Goal: Task Accomplishment & Management: Use online tool/utility

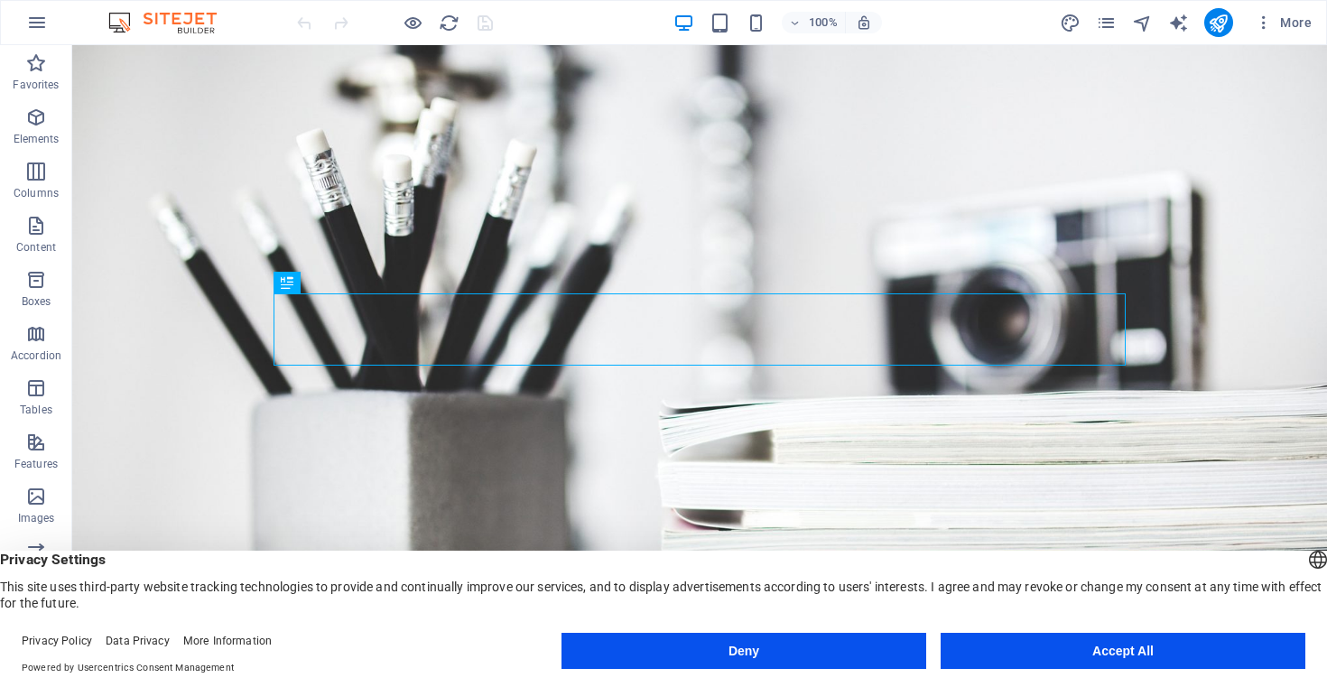
click at [1118, 651] on button "Accept All" at bounding box center [1122, 651] width 365 height 36
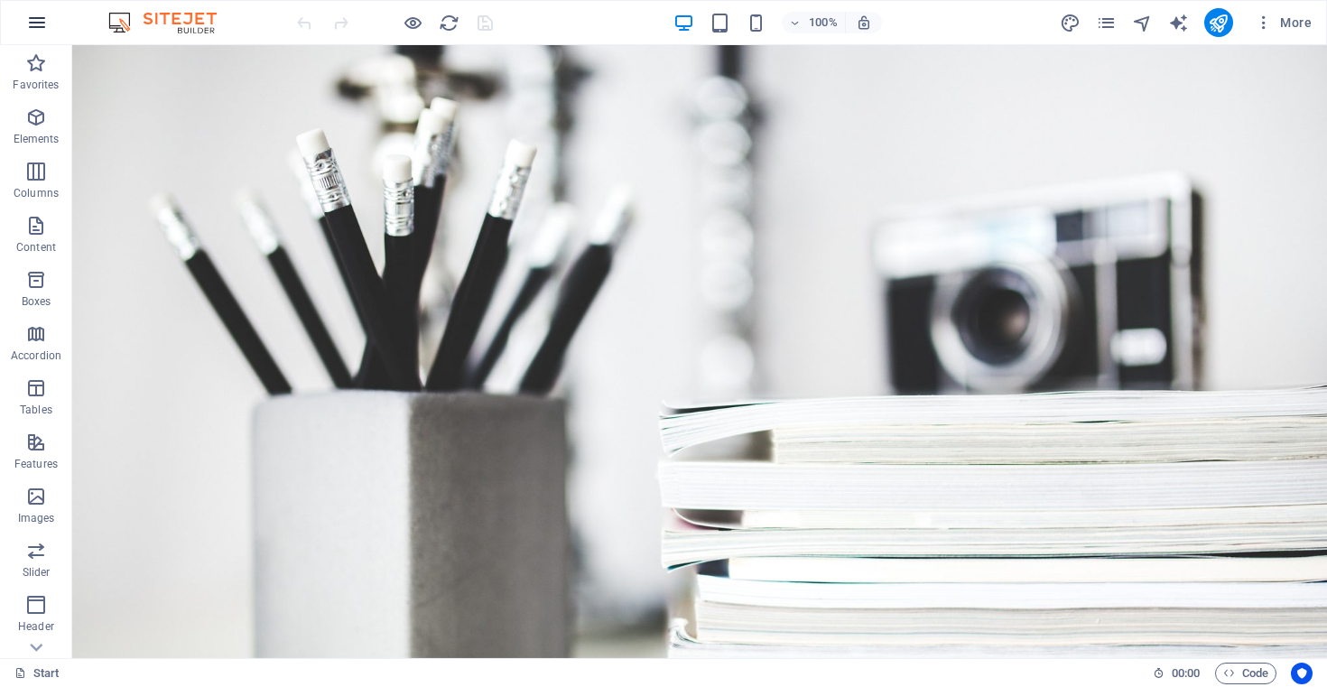
click at [39, 19] on icon "button" at bounding box center [37, 23] width 22 height 22
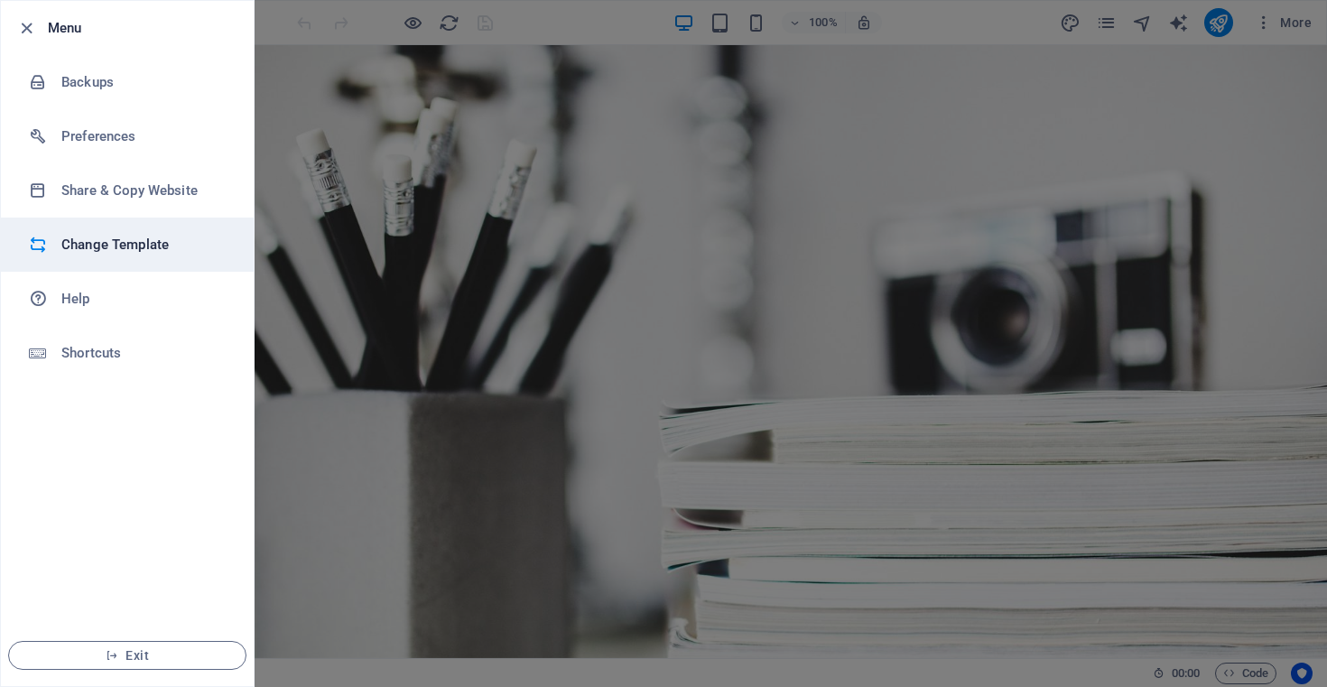
click at [138, 246] on h6 "Change Template" at bounding box center [144, 245] width 167 height 22
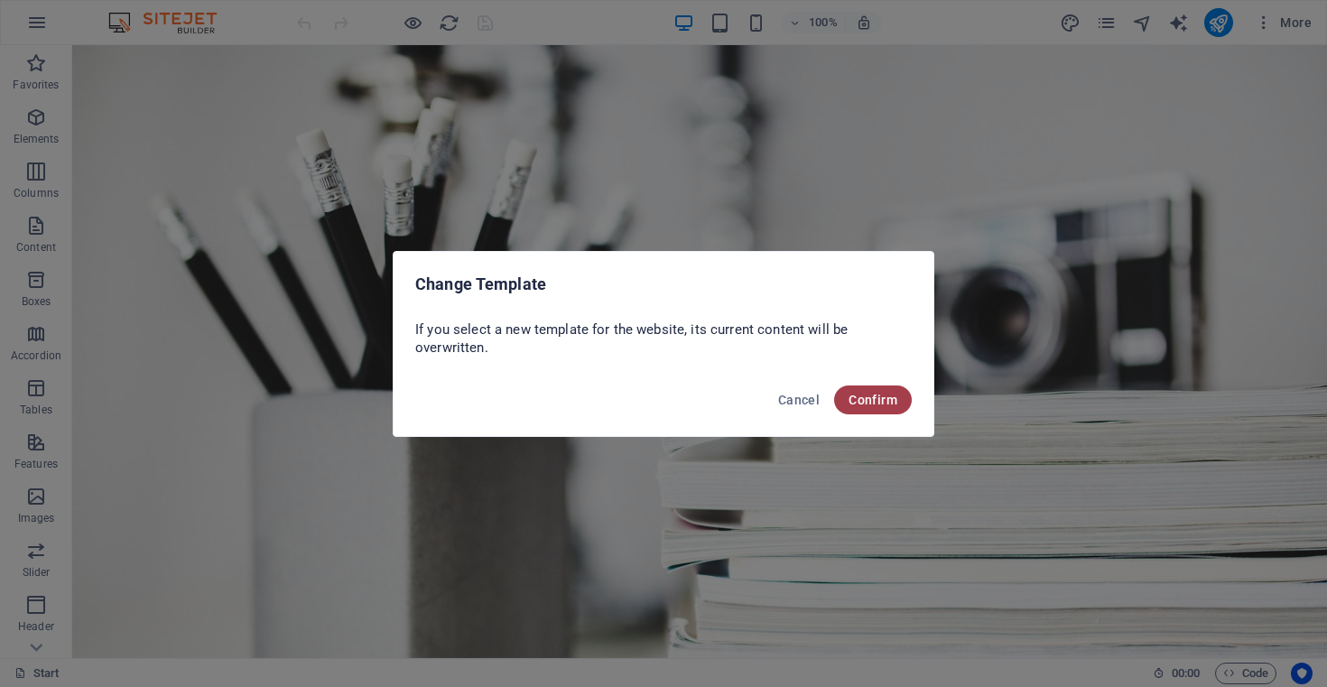
click at [859, 396] on span "Confirm" at bounding box center [872, 400] width 49 height 14
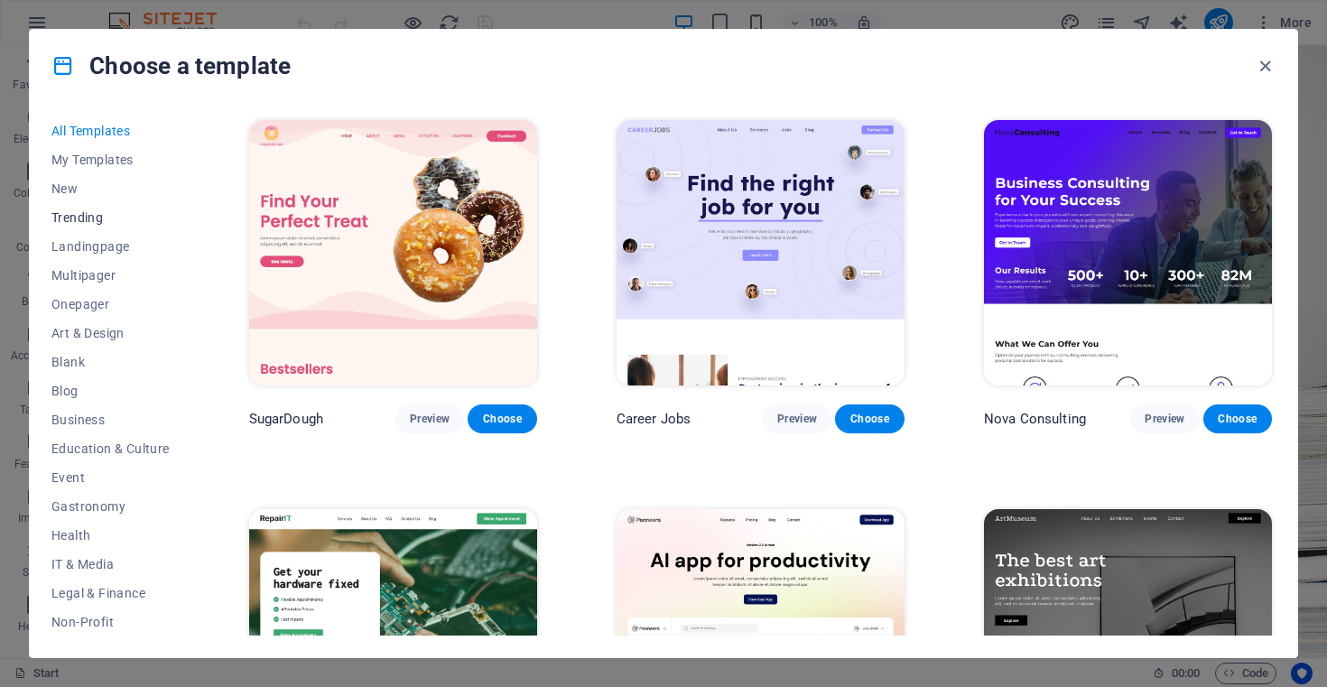
click at [76, 224] on span "Trending" at bounding box center [110, 217] width 118 height 14
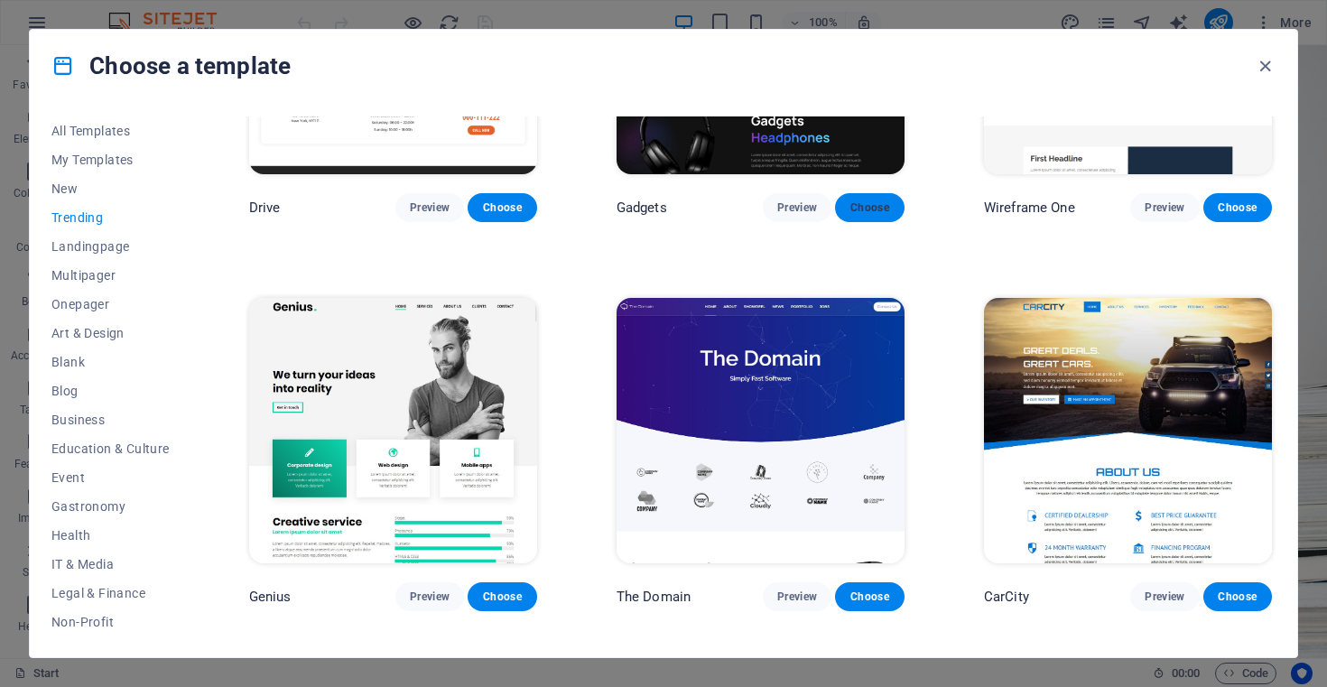
scroll to position [1381, 0]
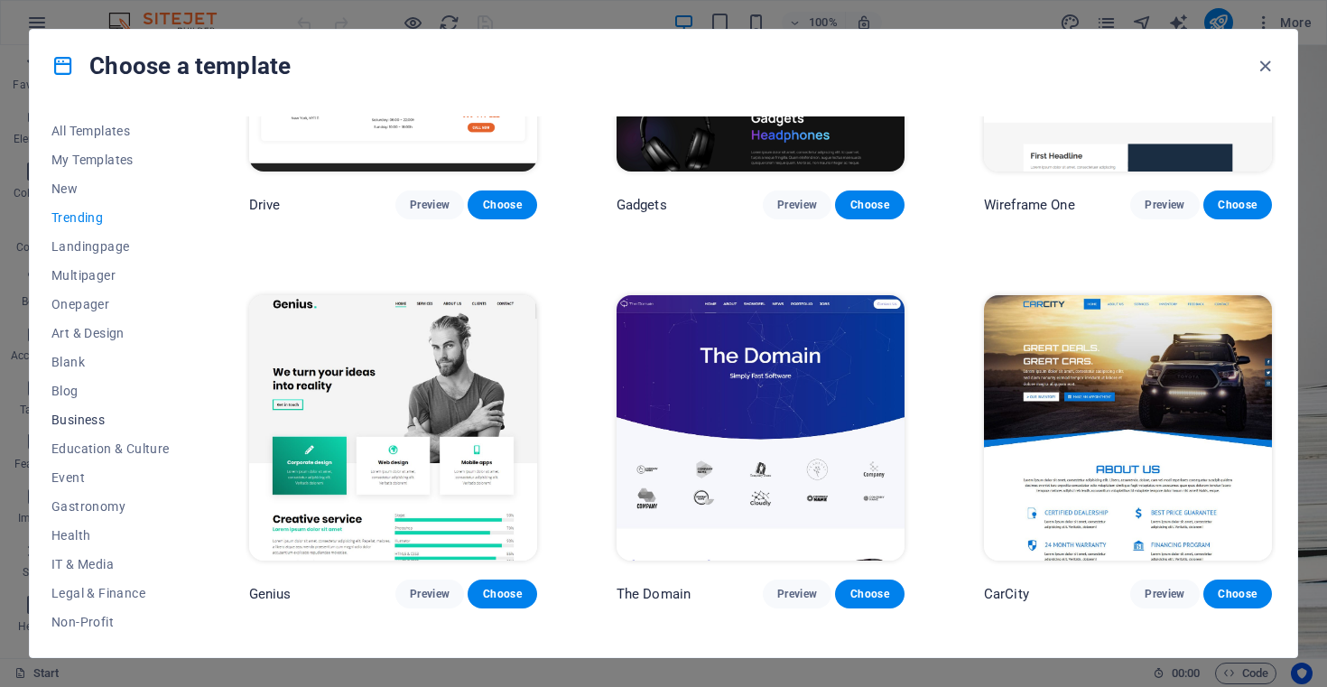
click at [98, 421] on span "Business" at bounding box center [110, 419] width 118 height 14
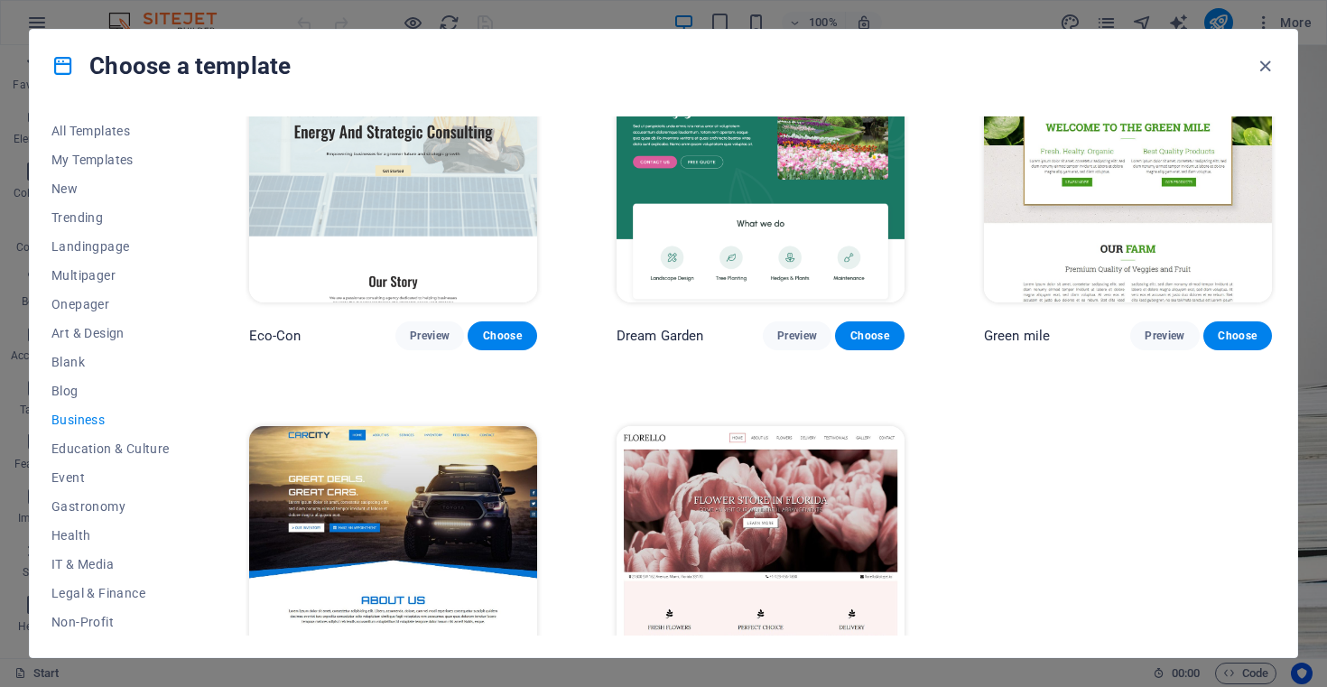
scroll to position [0, 0]
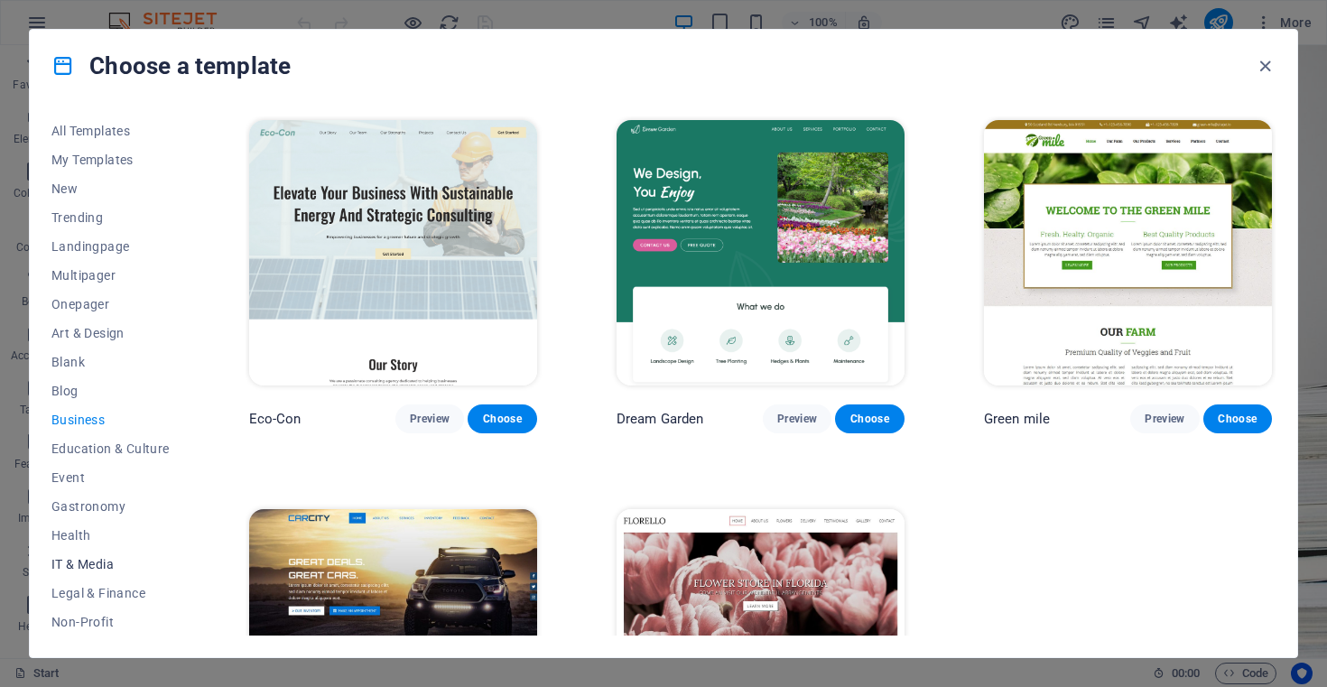
click at [94, 560] on span "IT & Media" at bounding box center [110, 564] width 118 height 14
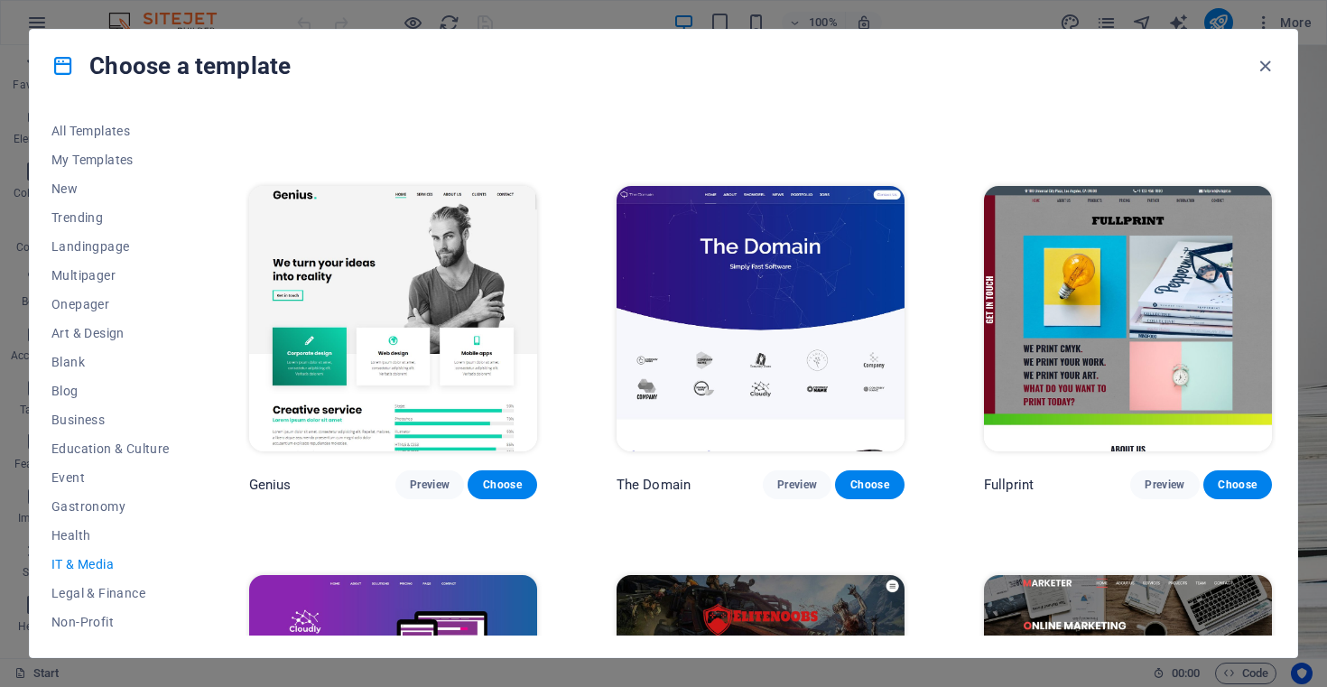
scroll to position [955, 0]
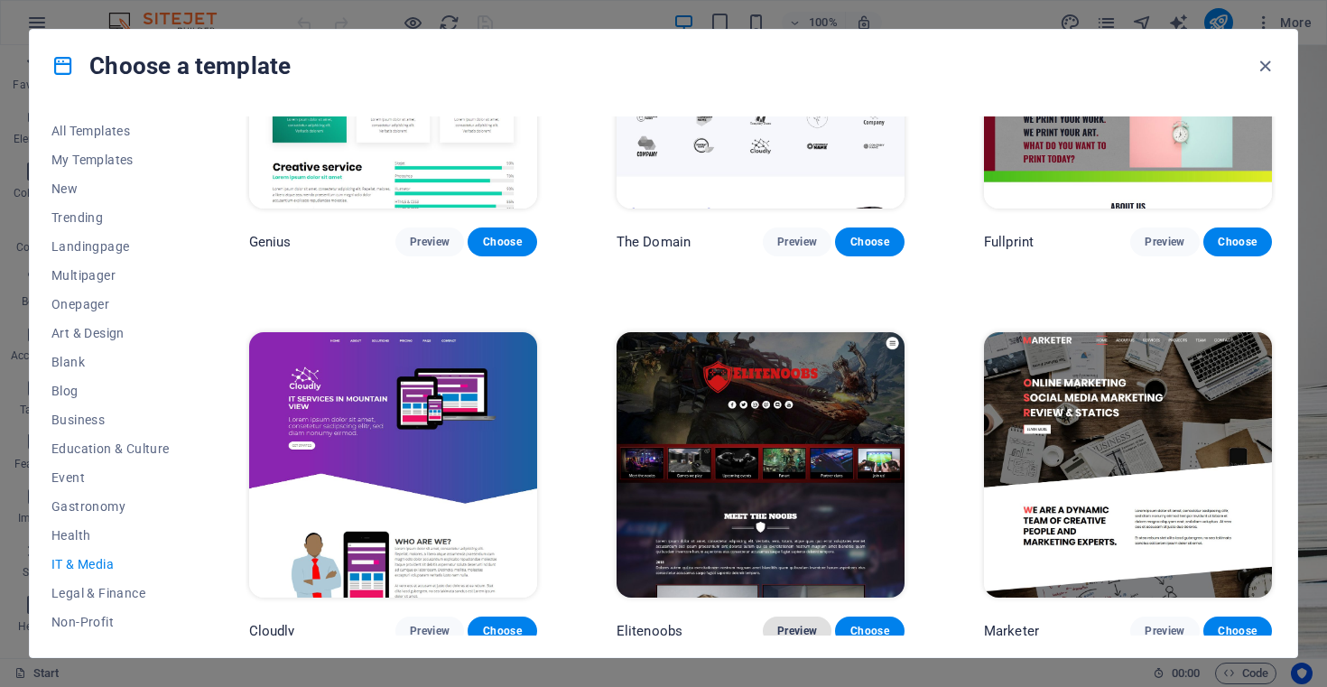
click at [794, 624] on span "Preview" at bounding box center [797, 631] width 40 height 14
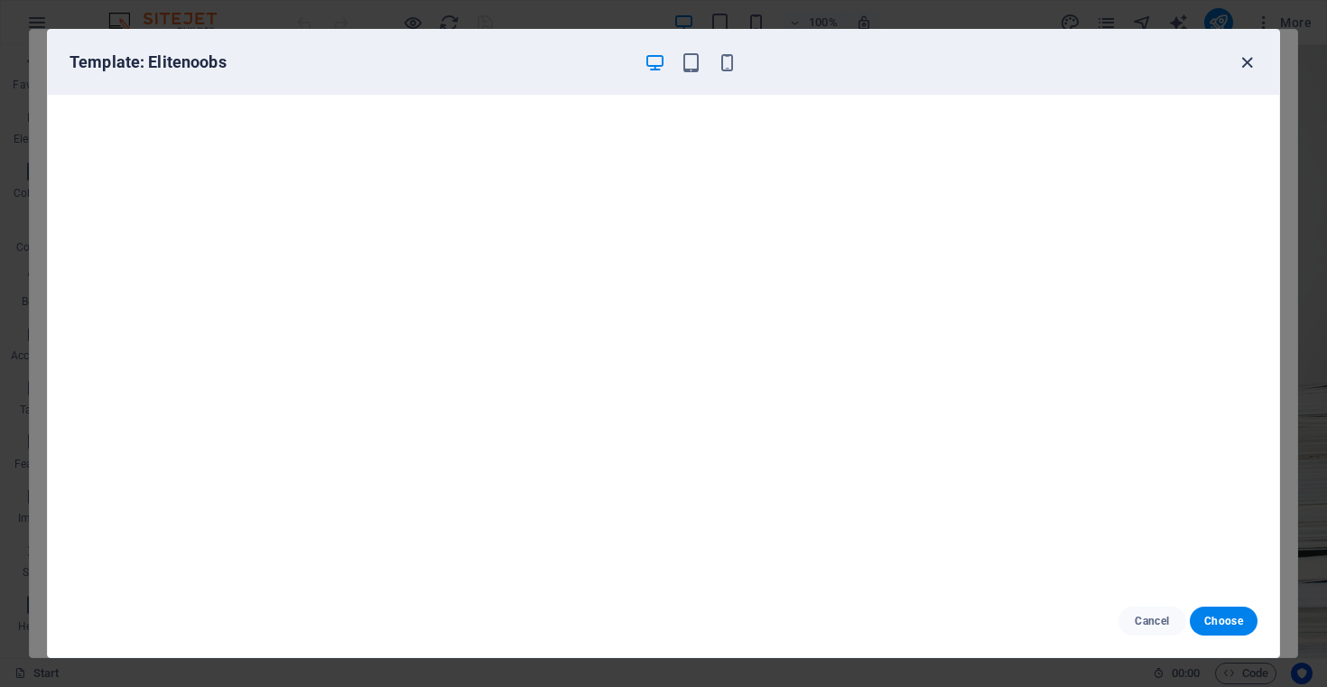
click at [1242, 66] on icon "button" at bounding box center [1246, 62] width 21 height 21
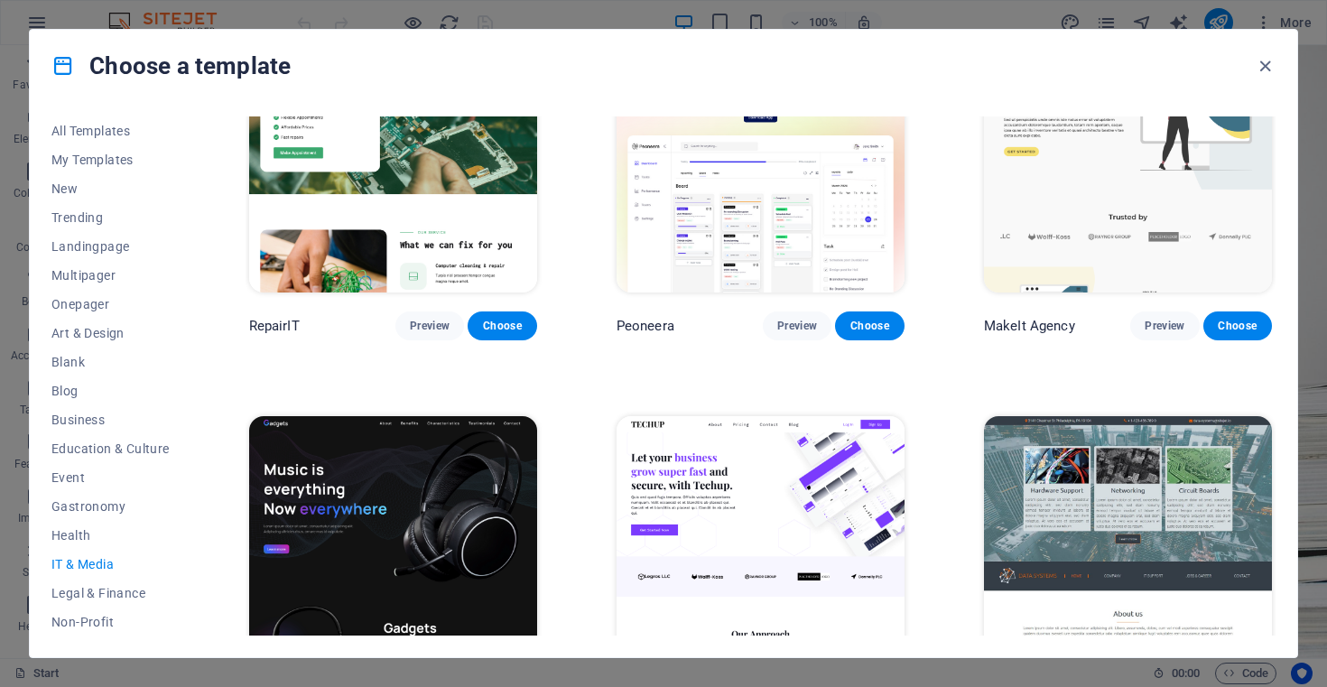
scroll to position [0, 0]
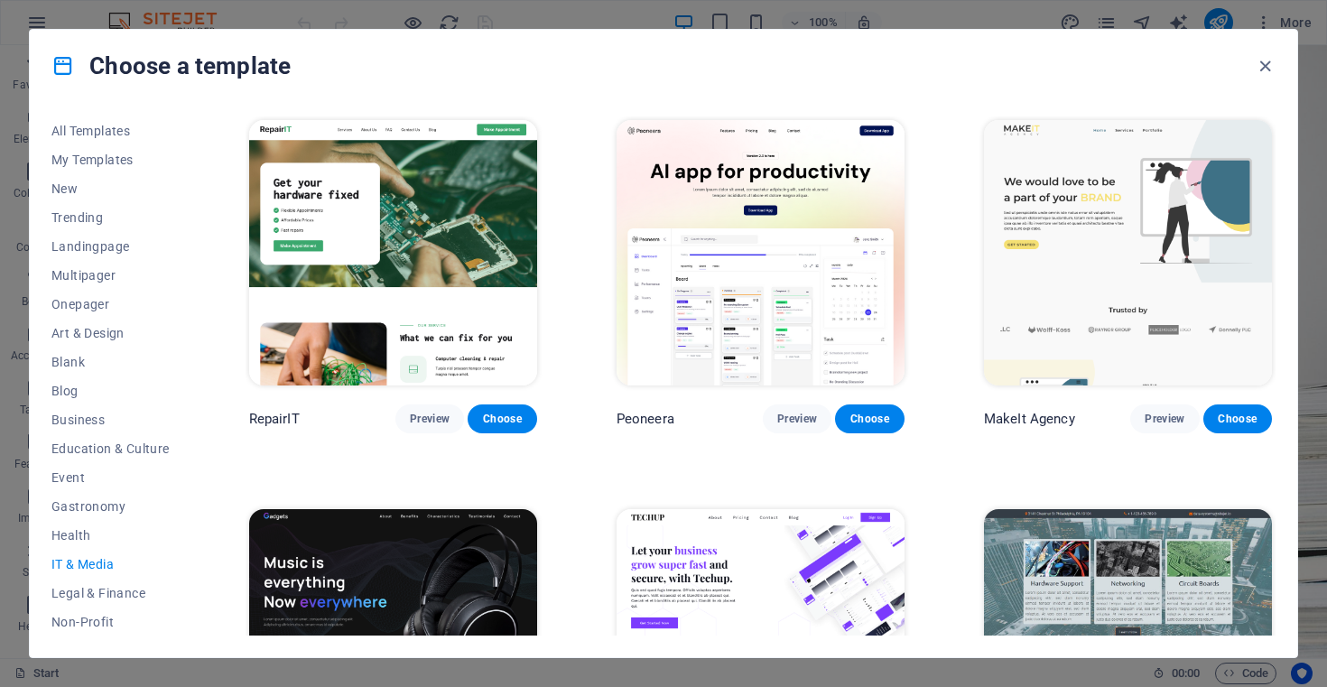
click at [861, 187] on img at bounding box center [760, 252] width 288 height 265
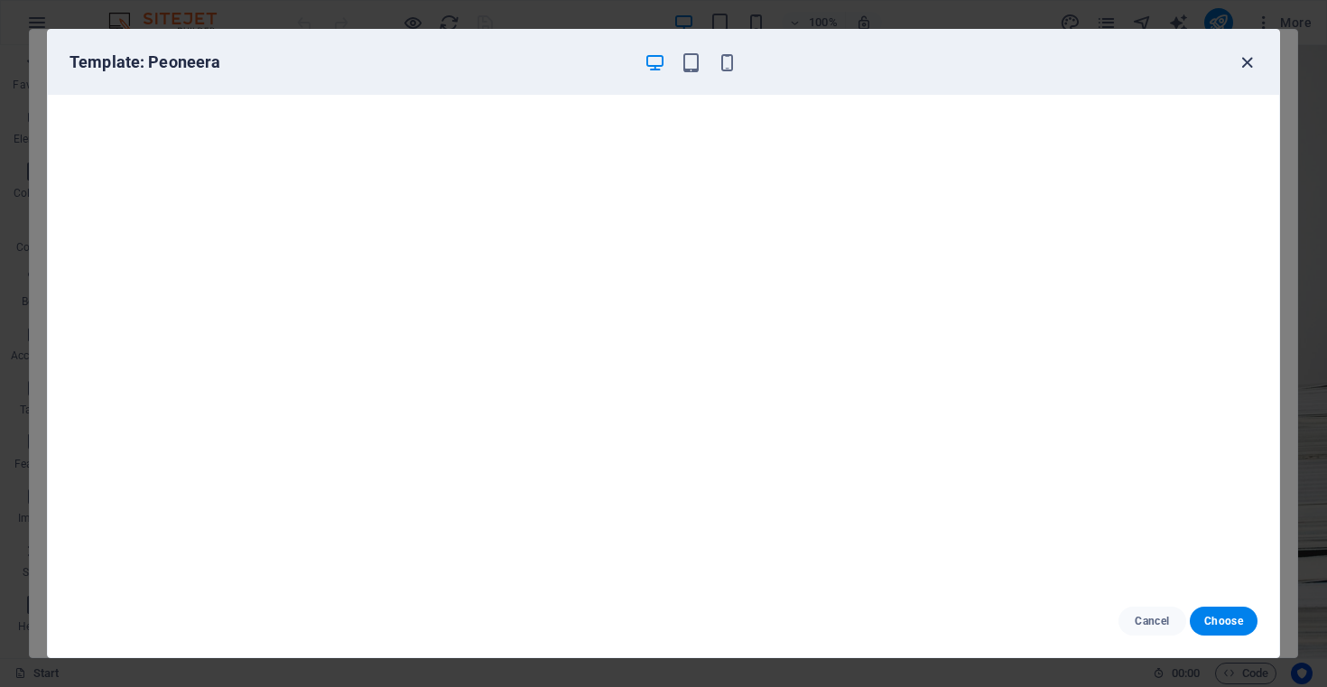
click at [1254, 62] on icon "button" at bounding box center [1246, 62] width 21 height 21
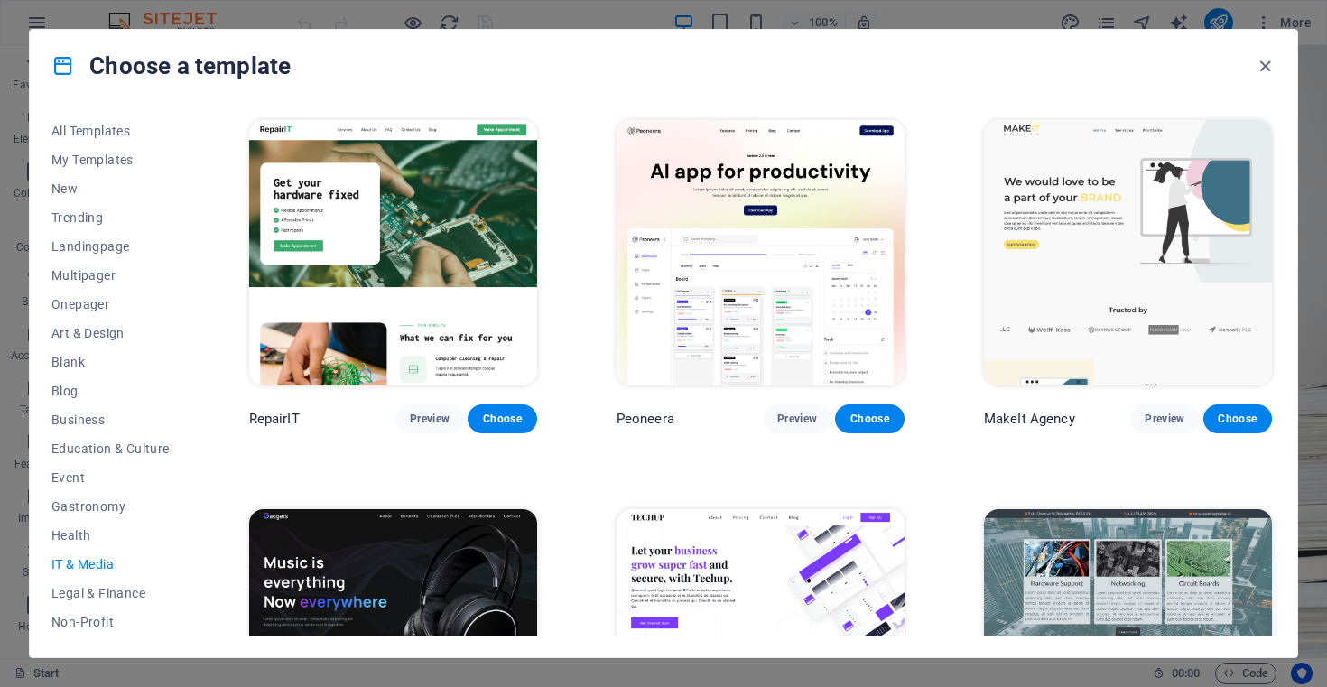
click at [768, 200] on img at bounding box center [760, 252] width 288 height 265
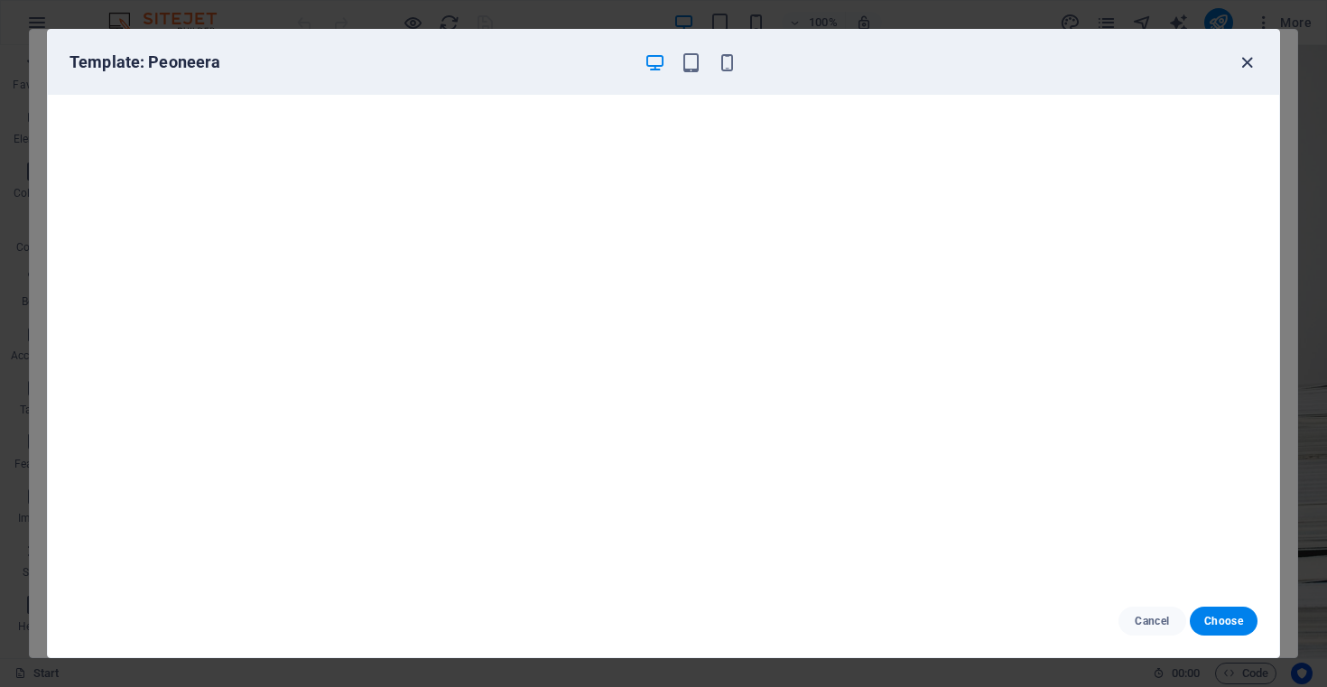
click at [1254, 61] on icon "button" at bounding box center [1246, 62] width 21 height 21
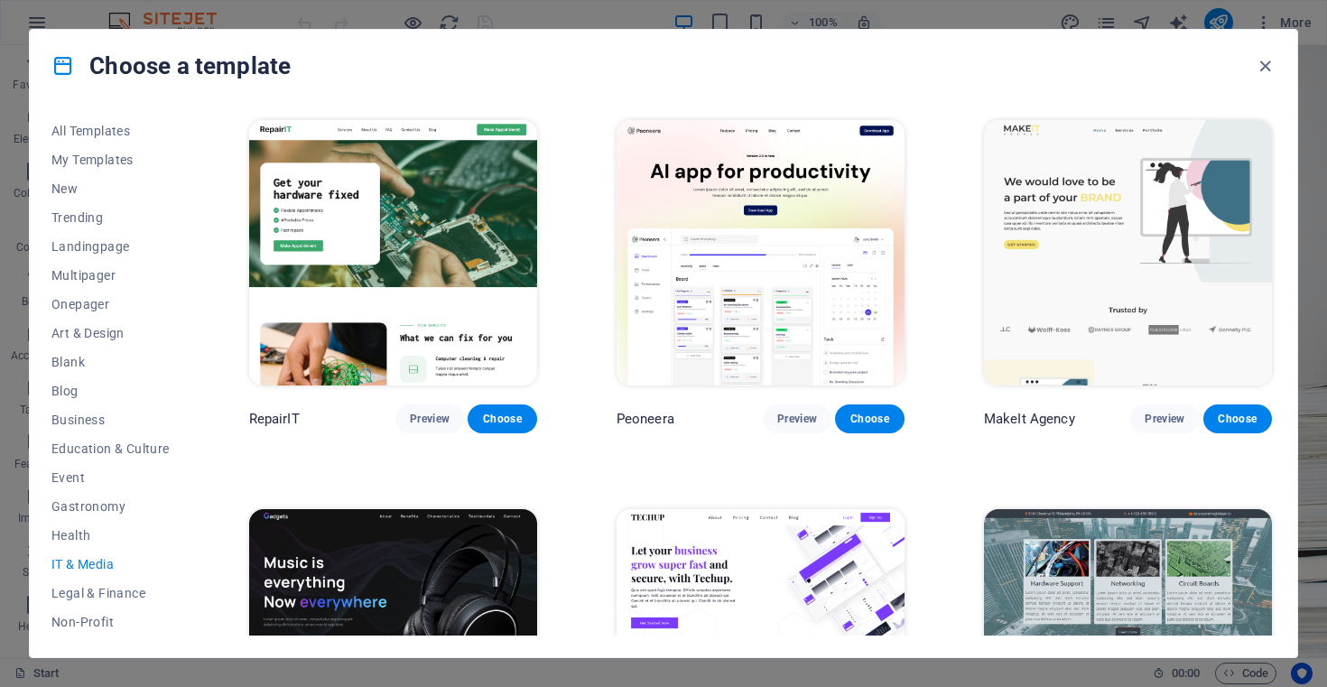
click at [458, 146] on img at bounding box center [393, 252] width 288 height 265
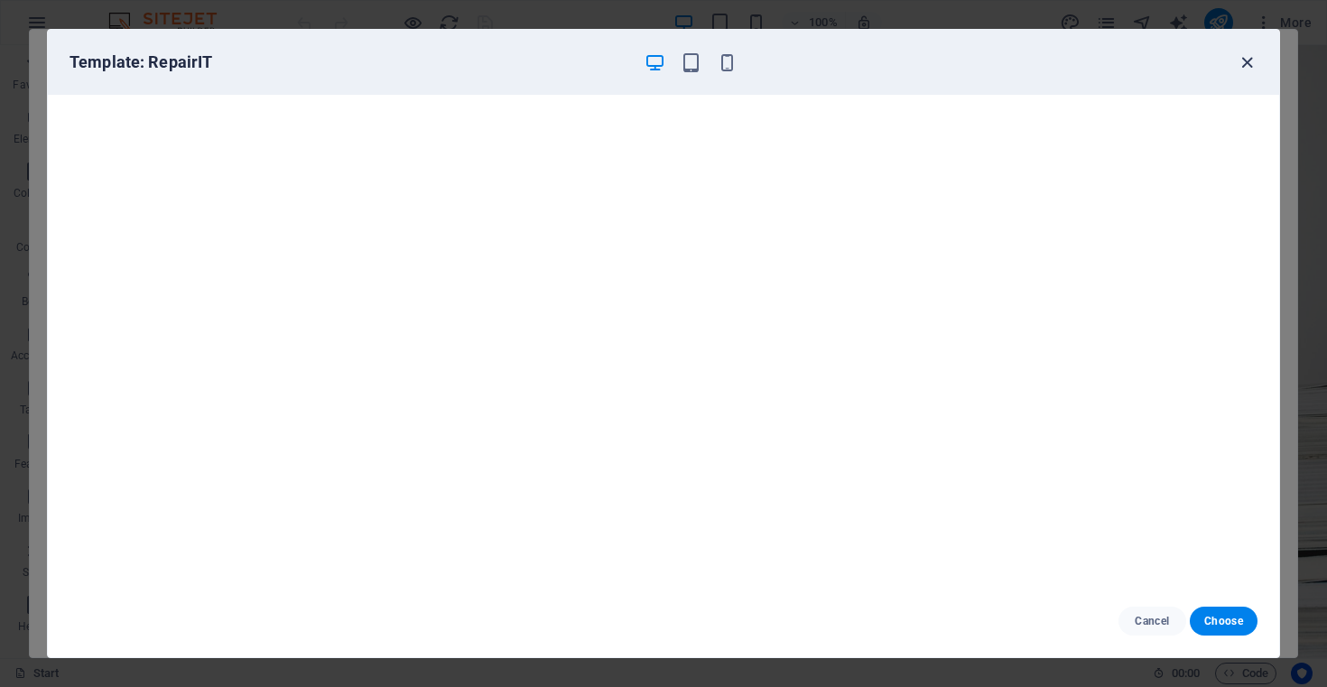
click at [1247, 64] on icon "button" at bounding box center [1246, 62] width 21 height 21
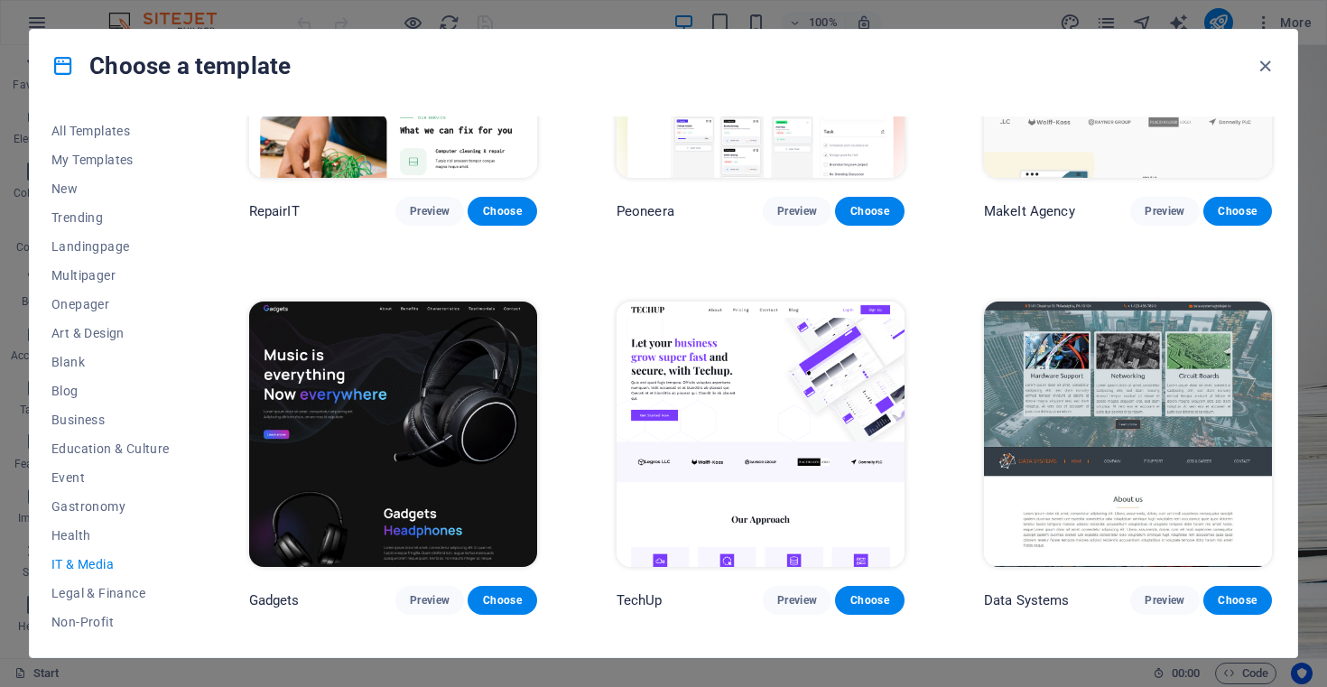
scroll to position [236, 0]
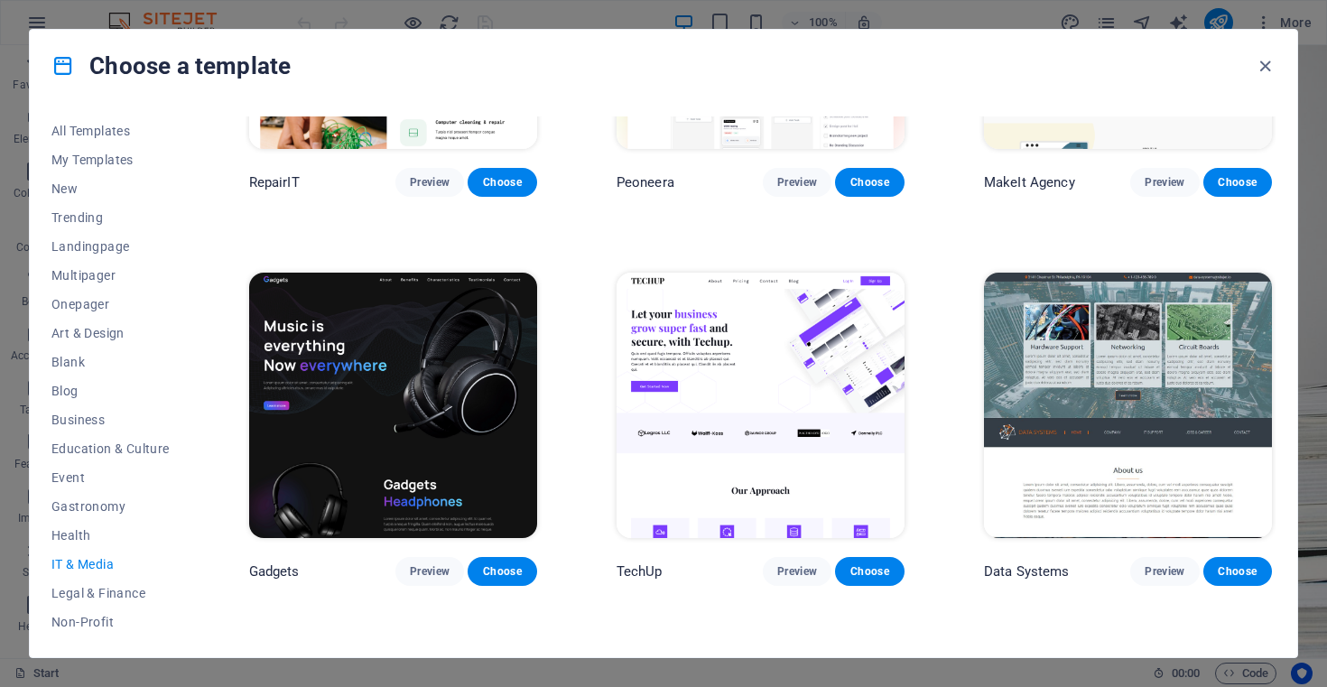
click at [1078, 380] on img at bounding box center [1128, 405] width 288 height 265
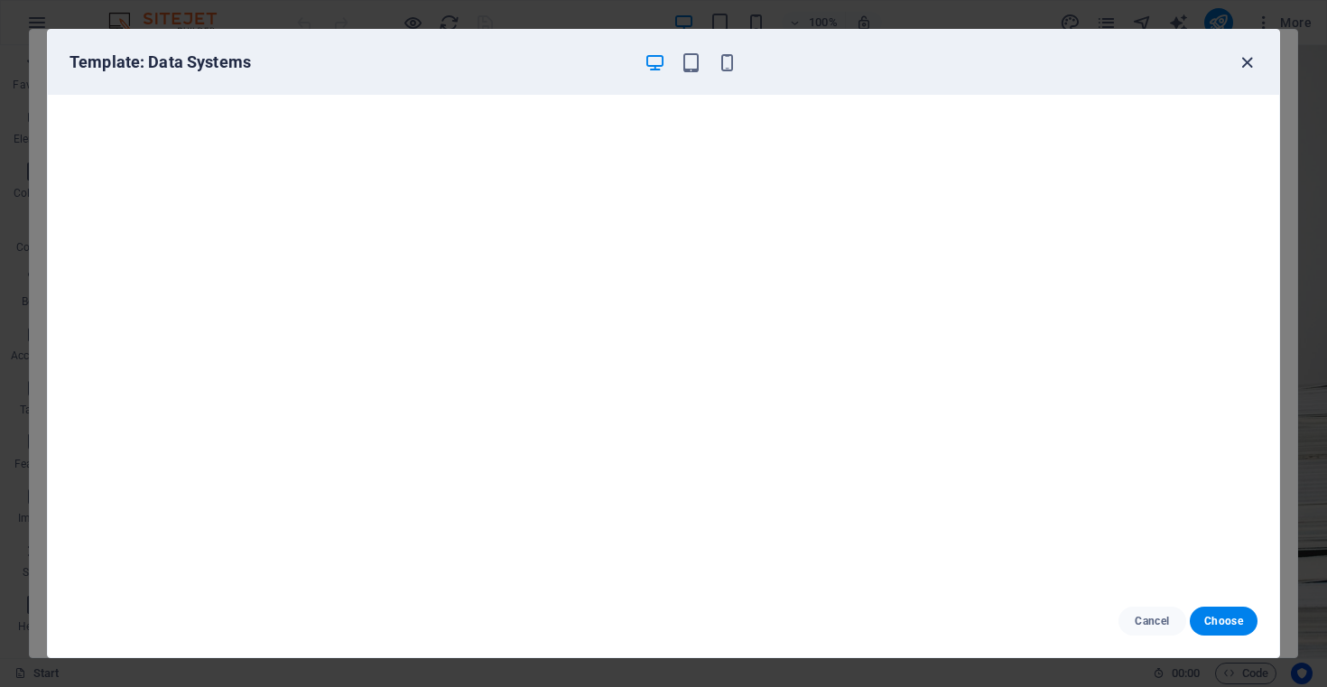
click at [1249, 62] on icon "button" at bounding box center [1246, 62] width 21 height 21
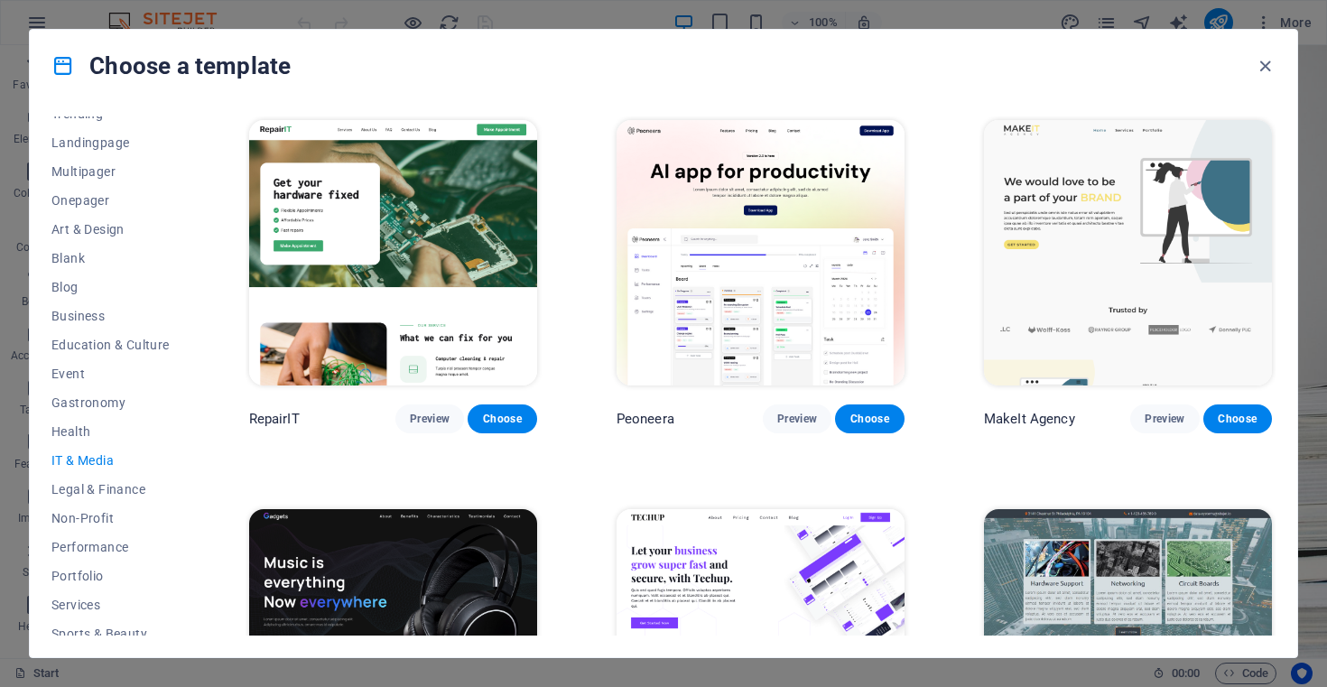
scroll to position [203, 0]
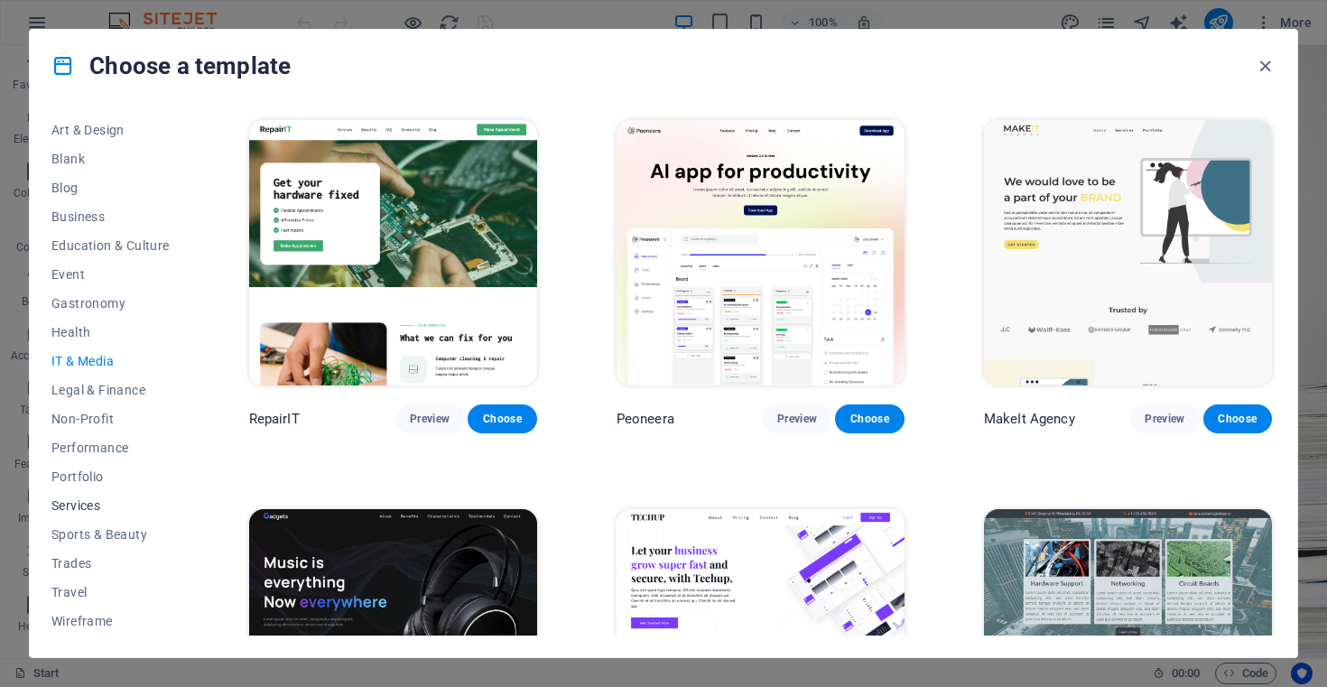
click at [83, 510] on span "Services" at bounding box center [110, 505] width 118 height 14
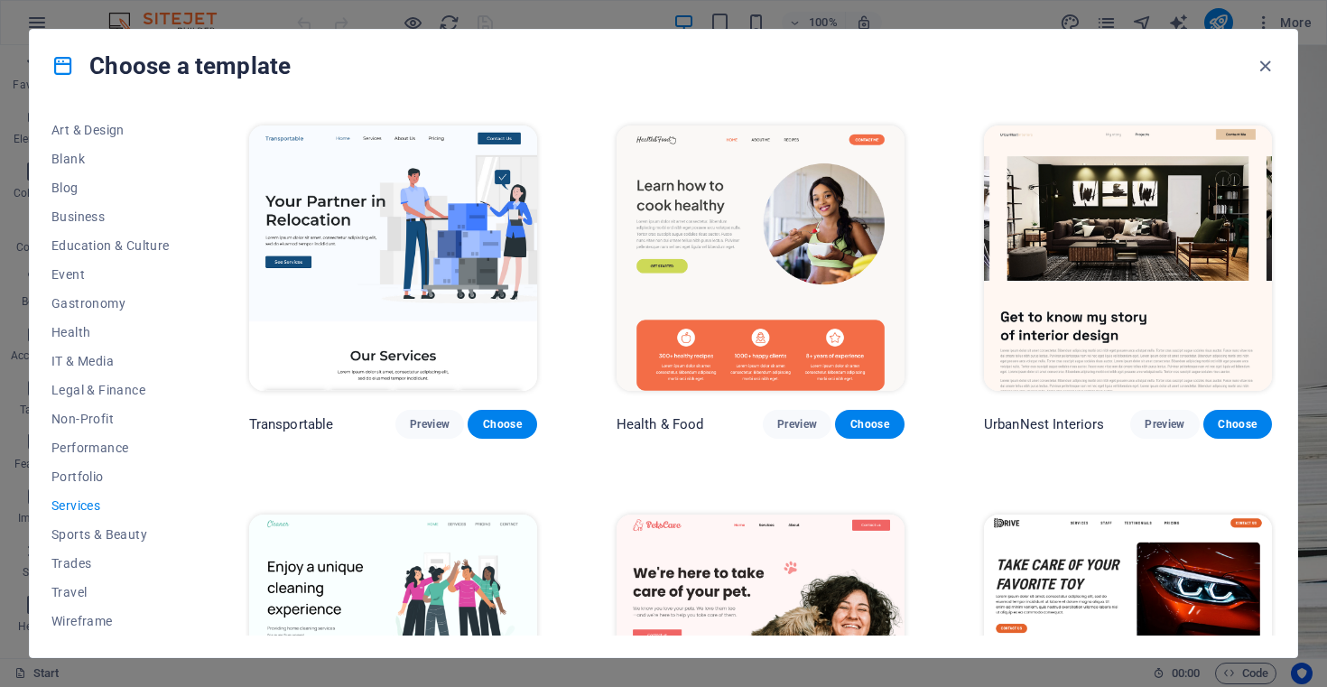
scroll to position [394, 0]
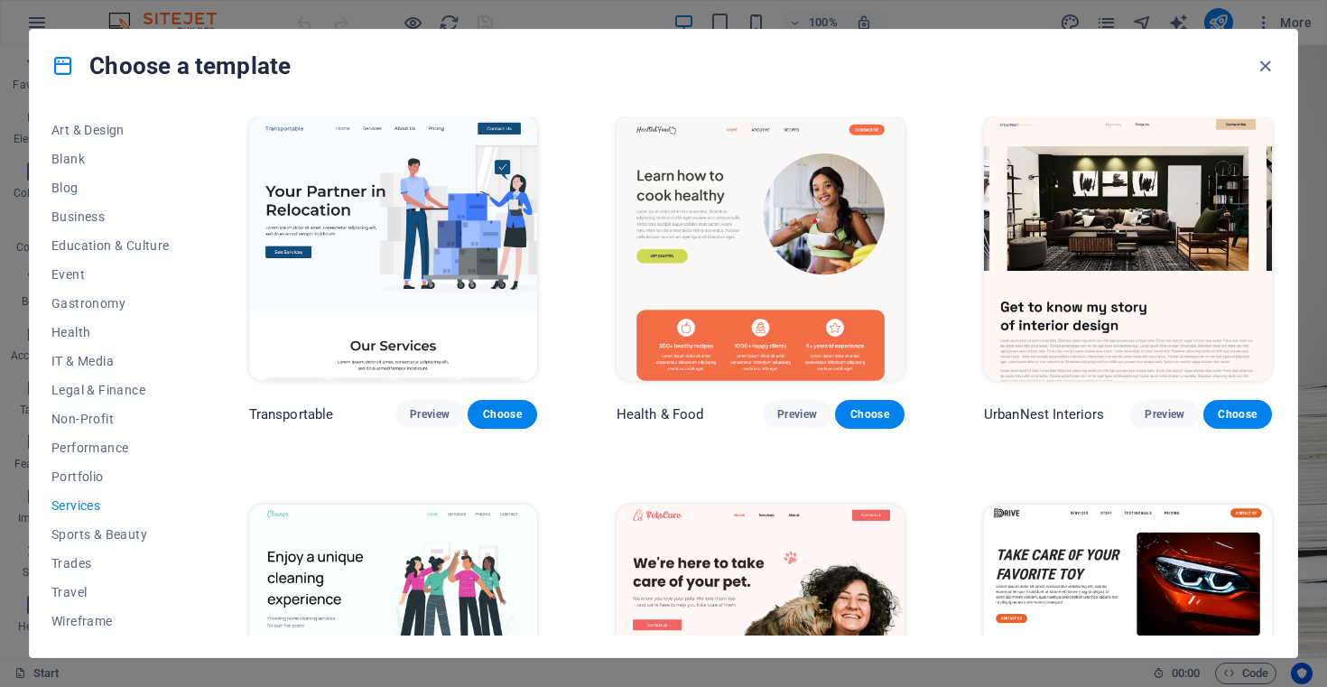
click at [720, 205] on img at bounding box center [760, 248] width 288 height 265
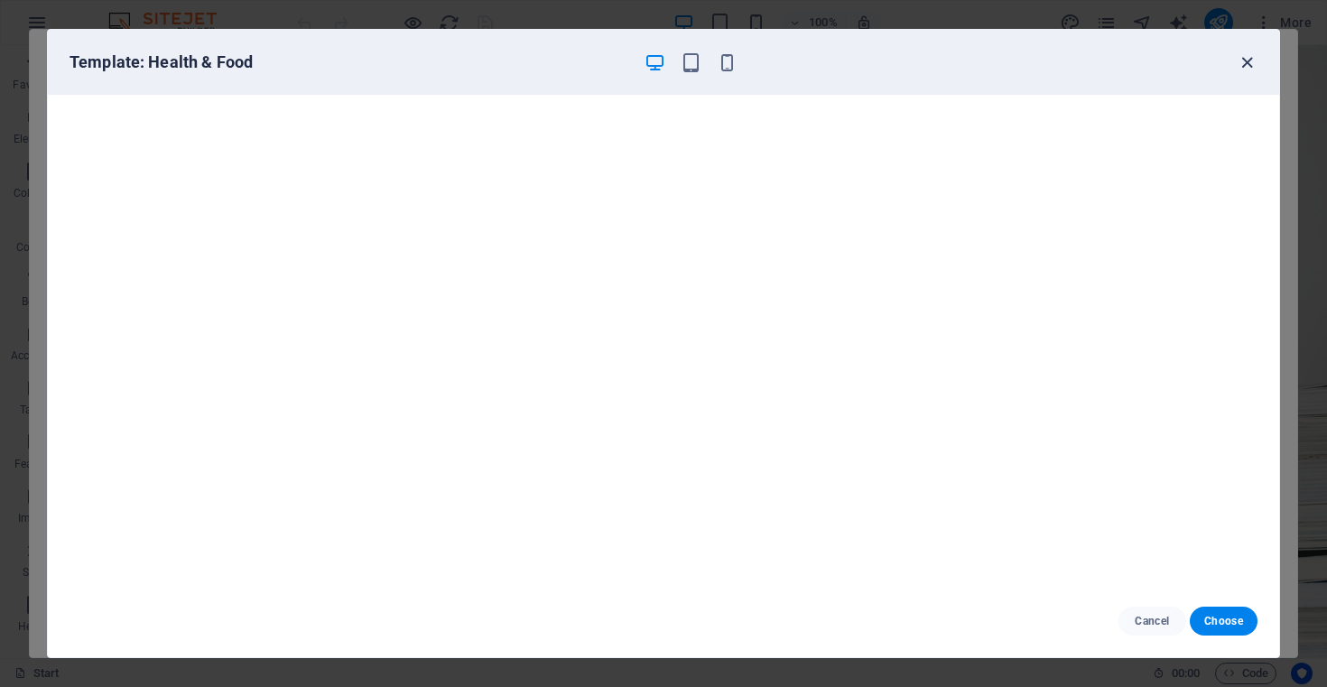
click at [1246, 69] on icon "button" at bounding box center [1246, 62] width 21 height 21
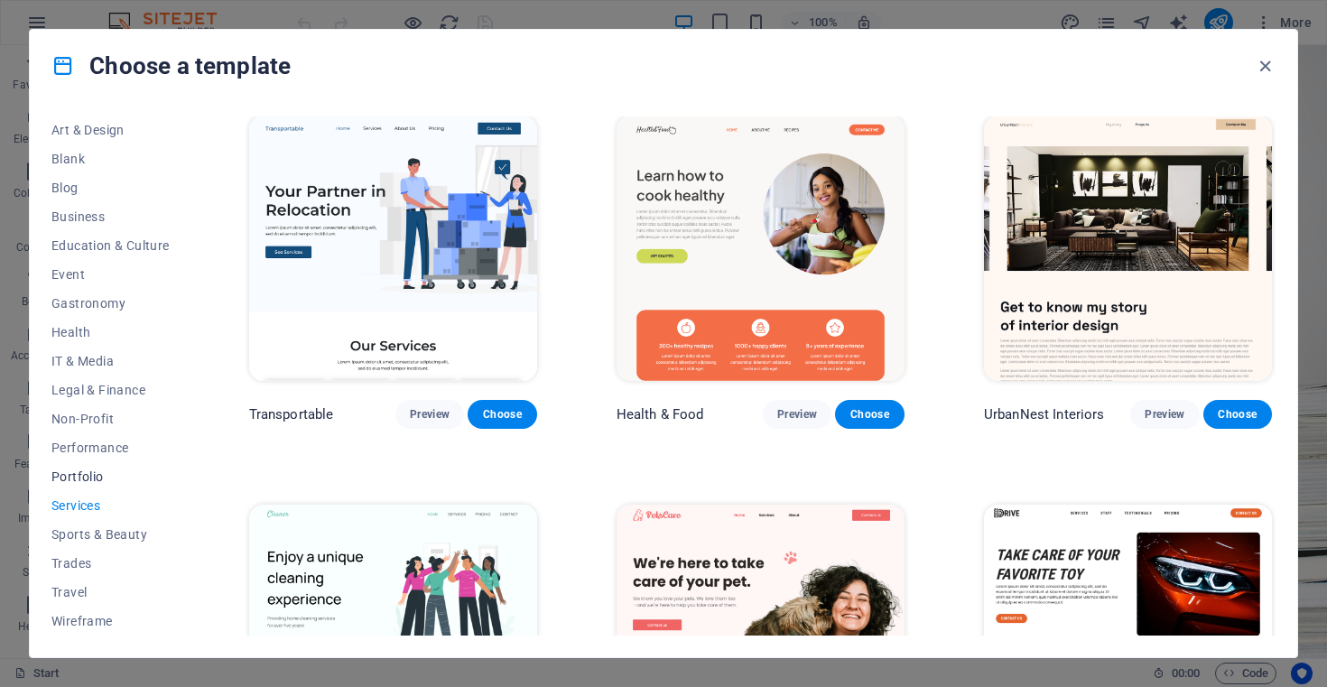
click at [81, 482] on span "Portfolio" at bounding box center [110, 476] width 118 height 14
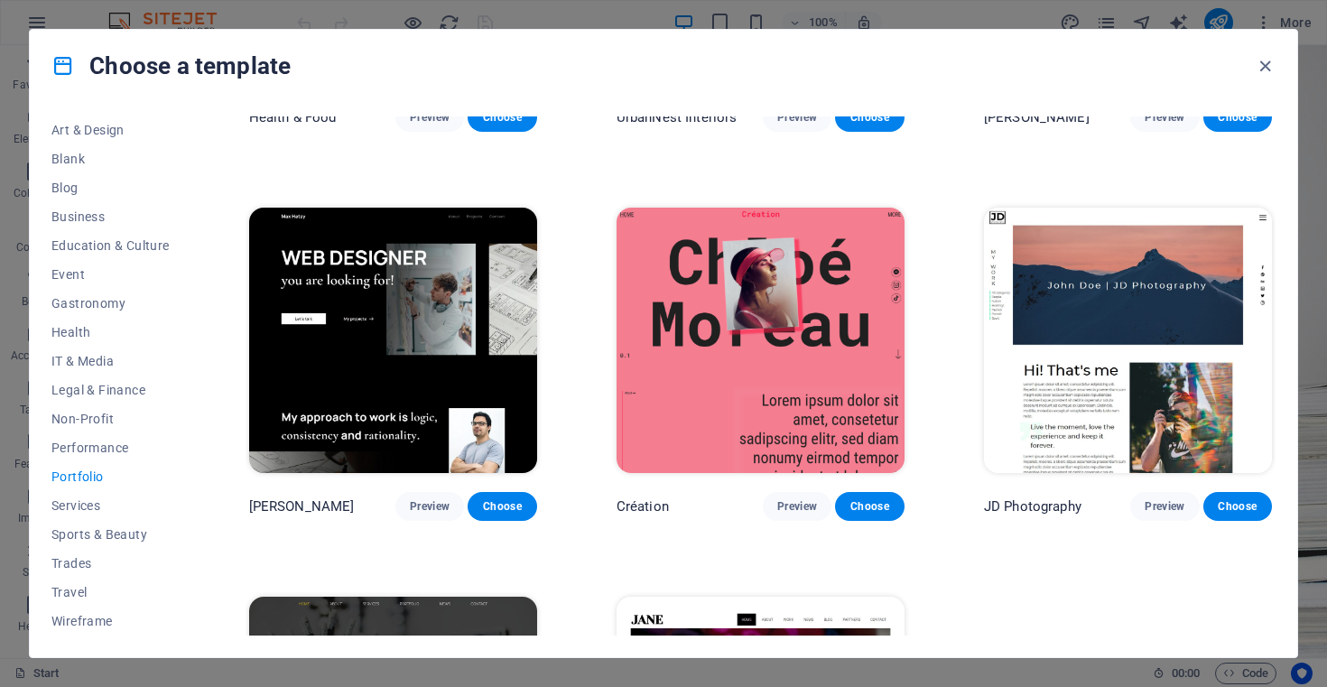
scroll to position [569, 0]
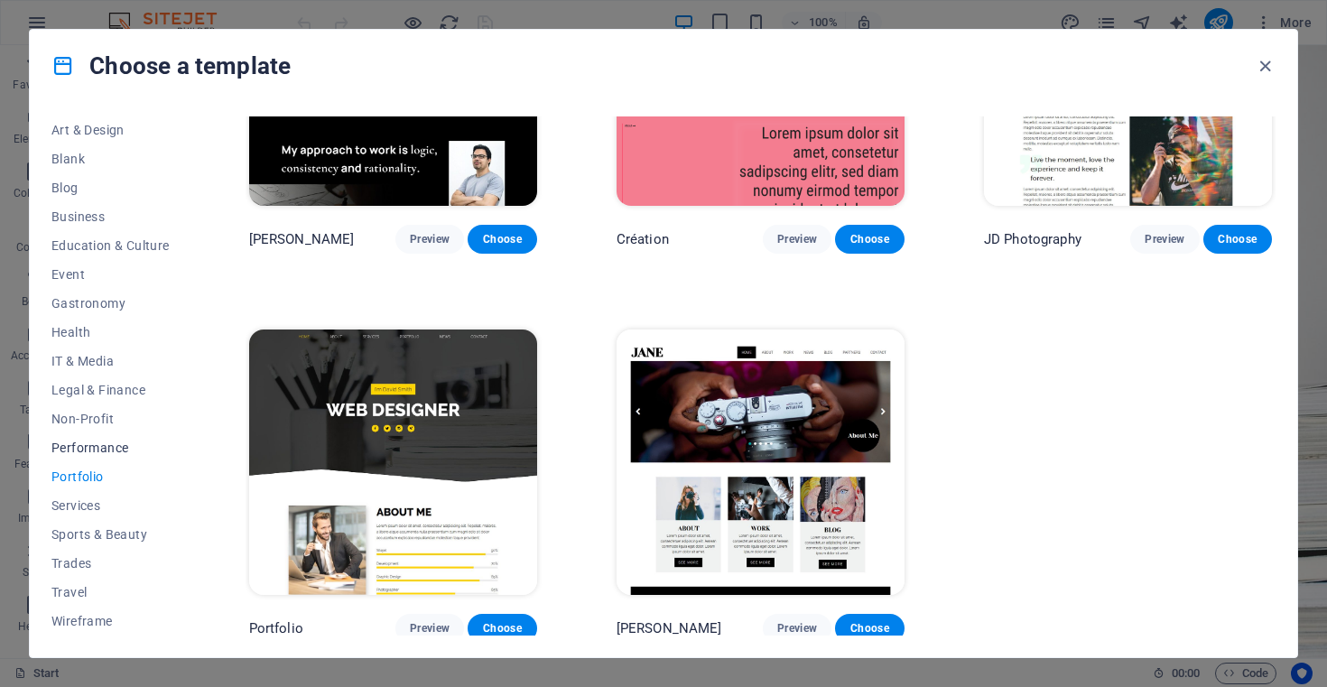
click at [116, 448] on span "Performance" at bounding box center [110, 447] width 118 height 14
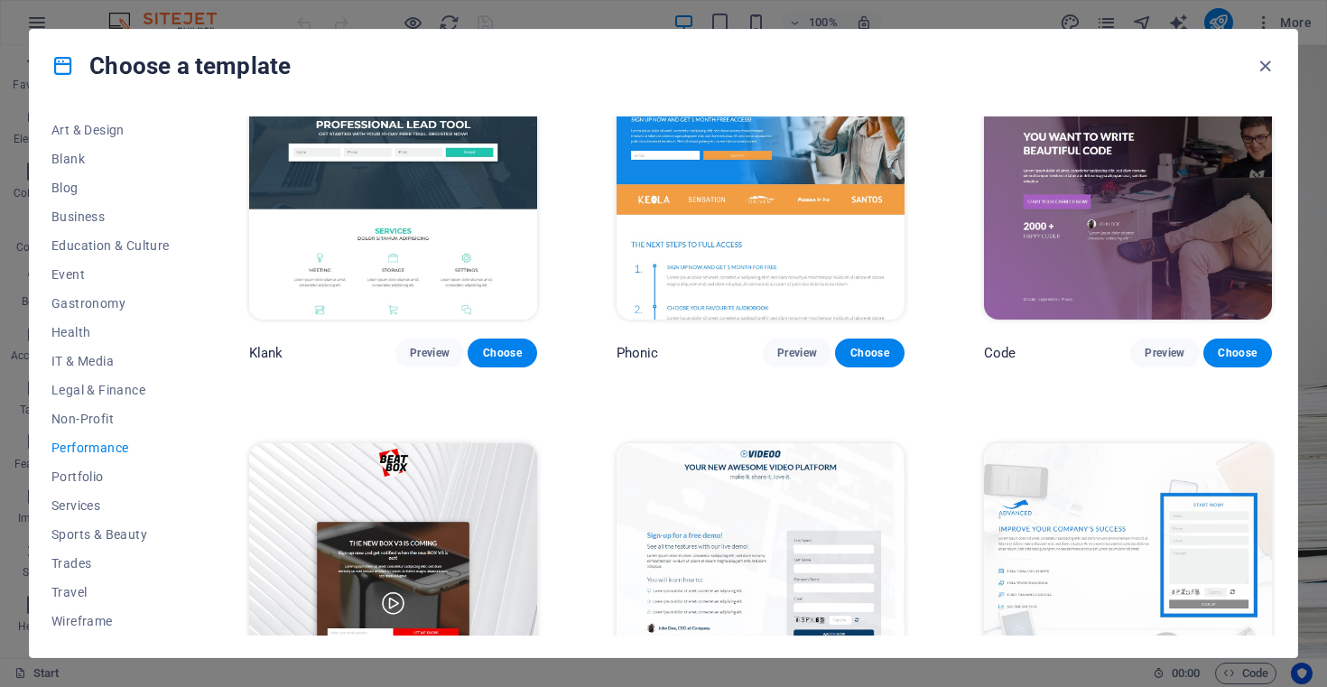
scroll to position [0, 0]
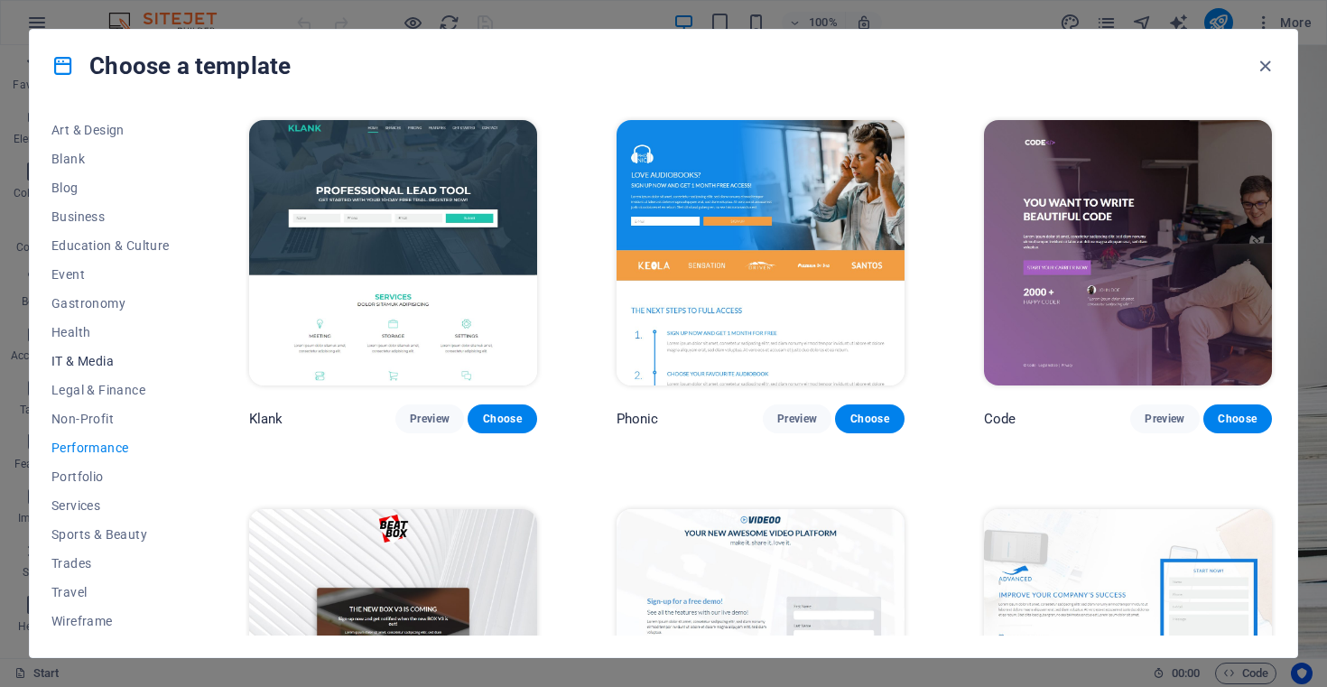
click at [84, 361] on span "IT & Media" at bounding box center [110, 361] width 118 height 14
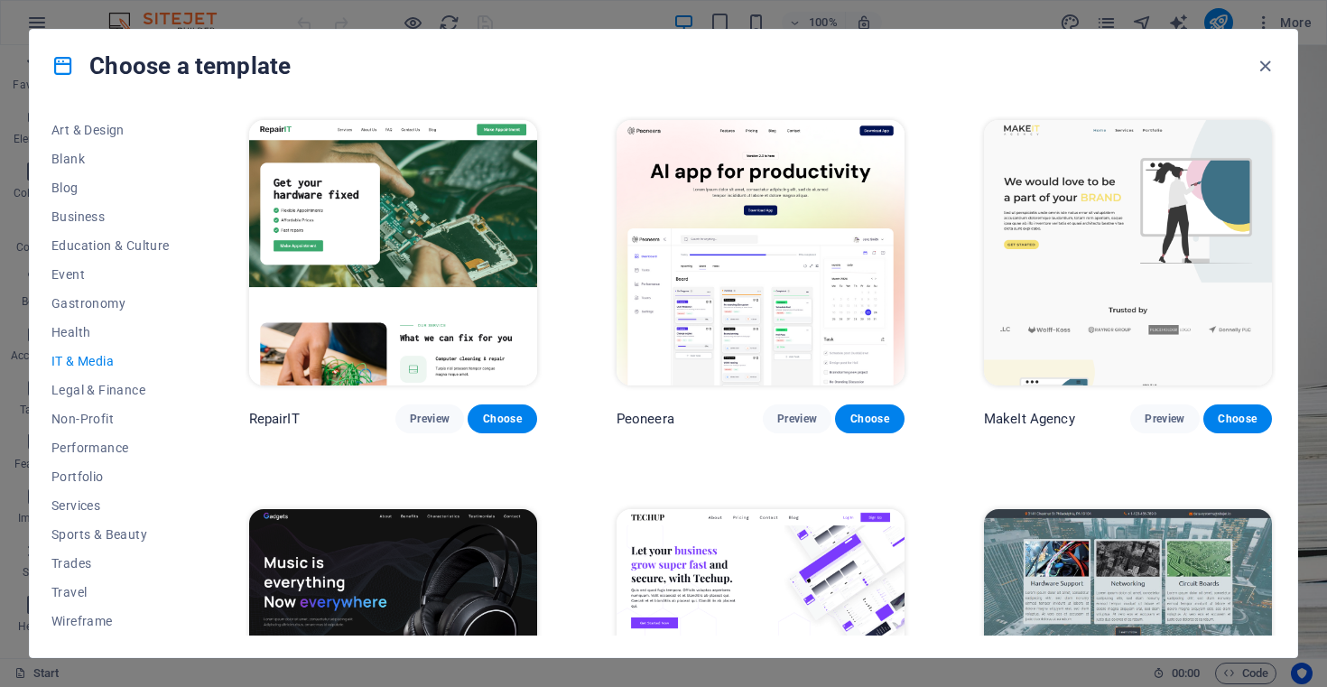
click at [798, 164] on img at bounding box center [760, 252] width 288 height 265
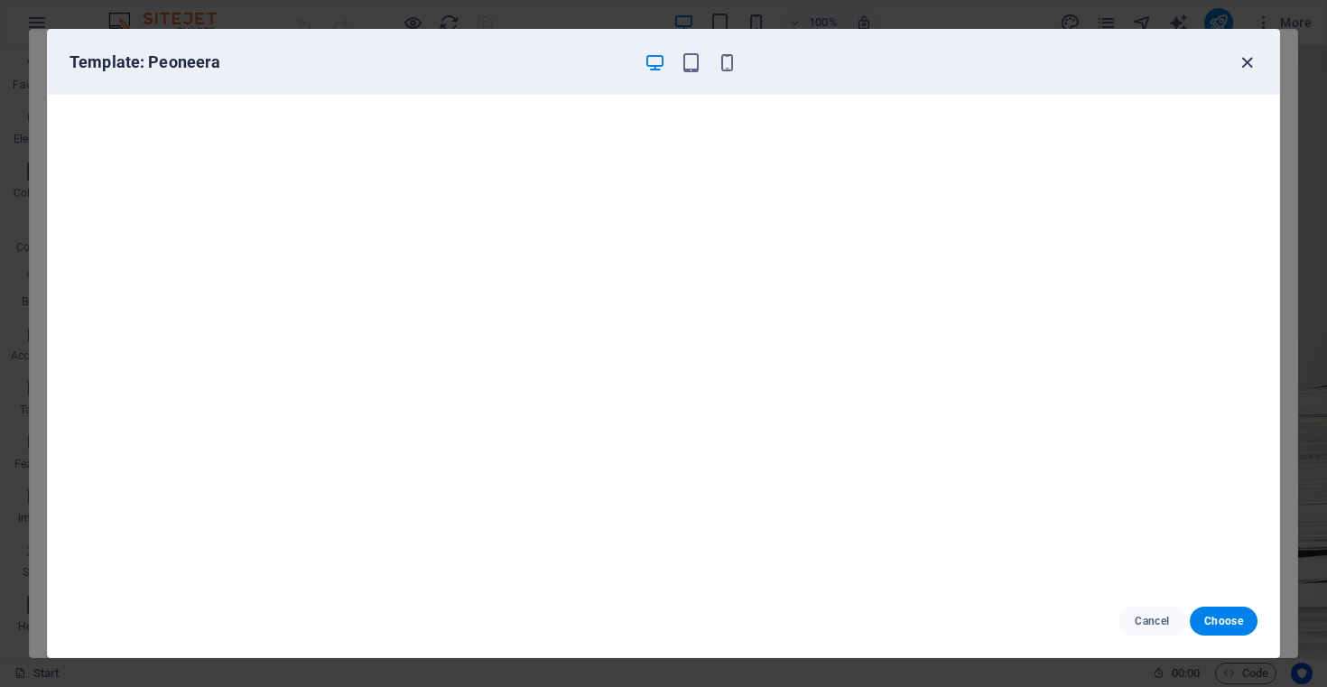
click at [1240, 61] on icon "button" at bounding box center [1246, 62] width 21 height 21
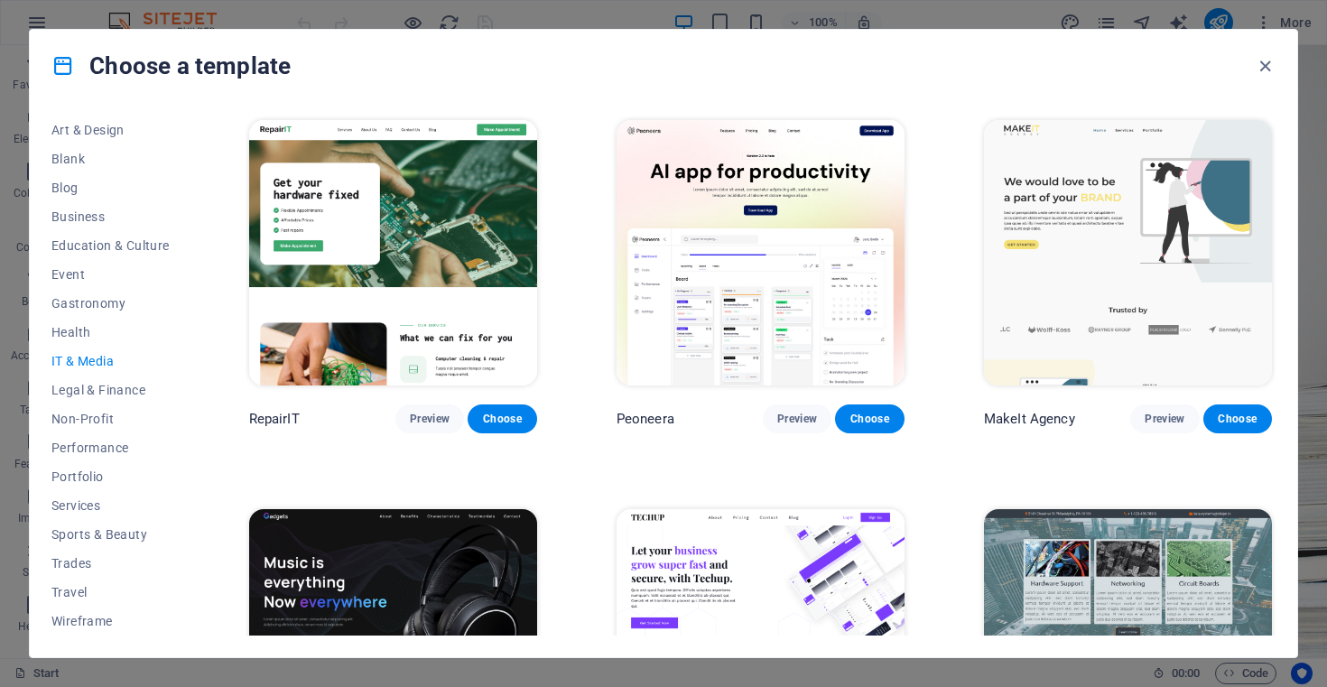
click at [1133, 236] on img at bounding box center [1128, 252] width 288 height 265
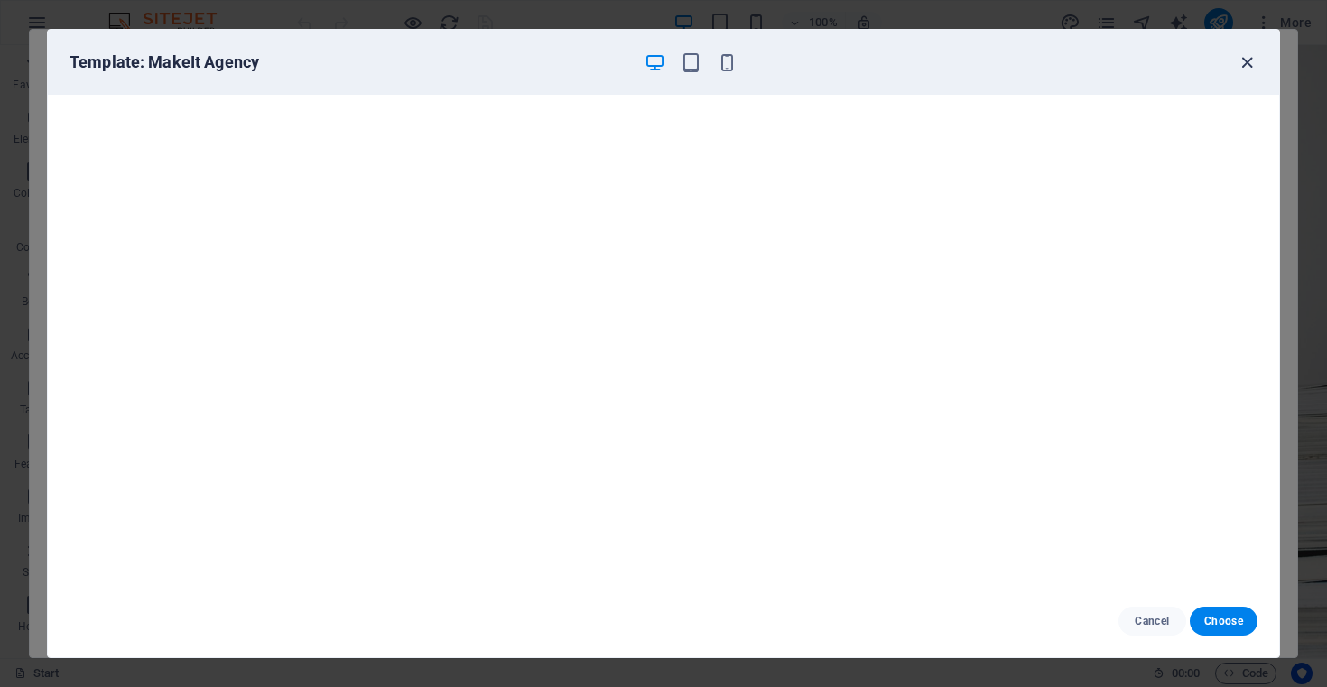
click at [1250, 61] on icon "button" at bounding box center [1246, 62] width 21 height 21
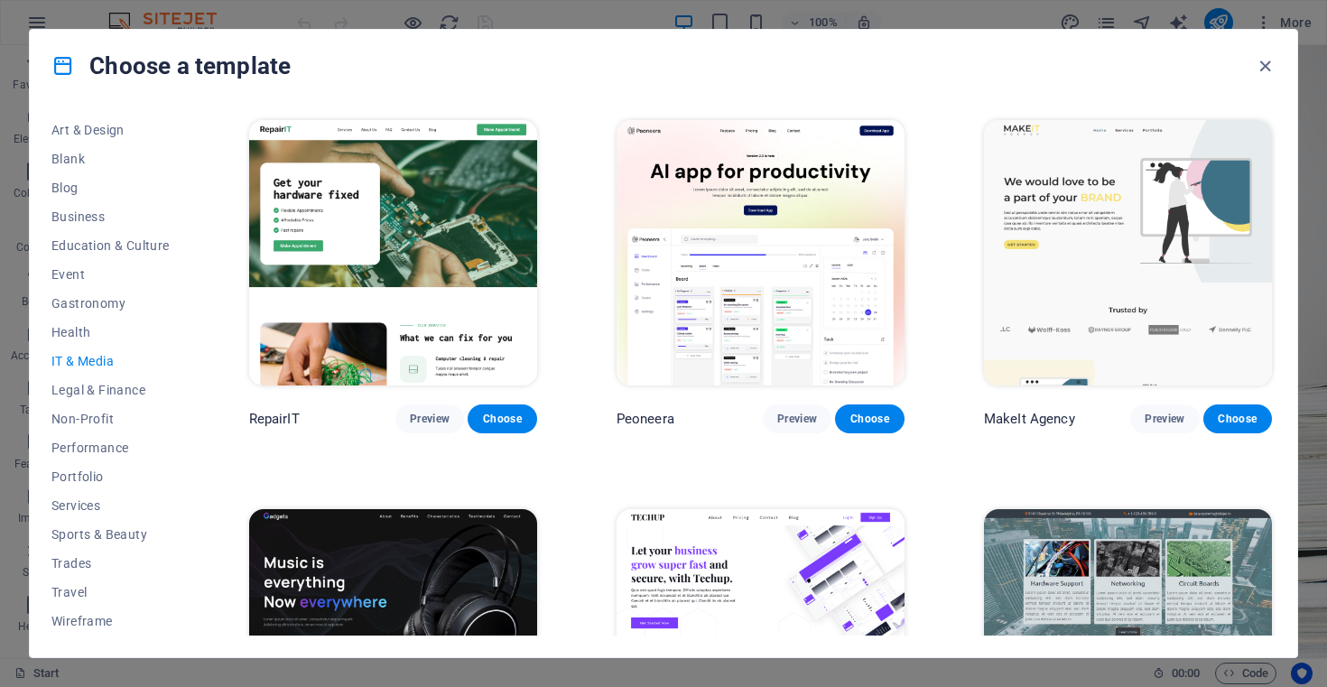
click at [764, 578] on img at bounding box center [760, 641] width 288 height 265
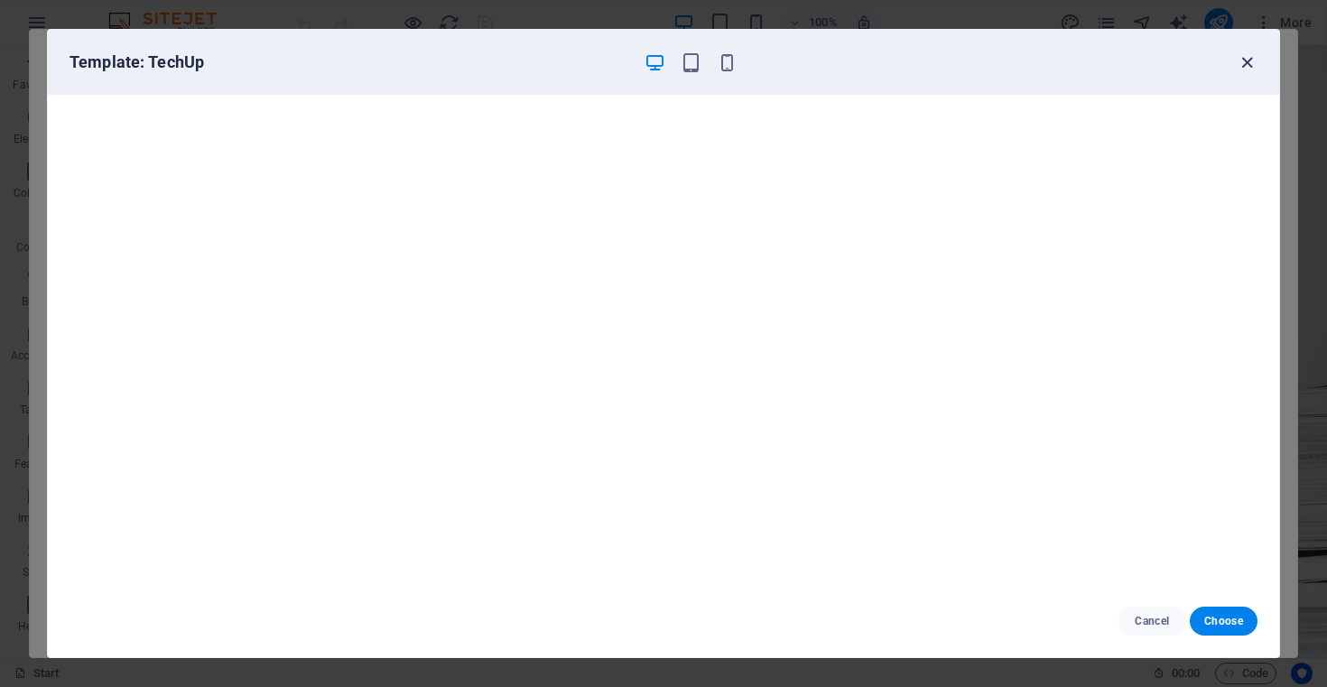
click at [1245, 63] on icon "button" at bounding box center [1246, 62] width 21 height 21
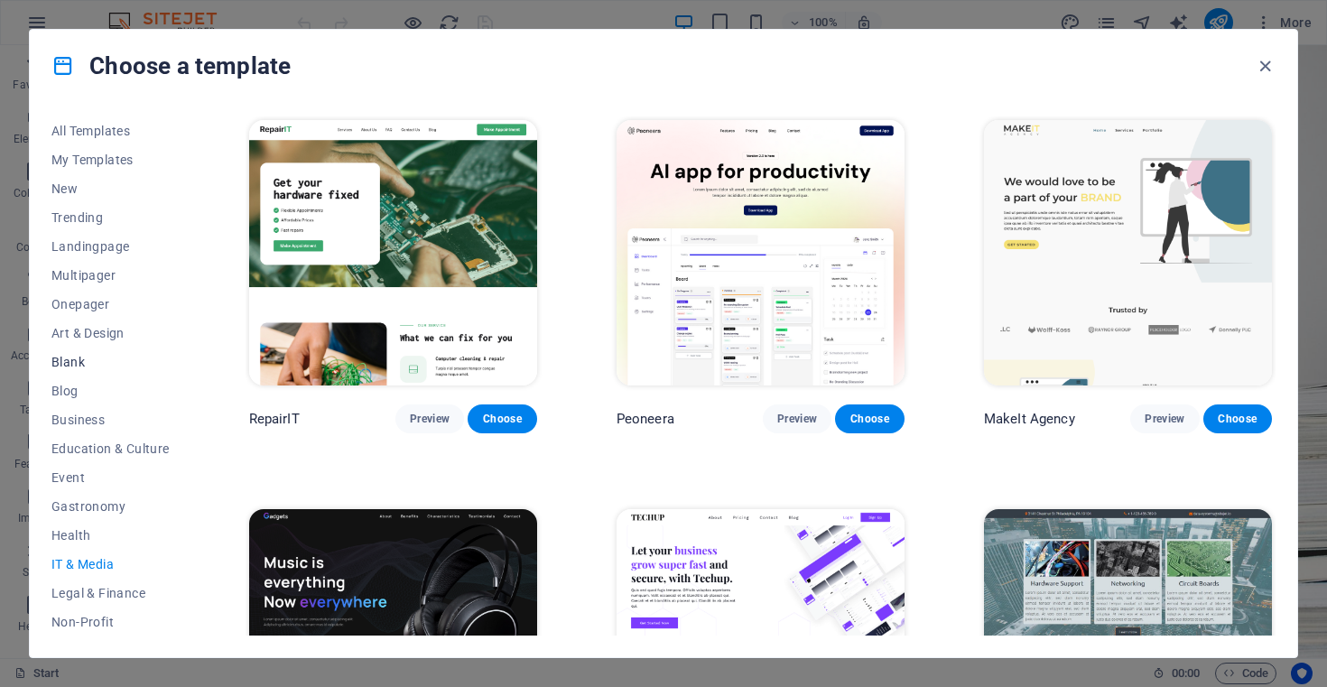
click at [74, 366] on span "Blank" at bounding box center [110, 362] width 118 height 14
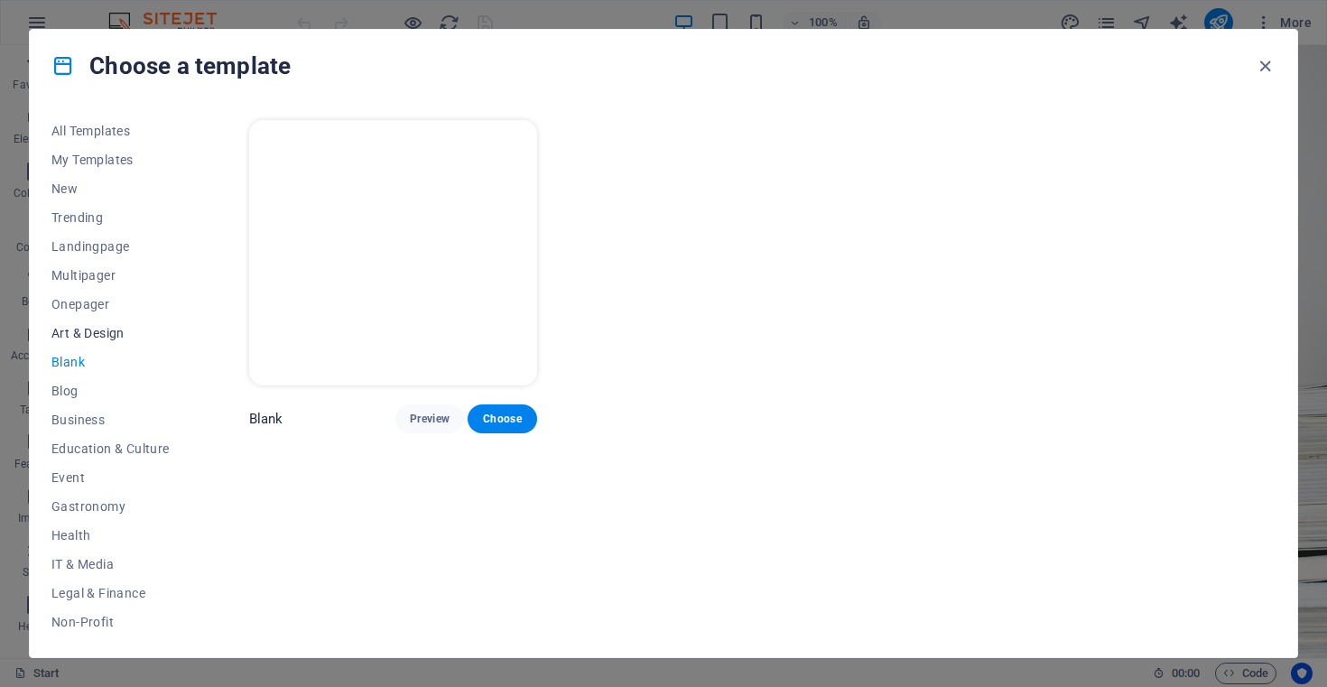
click at [79, 335] on span "Art & Design" at bounding box center [110, 333] width 118 height 14
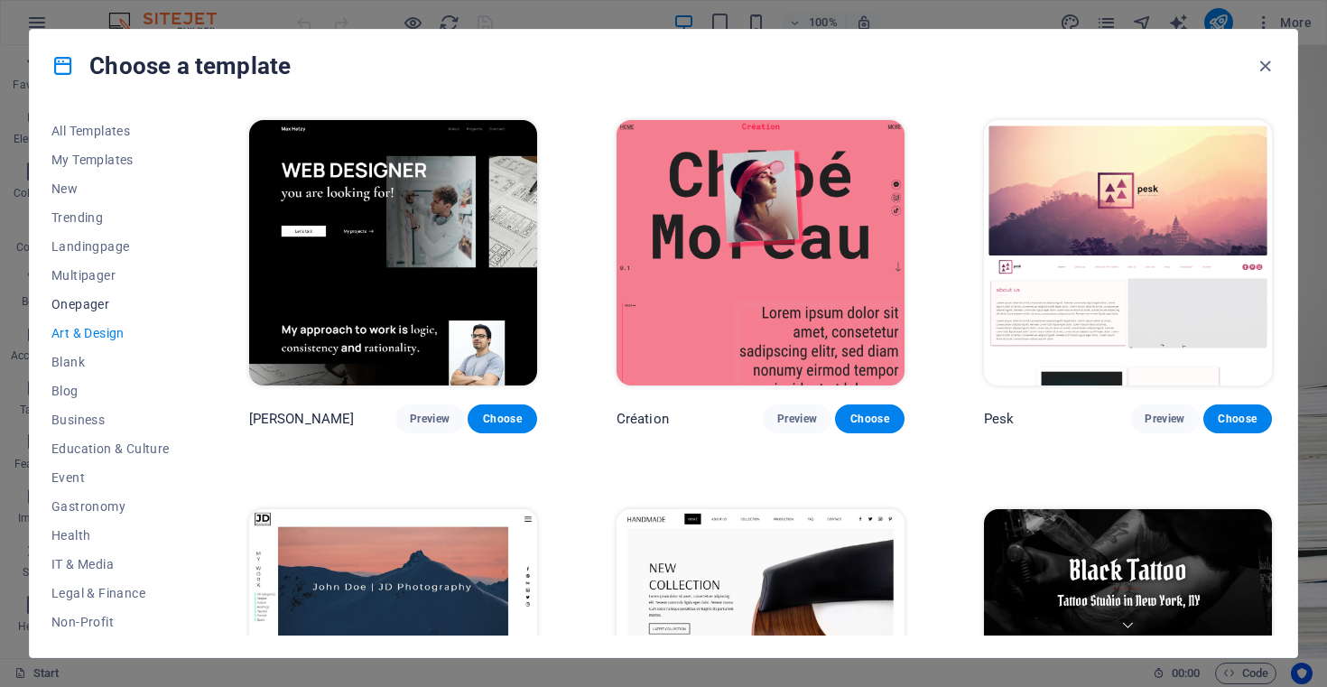
click at [81, 310] on span "Onepager" at bounding box center [110, 304] width 118 height 14
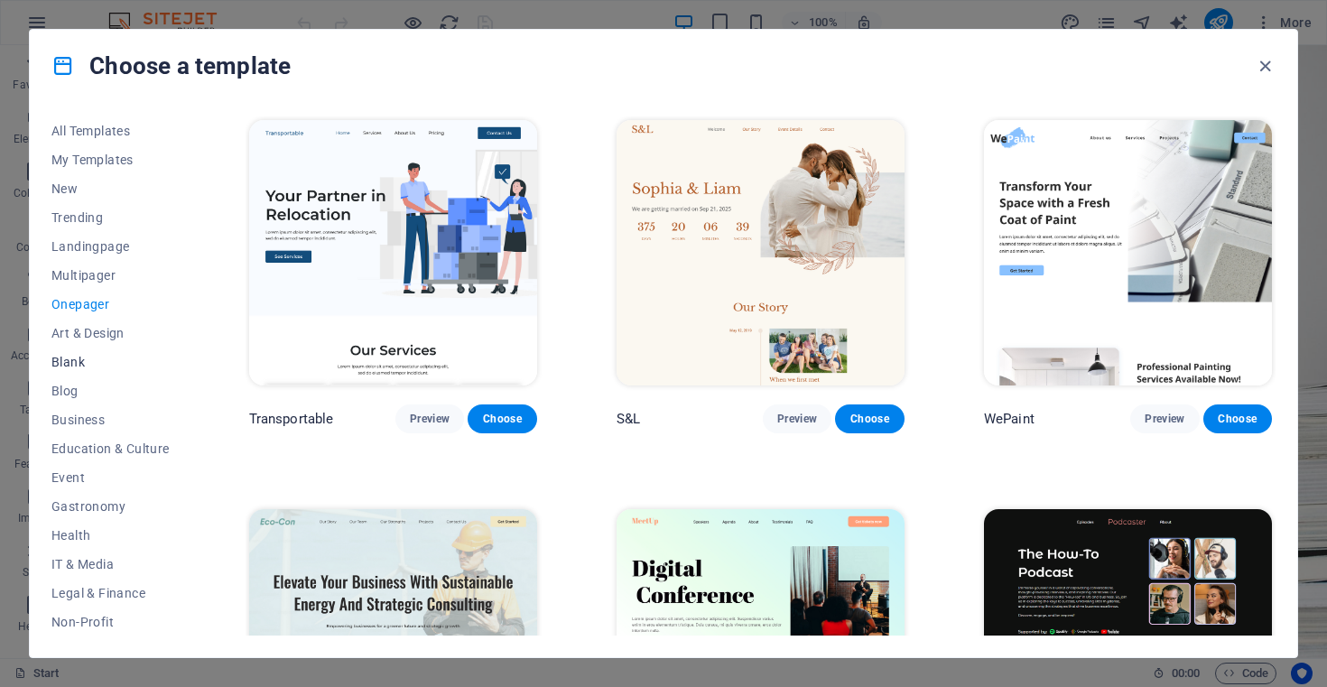
click at [82, 355] on span "Blank" at bounding box center [110, 362] width 118 height 14
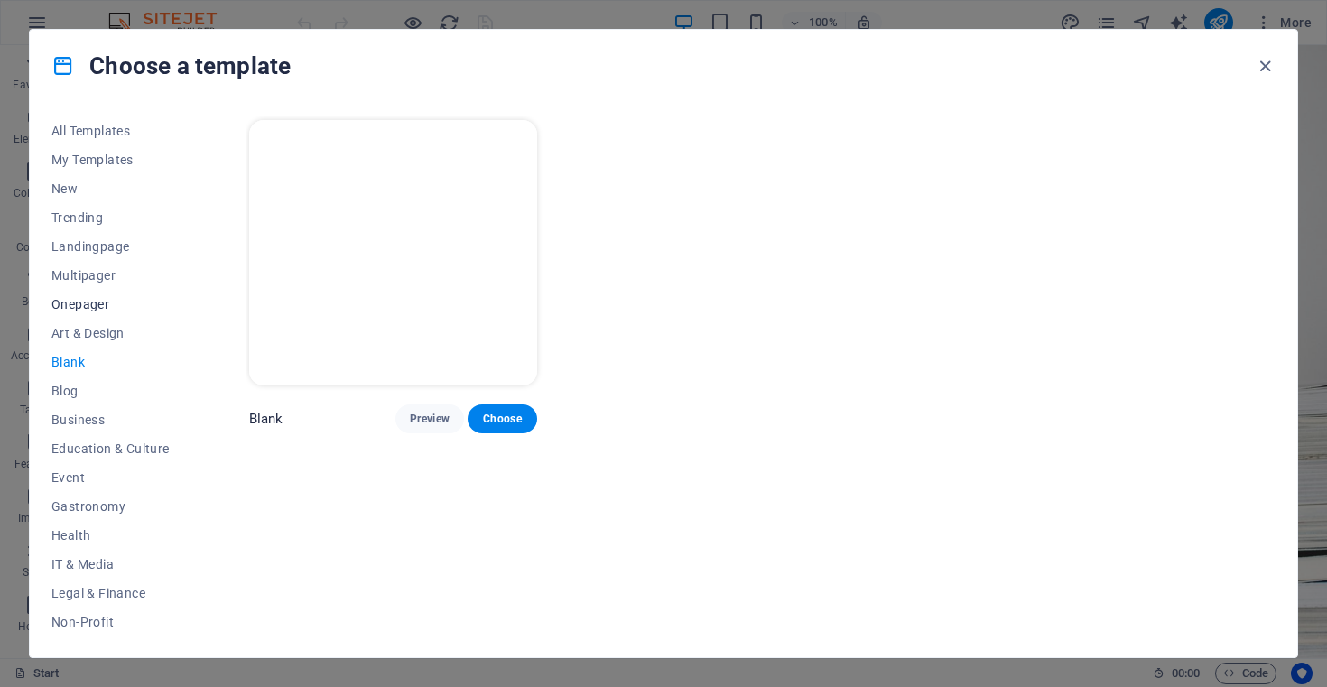
click at [88, 300] on span "Onepager" at bounding box center [110, 304] width 118 height 14
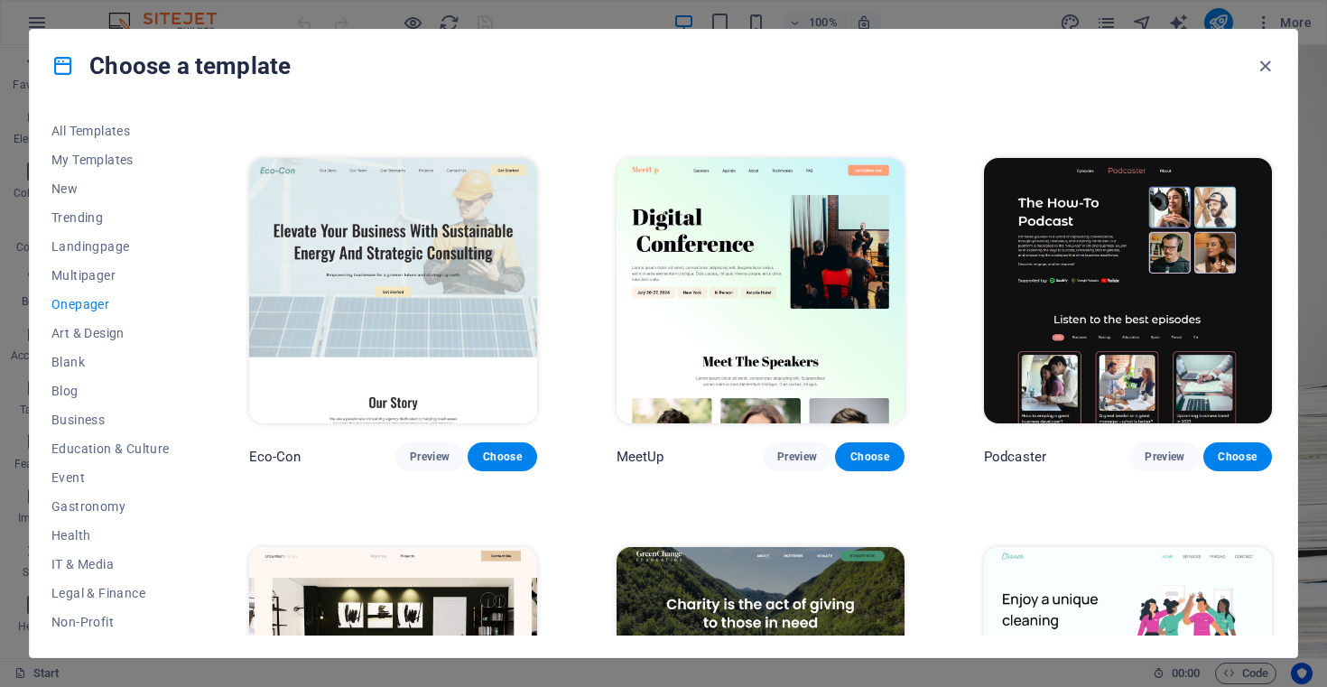
scroll to position [338, 0]
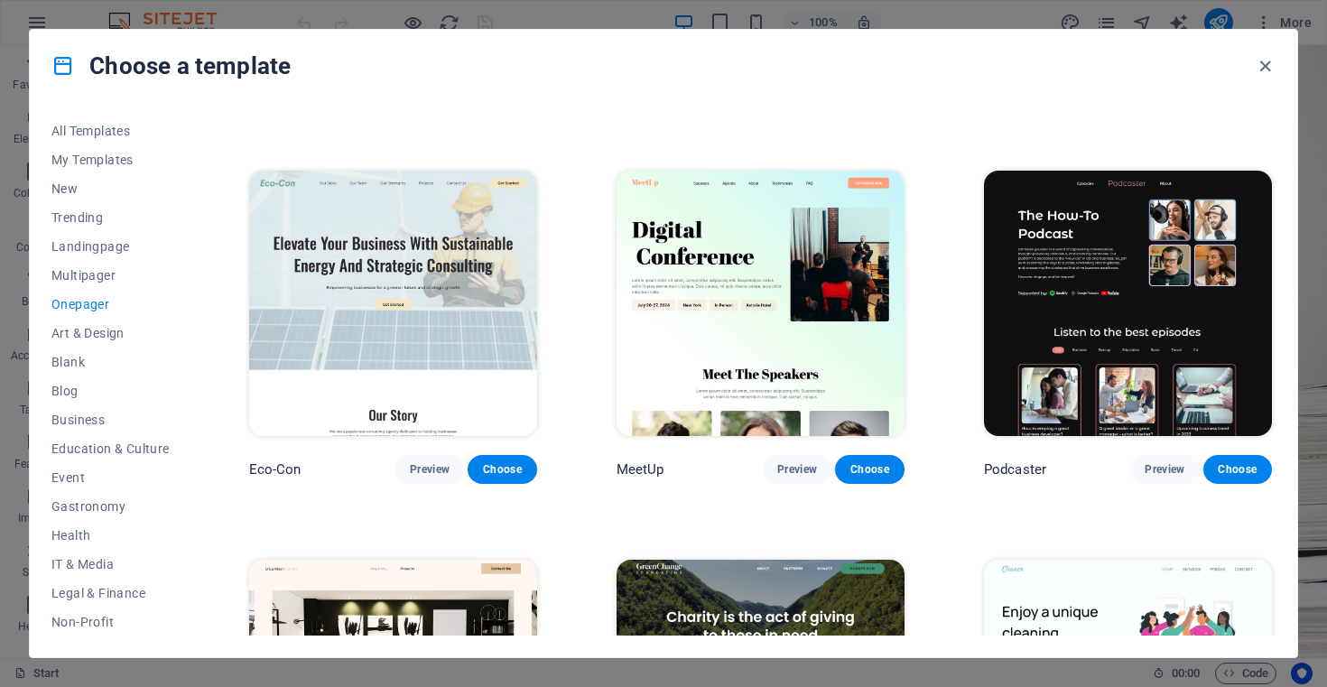
click at [408, 294] on img at bounding box center [393, 303] width 288 height 265
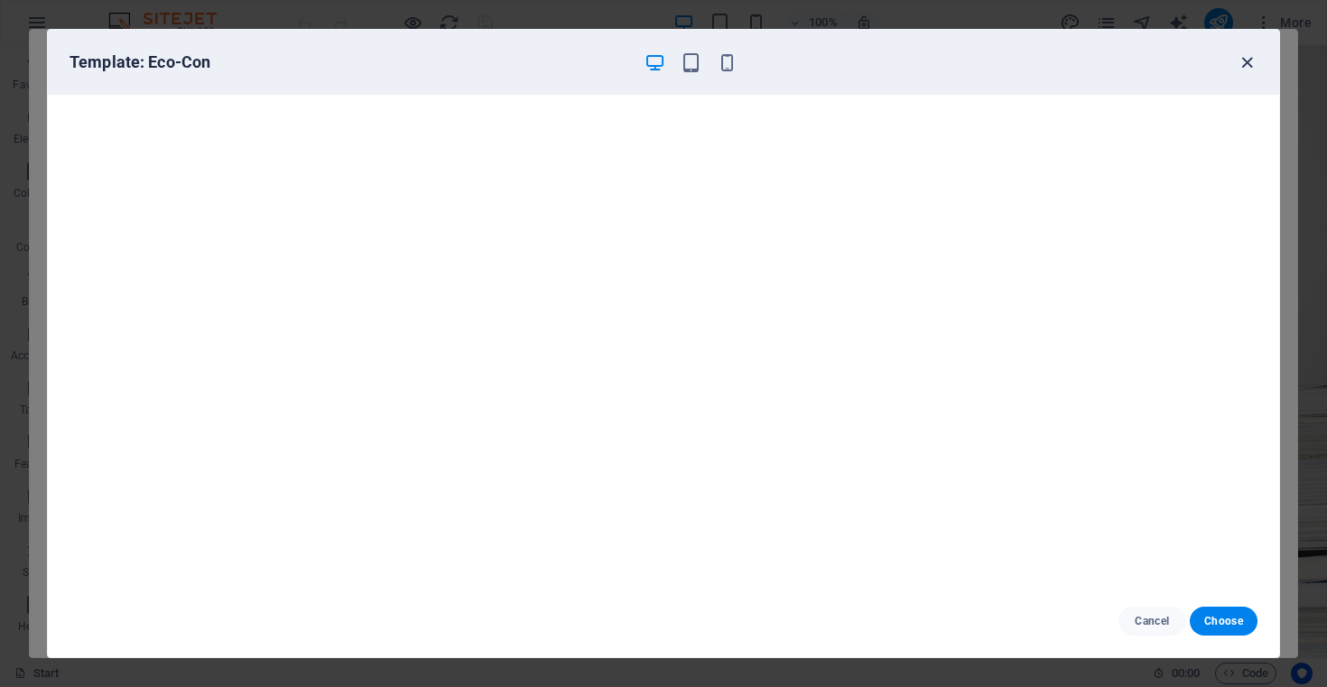
click at [1249, 63] on icon "button" at bounding box center [1246, 62] width 21 height 21
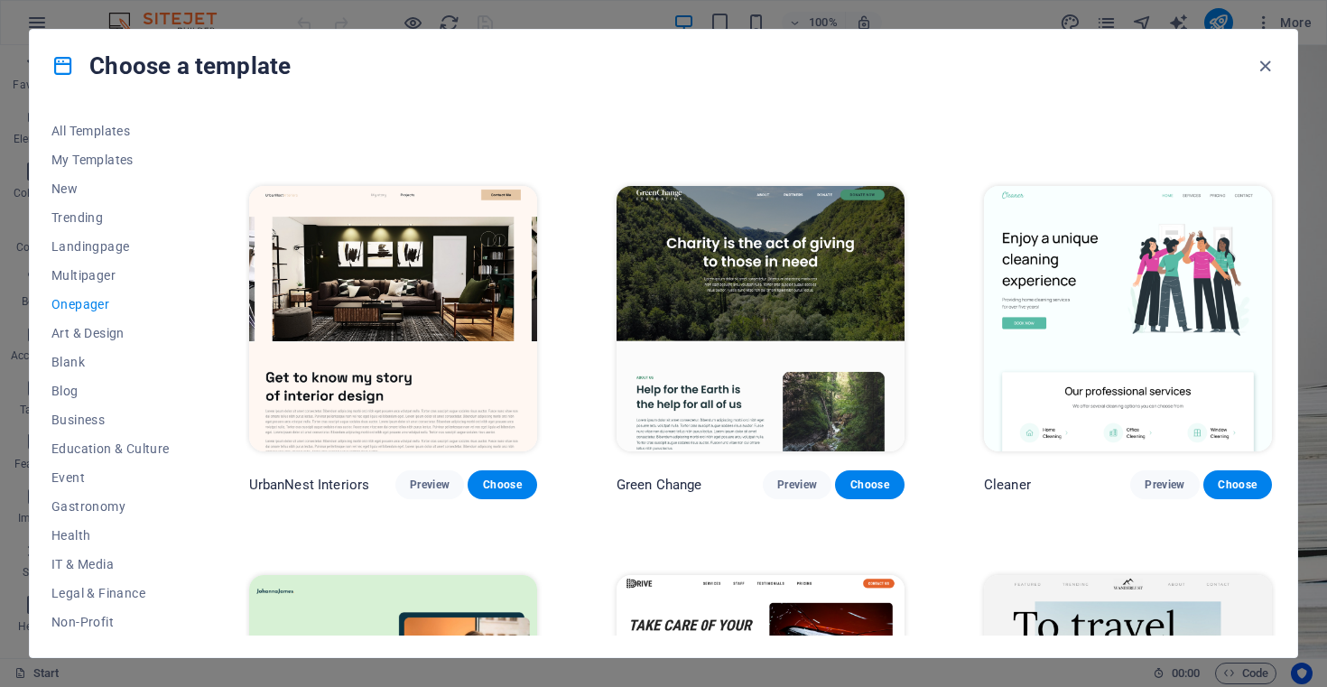
scroll to position [718, 0]
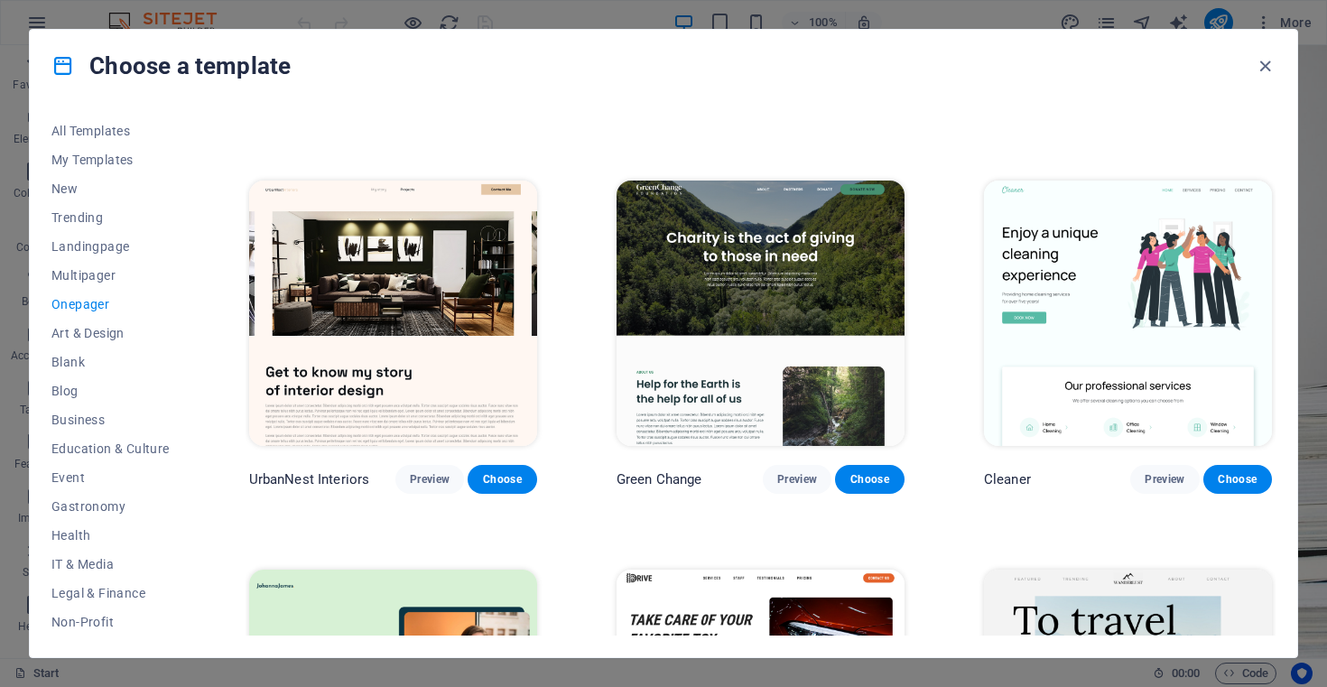
click at [516, 378] on img at bounding box center [393, 313] width 288 height 265
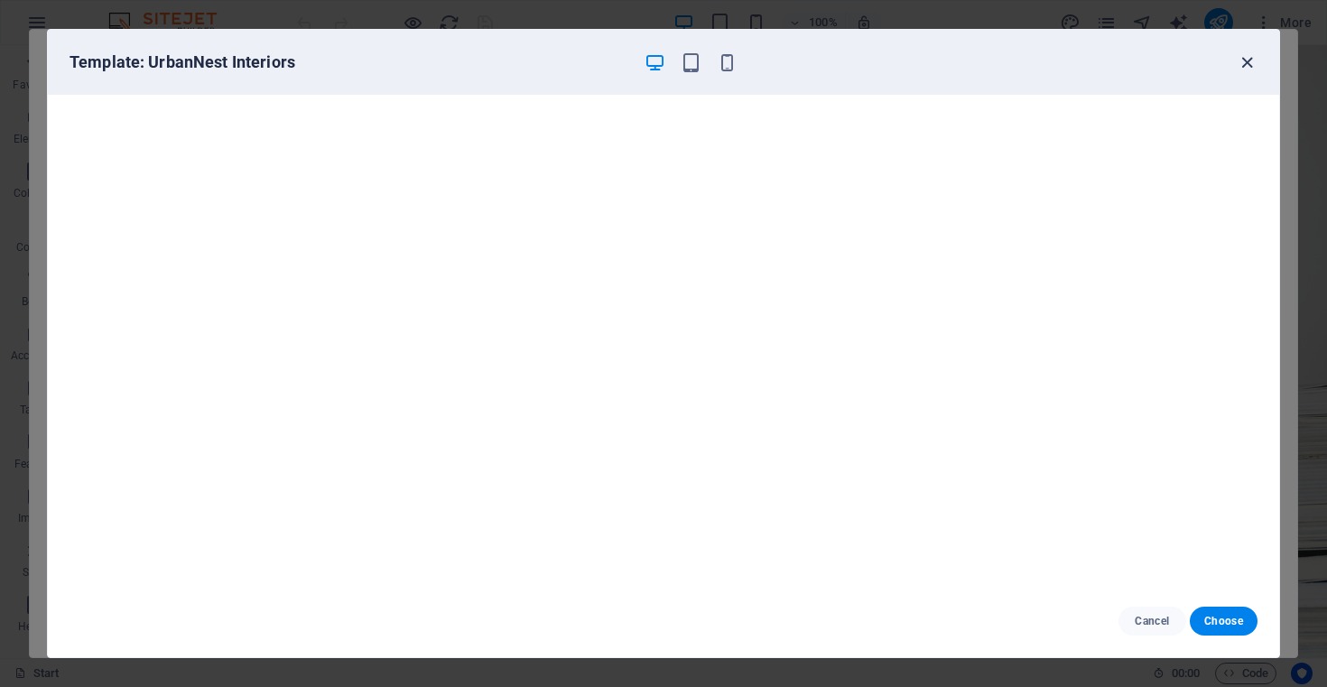
click at [1250, 60] on icon "button" at bounding box center [1246, 62] width 21 height 21
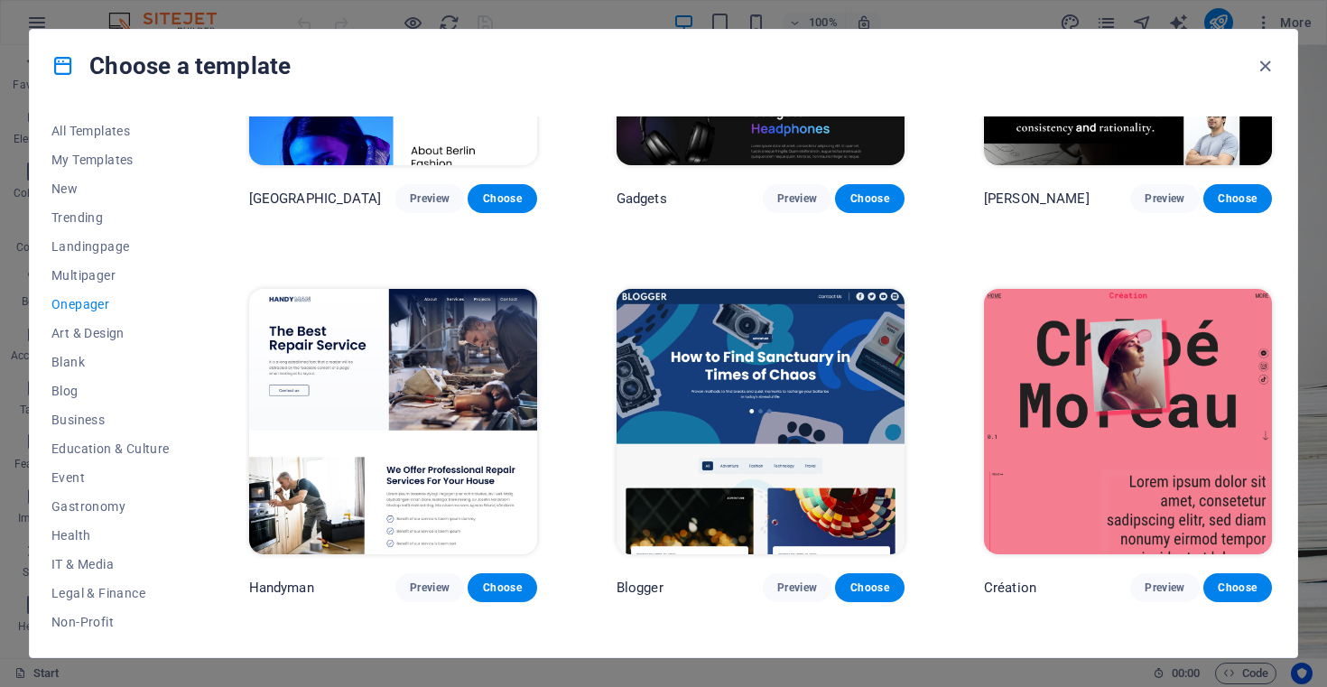
scroll to position [1779, 0]
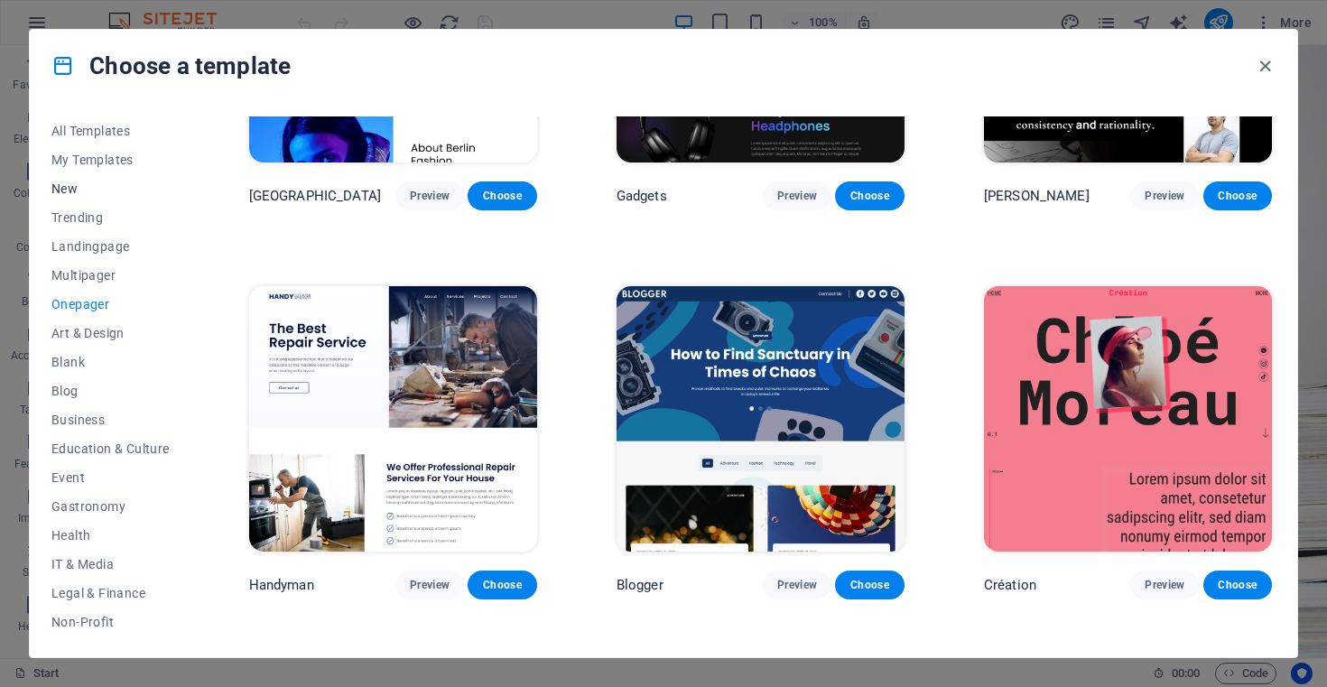
click at [70, 190] on span "New" at bounding box center [110, 188] width 118 height 14
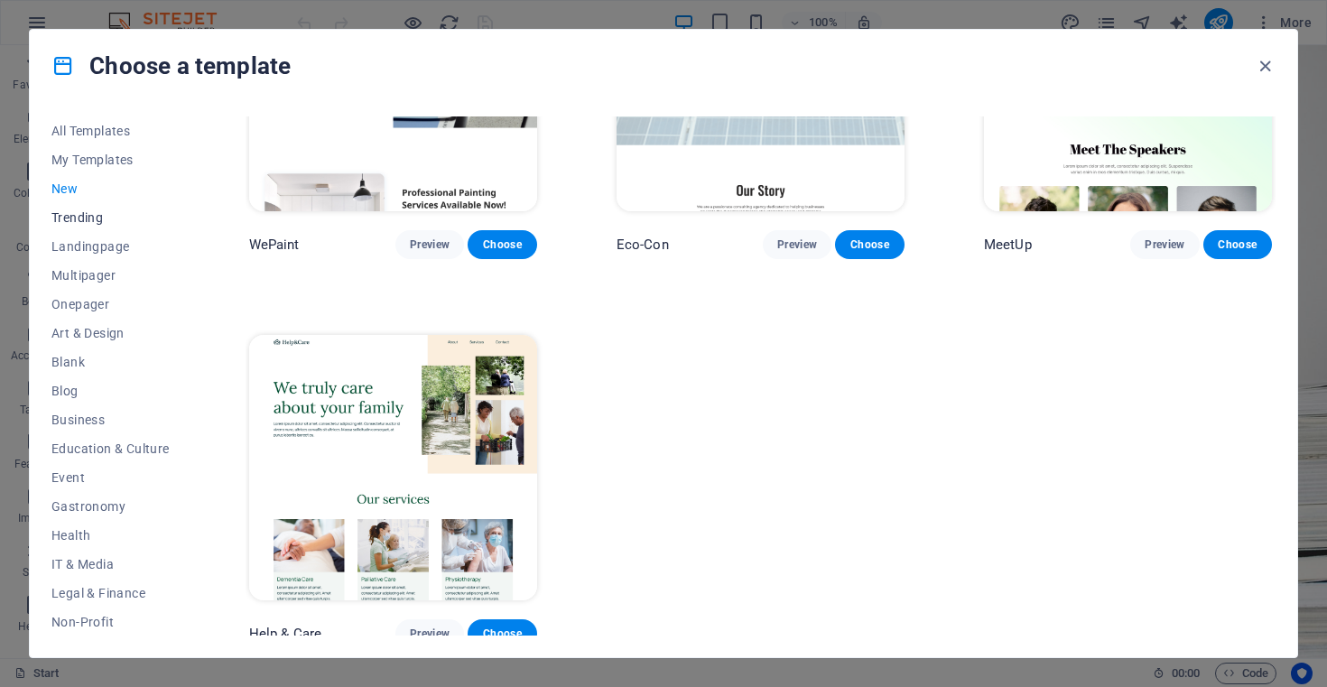
click at [82, 220] on span "Trending" at bounding box center [110, 217] width 118 height 14
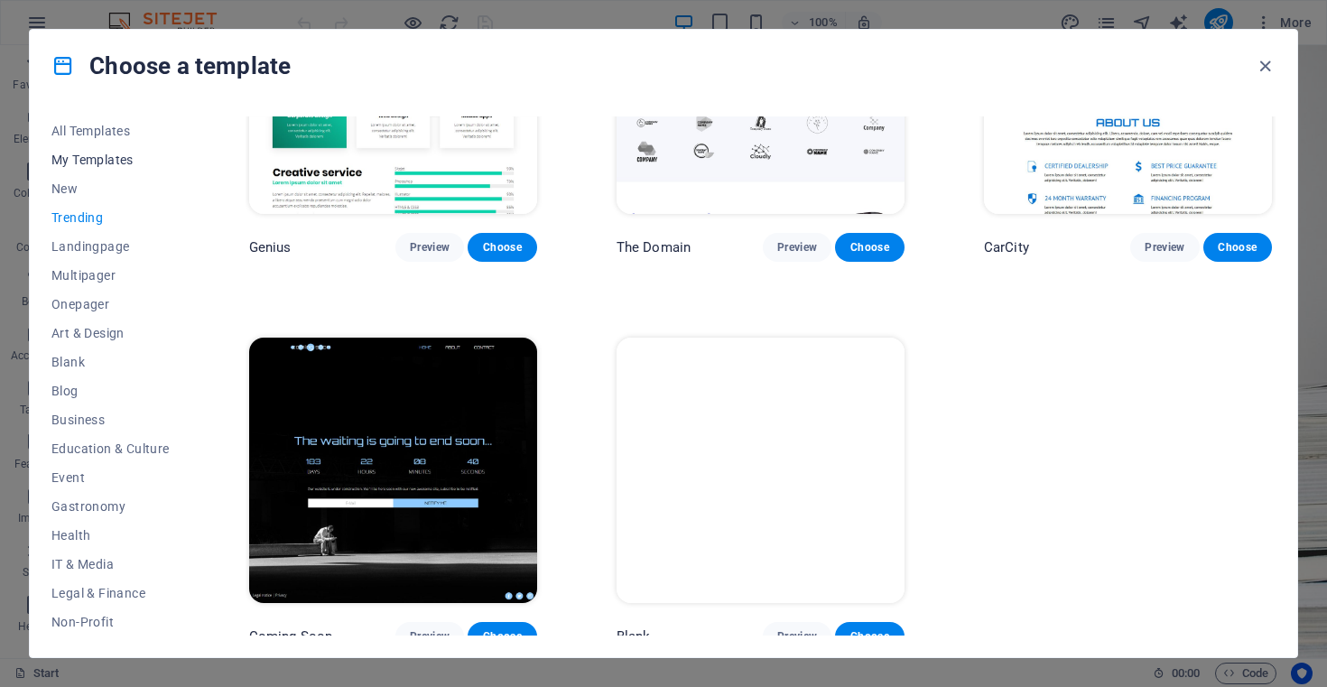
click at [109, 153] on span "My Templates" at bounding box center [110, 160] width 118 height 14
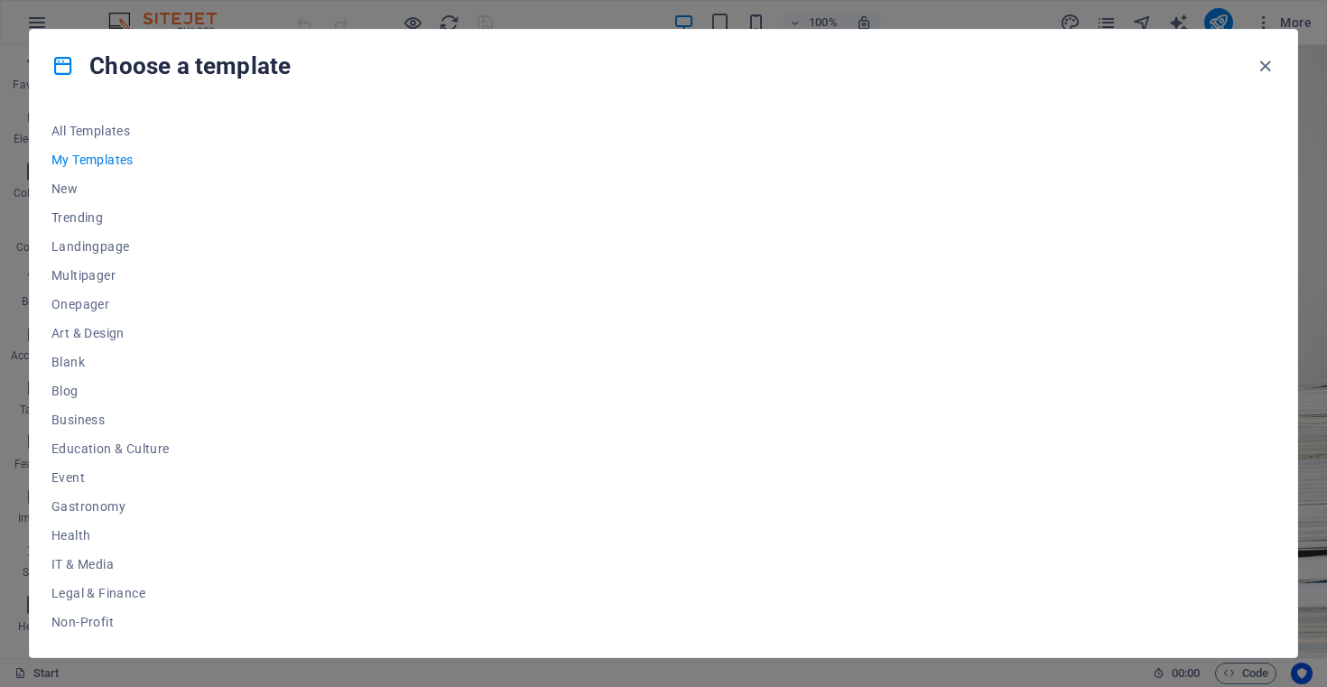
scroll to position [0, 0]
click at [85, 216] on span "Trending" at bounding box center [110, 217] width 118 height 14
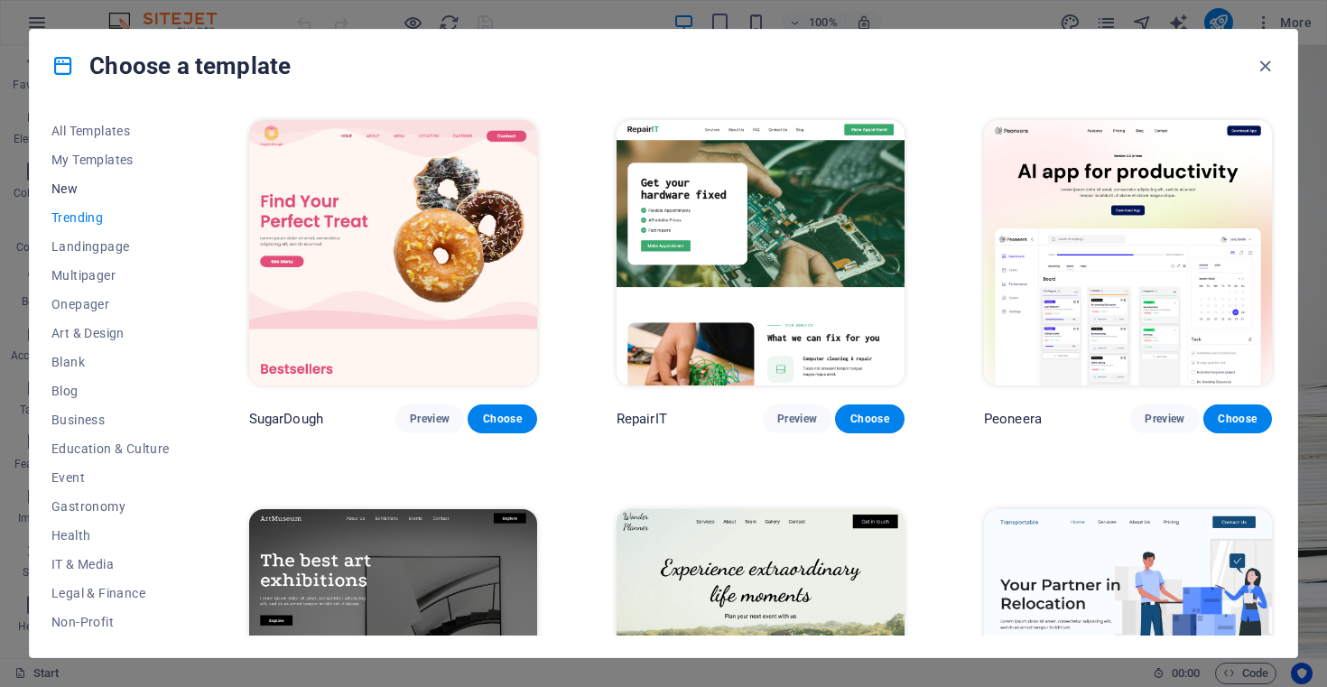
click at [64, 192] on span "New" at bounding box center [110, 188] width 118 height 14
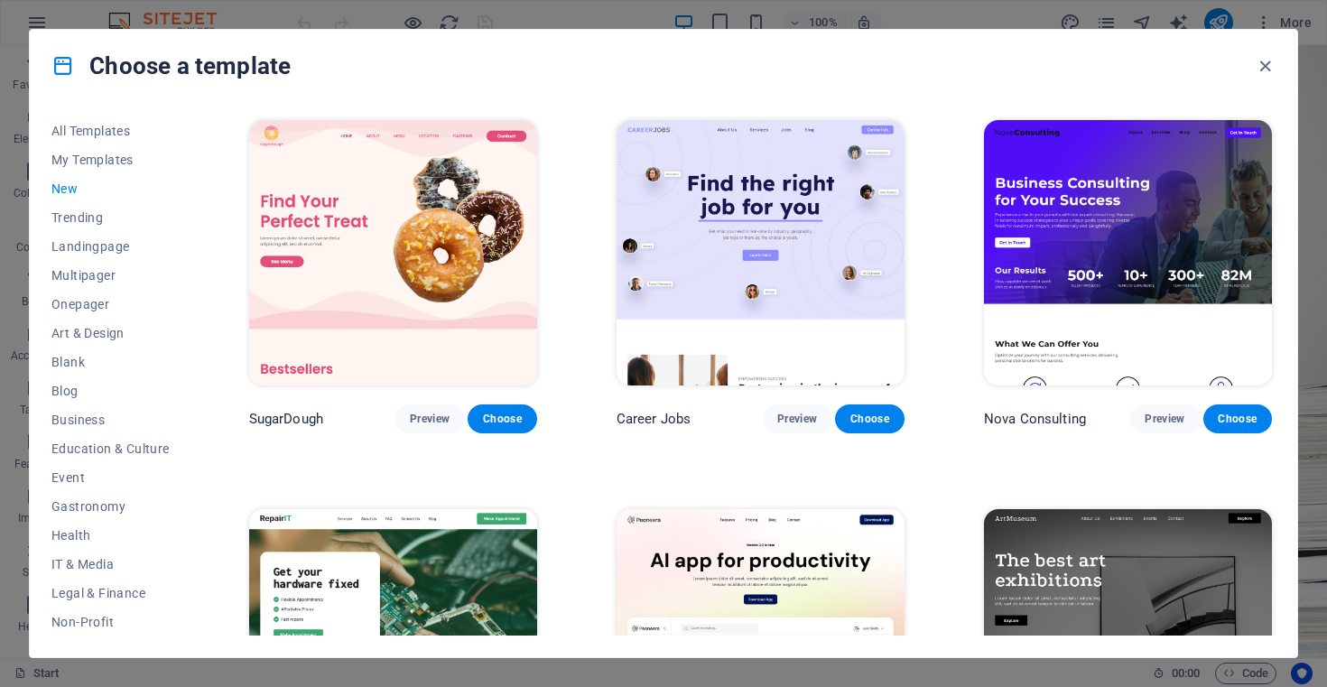
click at [1100, 201] on img at bounding box center [1128, 252] width 288 height 265
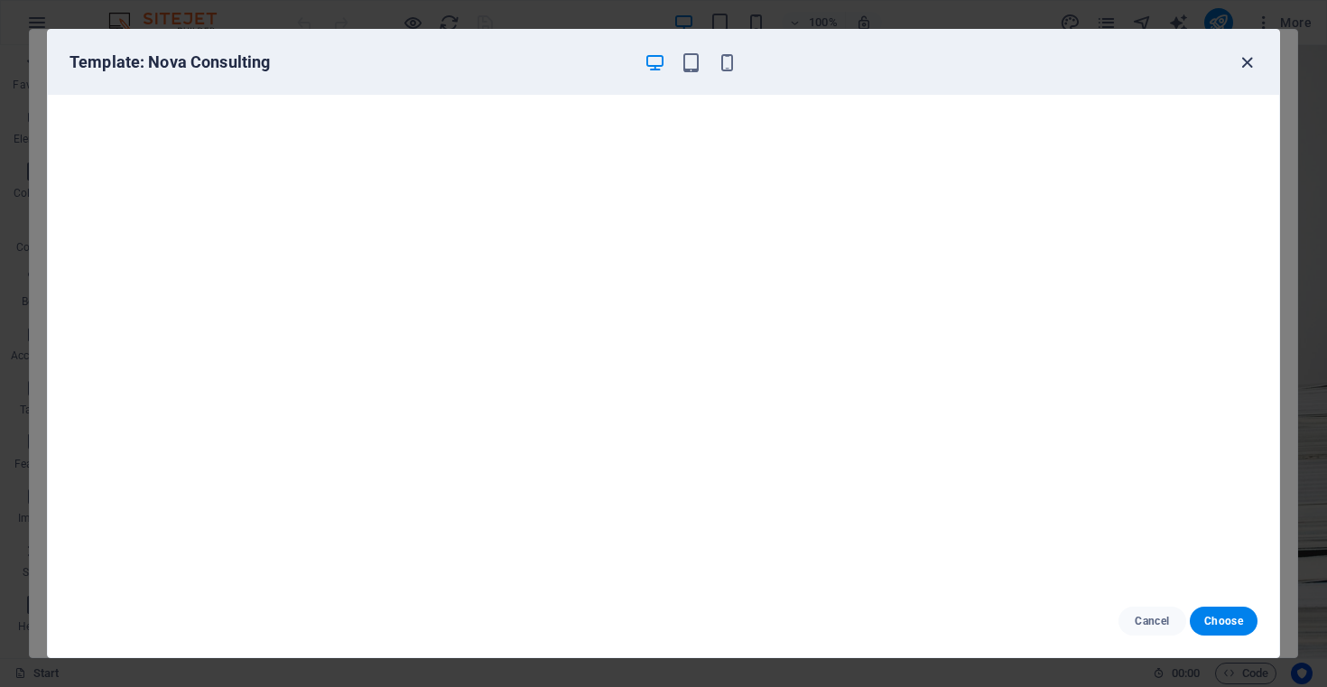
click at [1249, 63] on icon "button" at bounding box center [1246, 62] width 21 height 21
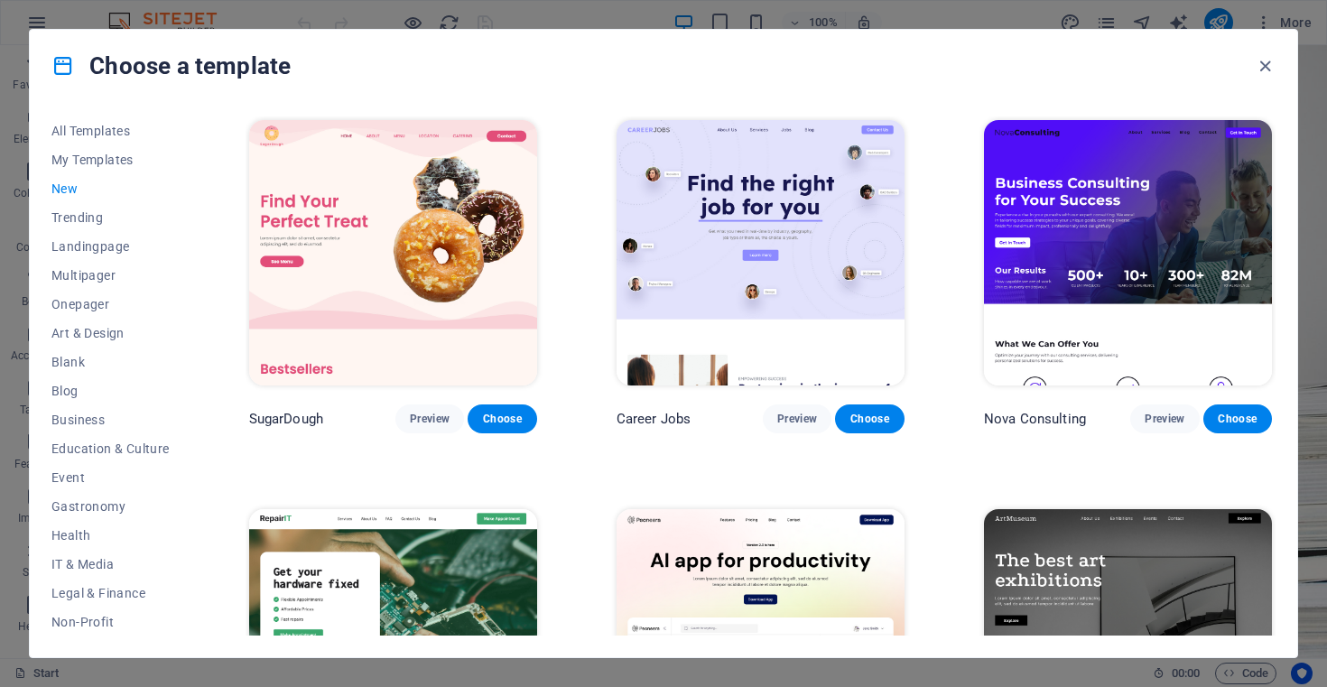
click at [783, 199] on img at bounding box center [760, 252] width 288 height 265
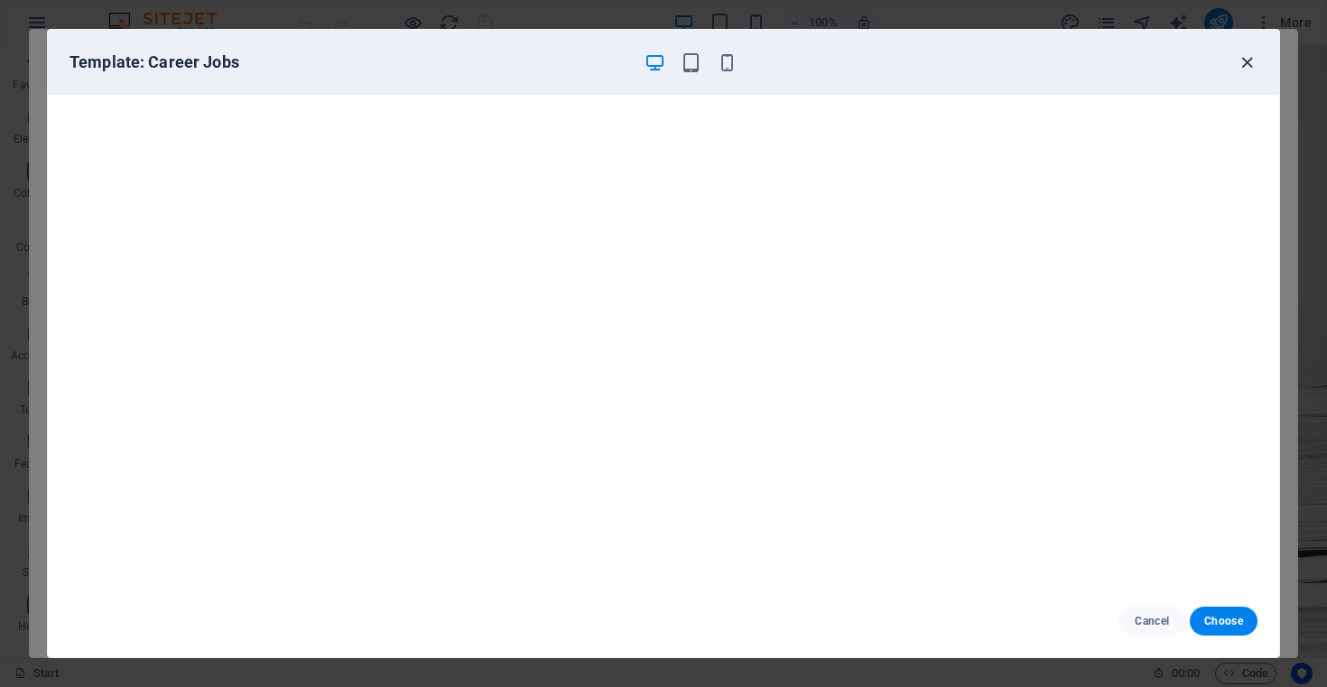
click at [1247, 57] on icon "button" at bounding box center [1246, 62] width 21 height 21
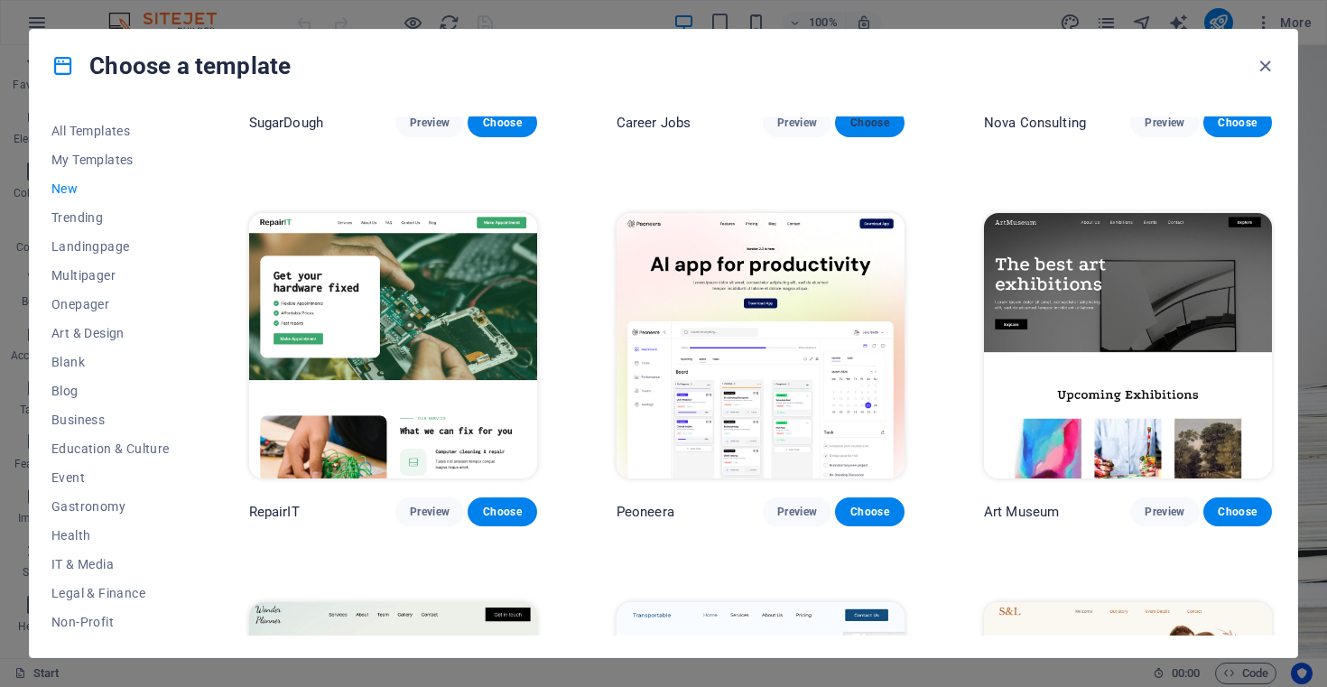
scroll to position [293, 0]
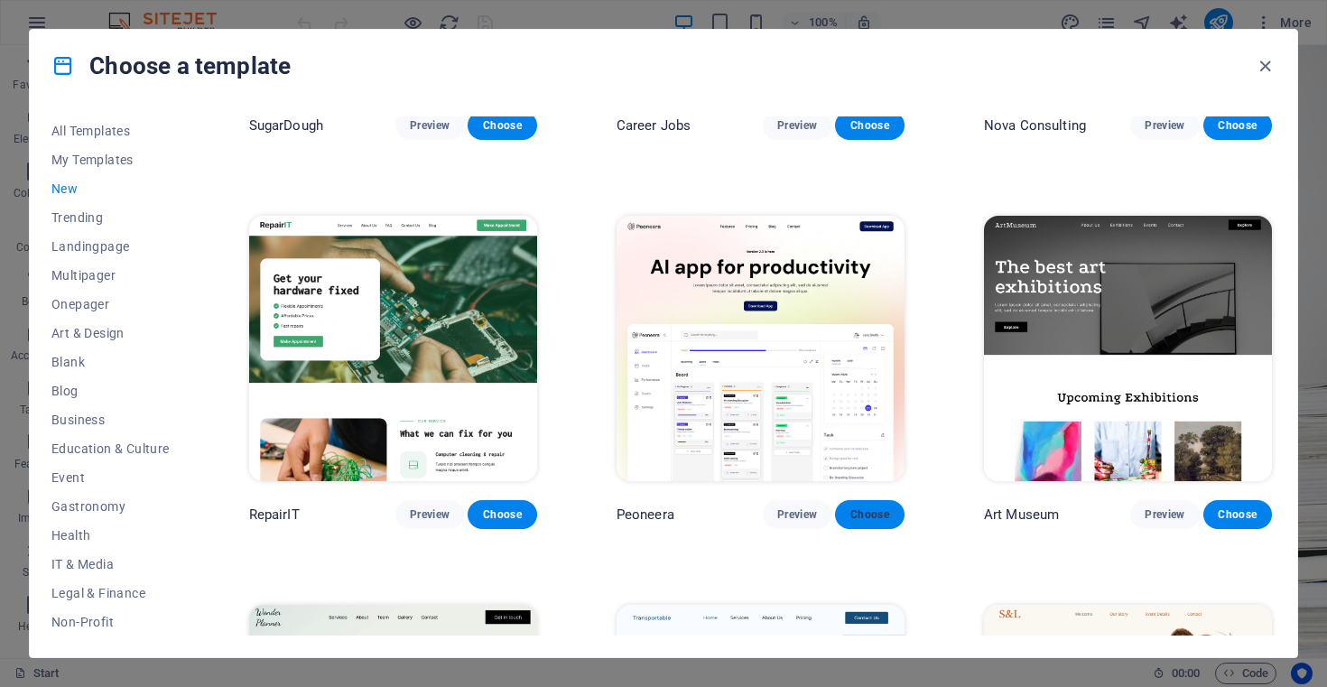
click at [878, 508] on span "Choose" at bounding box center [869, 514] width 40 height 14
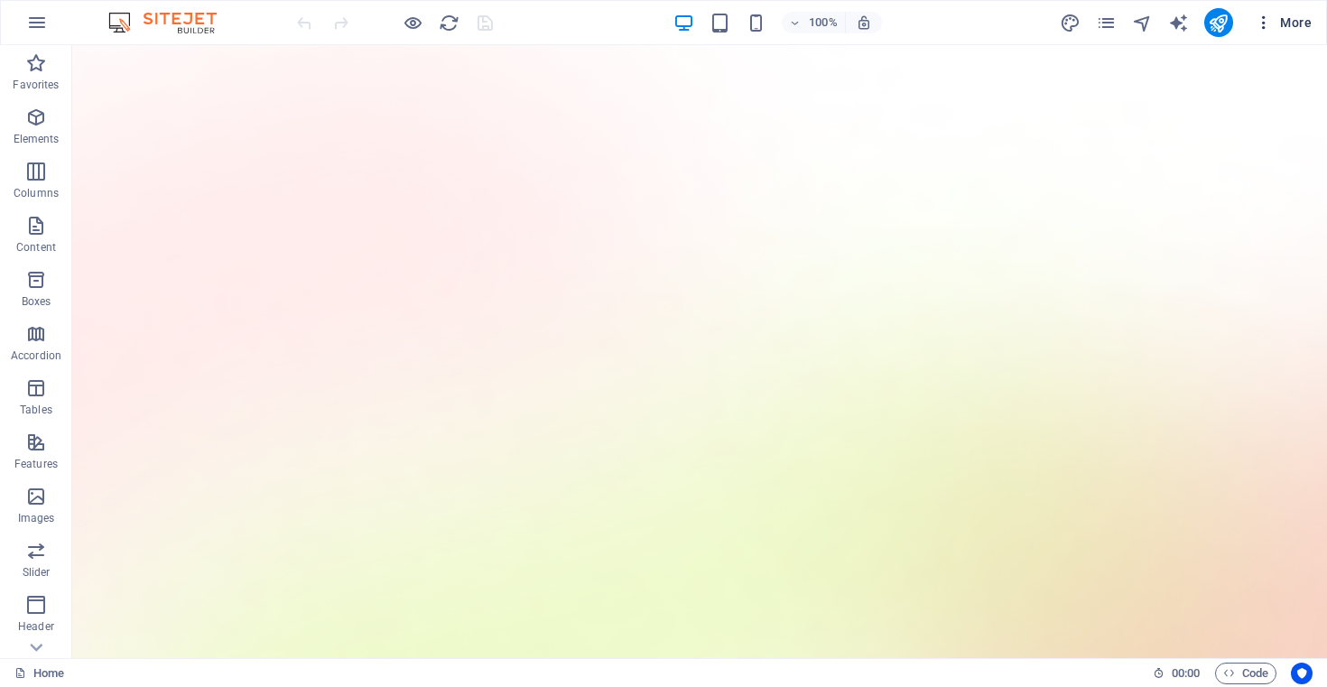
click at [1283, 17] on span "More" at bounding box center [1283, 23] width 57 height 18
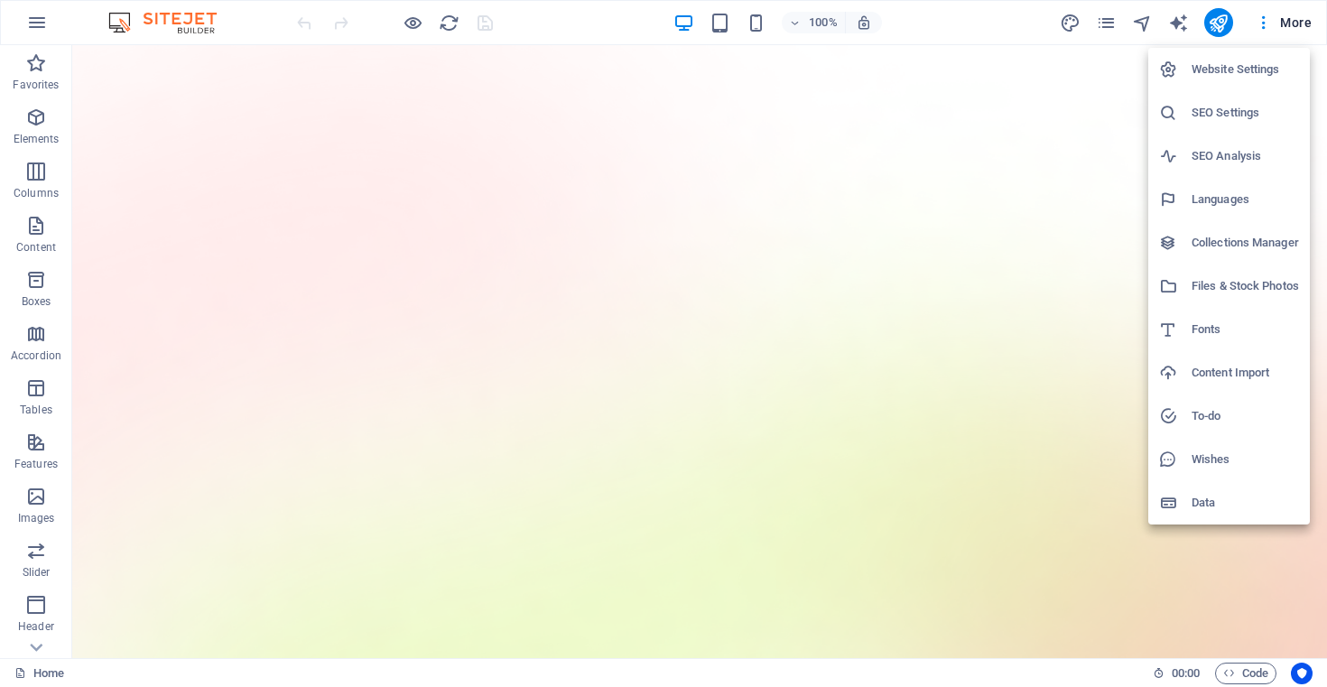
click at [40, 29] on div at bounding box center [663, 343] width 1327 height 687
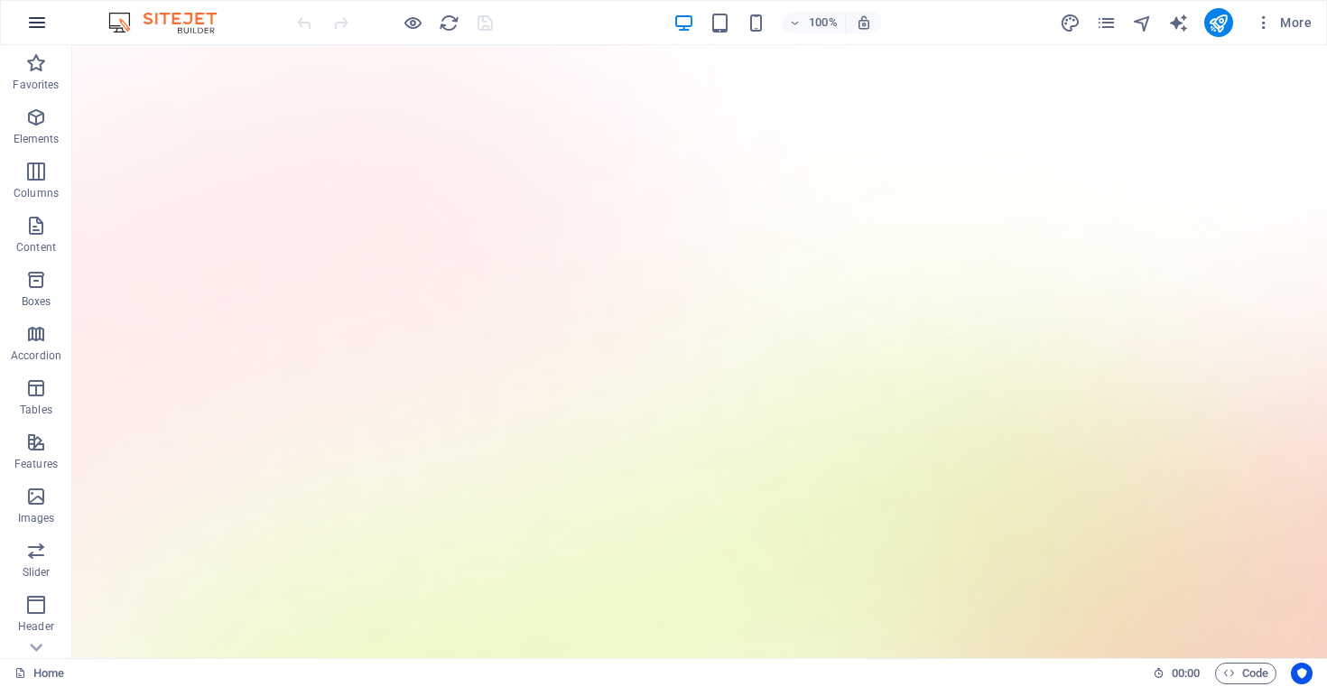
click at [38, 23] on icon "button" at bounding box center [37, 23] width 22 height 22
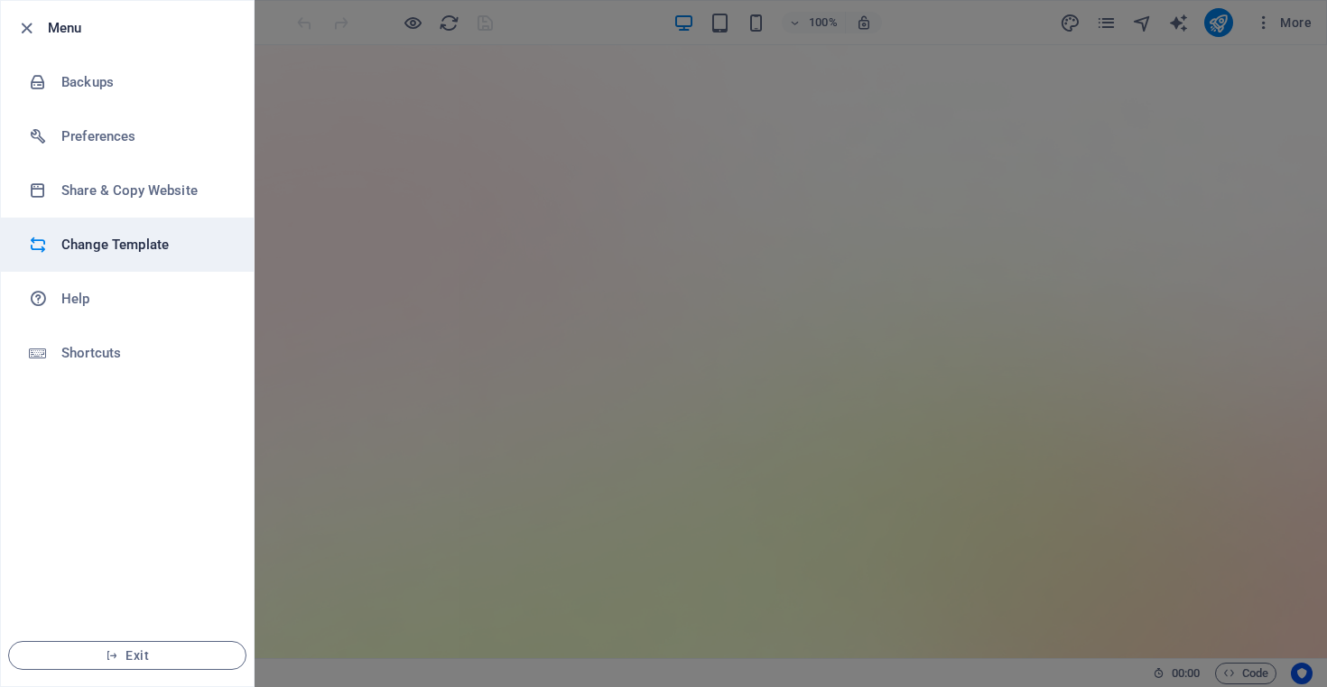
click at [124, 241] on h6 "Change Template" at bounding box center [144, 245] width 167 height 22
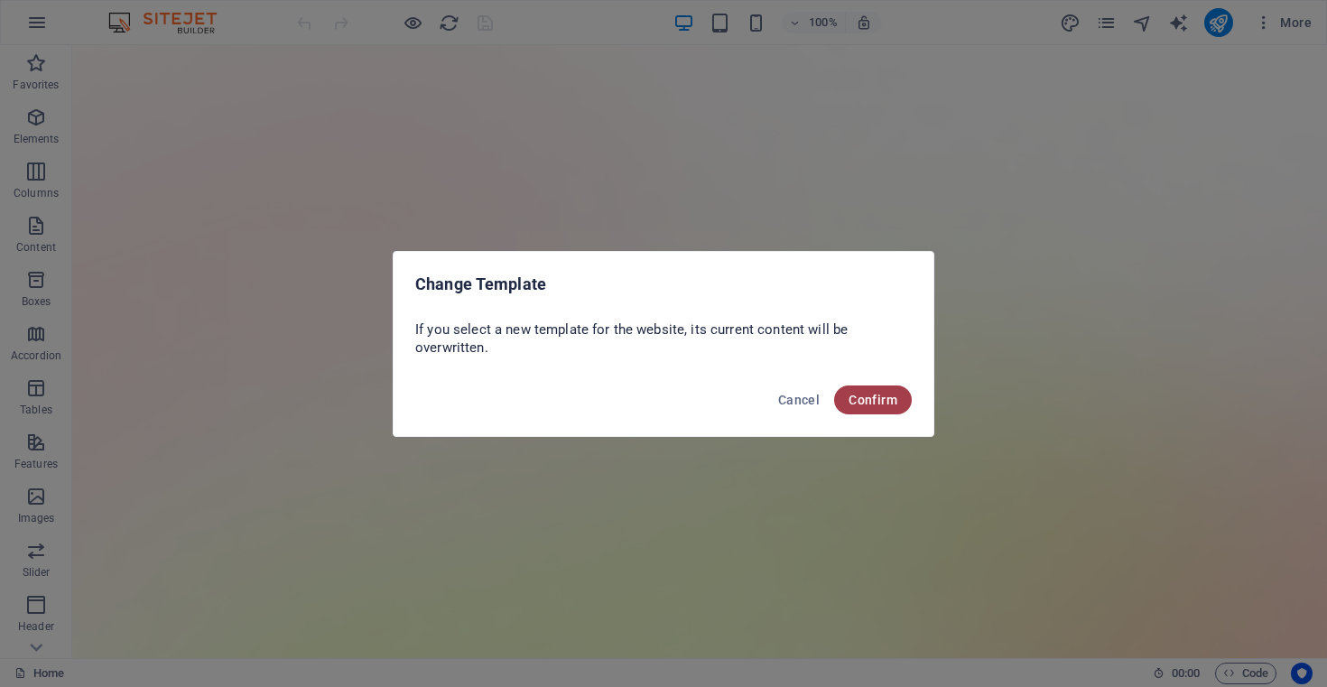
click at [877, 396] on span "Confirm" at bounding box center [872, 400] width 49 height 14
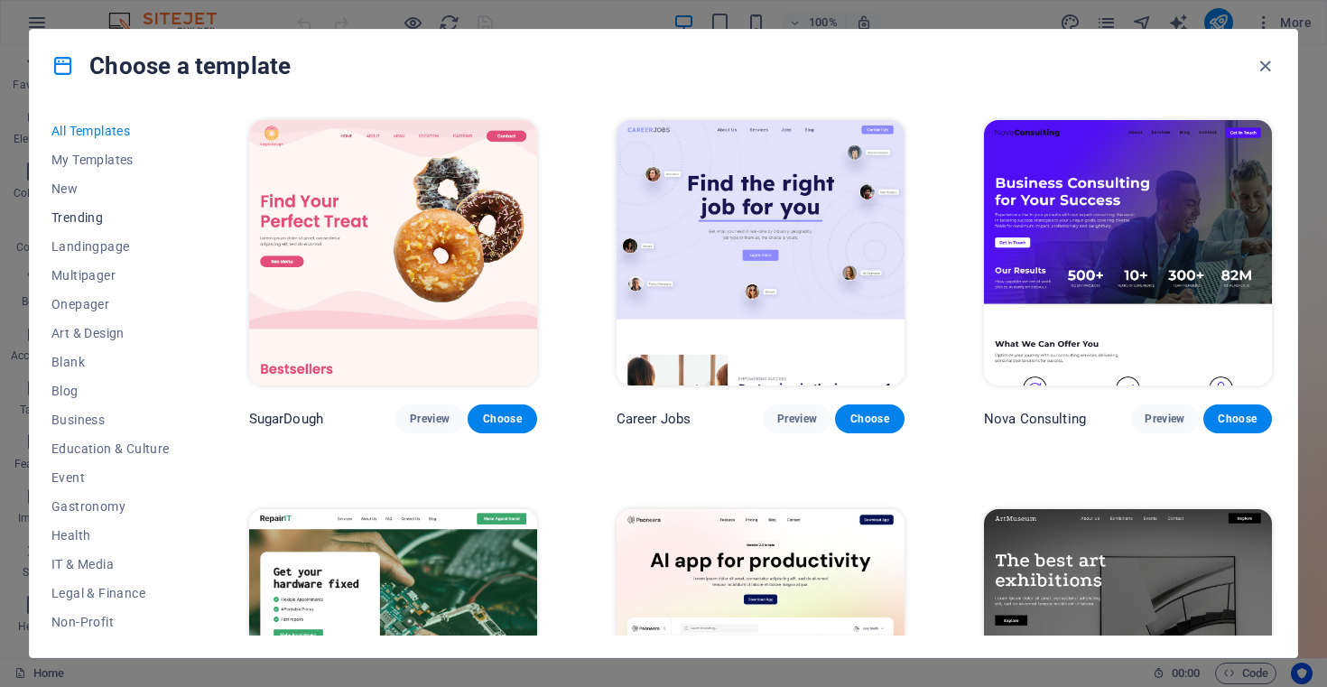
click at [88, 210] on span "Trending" at bounding box center [110, 217] width 118 height 14
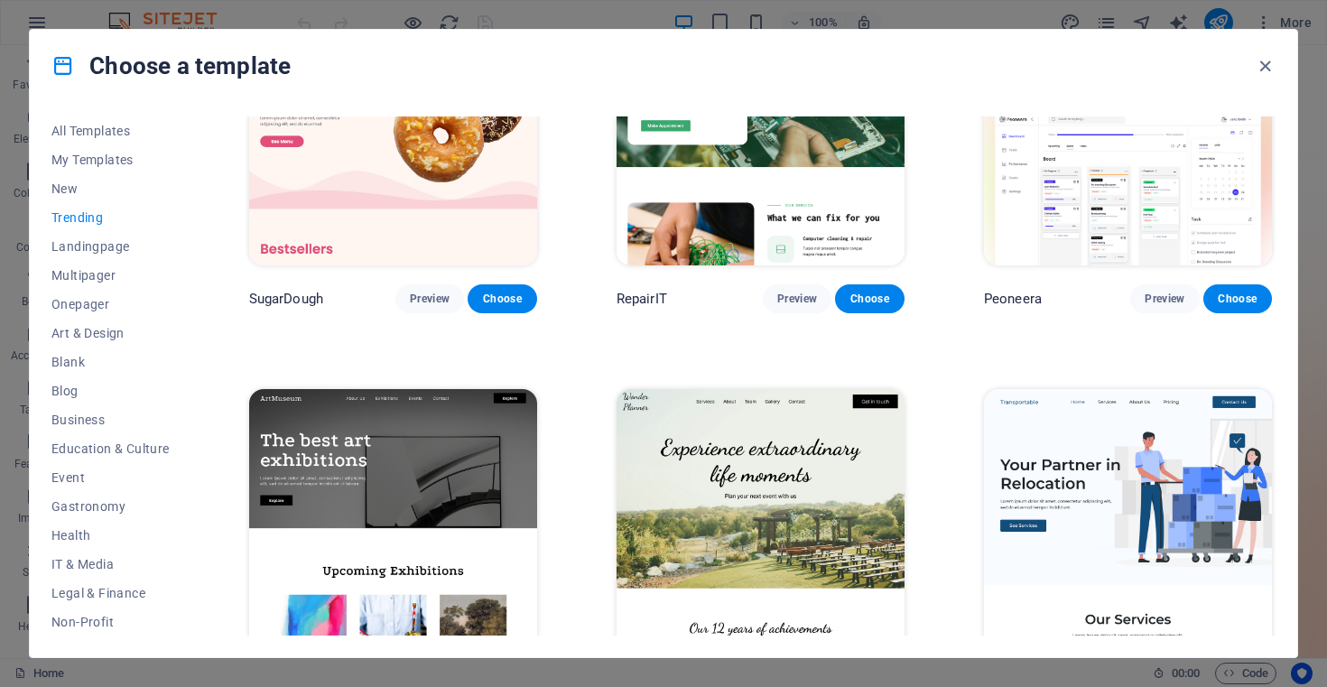
scroll to position [133, 0]
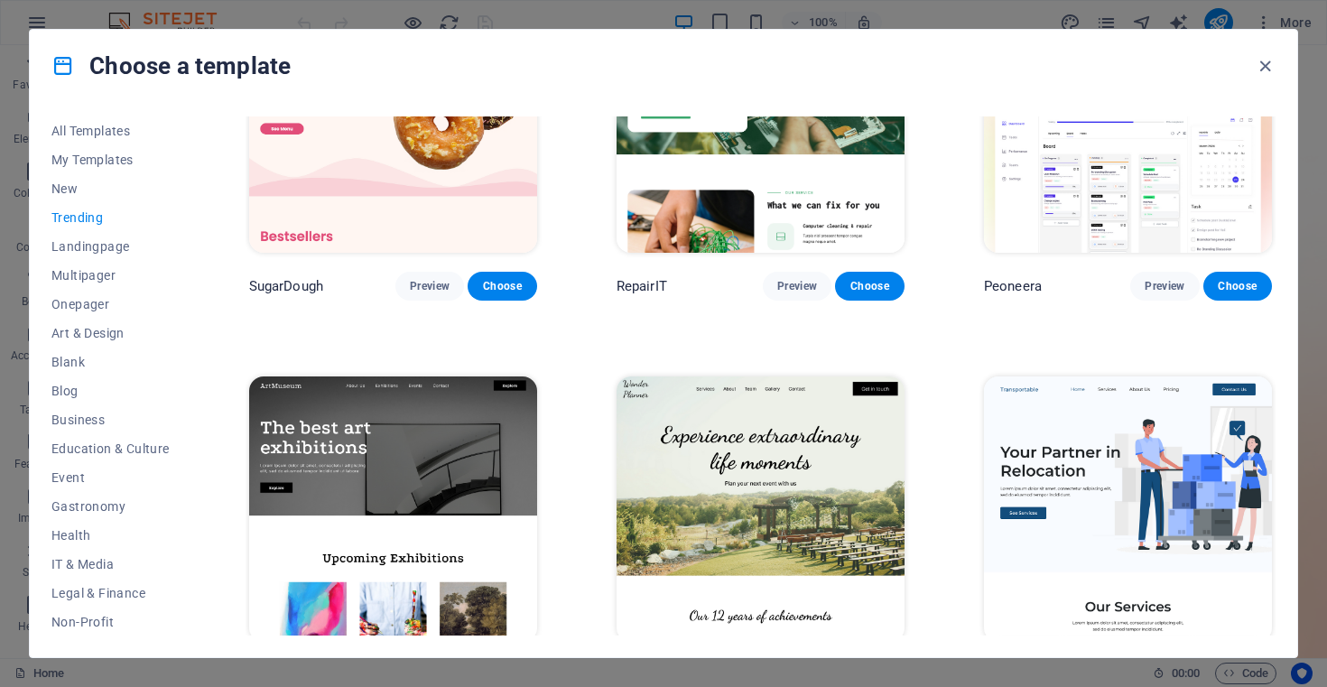
click at [773, 470] on img at bounding box center [760, 508] width 288 height 265
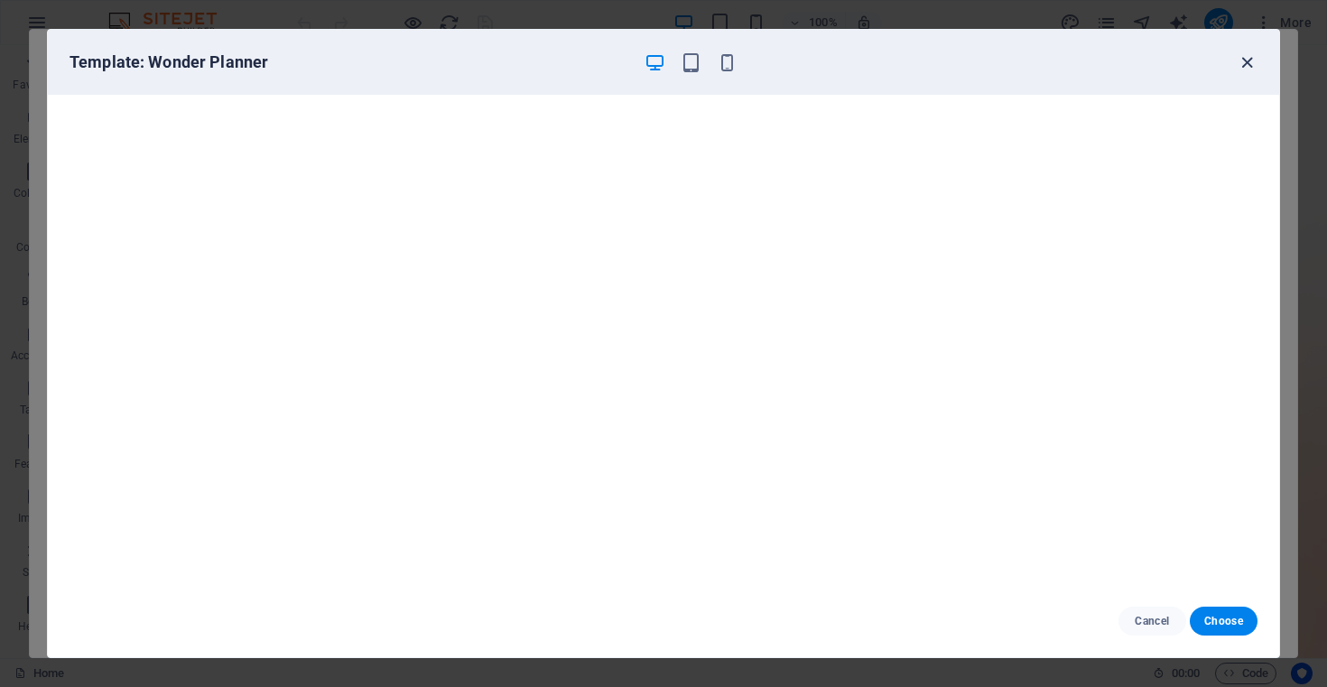
click at [1246, 64] on icon "button" at bounding box center [1246, 62] width 21 height 21
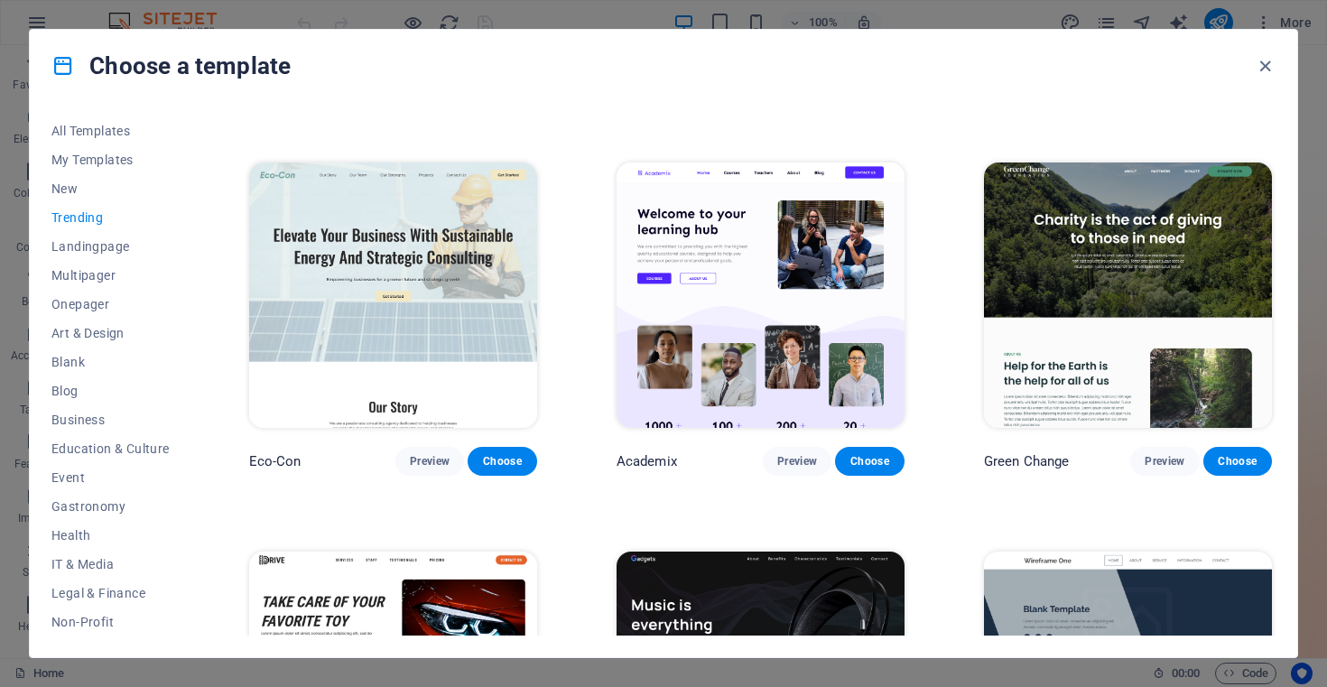
scroll to position [738, 0]
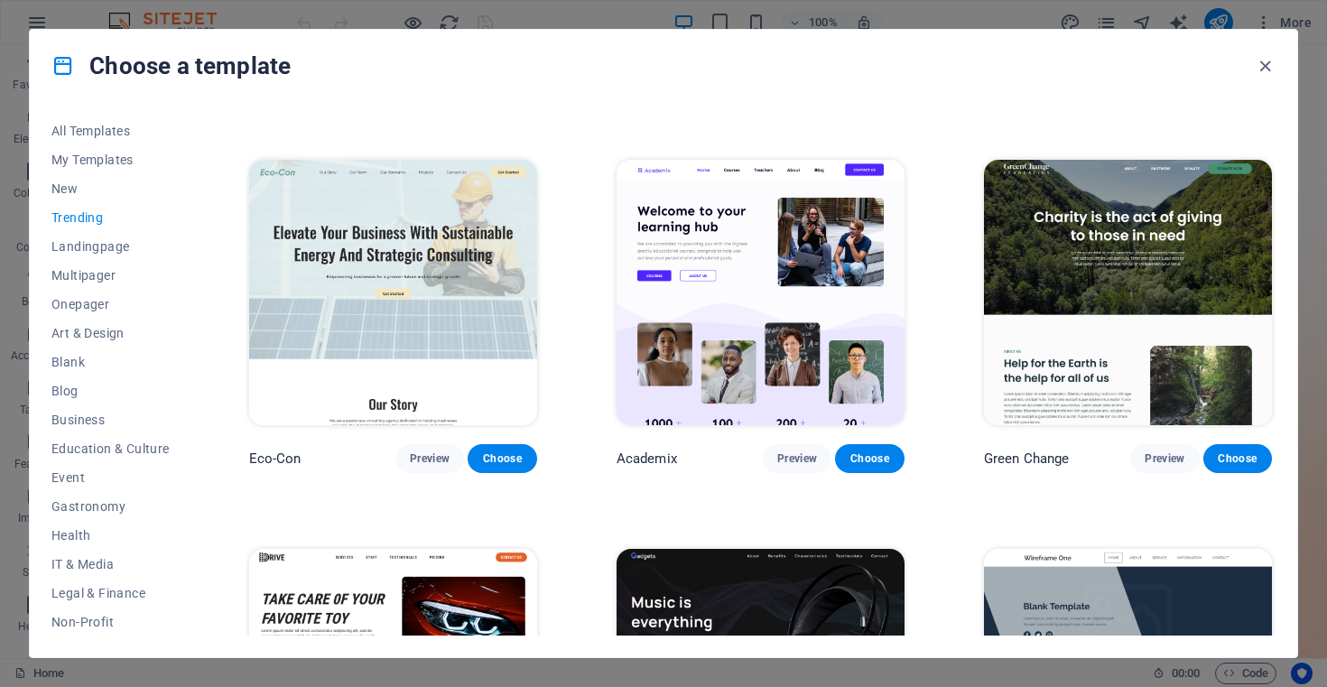
click at [449, 266] on img at bounding box center [393, 292] width 288 height 265
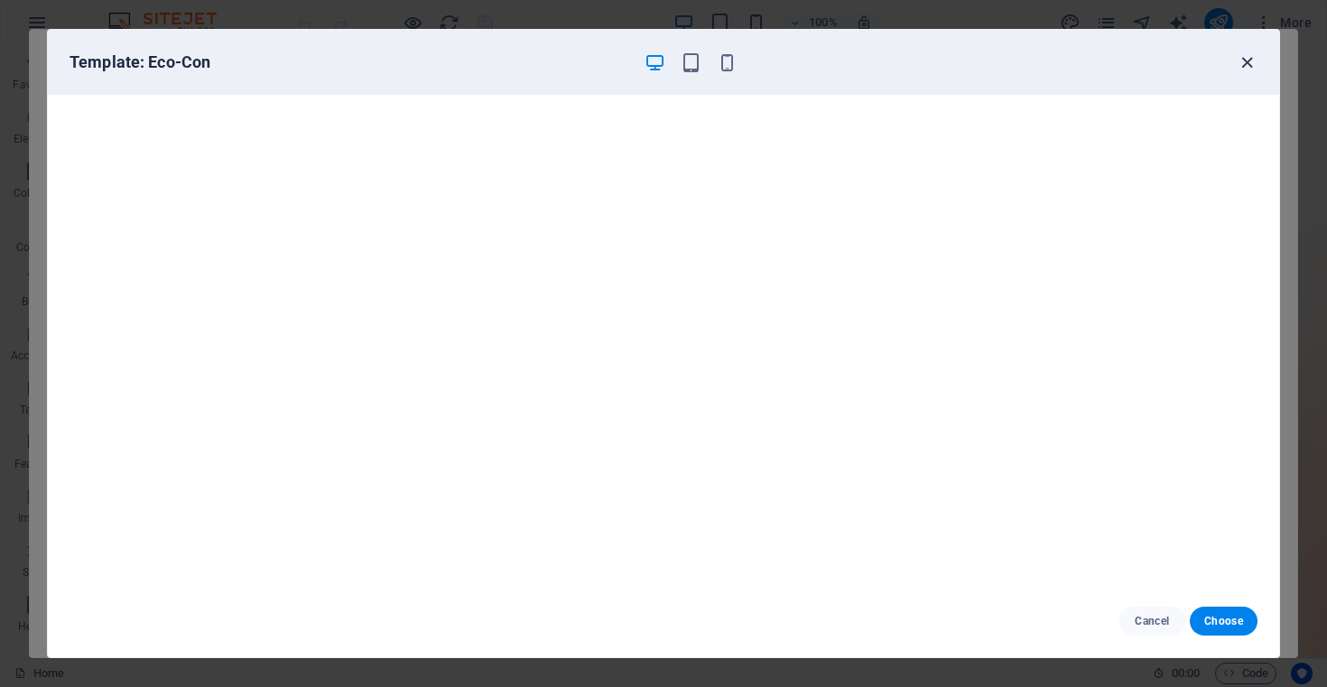
click at [1249, 63] on icon "button" at bounding box center [1246, 62] width 21 height 21
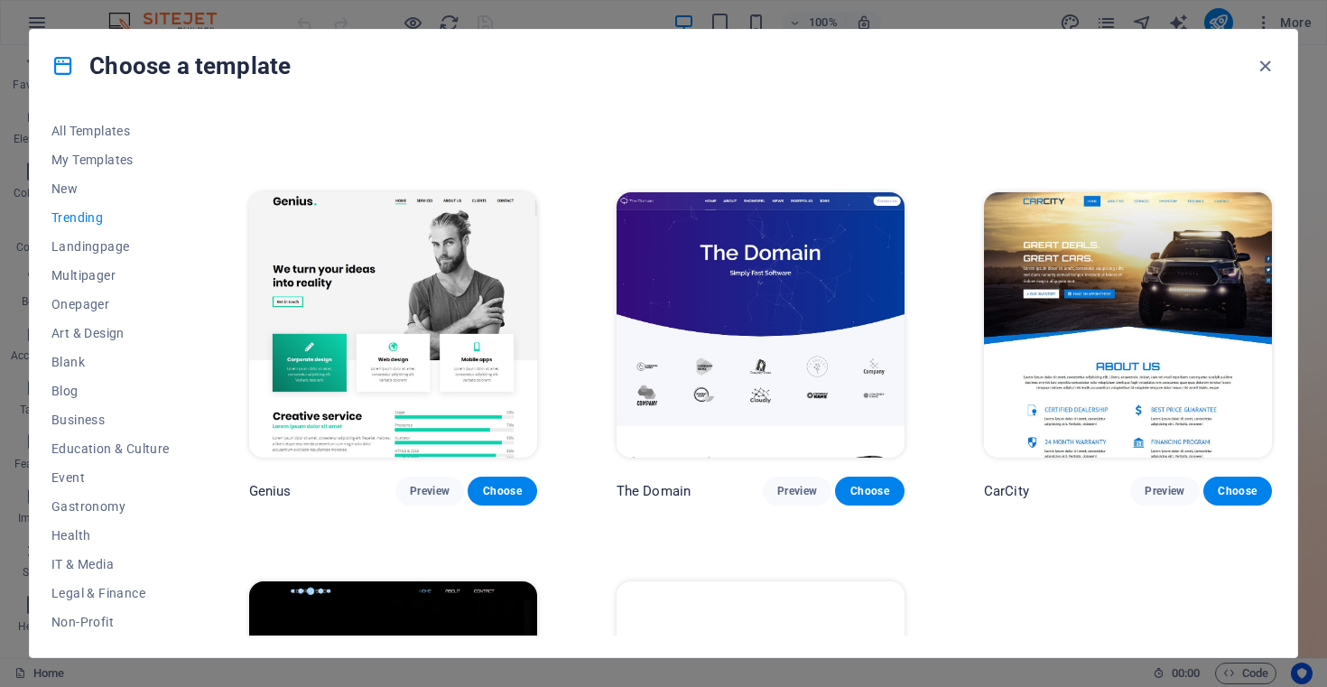
scroll to position [1485, 0]
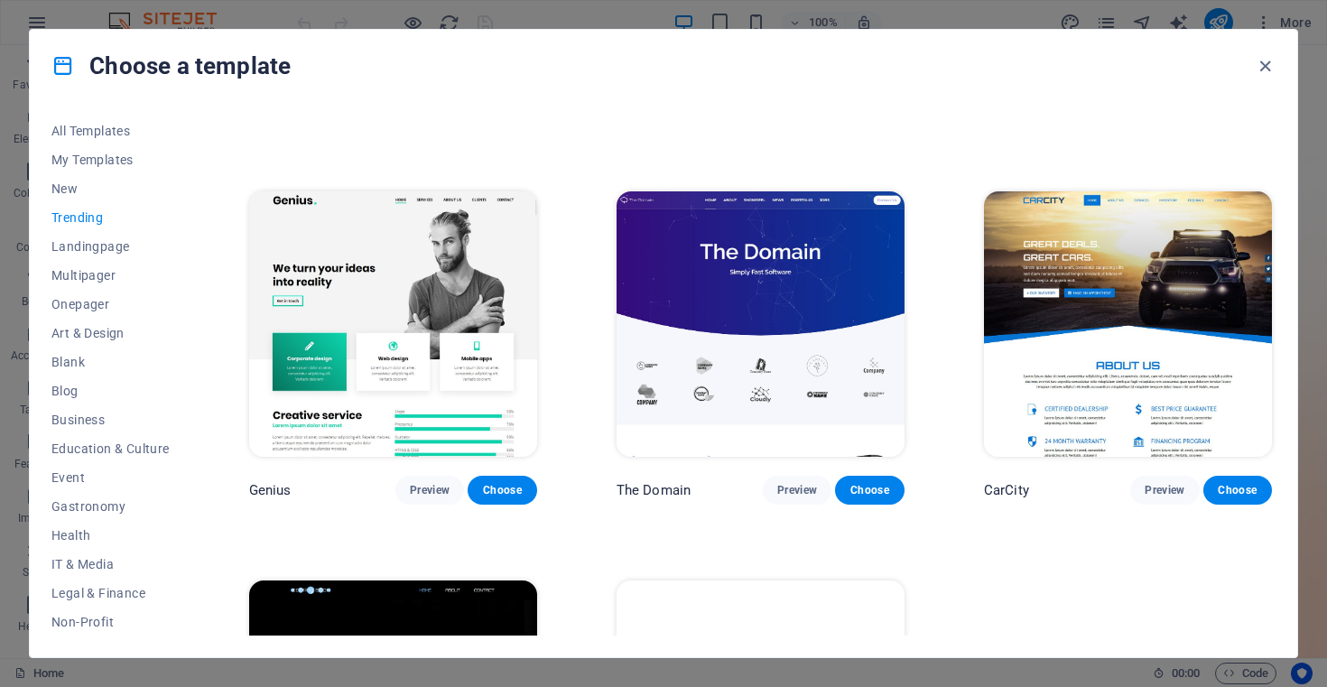
click at [1125, 269] on img at bounding box center [1128, 323] width 288 height 265
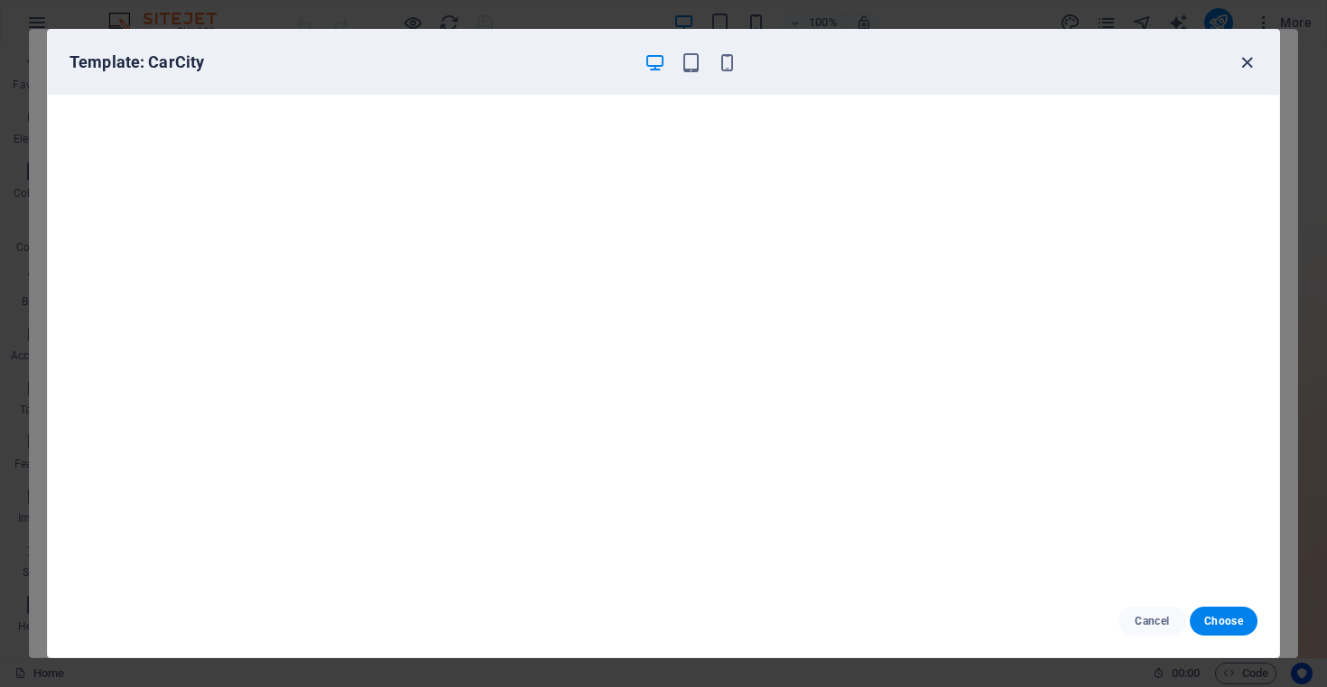
click at [1246, 64] on icon "button" at bounding box center [1246, 62] width 21 height 21
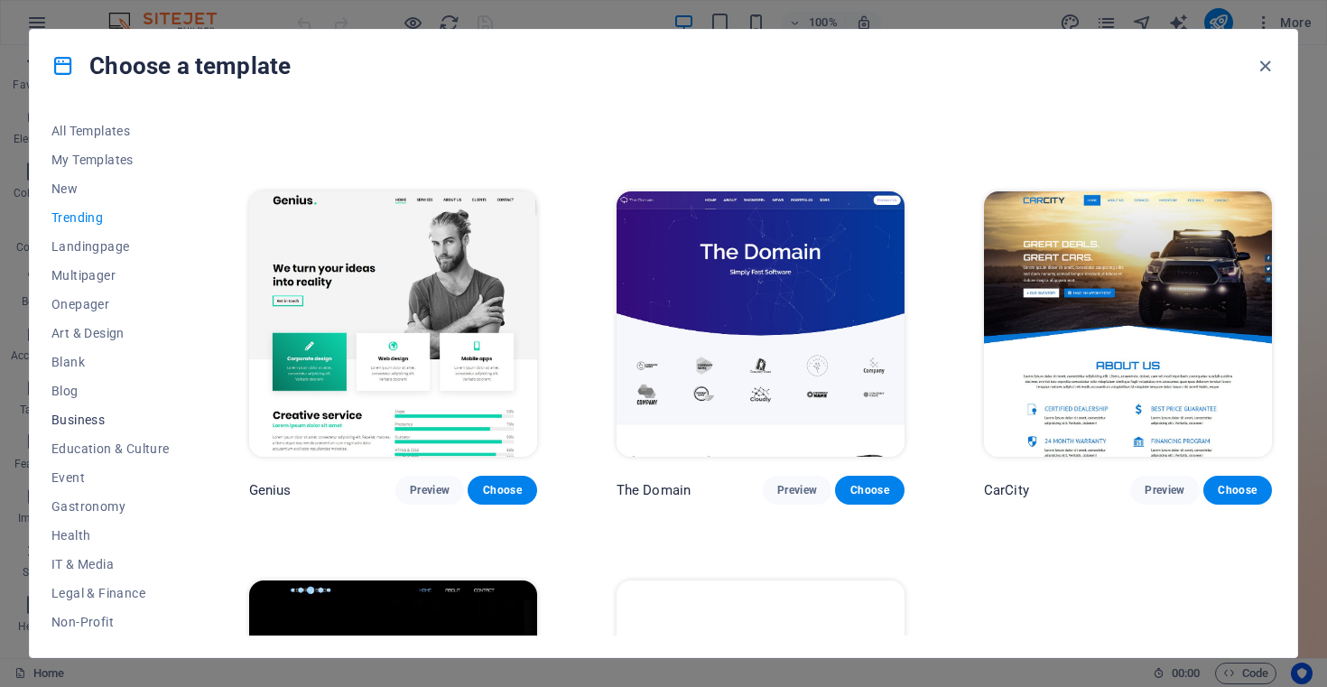
click at [83, 415] on span "Business" at bounding box center [110, 419] width 118 height 14
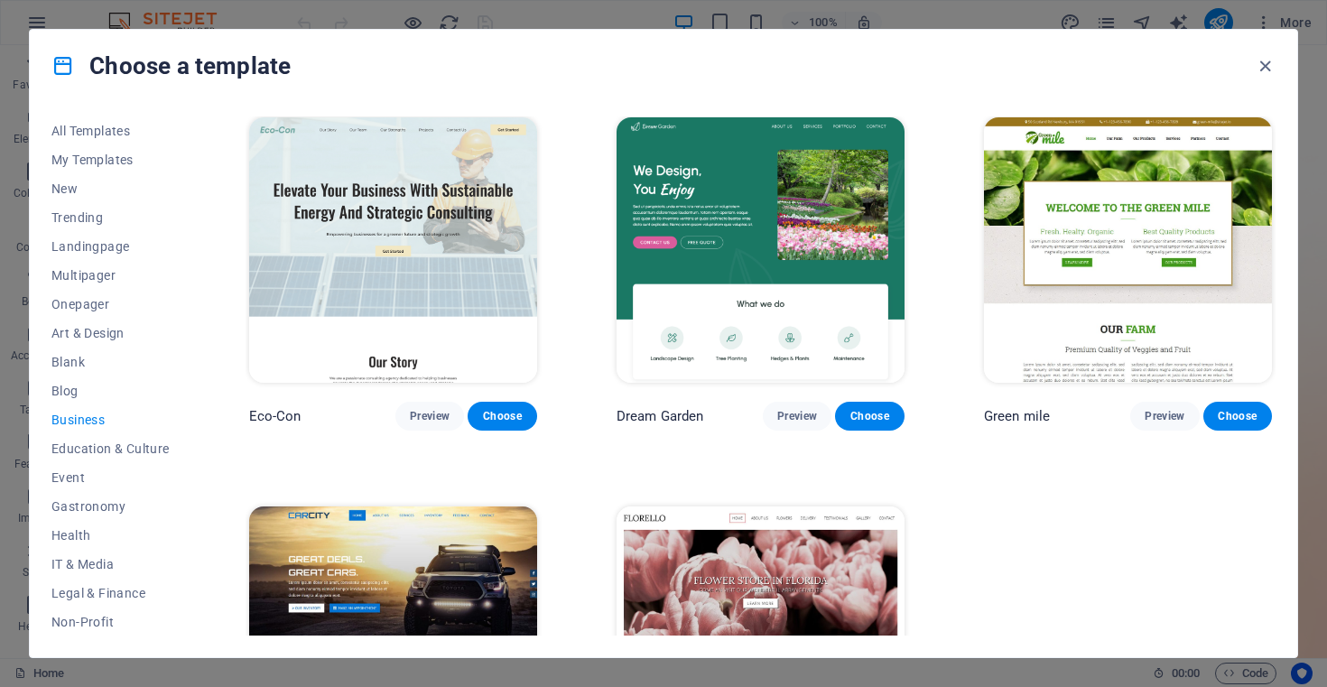
scroll to position [0, 0]
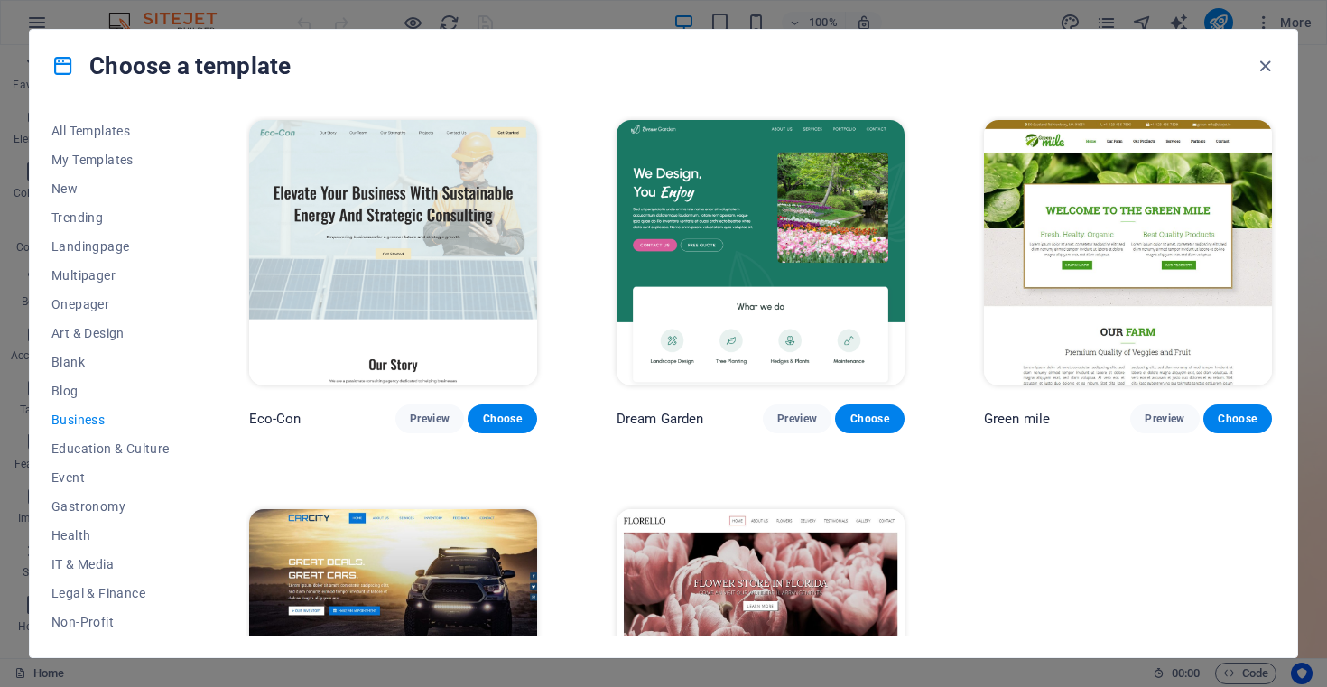
click at [1113, 161] on img at bounding box center [1128, 252] width 288 height 265
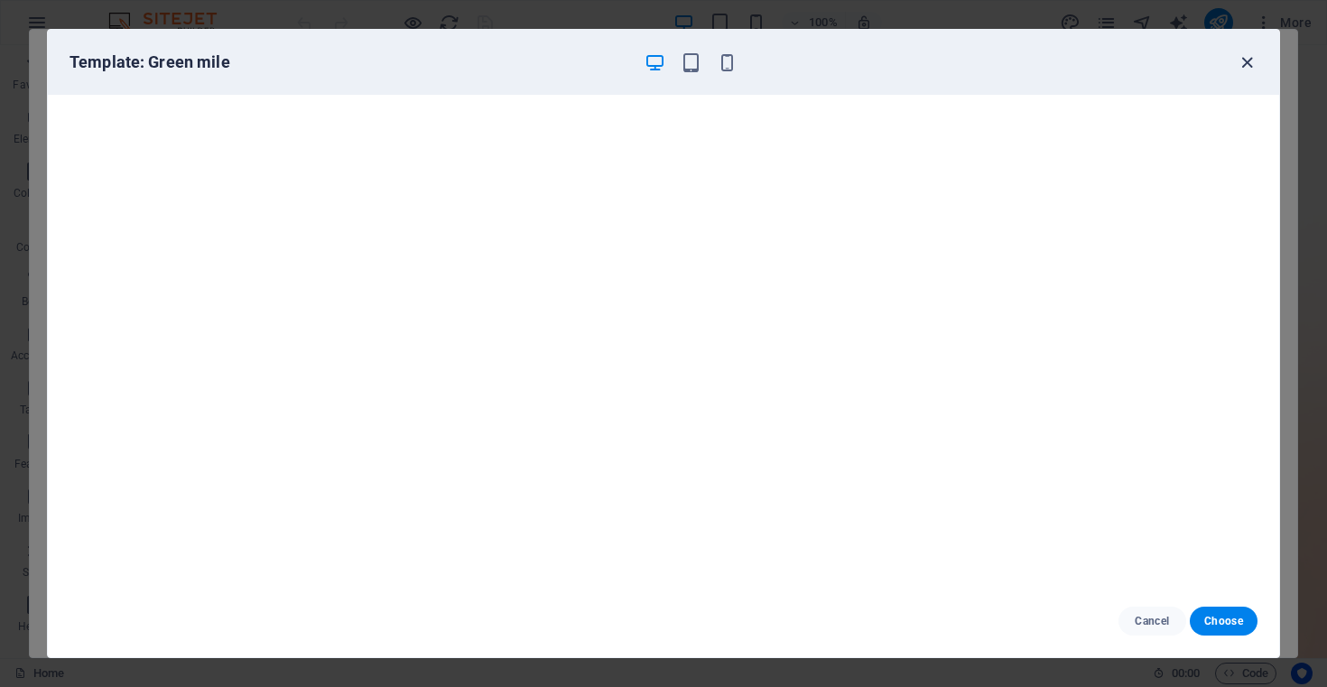
click at [1252, 59] on icon "button" at bounding box center [1246, 62] width 21 height 21
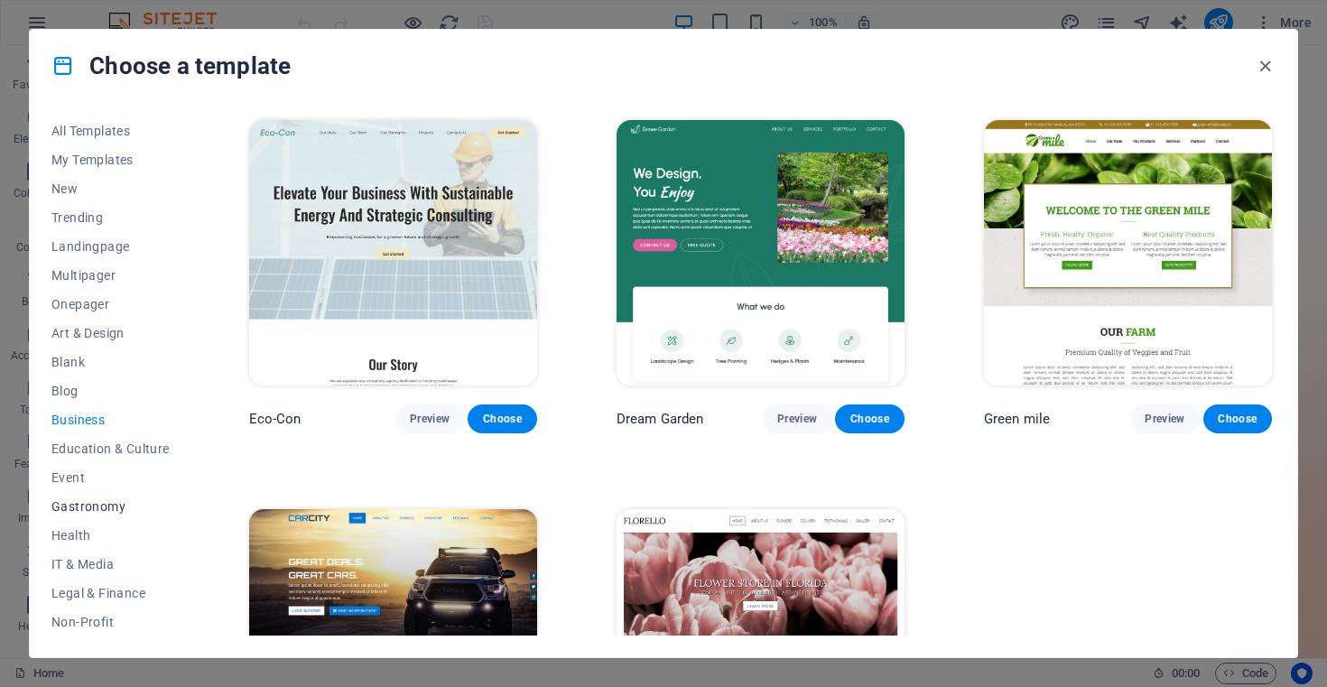
scroll to position [203, 0]
click at [76, 356] on span "IT & Media" at bounding box center [110, 361] width 118 height 14
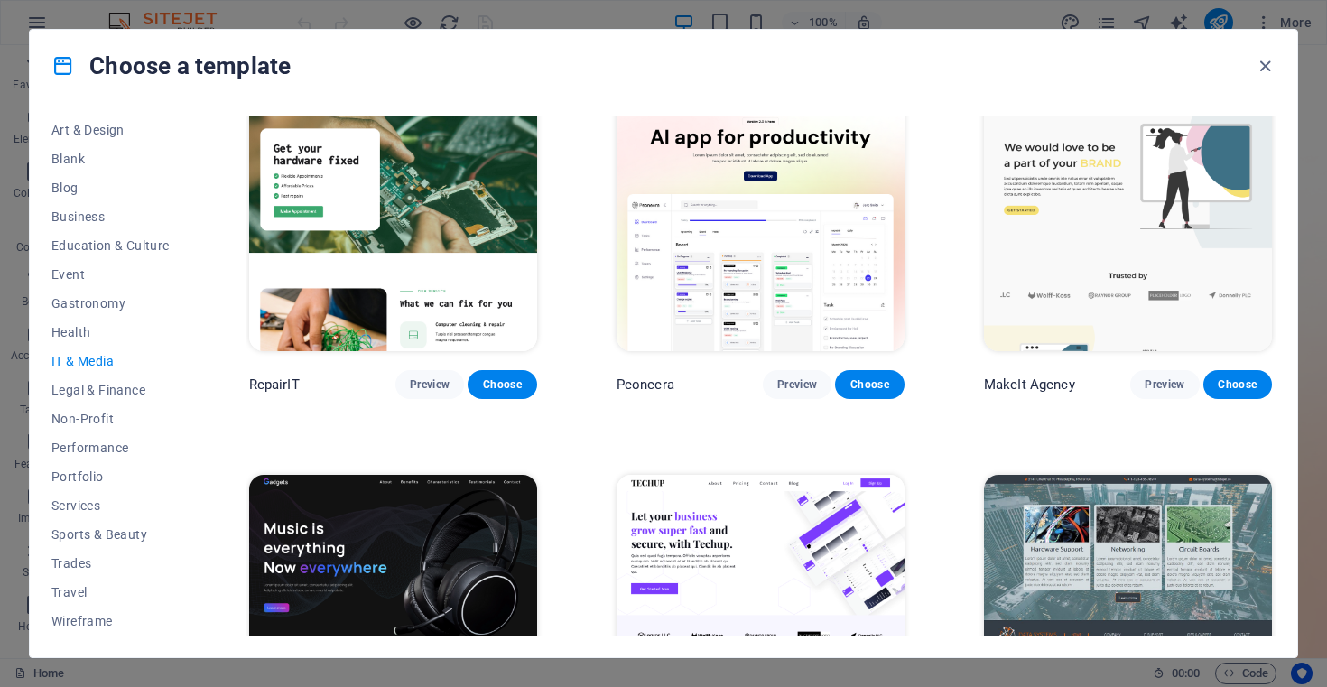
scroll to position [37, 0]
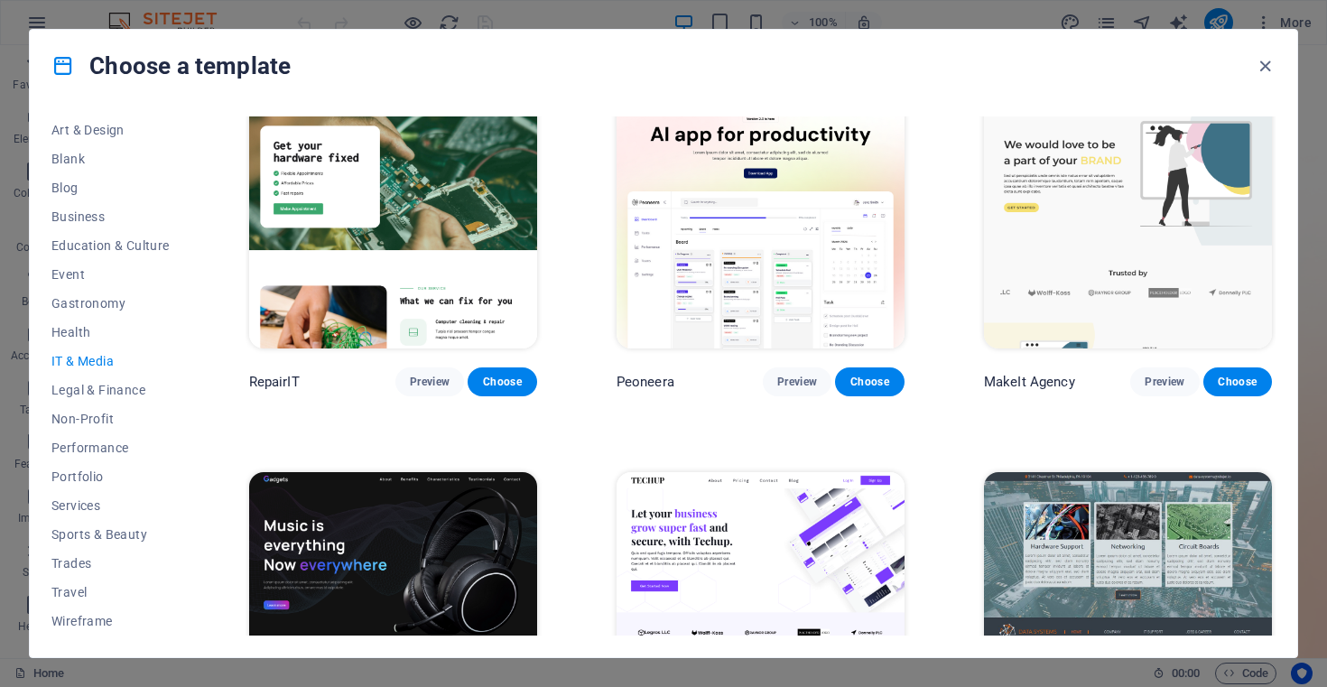
click at [1096, 182] on img at bounding box center [1128, 215] width 288 height 265
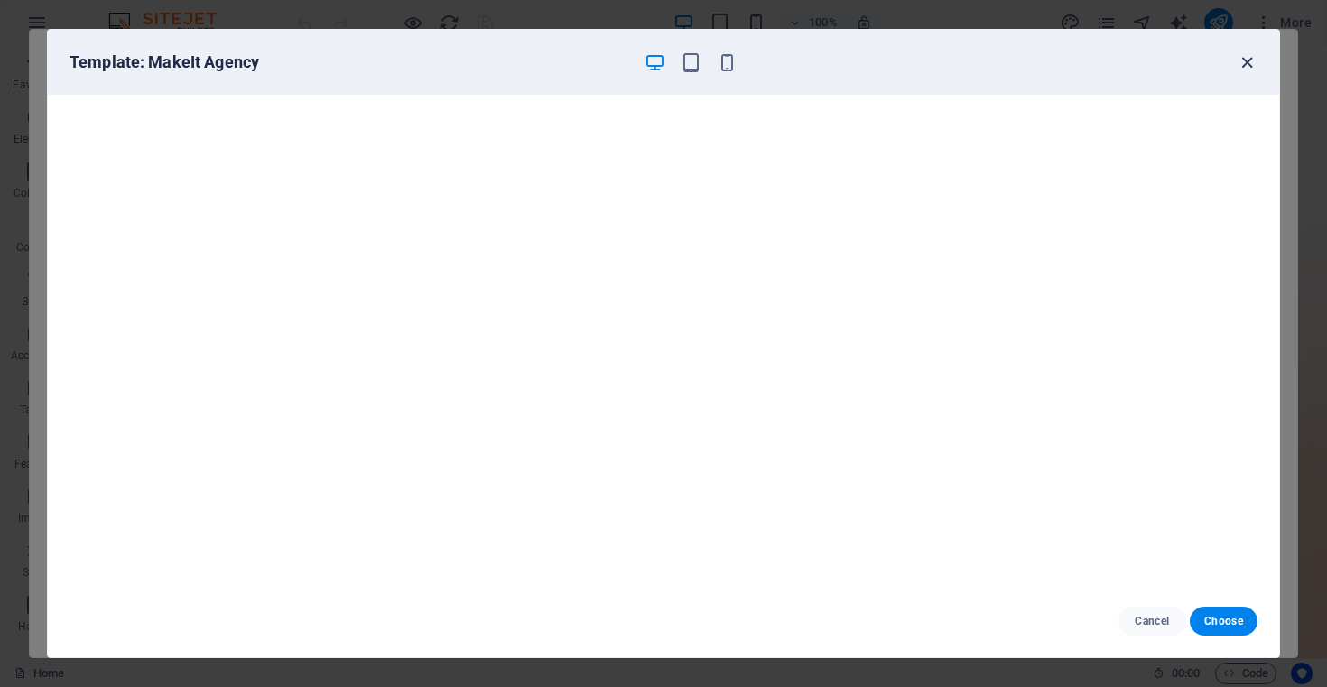
click at [1250, 68] on icon "button" at bounding box center [1246, 62] width 21 height 21
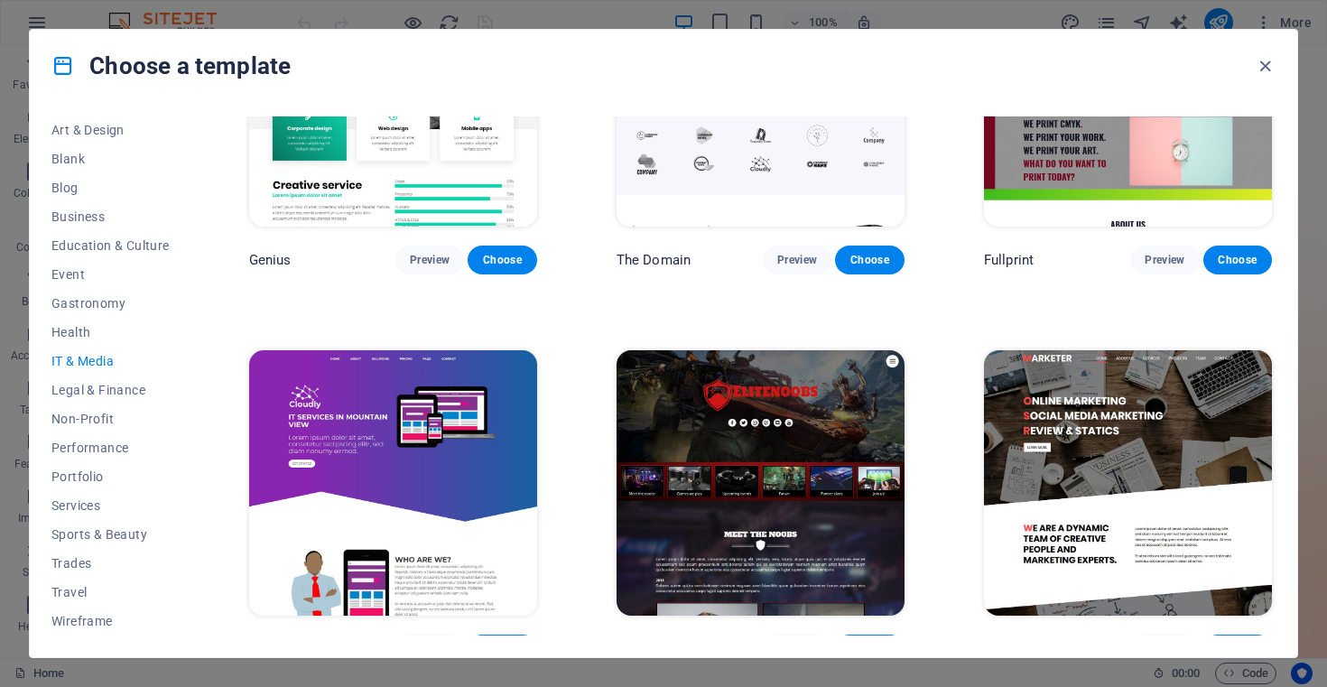
scroll to position [955, 0]
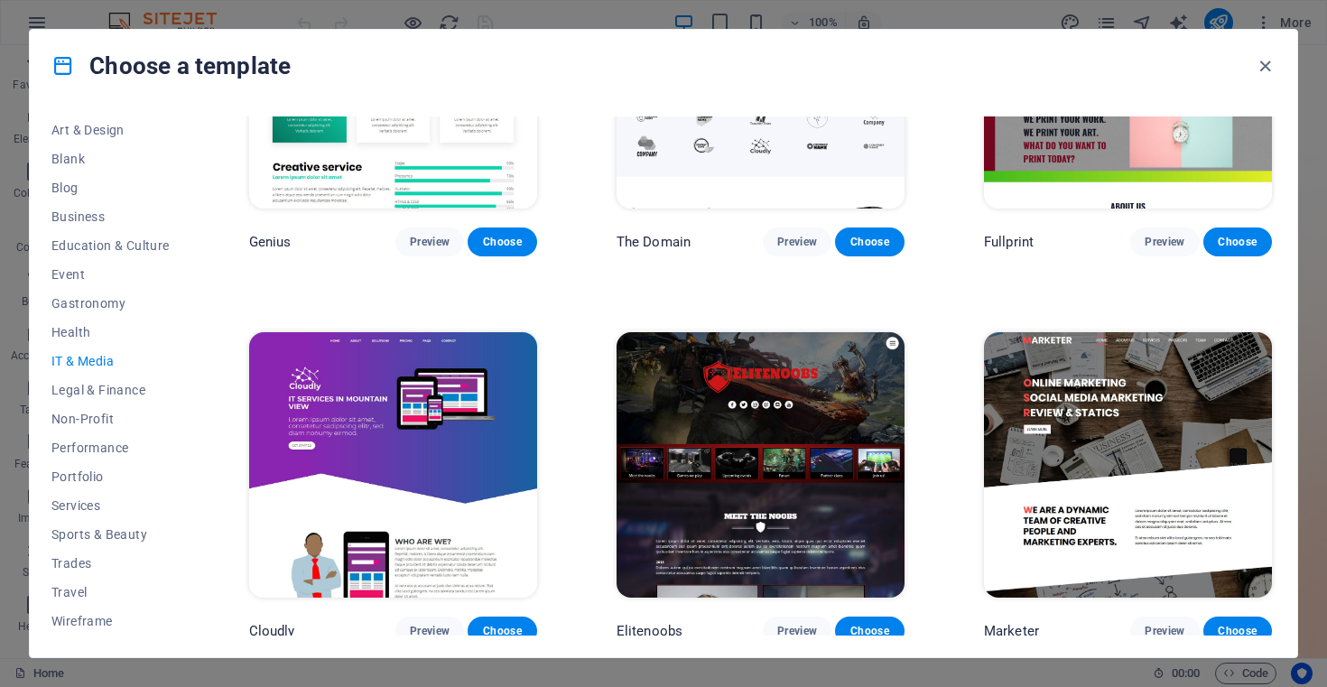
click at [427, 456] on img at bounding box center [393, 464] width 288 height 265
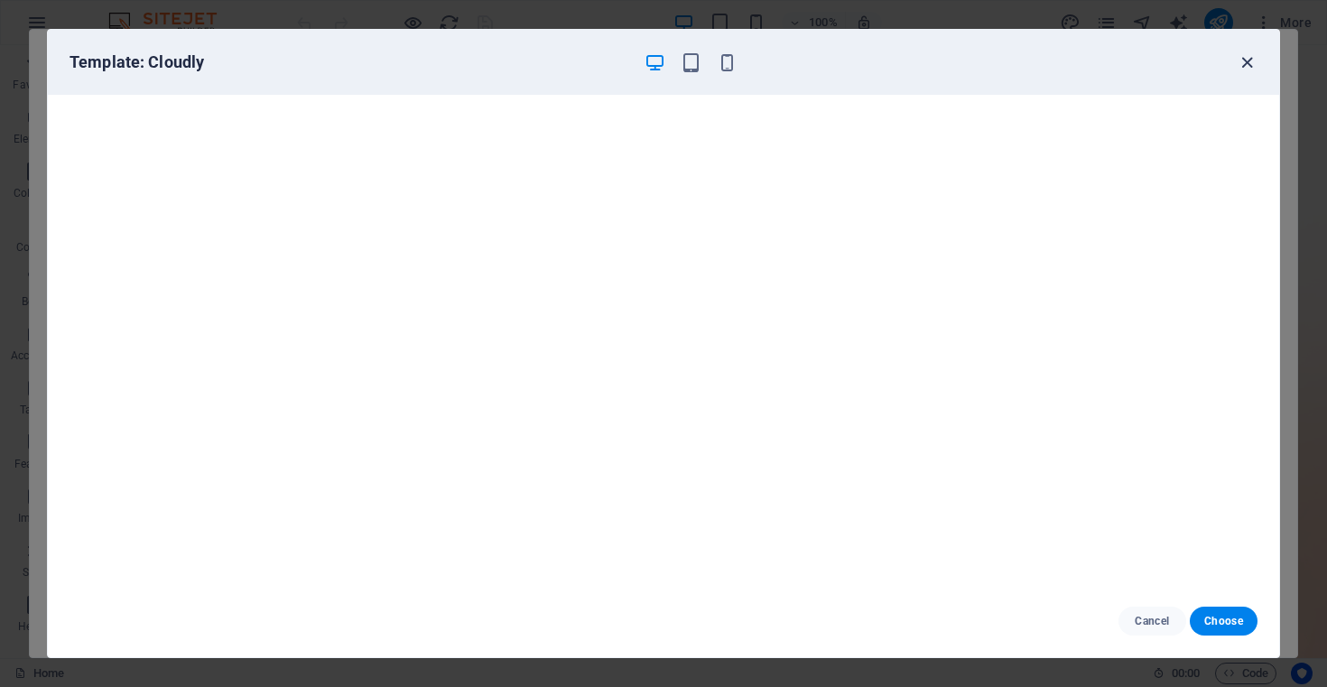
click at [1246, 64] on icon "button" at bounding box center [1246, 62] width 21 height 21
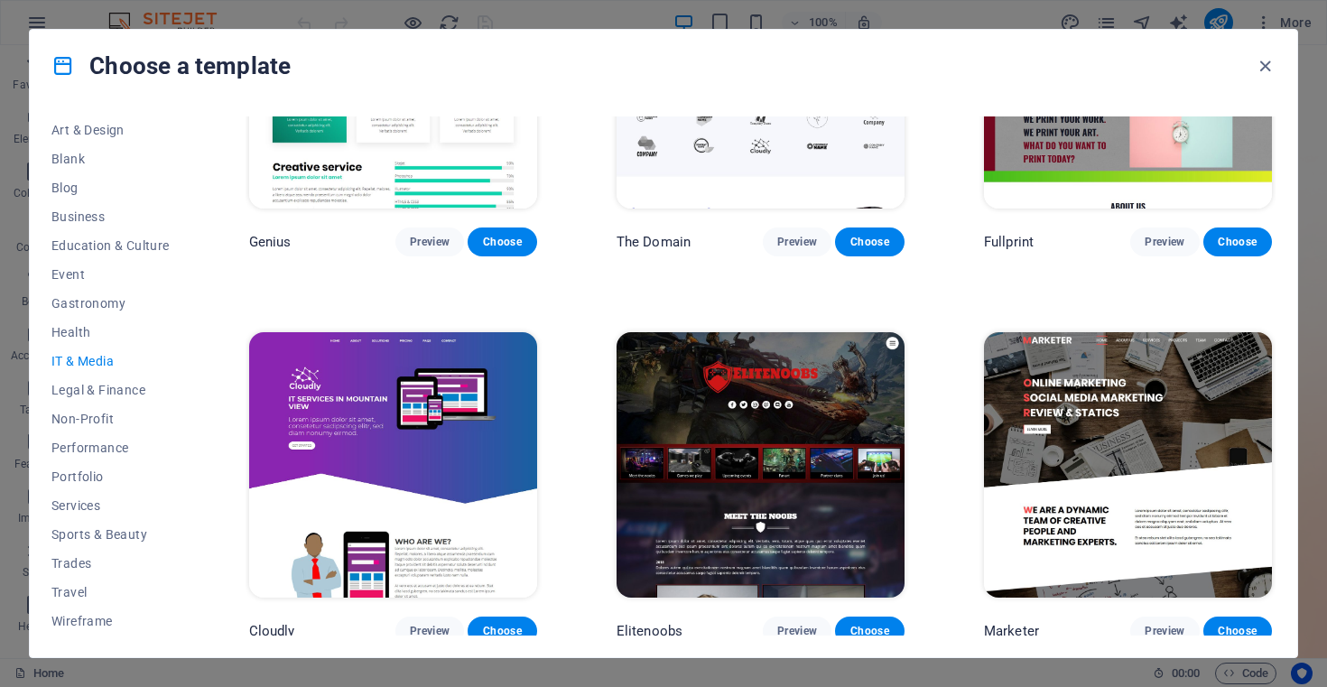
click at [1131, 375] on img at bounding box center [1128, 464] width 288 height 265
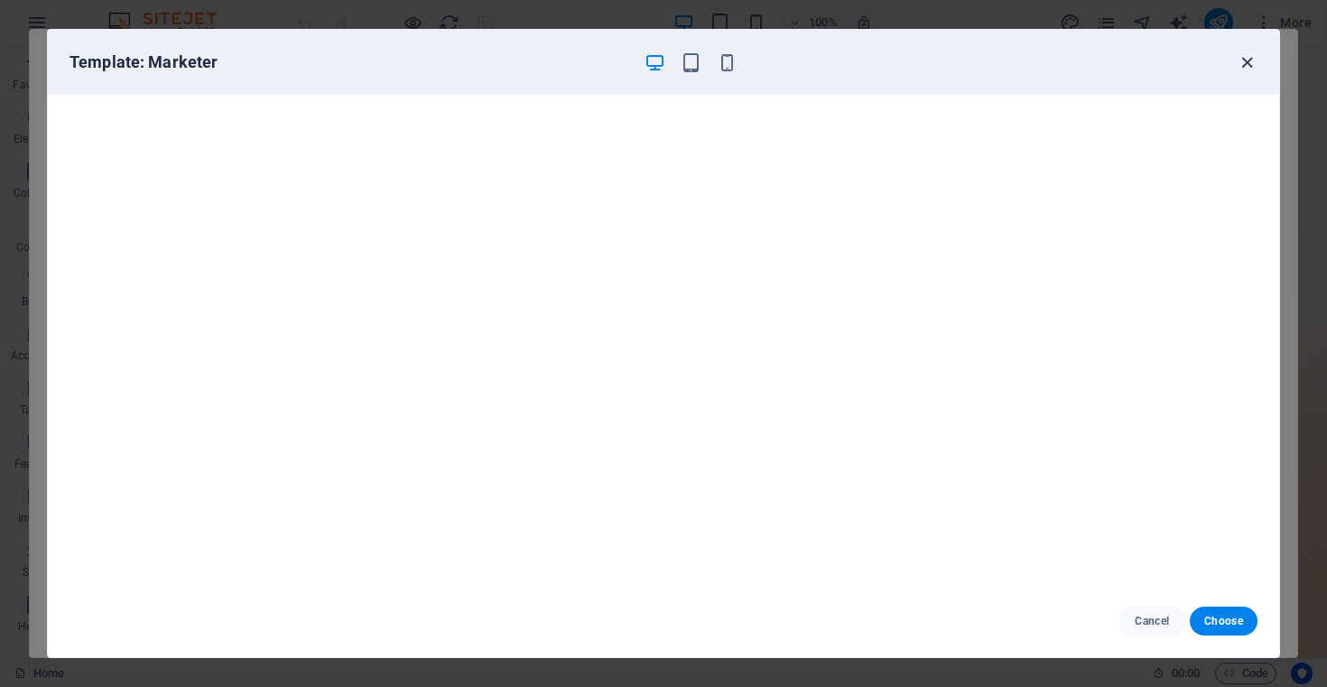
click at [1244, 66] on icon "button" at bounding box center [1246, 62] width 21 height 21
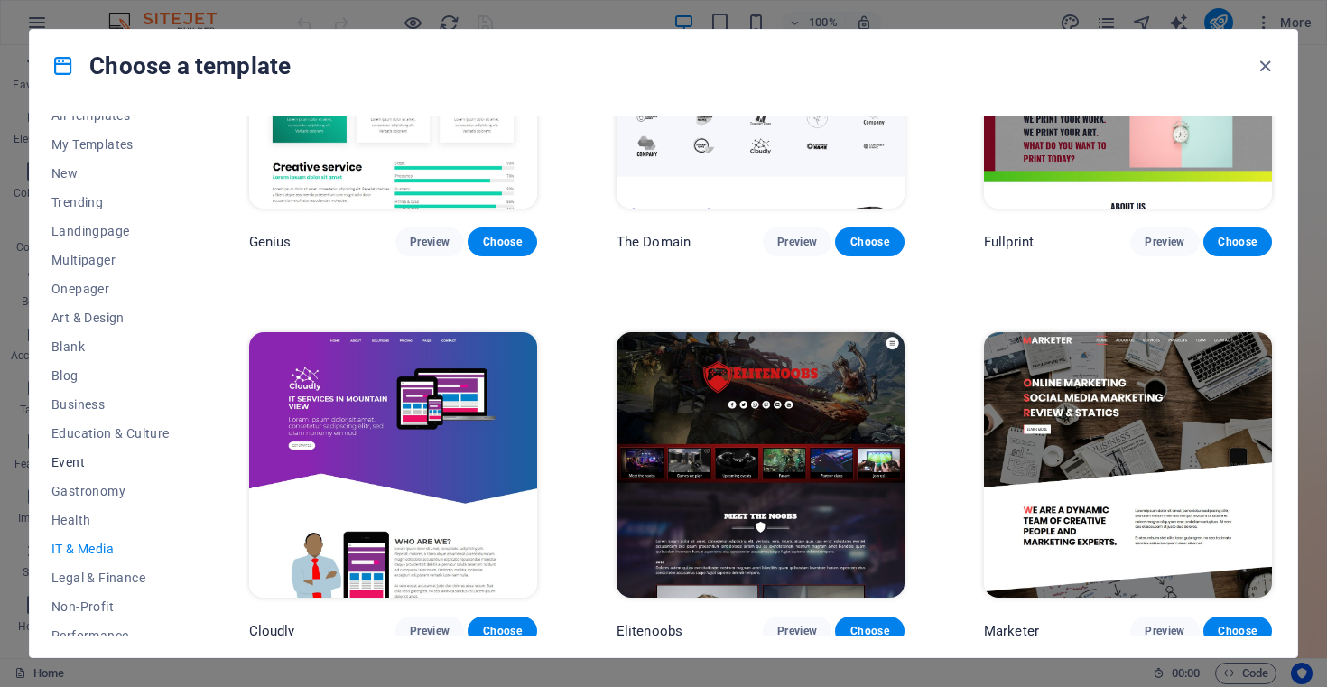
scroll to position [0, 0]
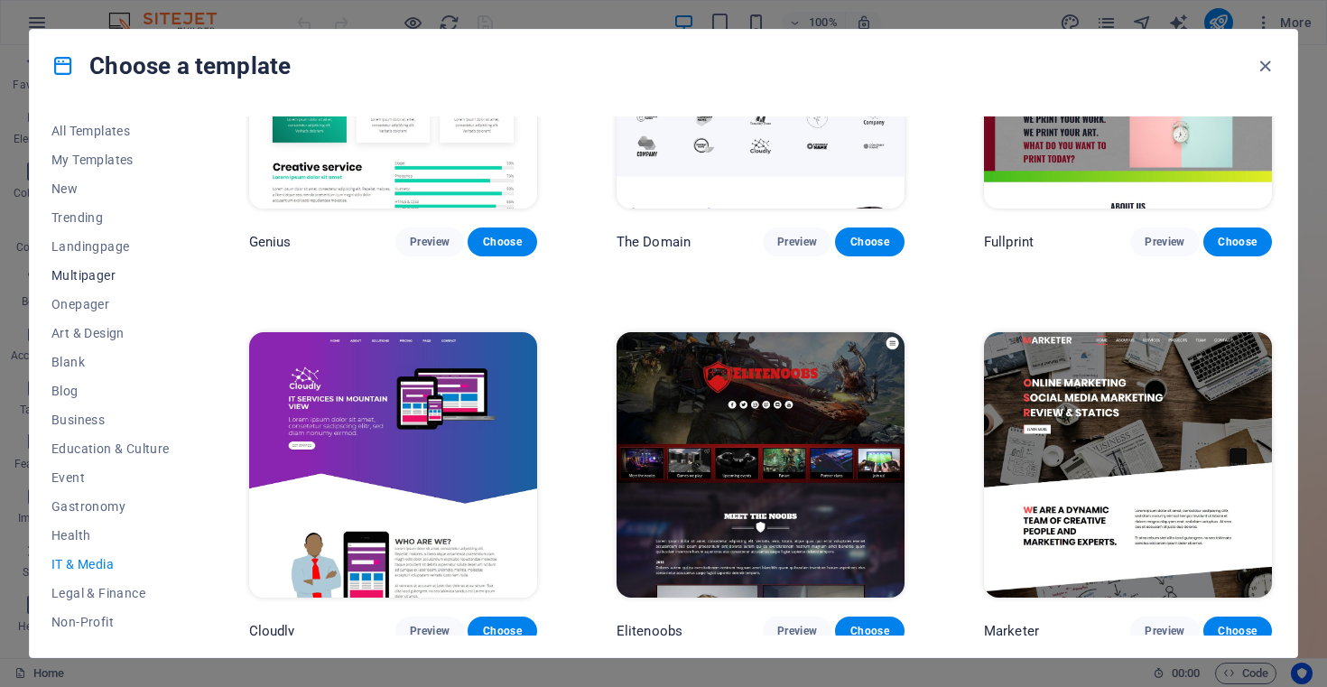
click at [89, 281] on span "Multipager" at bounding box center [110, 275] width 118 height 14
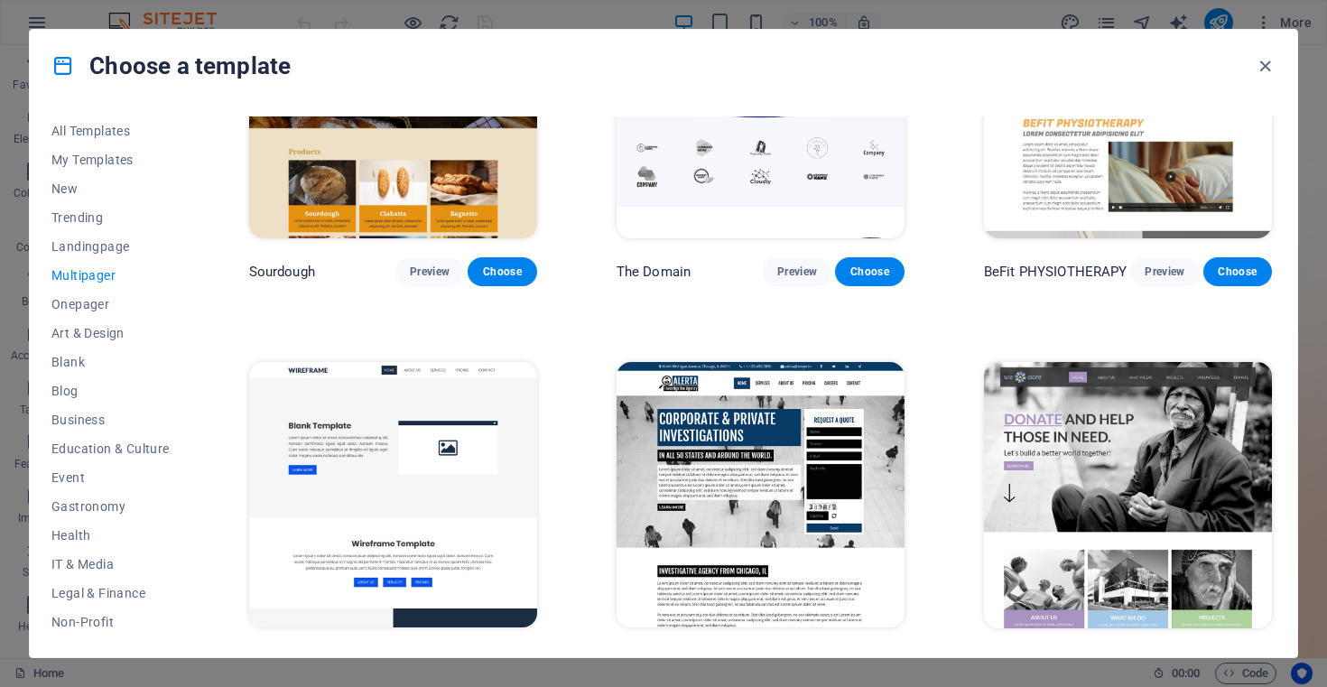
click at [452, 458] on img at bounding box center [393, 494] width 288 height 265
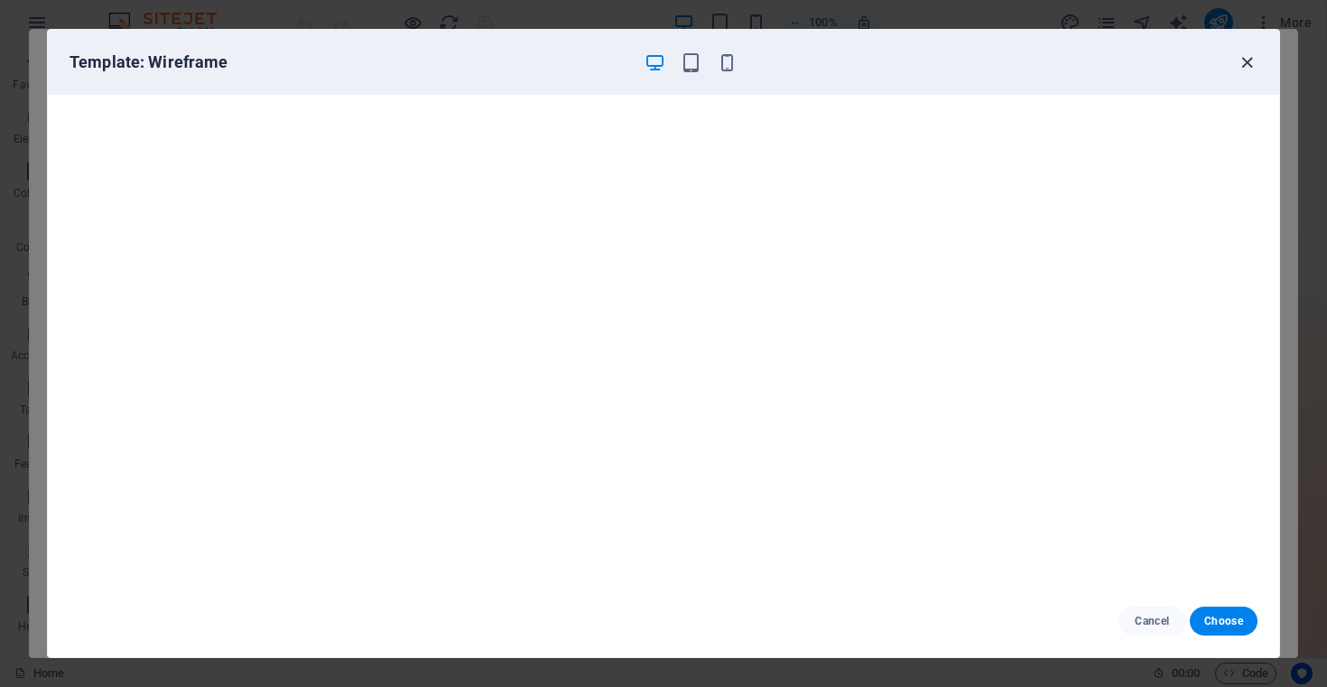
click at [1252, 60] on icon "button" at bounding box center [1246, 62] width 21 height 21
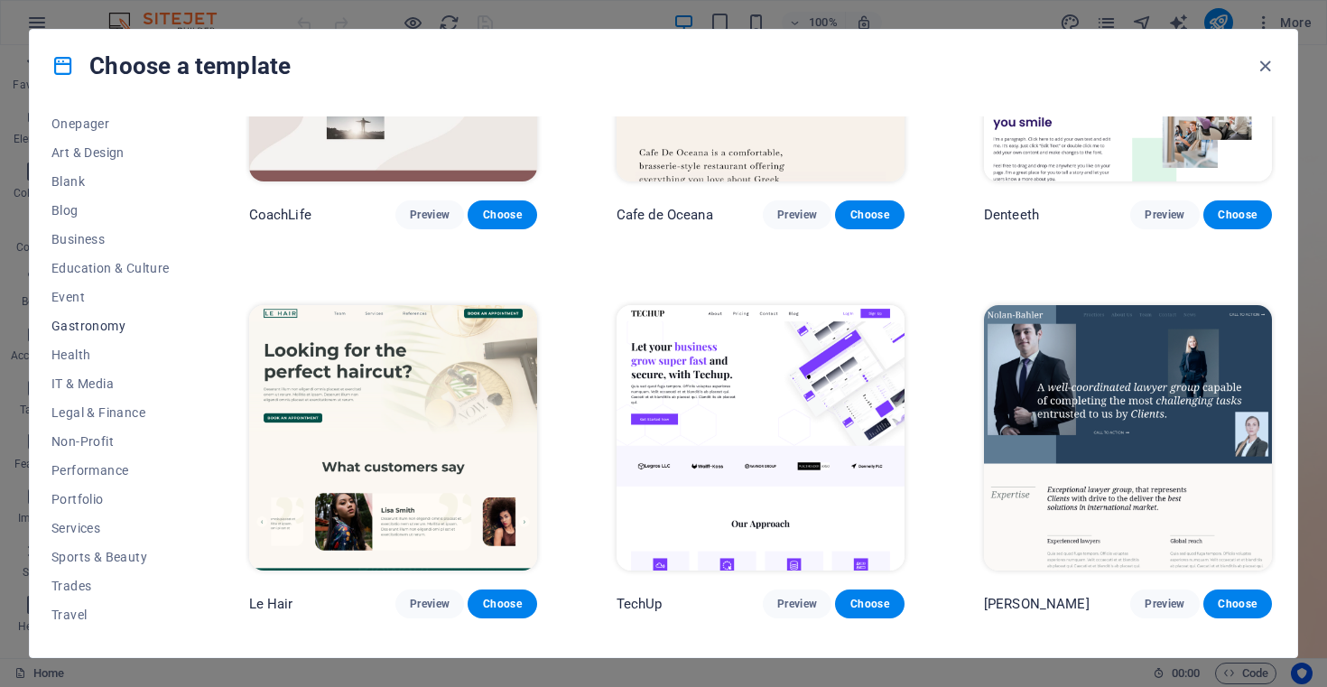
scroll to position [203, 0]
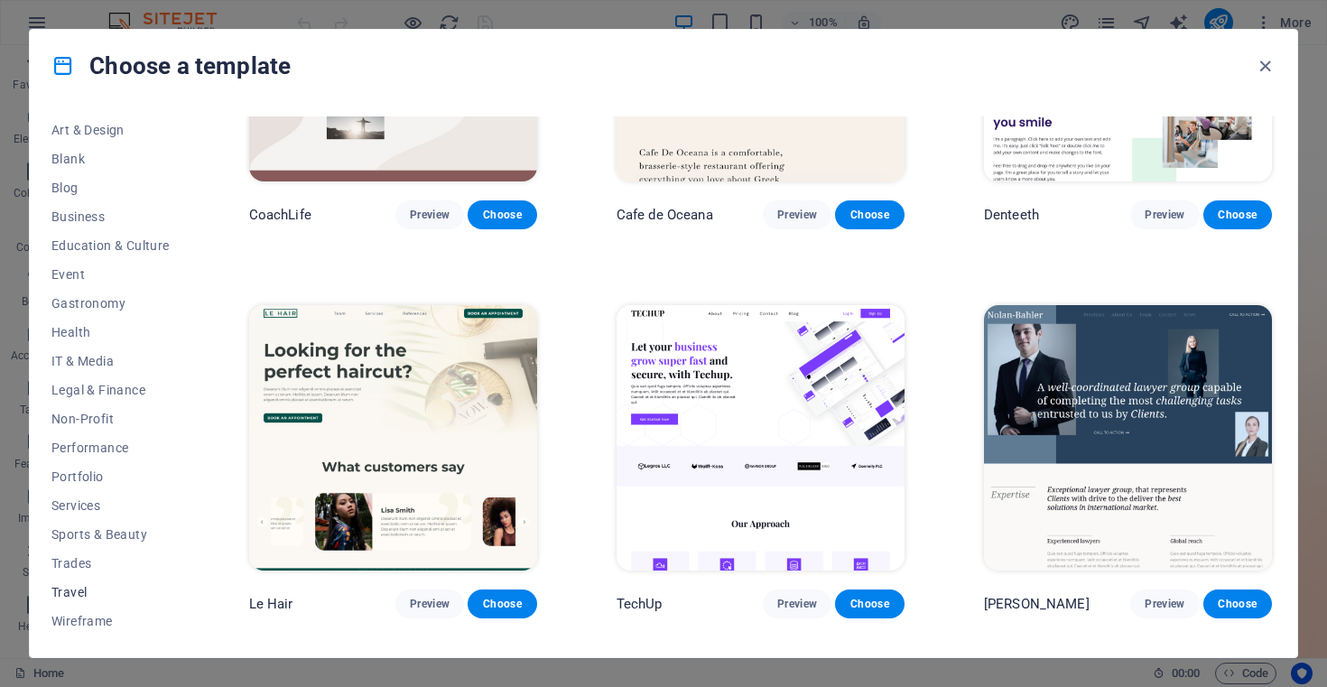
click at [80, 591] on span "Travel" at bounding box center [110, 592] width 118 height 14
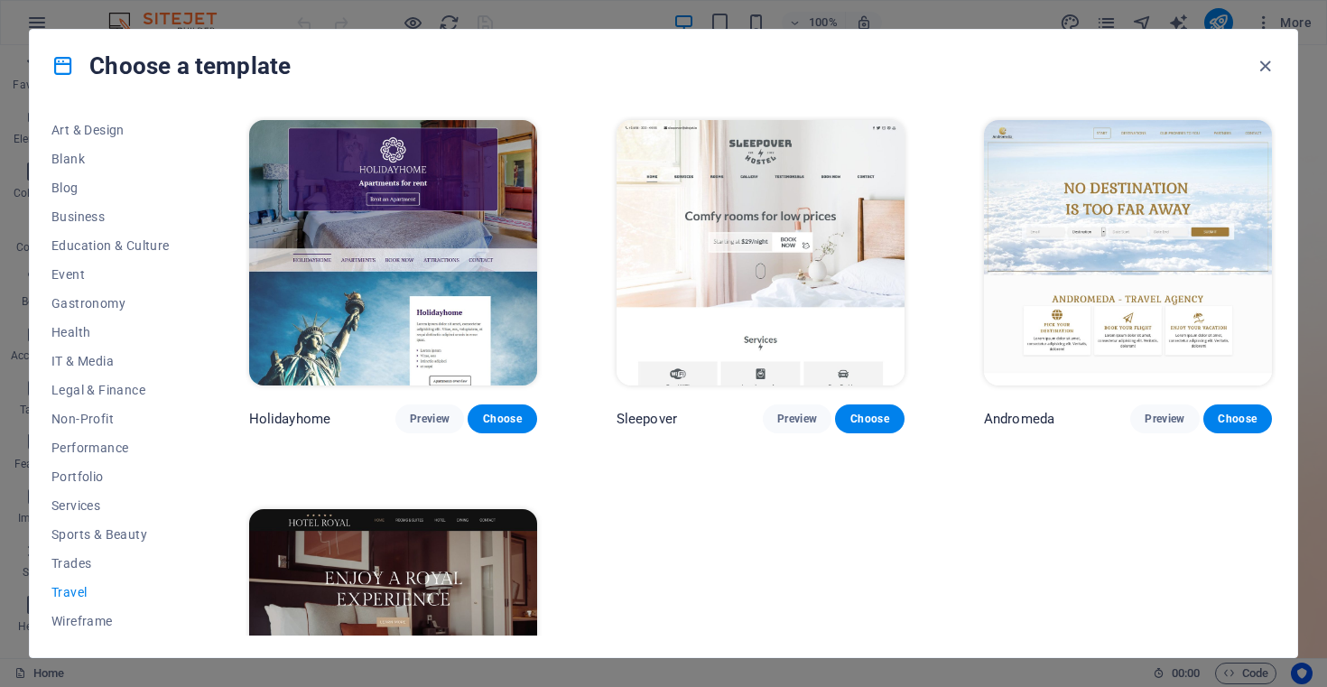
scroll to position [569, 0]
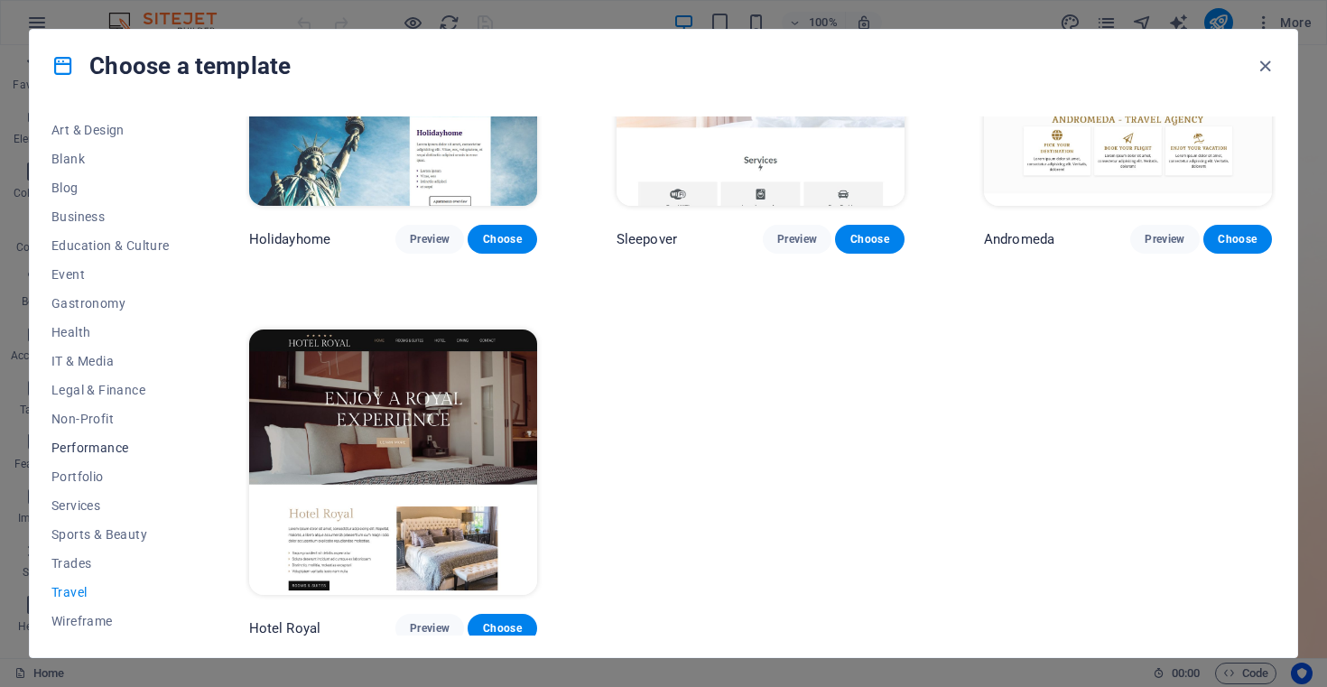
click at [107, 440] on span "Performance" at bounding box center [110, 447] width 118 height 14
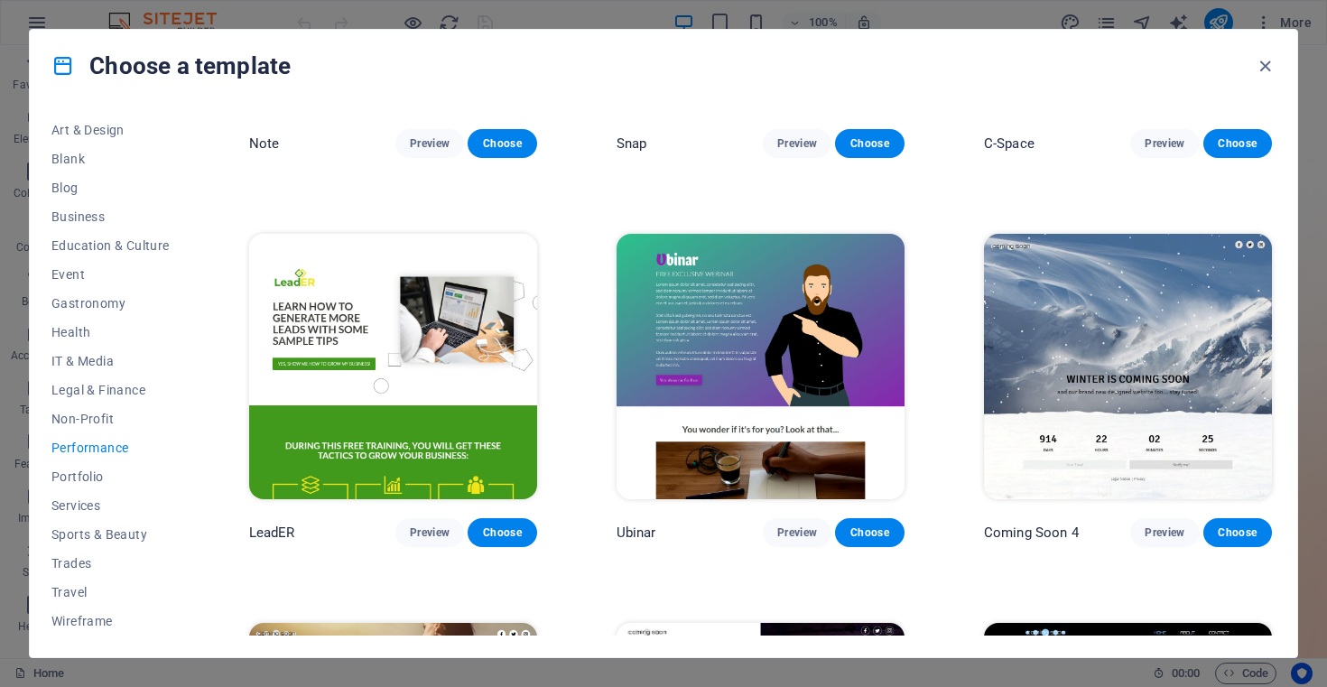
scroll to position [1727, 0]
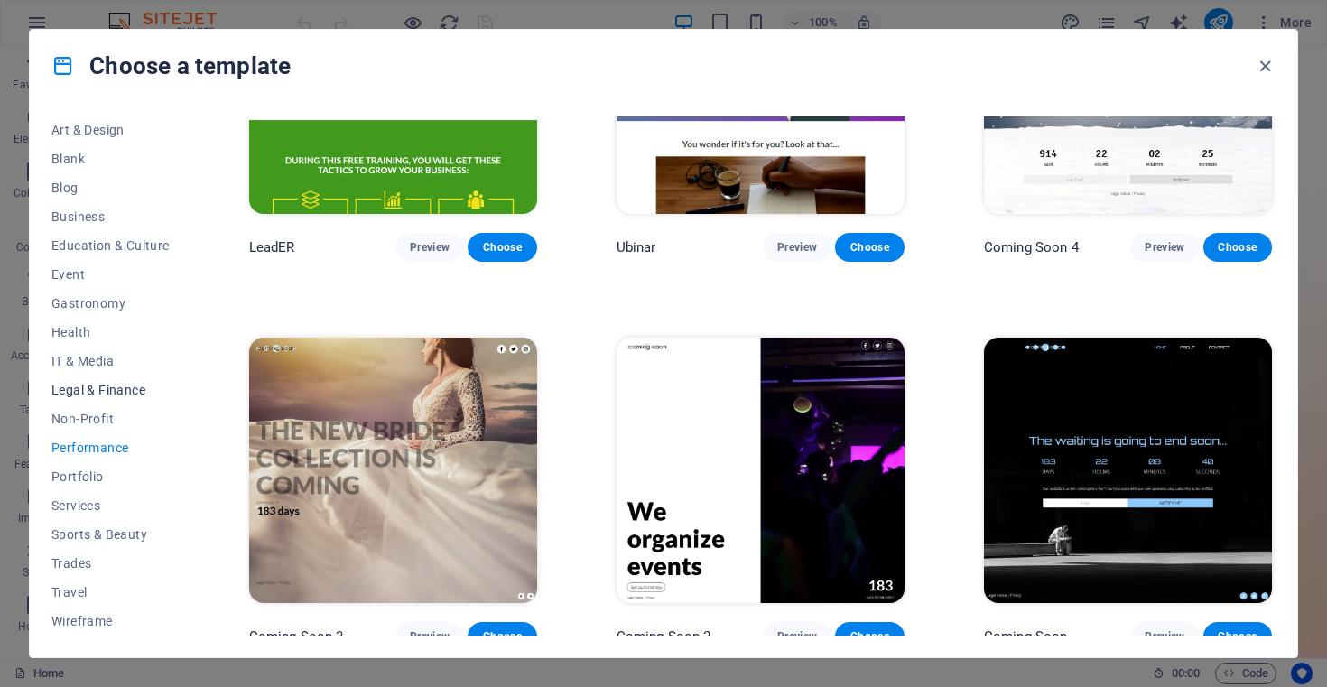
click at [110, 390] on span "Legal & Finance" at bounding box center [110, 390] width 118 height 14
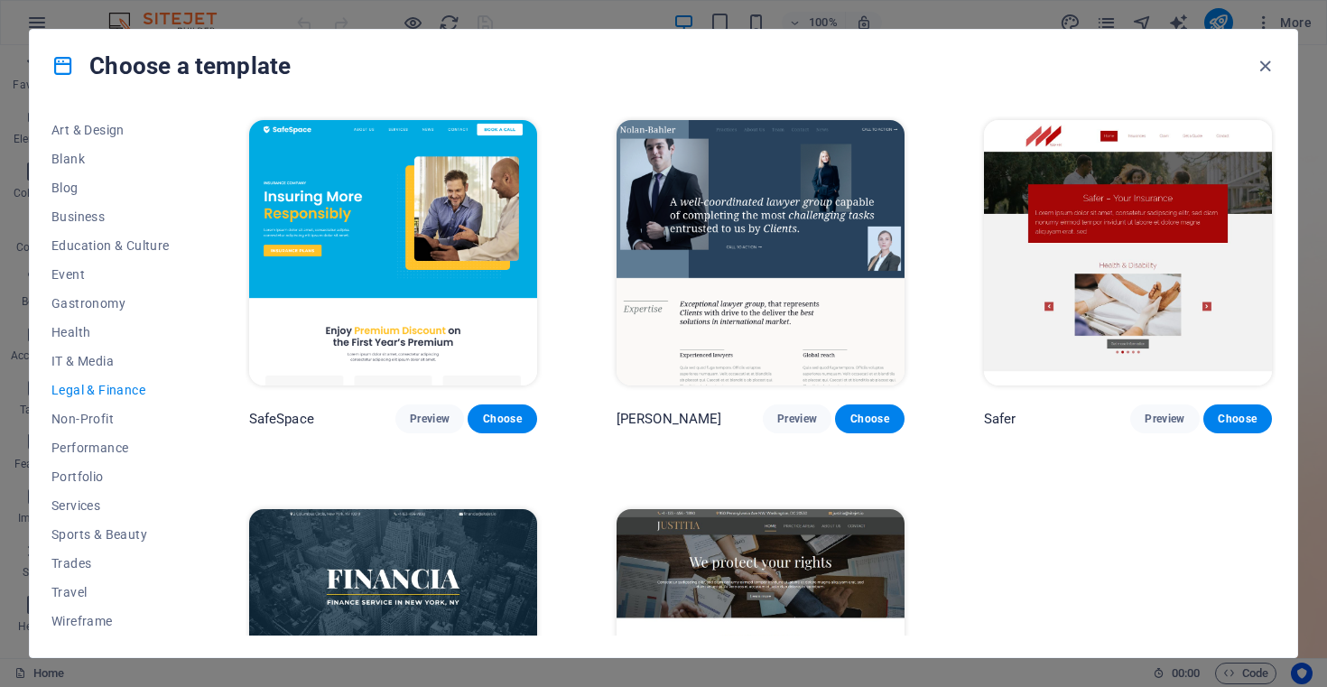
click at [750, 199] on img at bounding box center [760, 252] width 288 height 265
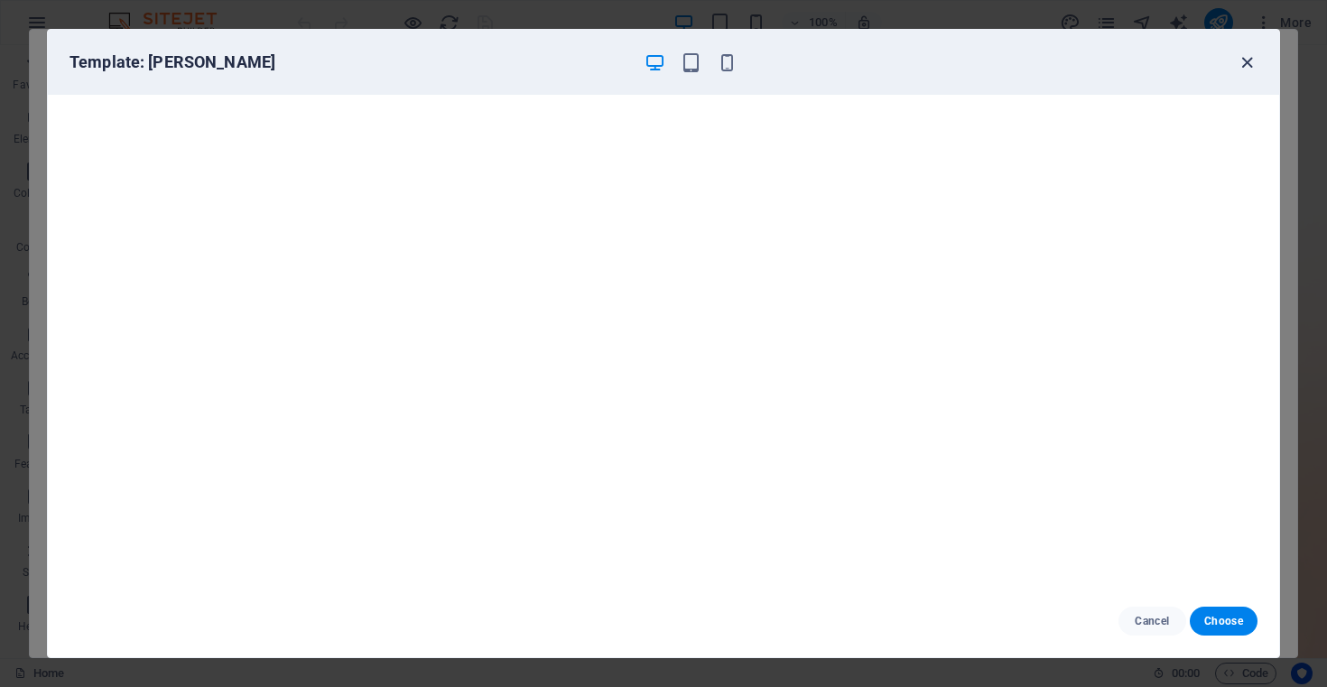
click at [1246, 64] on icon "button" at bounding box center [1246, 62] width 21 height 21
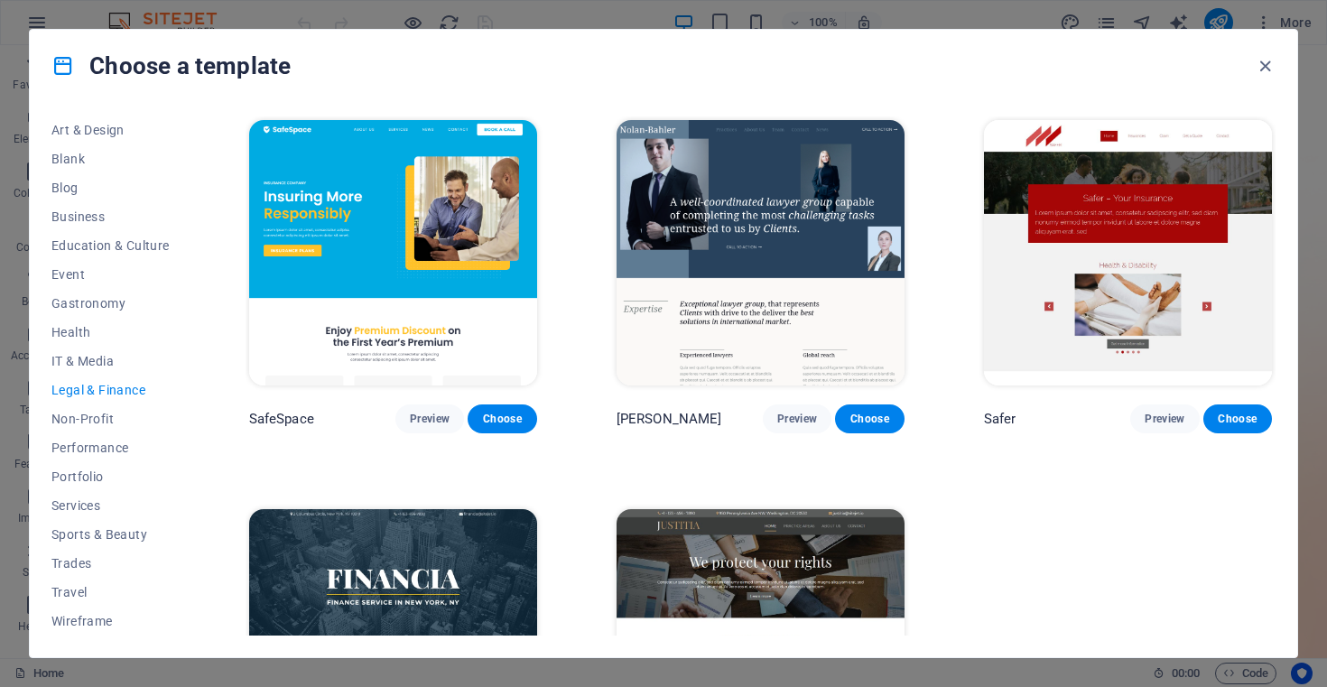
click at [1118, 275] on img at bounding box center [1128, 252] width 288 height 265
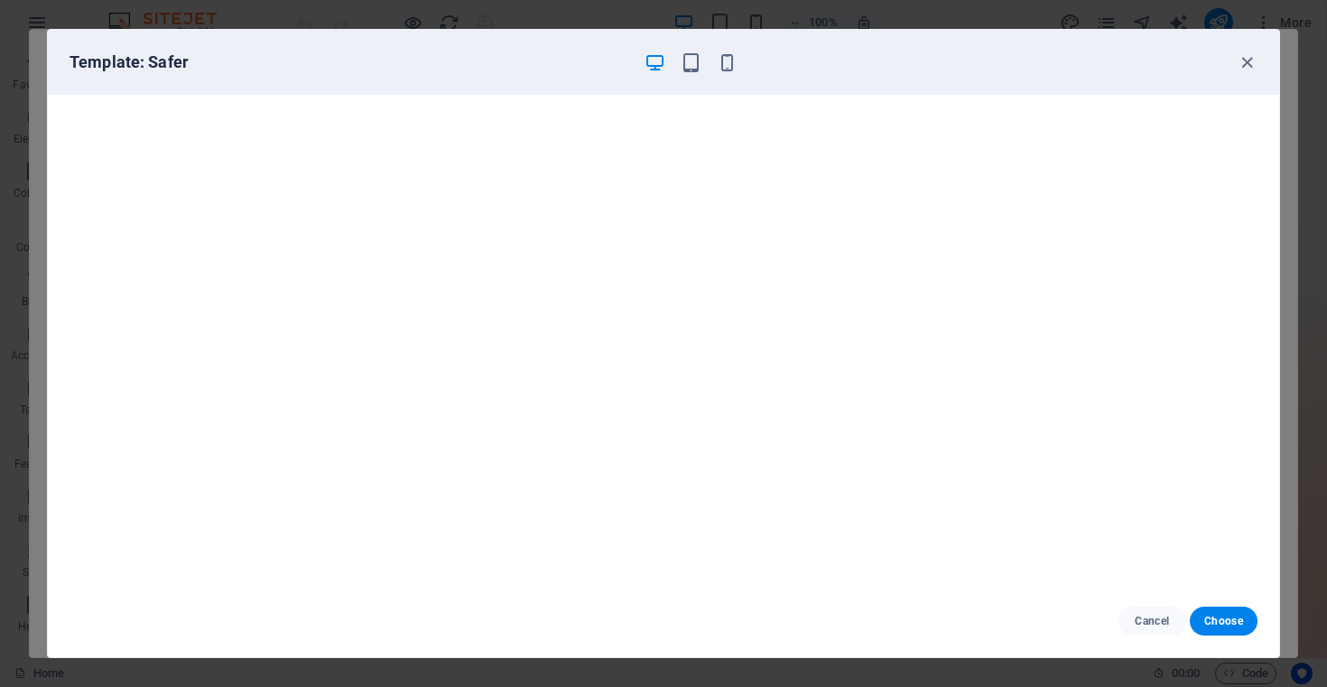
scroll to position [4, 0]
click at [1253, 65] on icon "button" at bounding box center [1246, 62] width 21 height 21
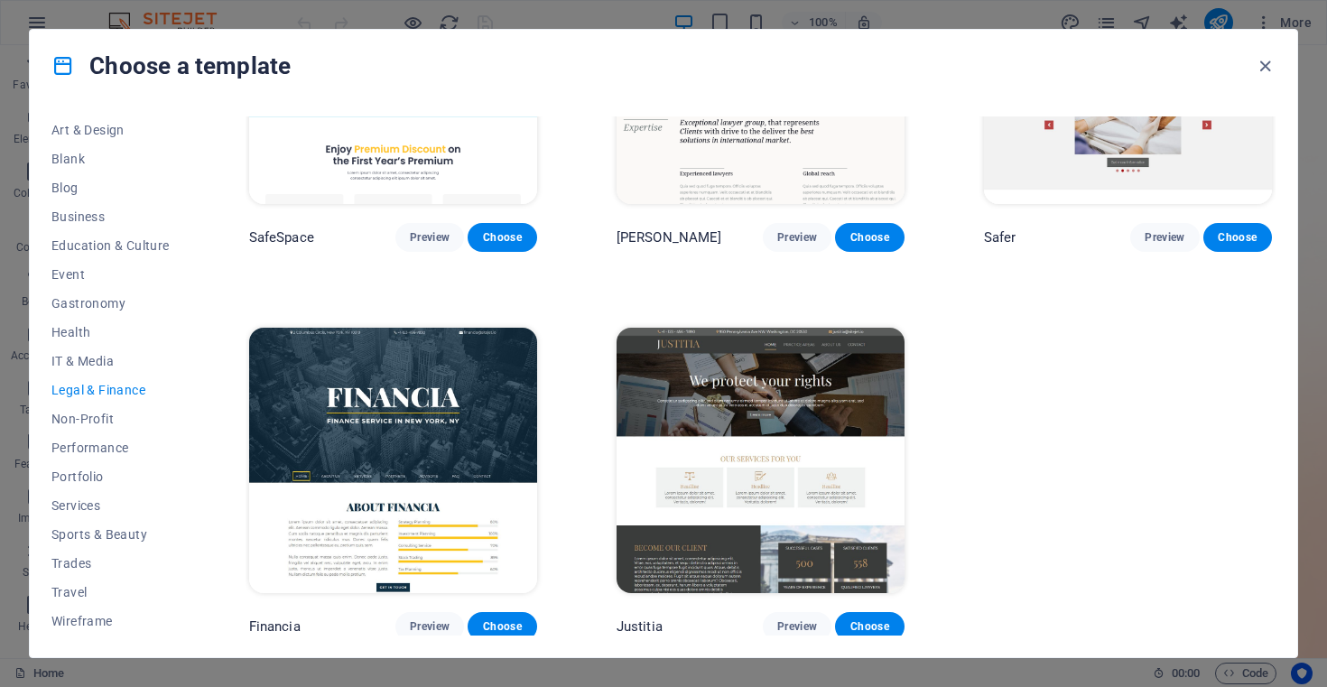
scroll to position [0, 0]
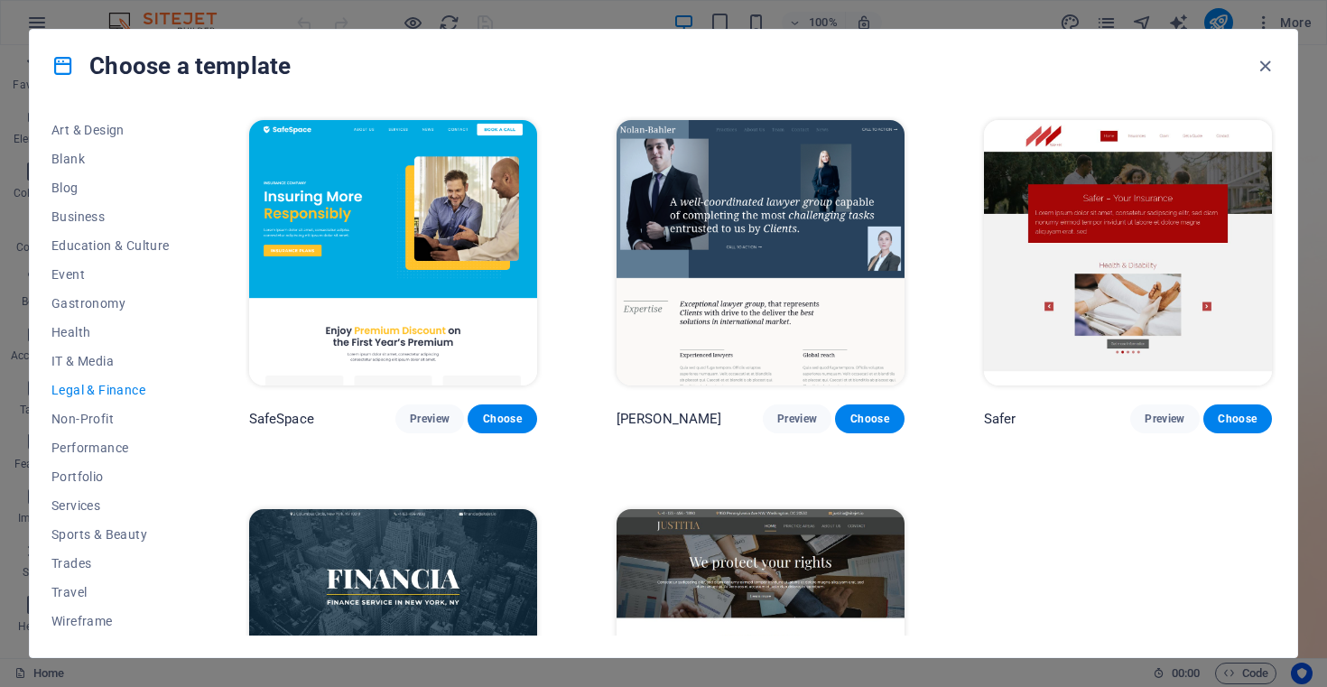
click at [1192, 184] on img at bounding box center [1128, 252] width 288 height 265
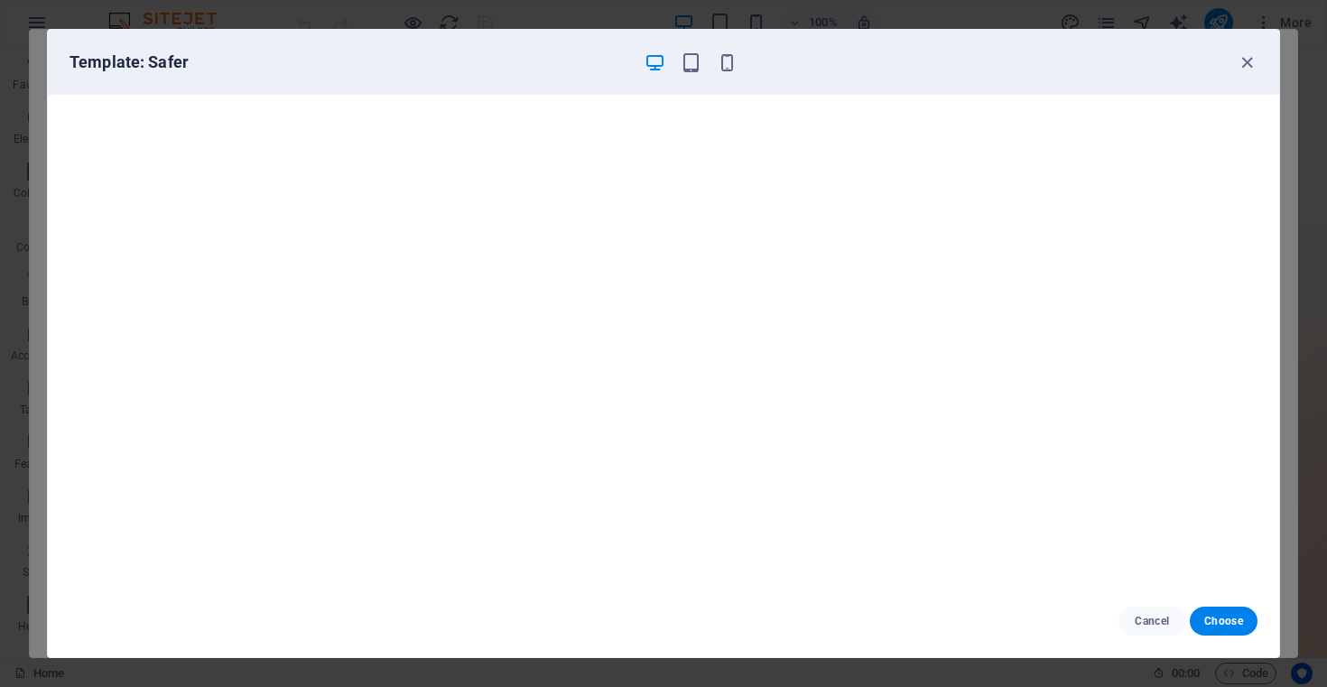
scroll to position [4, 0]
click at [1244, 64] on icon "button" at bounding box center [1246, 62] width 21 height 21
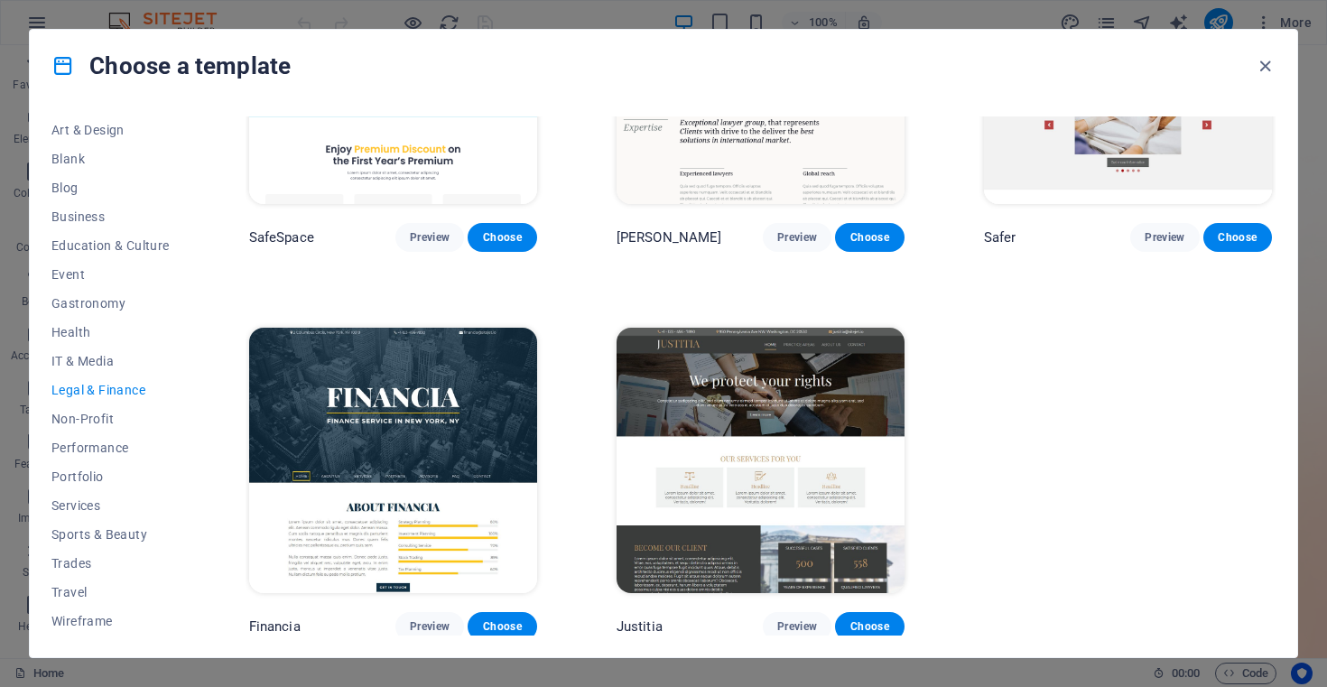
scroll to position [0, 0]
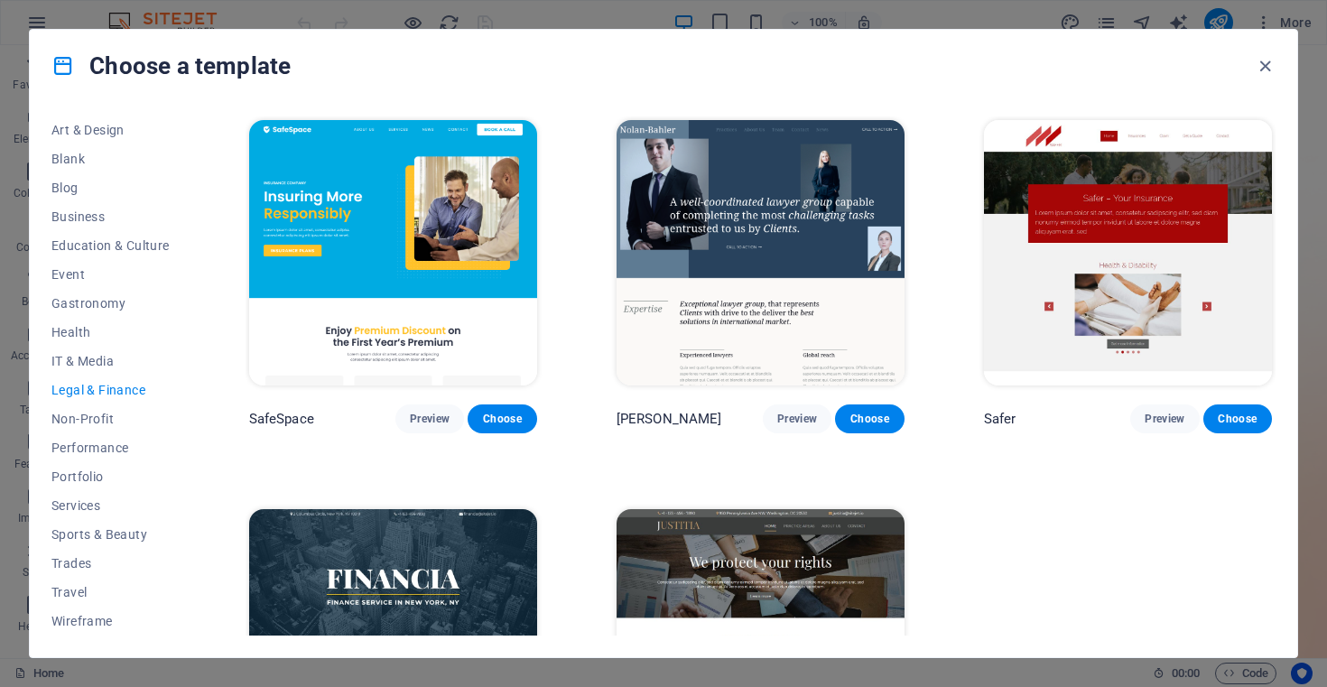
click at [1119, 248] on img at bounding box center [1128, 252] width 288 height 265
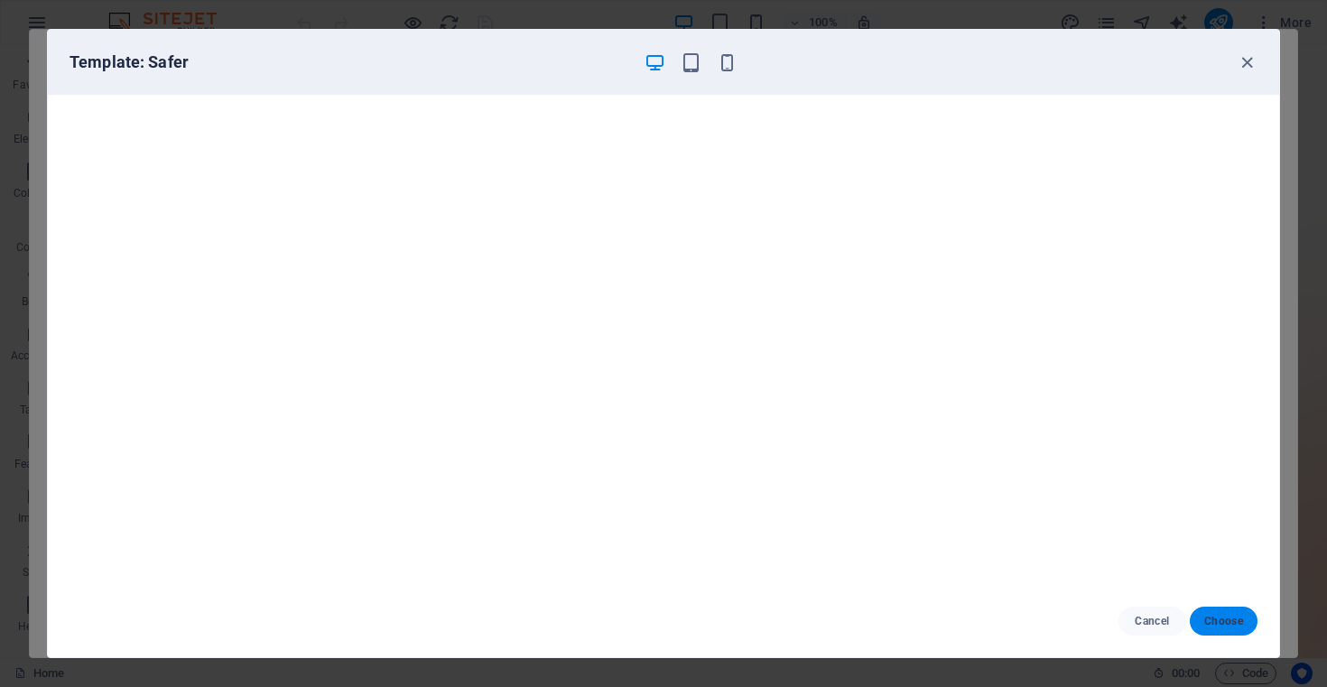
click at [1230, 621] on span "Choose" at bounding box center [1223, 621] width 39 height 14
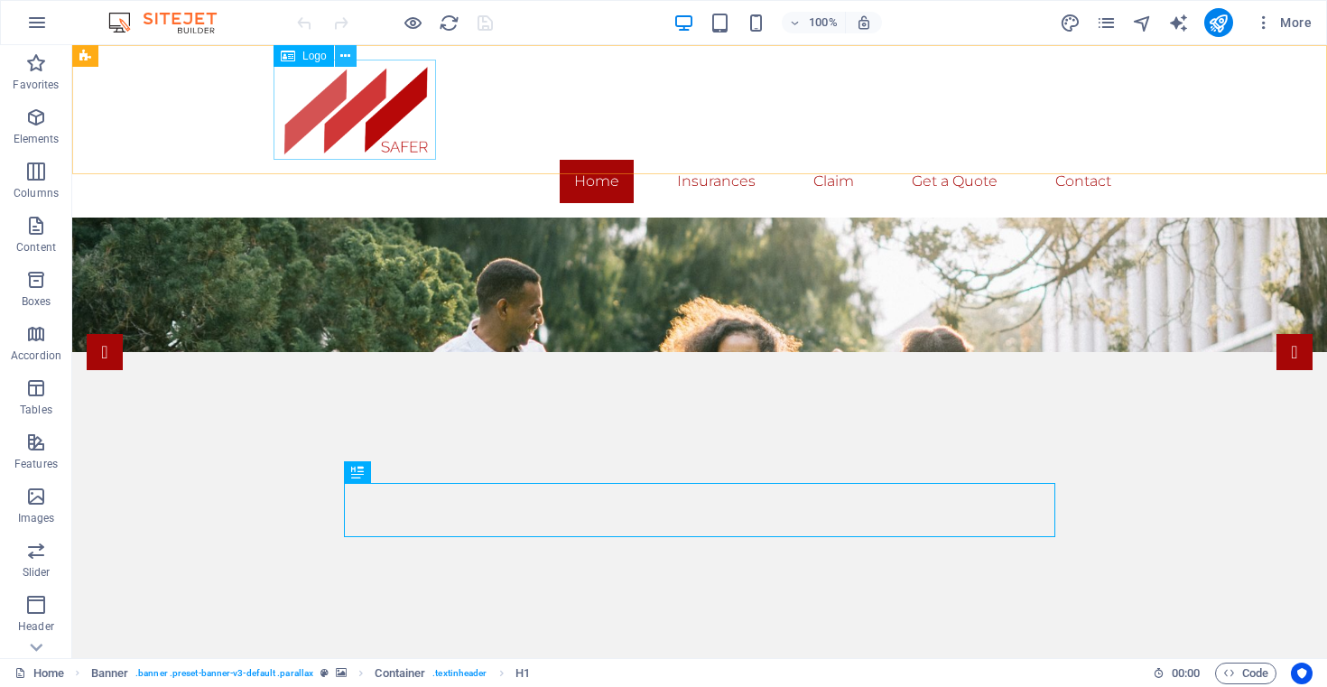
click at [346, 53] on icon at bounding box center [345, 56] width 10 height 19
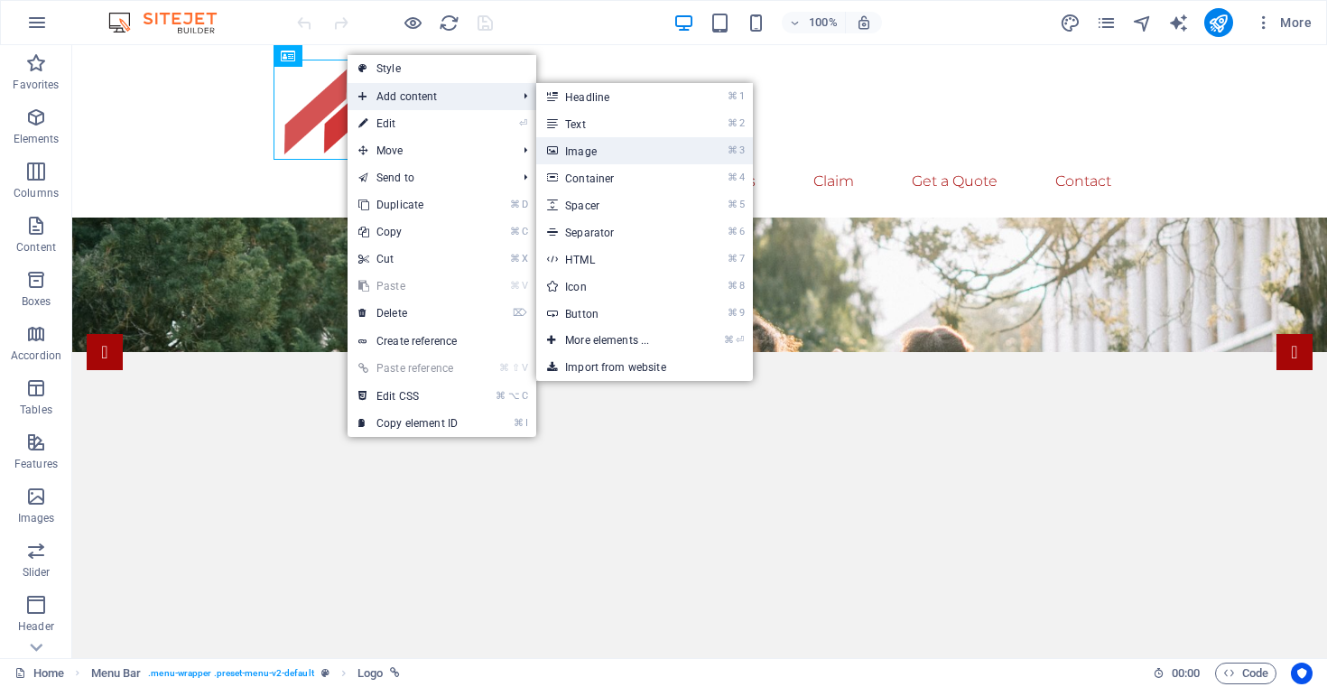
click at [591, 151] on link "⌘ 3 Image" at bounding box center [610, 150] width 149 height 27
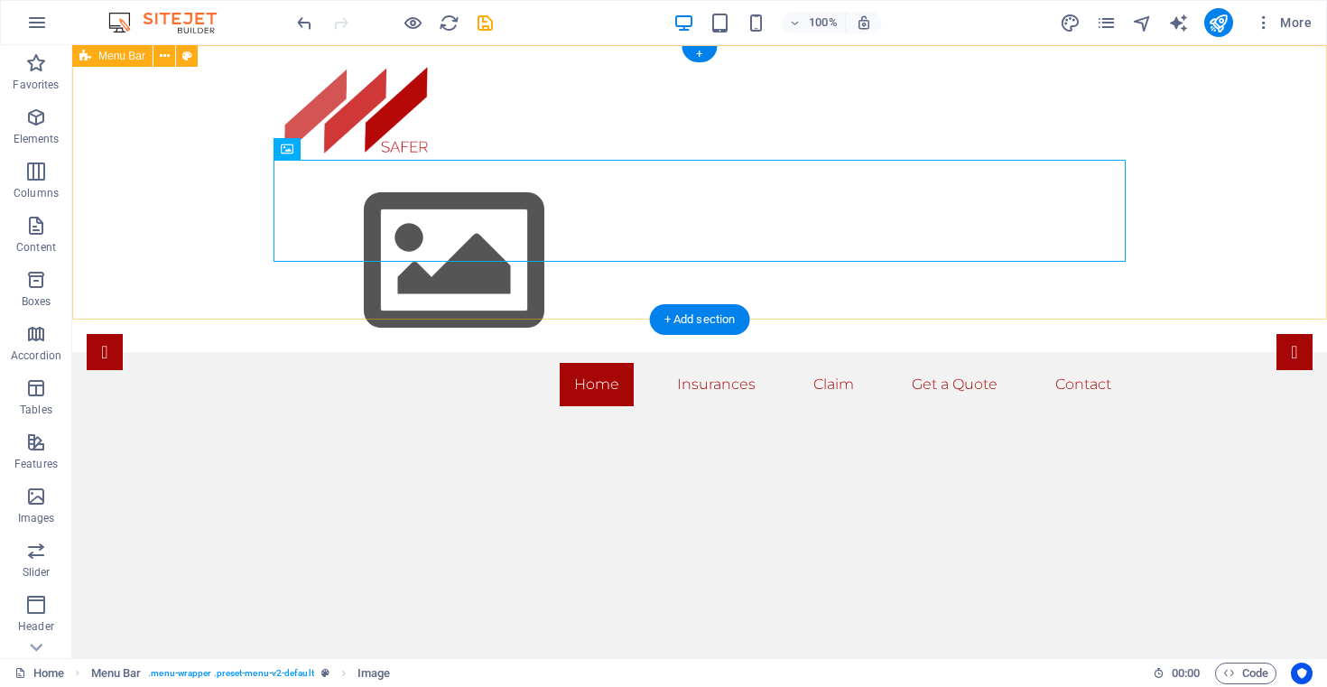
click at [171, 201] on div "Home Insurances Claim Get a Quote Contact Menu" at bounding box center [699, 232] width 1255 height 375
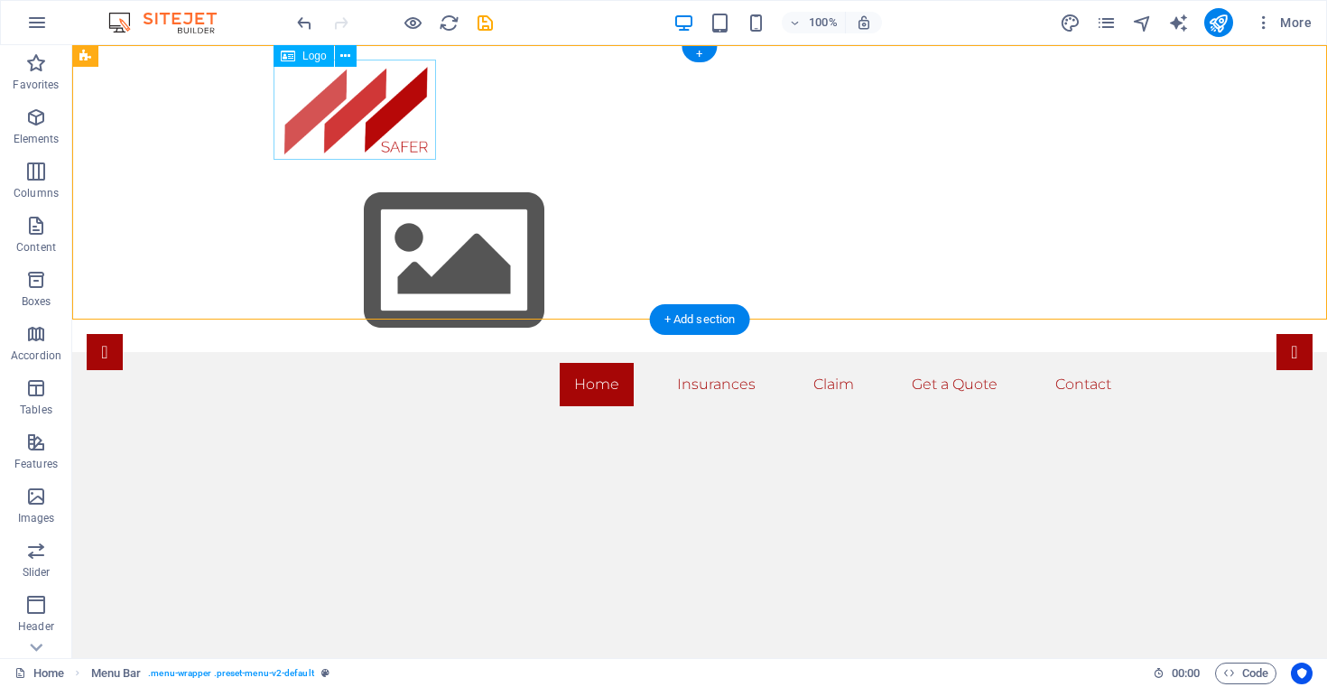
click at [379, 116] on div at bounding box center [699, 110] width 852 height 100
click at [346, 60] on icon at bounding box center [345, 56] width 10 height 19
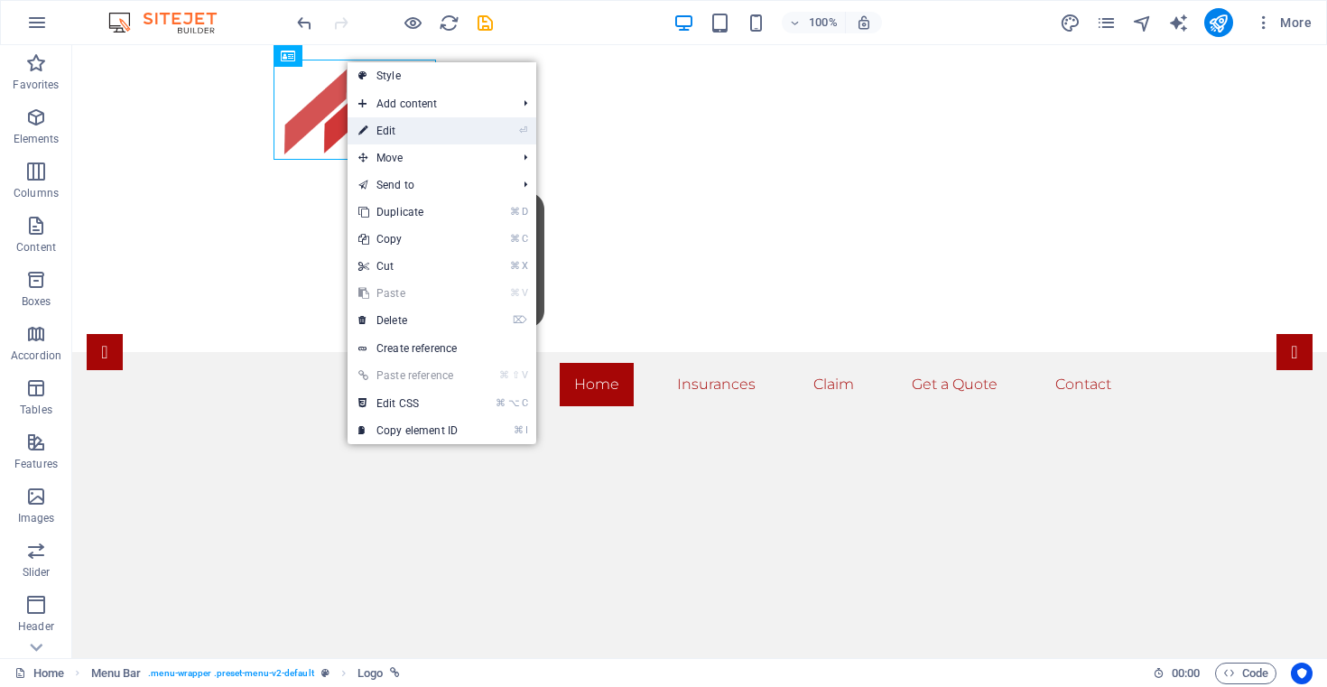
click at [393, 126] on link "⏎ Edit" at bounding box center [407, 130] width 121 height 27
select select "px"
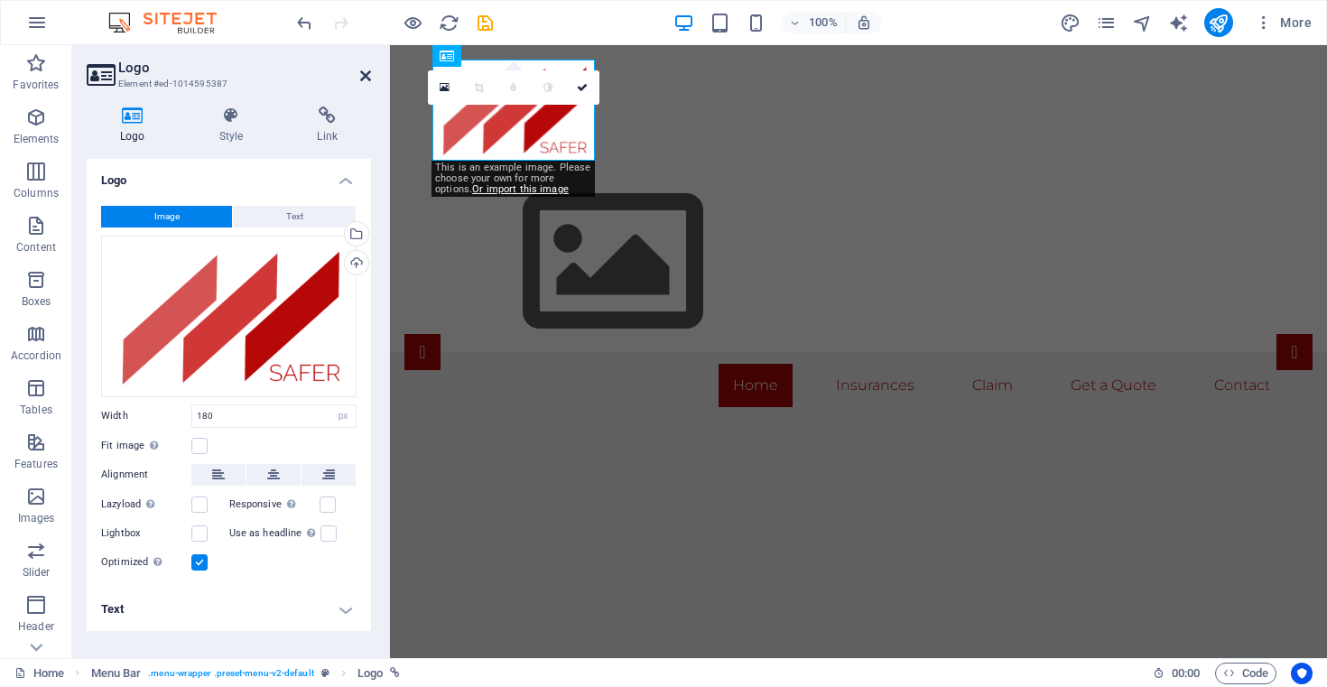
click at [366, 71] on icon at bounding box center [365, 76] width 11 height 14
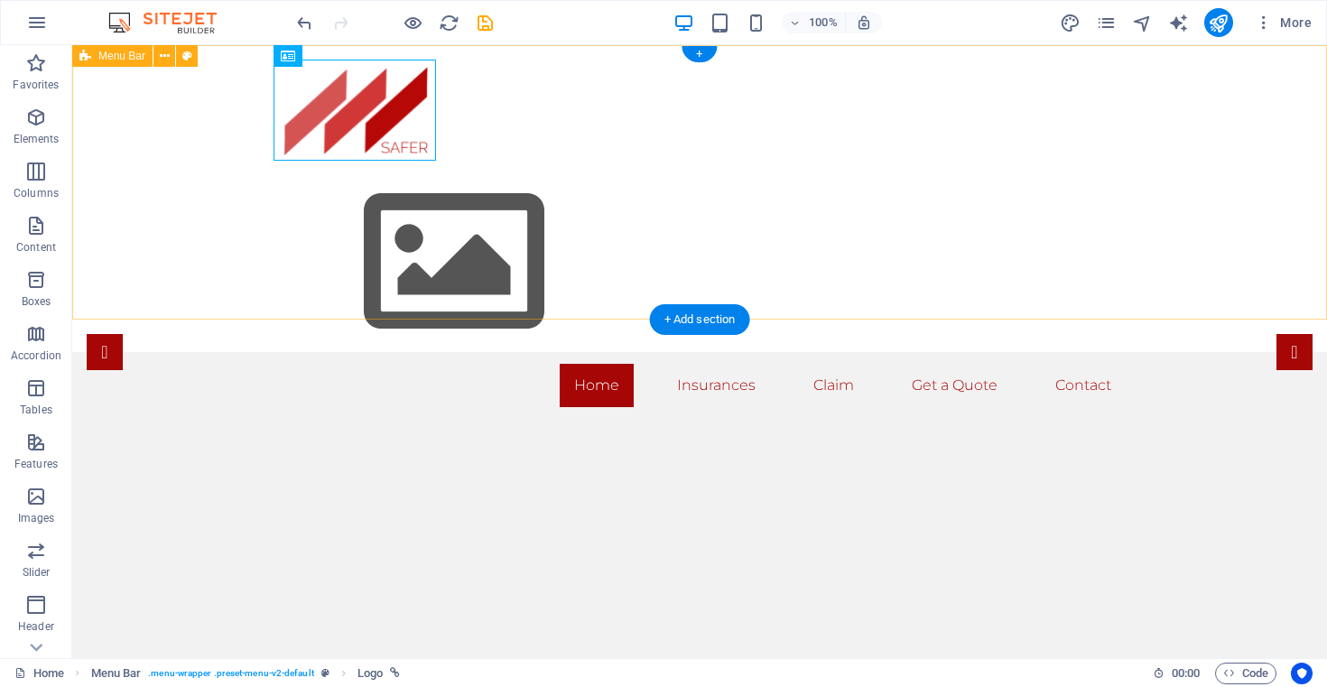
click at [347, 52] on div "Home Insurances Claim Get a Quote Contact Menu" at bounding box center [699, 233] width 1255 height 376
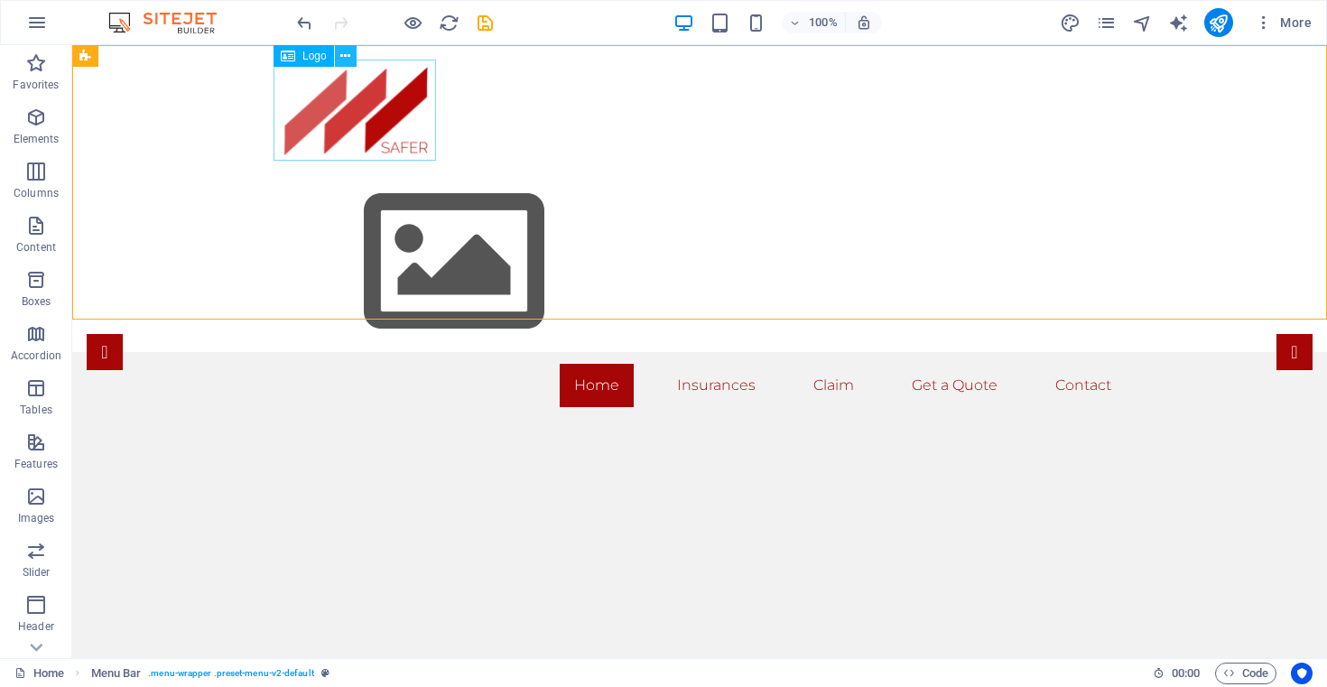
click at [346, 56] on icon at bounding box center [345, 56] width 10 height 19
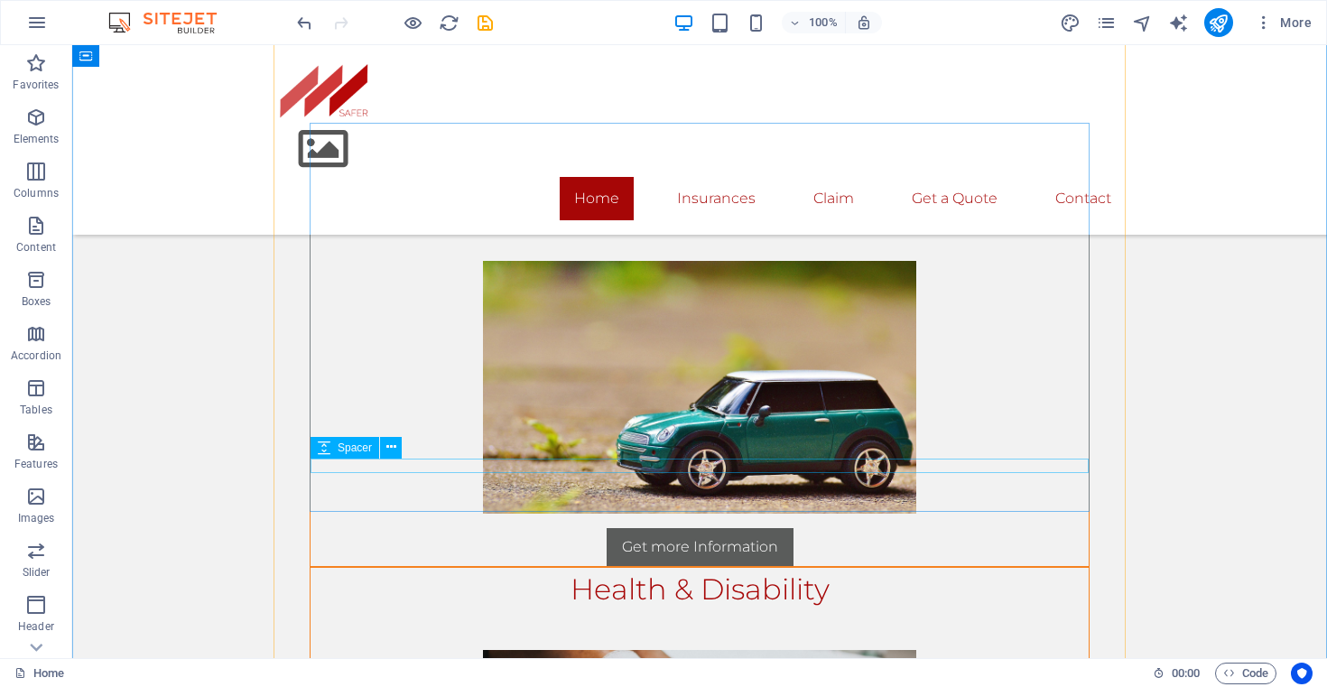
scroll to position [878, 0]
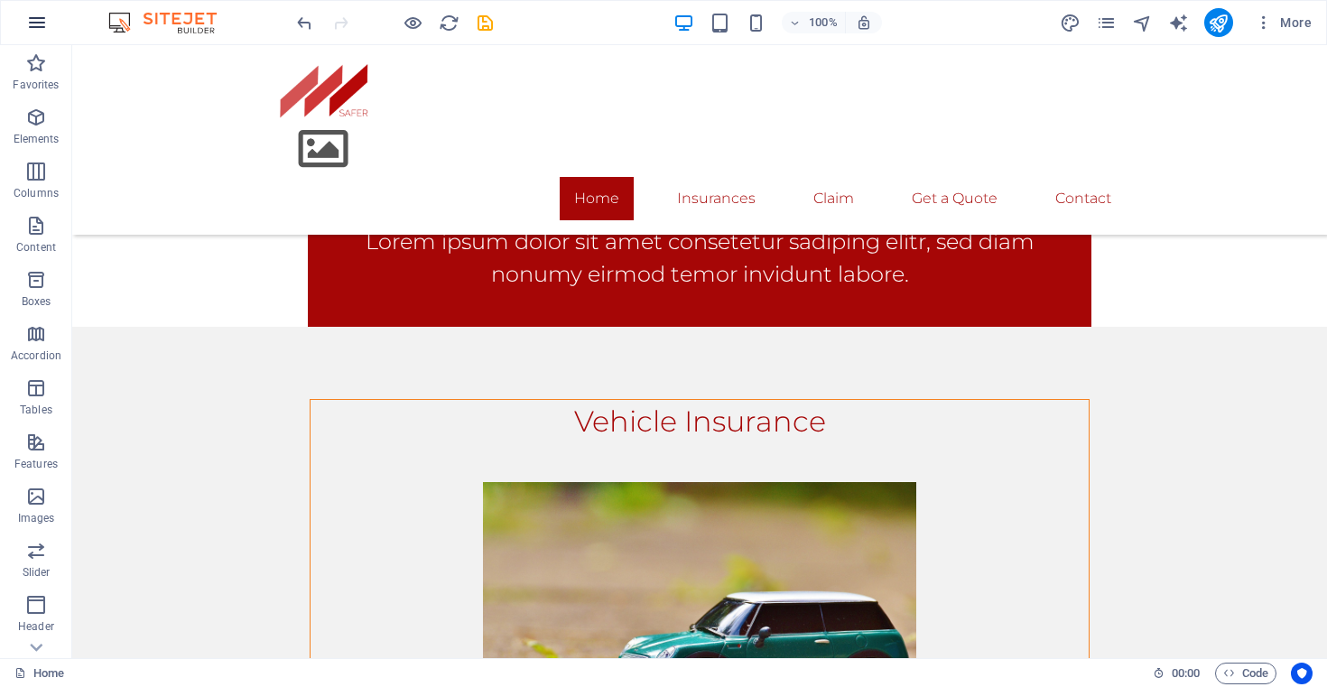
click at [27, 6] on button "button" at bounding box center [36, 22] width 43 height 43
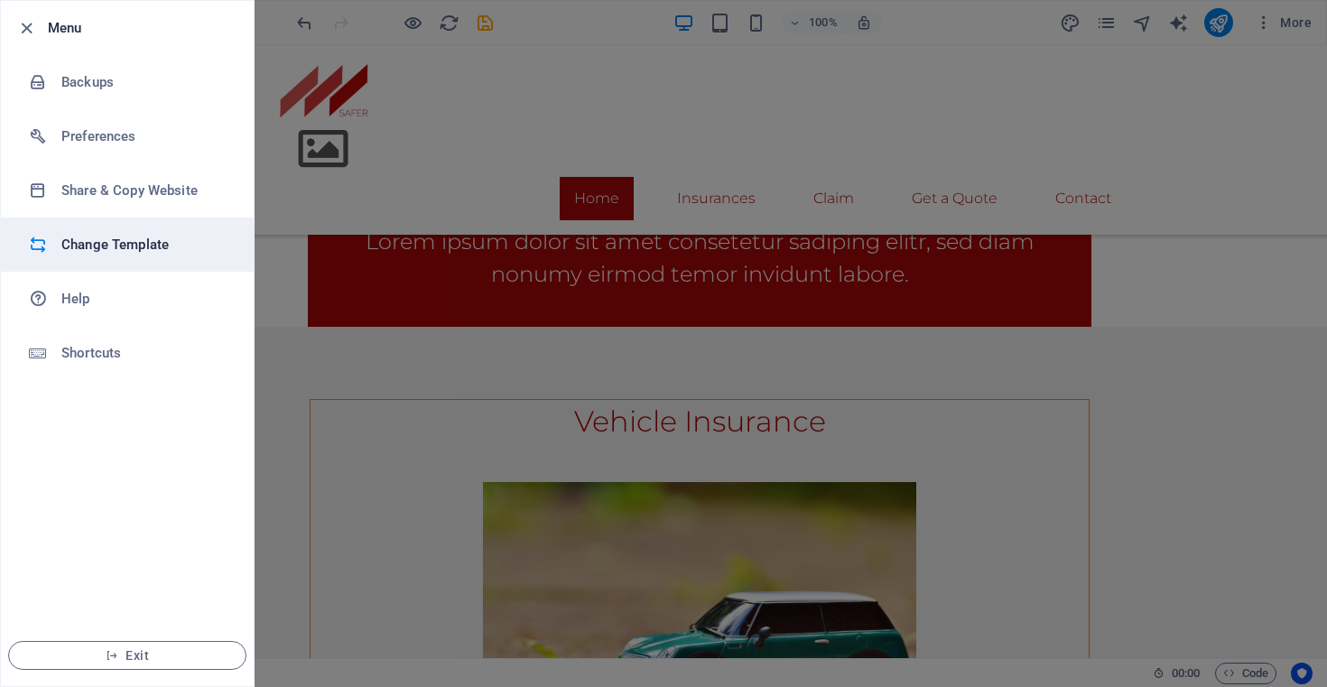
click at [151, 245] on h6 "Change Template" at bounding box center [144, 245] width 167 height 22
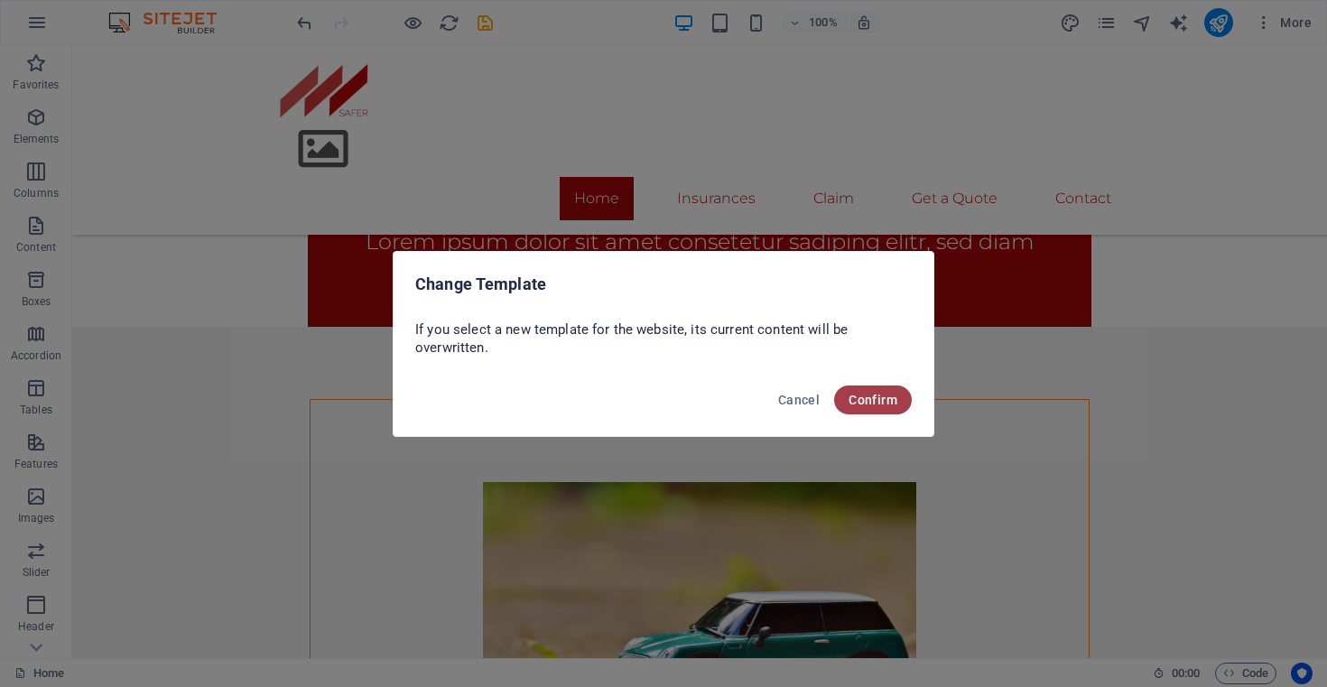
click at [891, 403] on span "Confirm" at bounding box center [872, 400] width 49 height 14
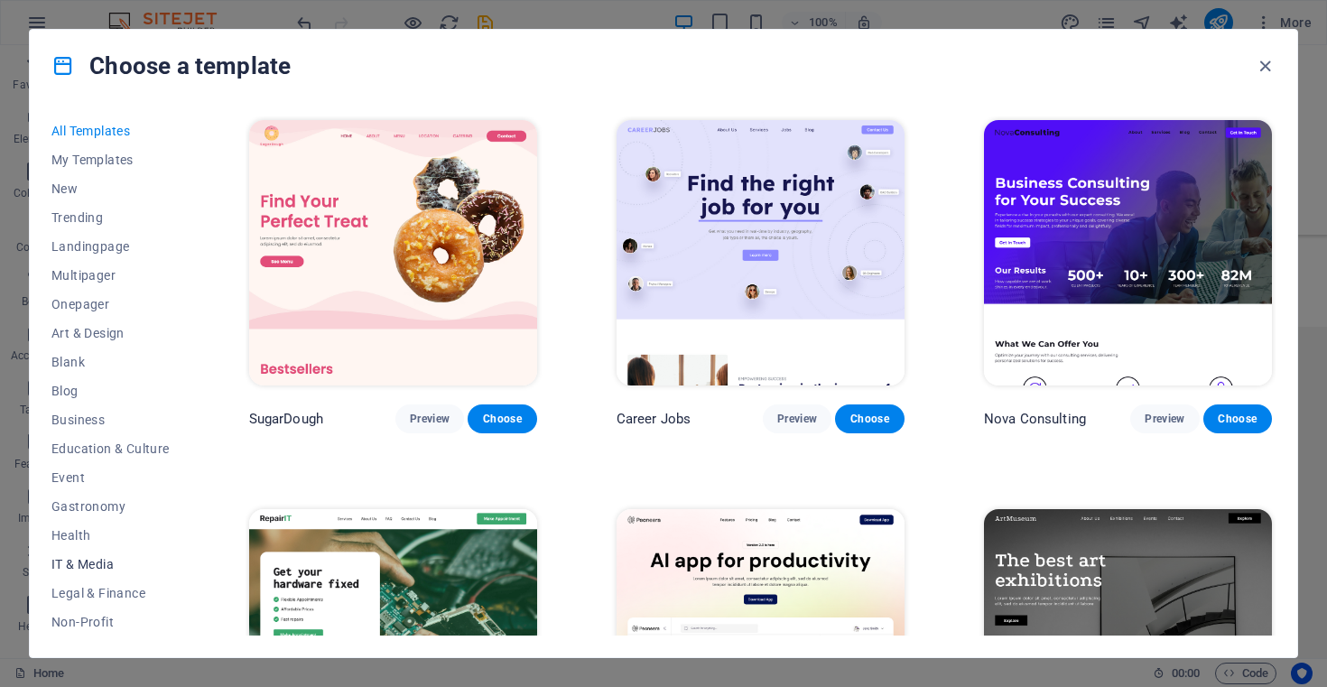
click at [84, 563] on span "IT & Media" at bounding box center [110, 564] width 118 height 14
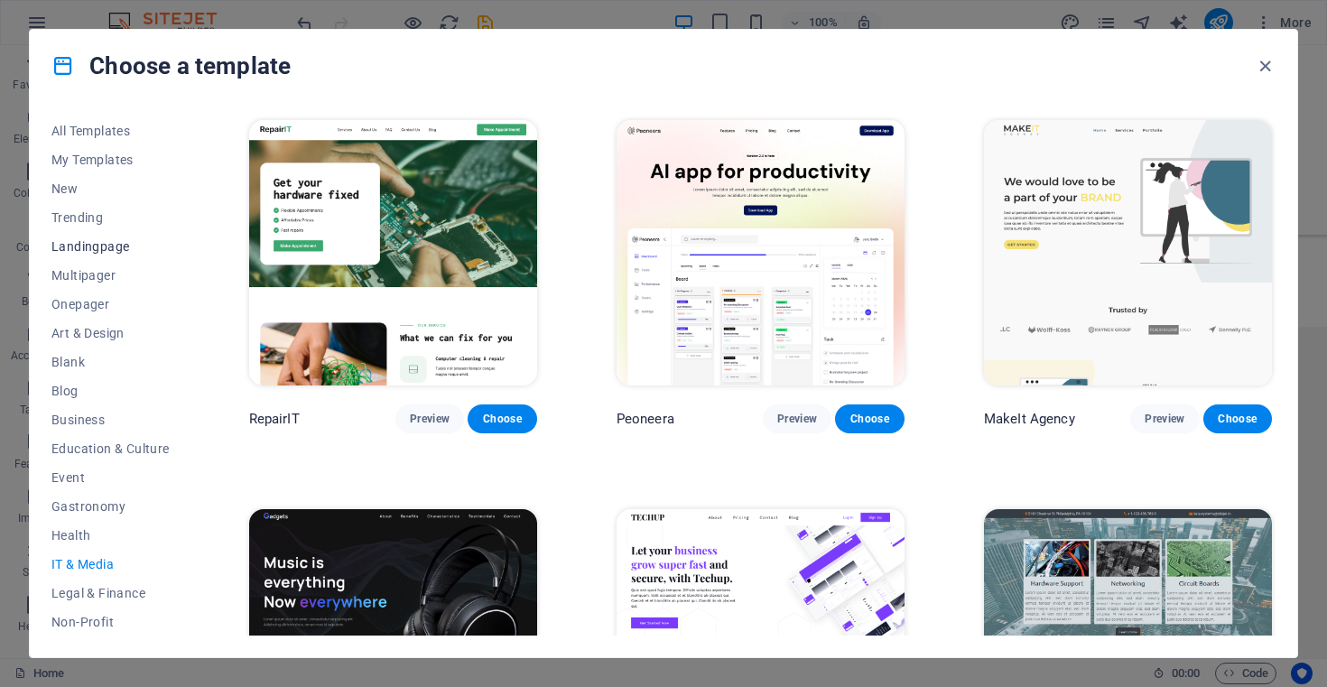
click at [98, 251] on span "Landingpage" at bounding box center [110, 246] width 118 height 14
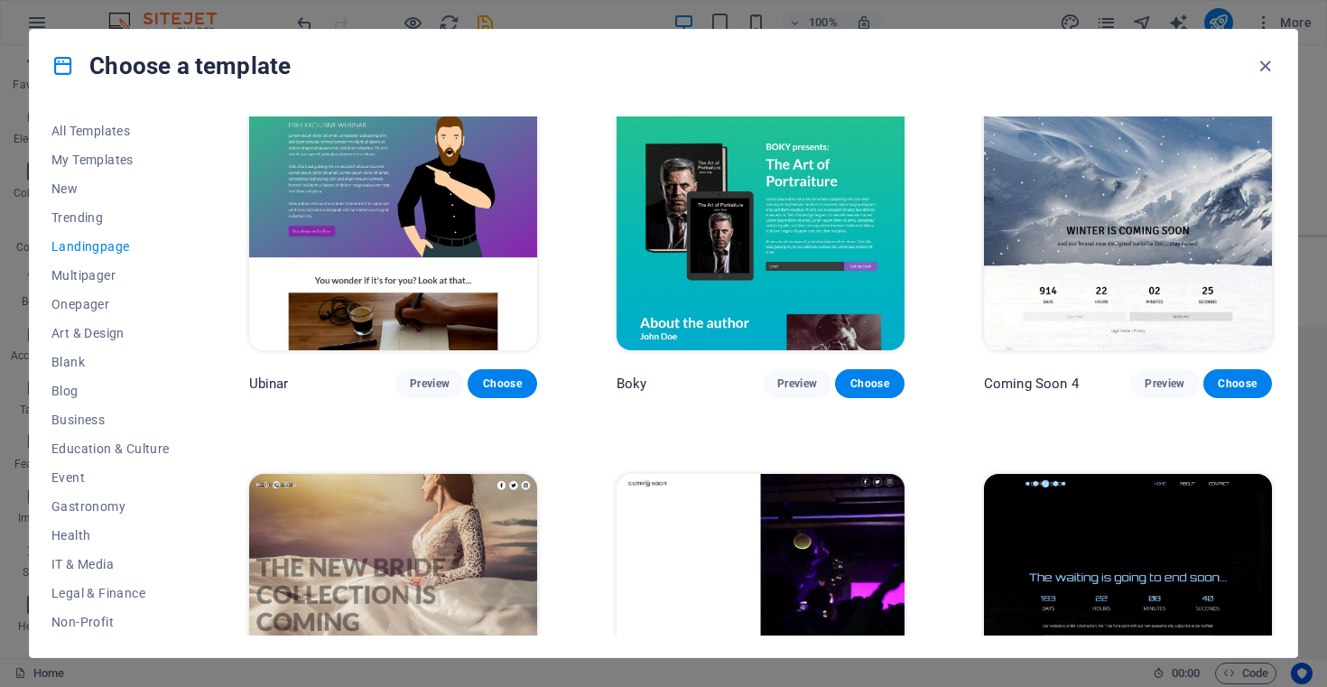
scroll to position [2887, 0]
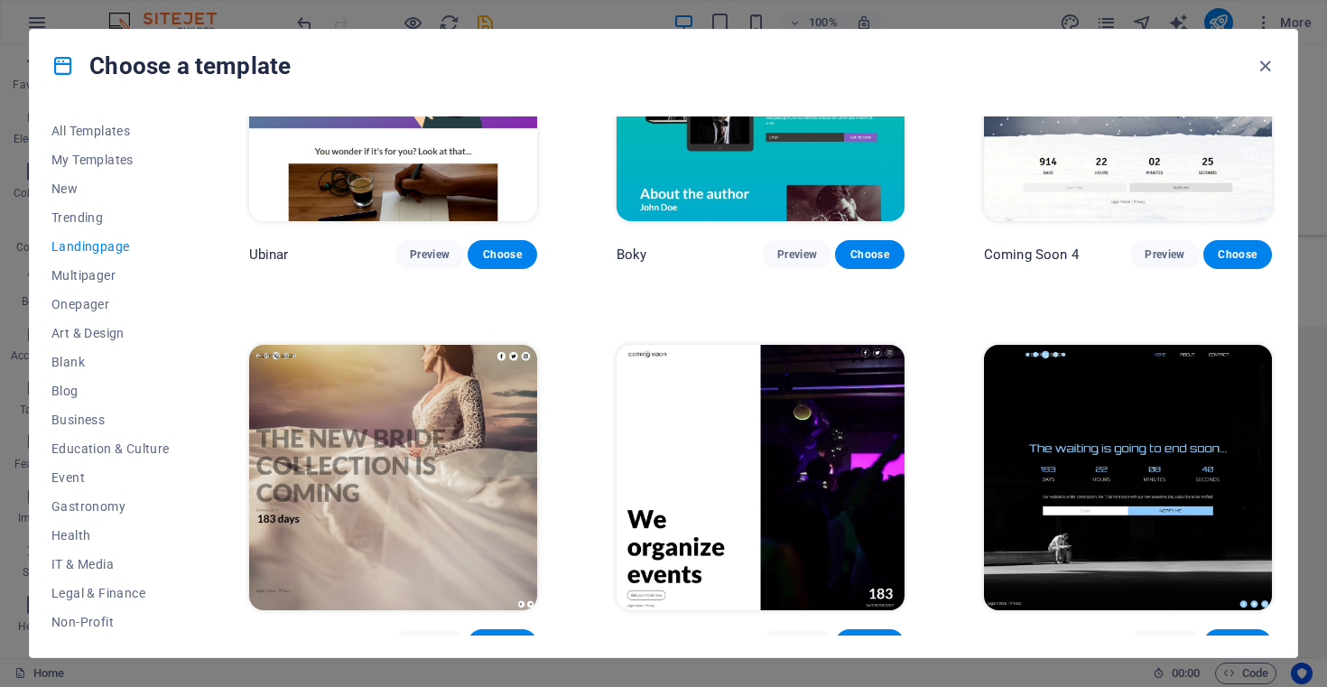
click at [686, 478] on img at bounding box center [760, 477] width 288 height 265
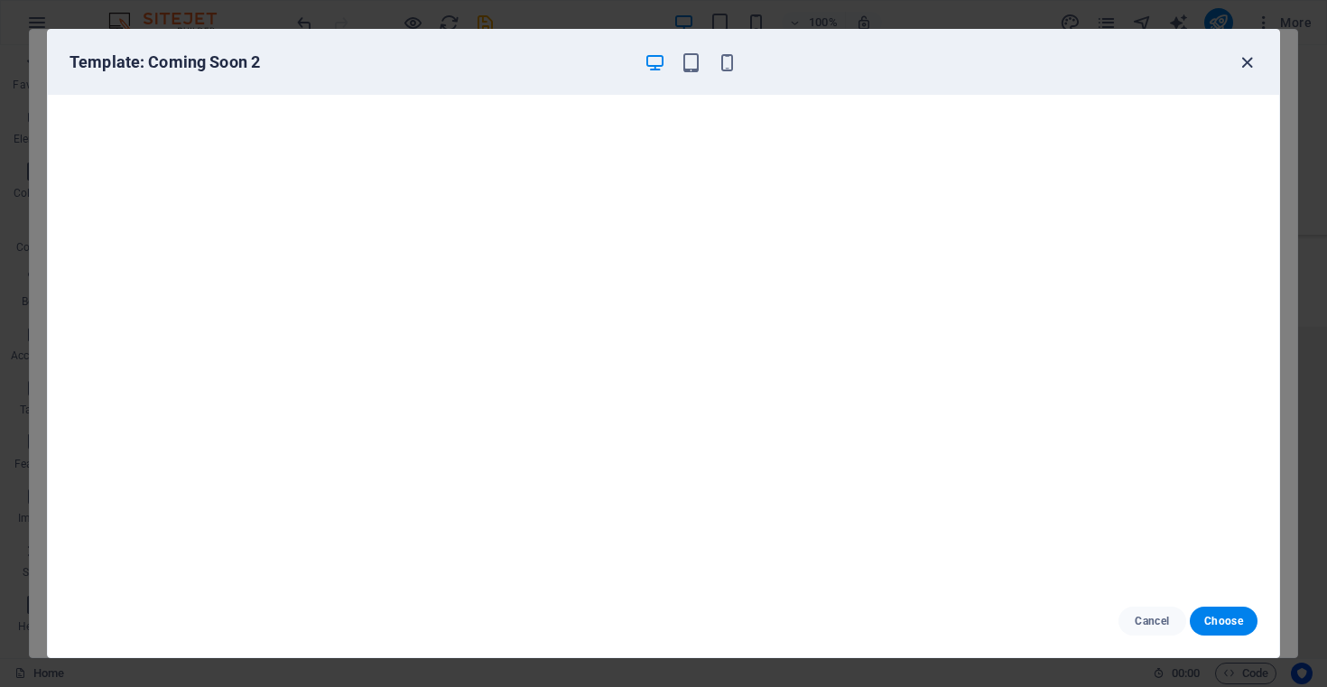
click at [1251, 64] on icon "button" at bounding box center [1246, 62] width 21 height 21
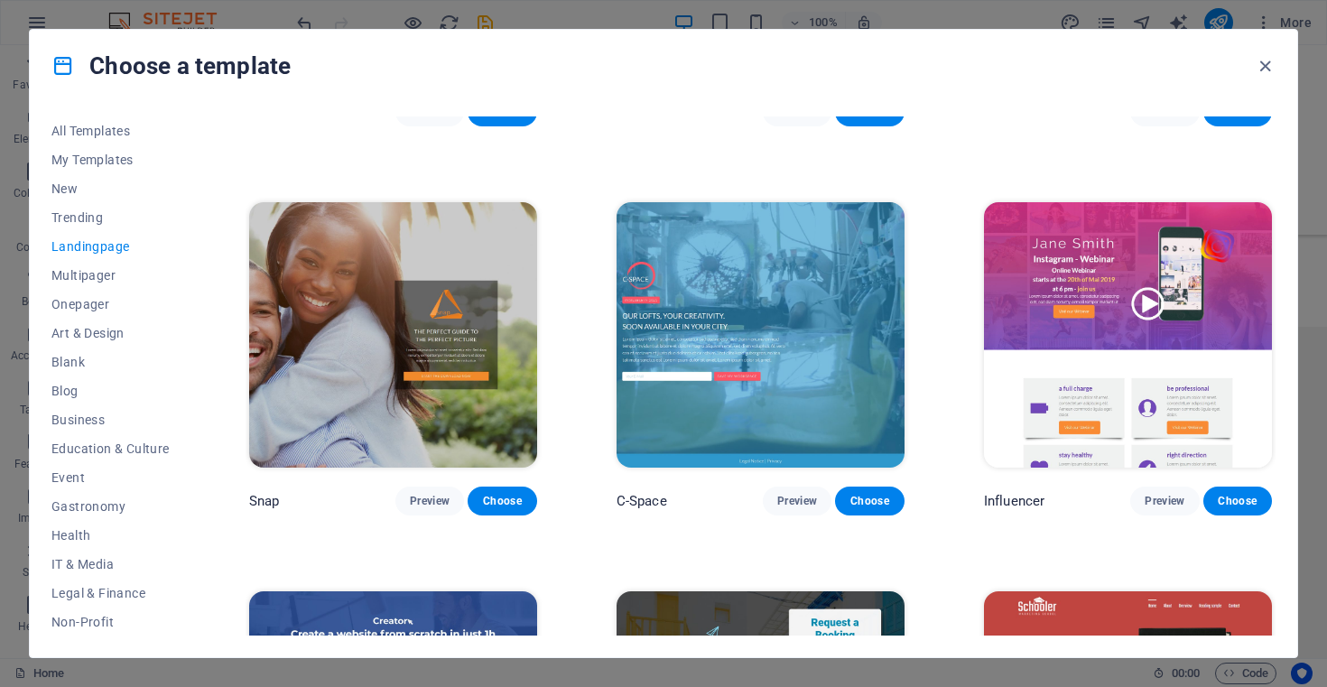
scroll to position [1444, 0]
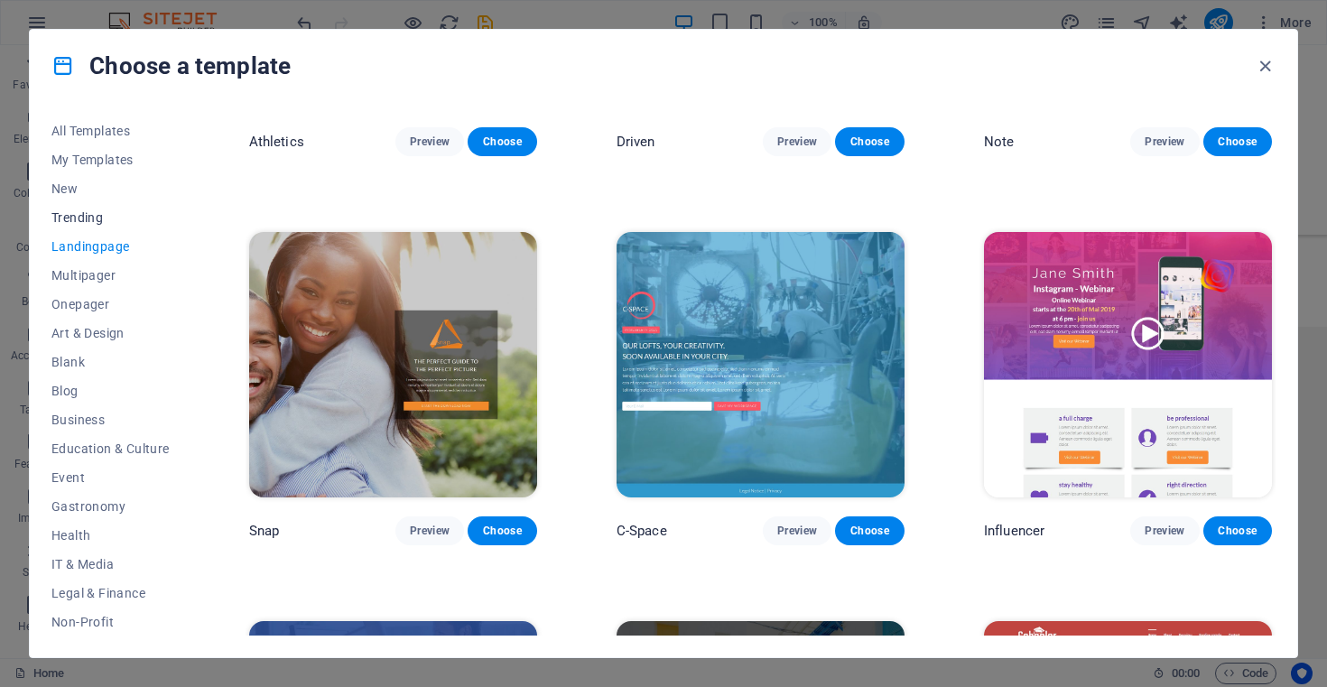
click at [81, 214] on span "Trending" at bounding box center [110, 217] width 118 height 14
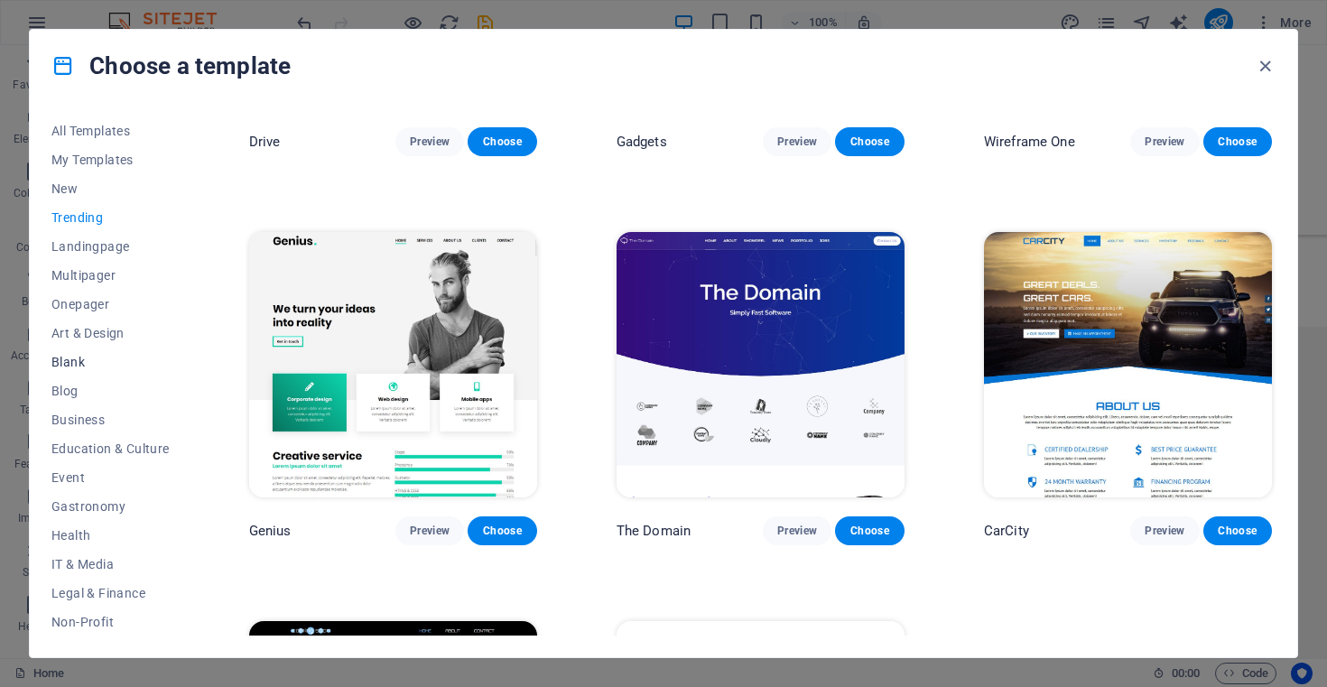
click at [72, 364] on span "Blank" at bounding box center [110, 362] width 118 height 14
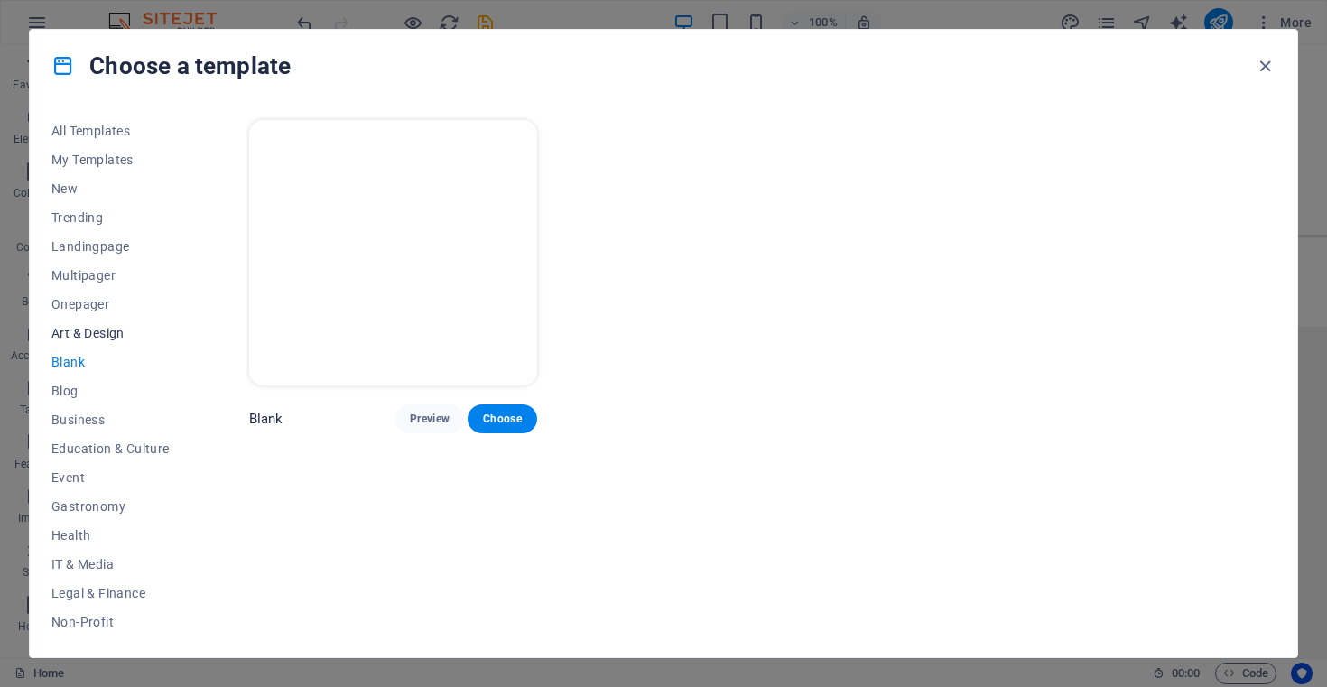
click at [95, 326] on span "Art & Design" at bounding box center [110, 333] width 118 height 14
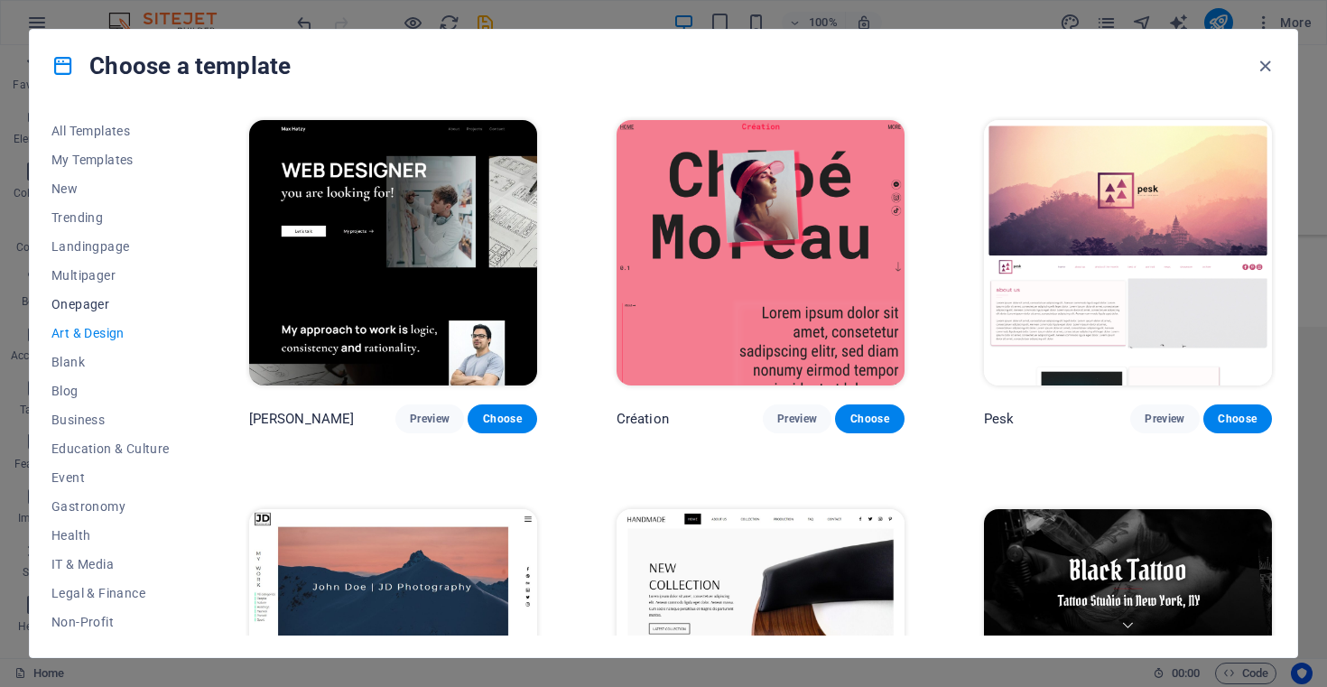
click at [88, 301] on span "Onepager" at bounding box center [110, 304] width 118 height 14
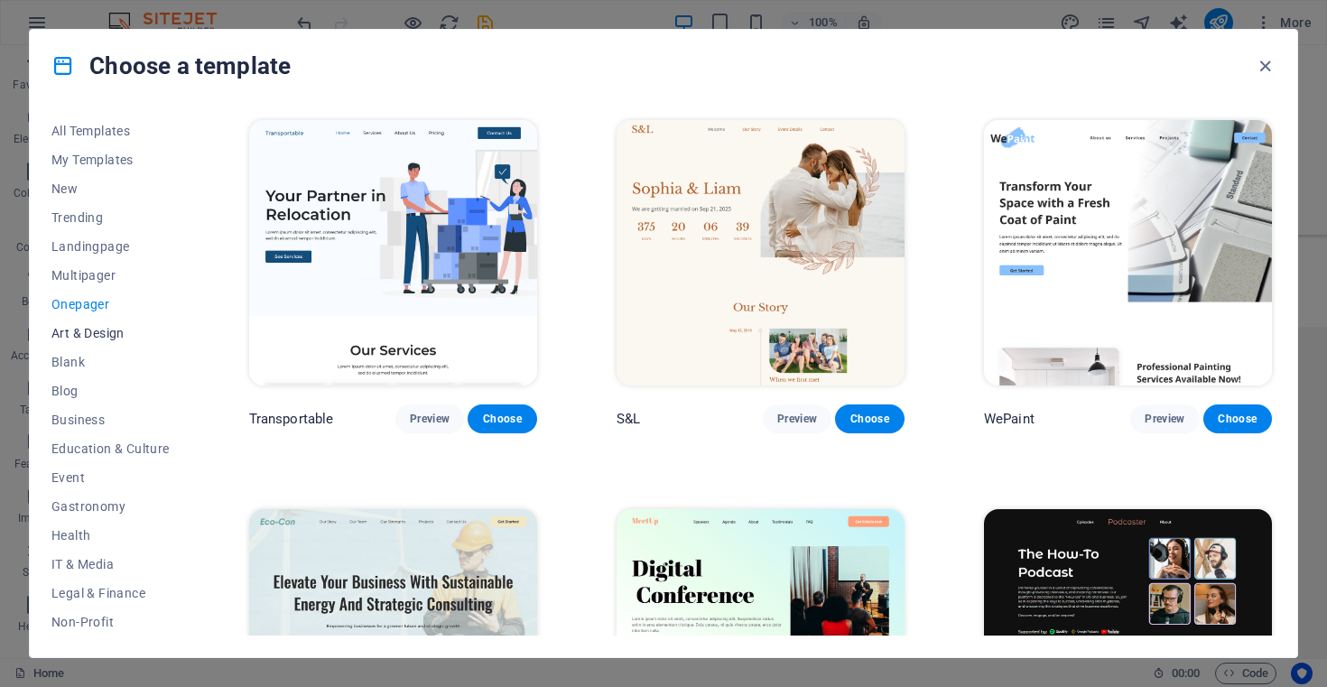
click at [95, 320] on button "Art & Design" at bounding box center [110, 333] width 118 height 29
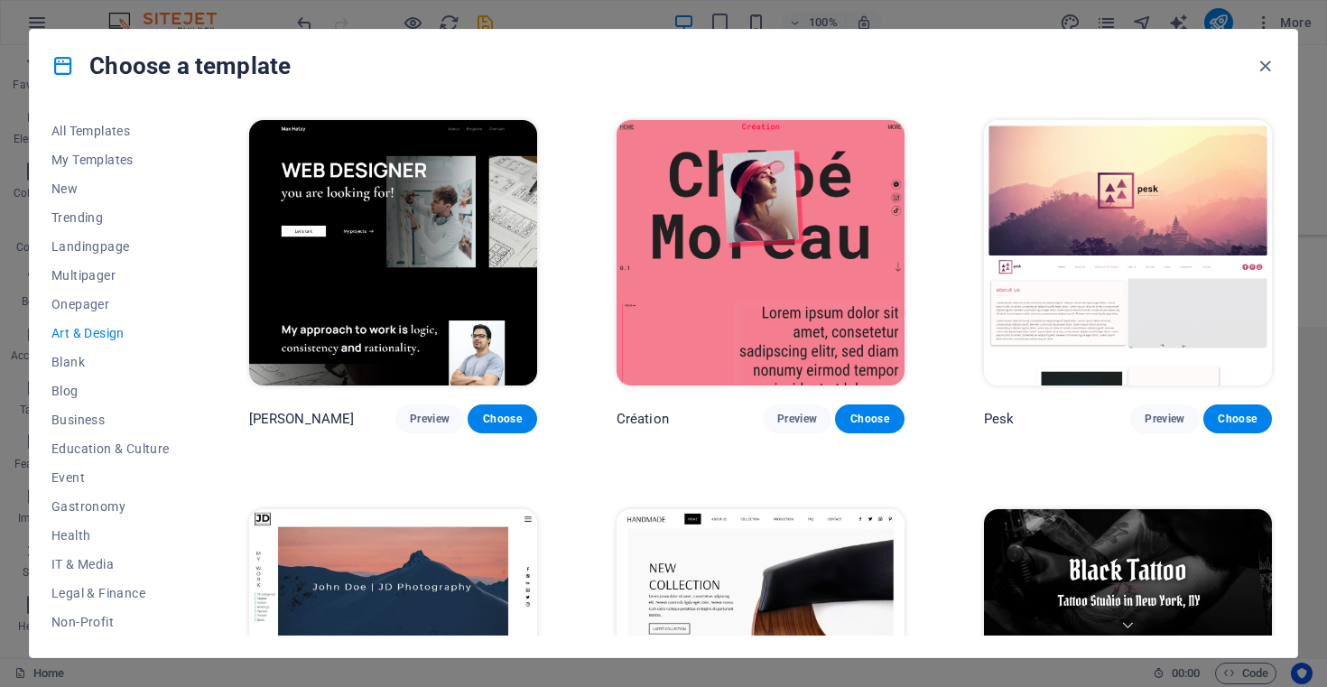
click at [93, 333] on span "Art & Design" at bounding box center [110, 333] width 118 height 14
click at [1190, 174] on img at bounding box center [1128, 252] width 288 height 265
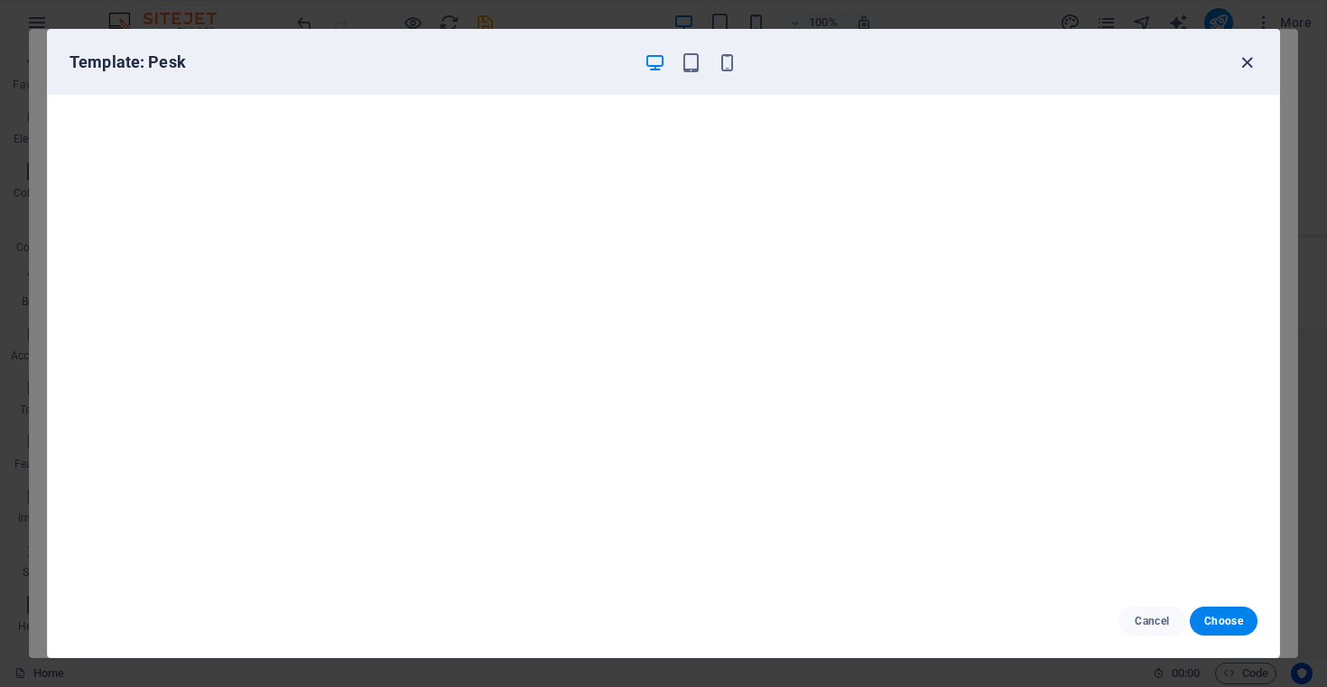
click at [1250, 65] on icon "button" at bounding box center [1246, 62] width 21 height 21
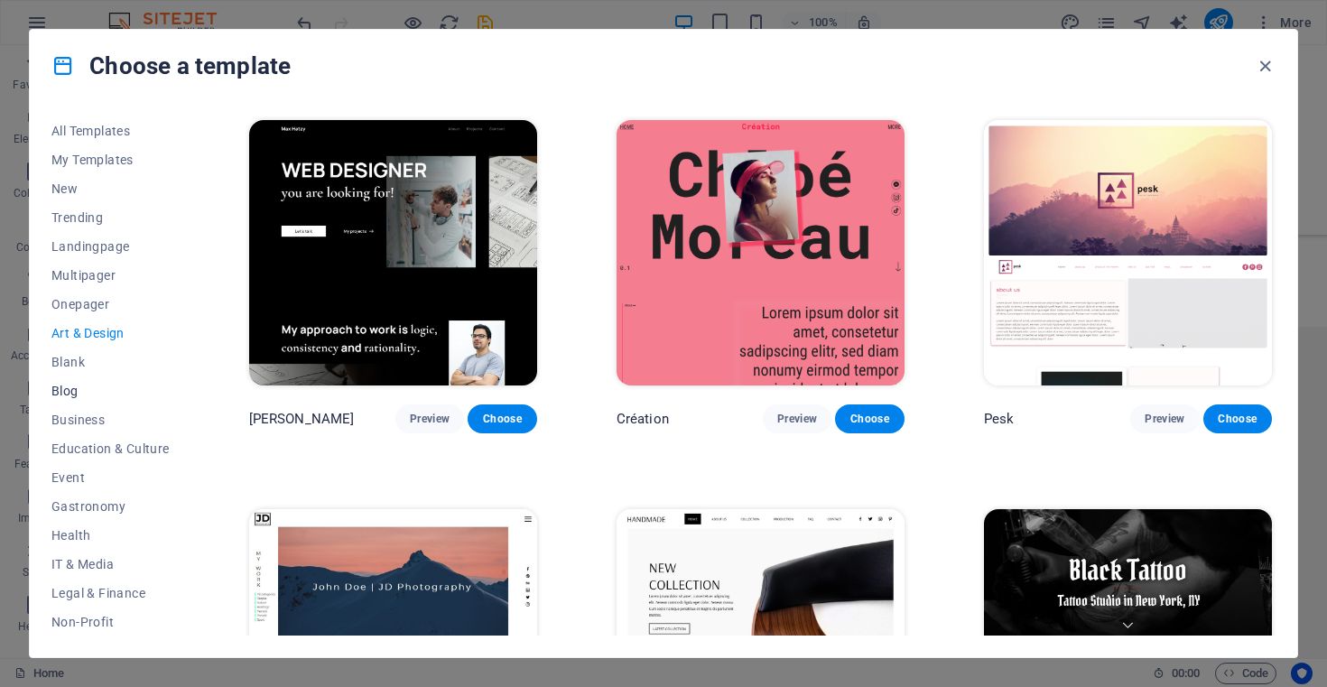
click at [64, 397] on span "Blog" at bounding box center [110, 391] width 118 height 14
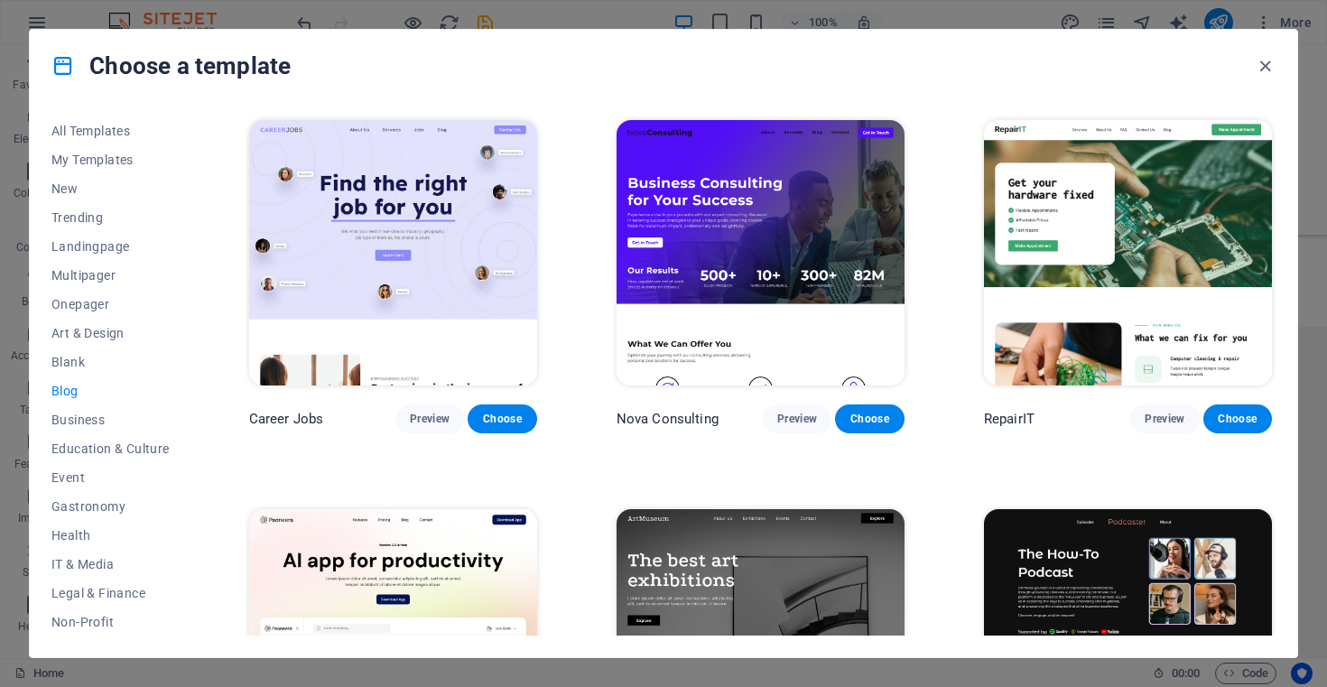
click at [777, 206] on img at bounding box center [760, 252] width 288 height 265
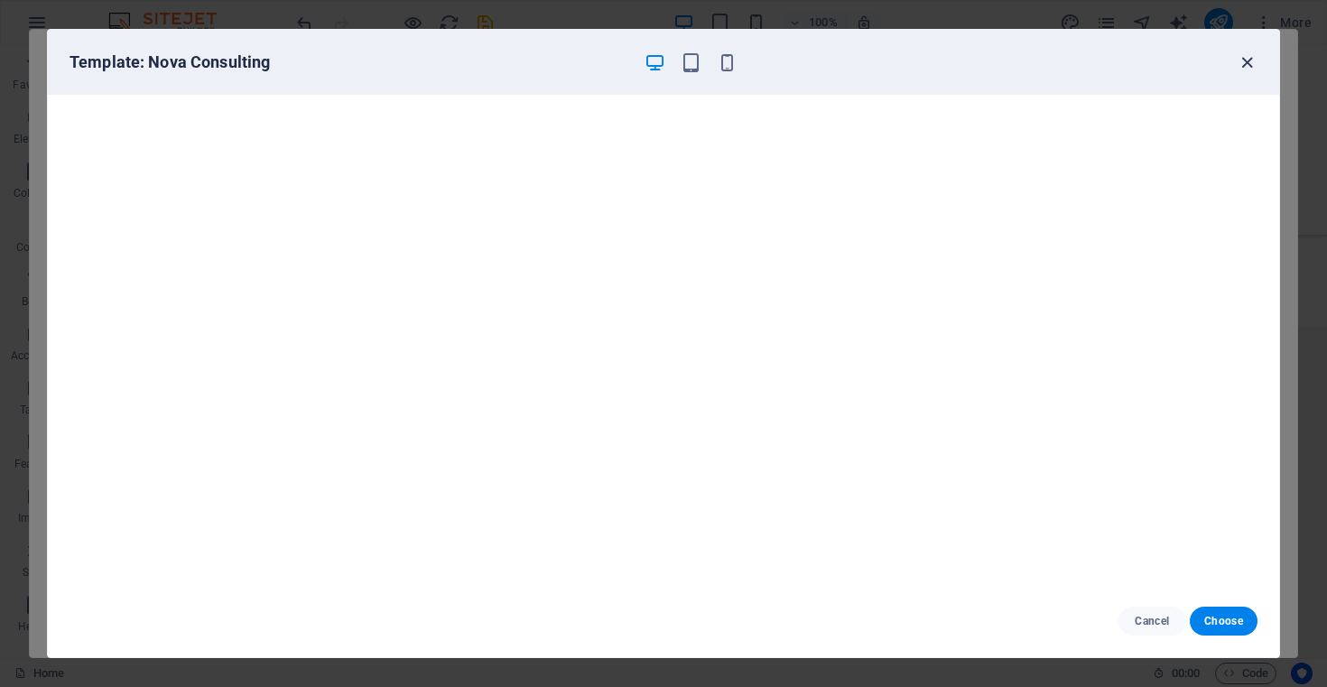
click at [1244, 60] on icon "button" at bounding box center [1246, 62] width 21 height 21
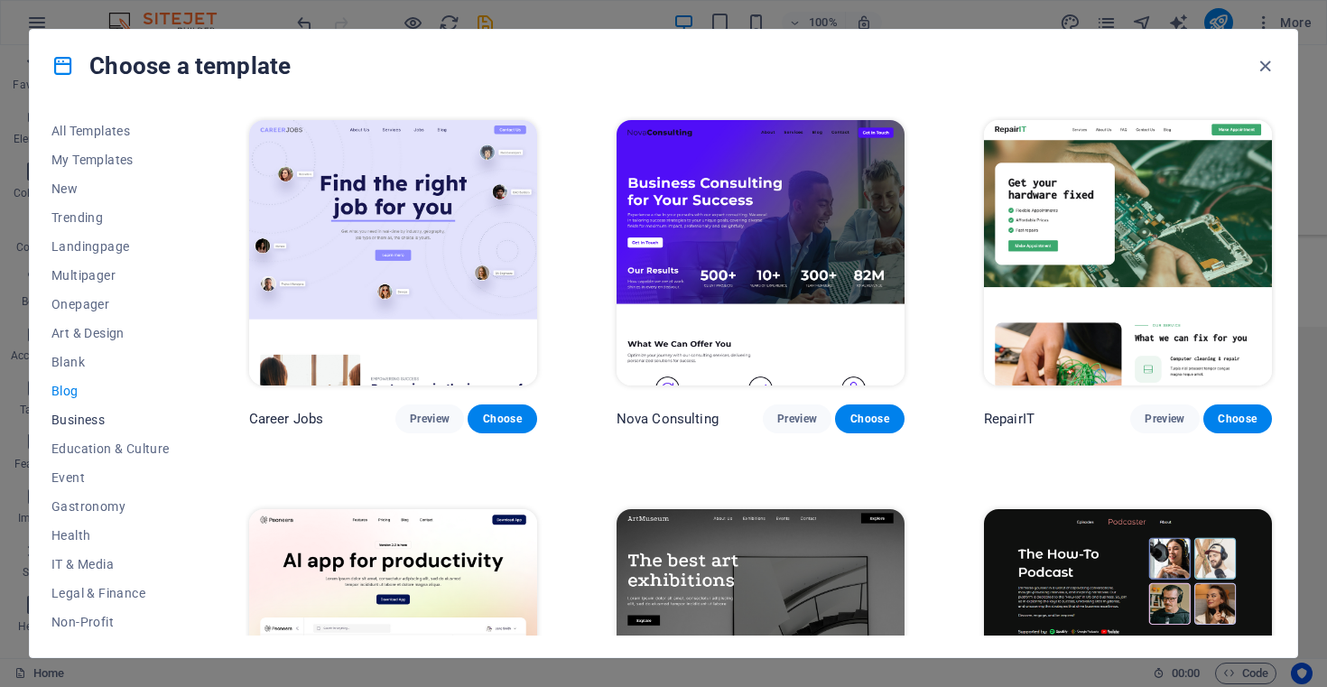
click at [86, 425] on span "Business" at bounding box center [110, 419] width 118 height 14
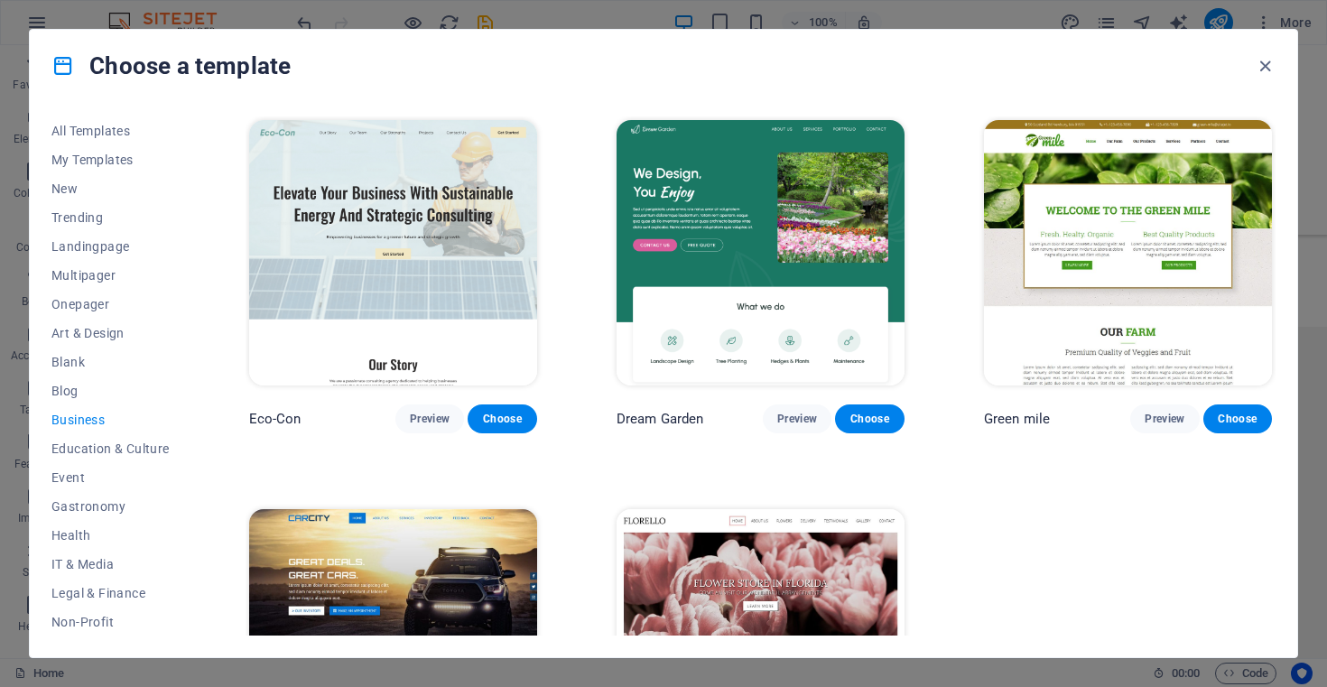
click at [403, 274] on img at bounding box center [393, 252] width 288 height 265
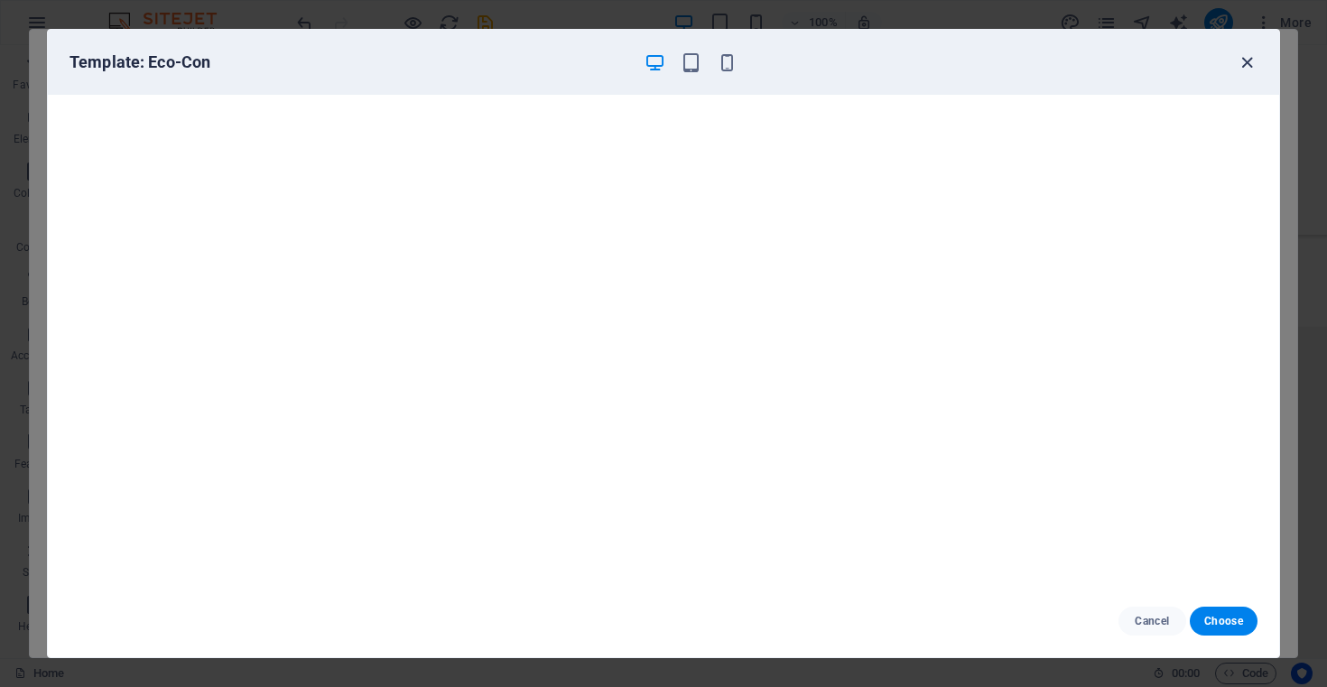
click at [1250, 65] on icon "button" at bounding box center [1246, 62] width 21 height 21
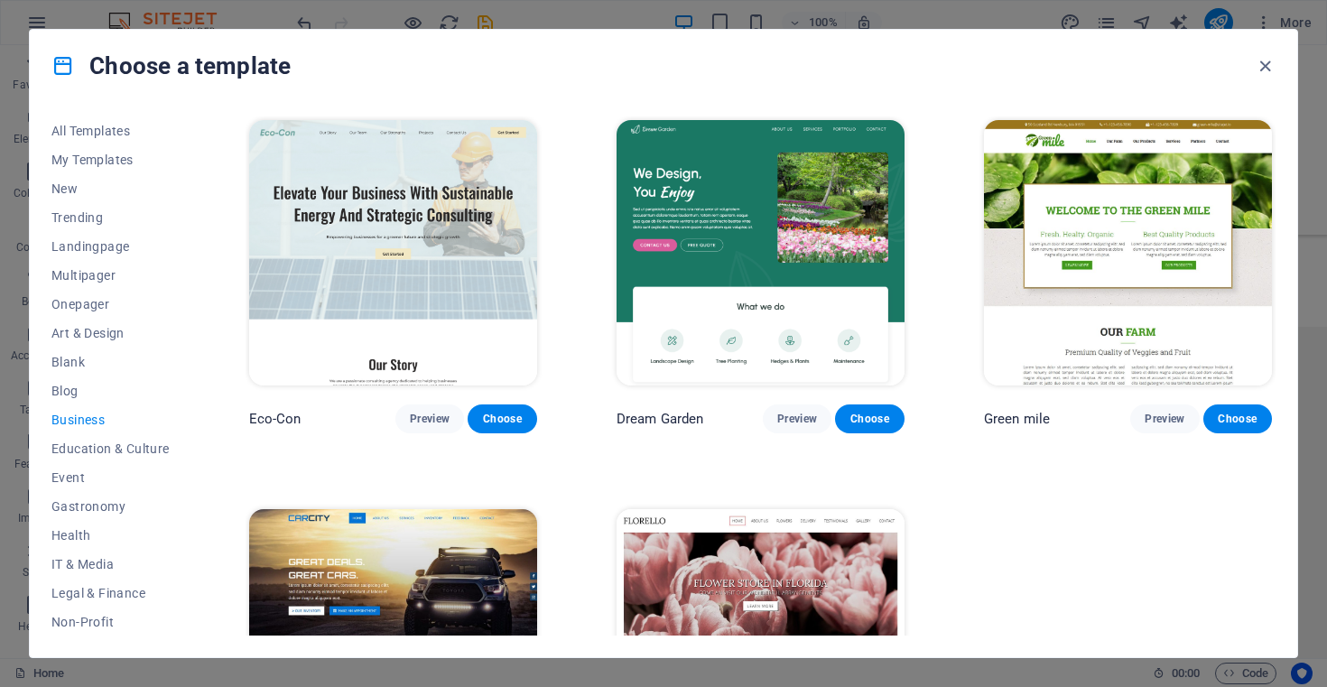
scroll to position [181, 0]
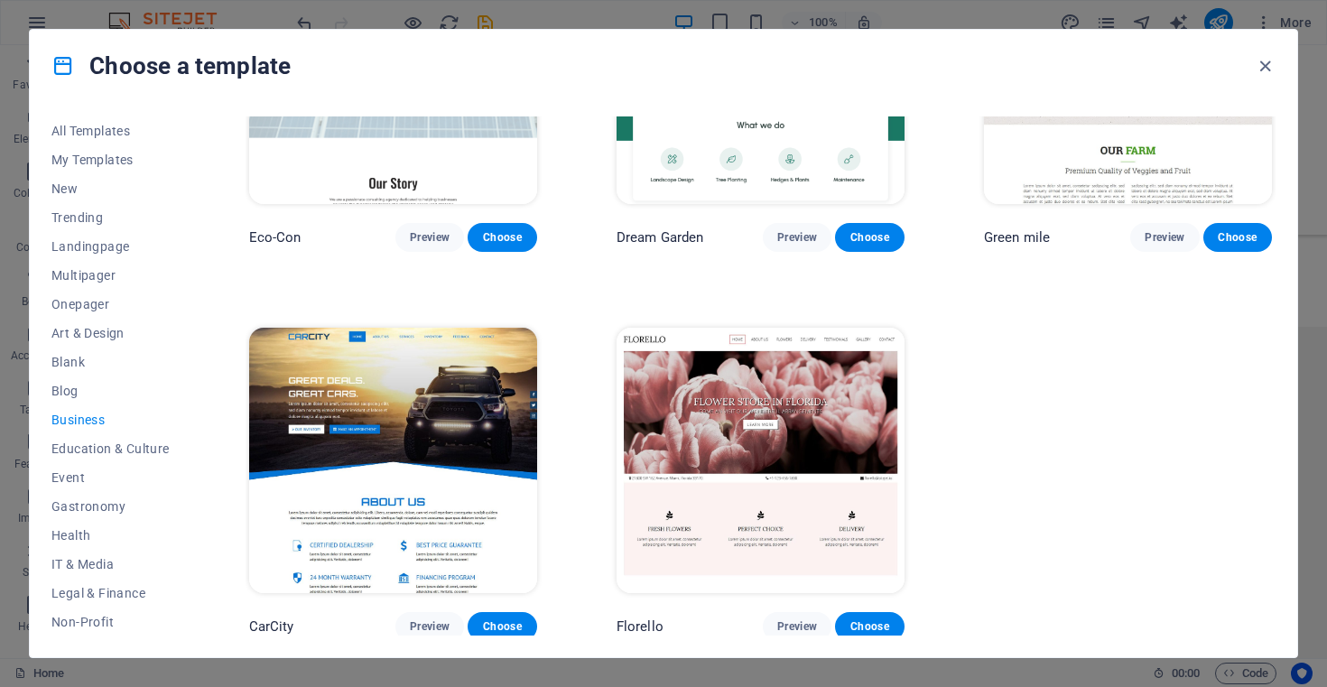
click at [440, 392] on img at bounding box center [393, 460] width 288 height 265
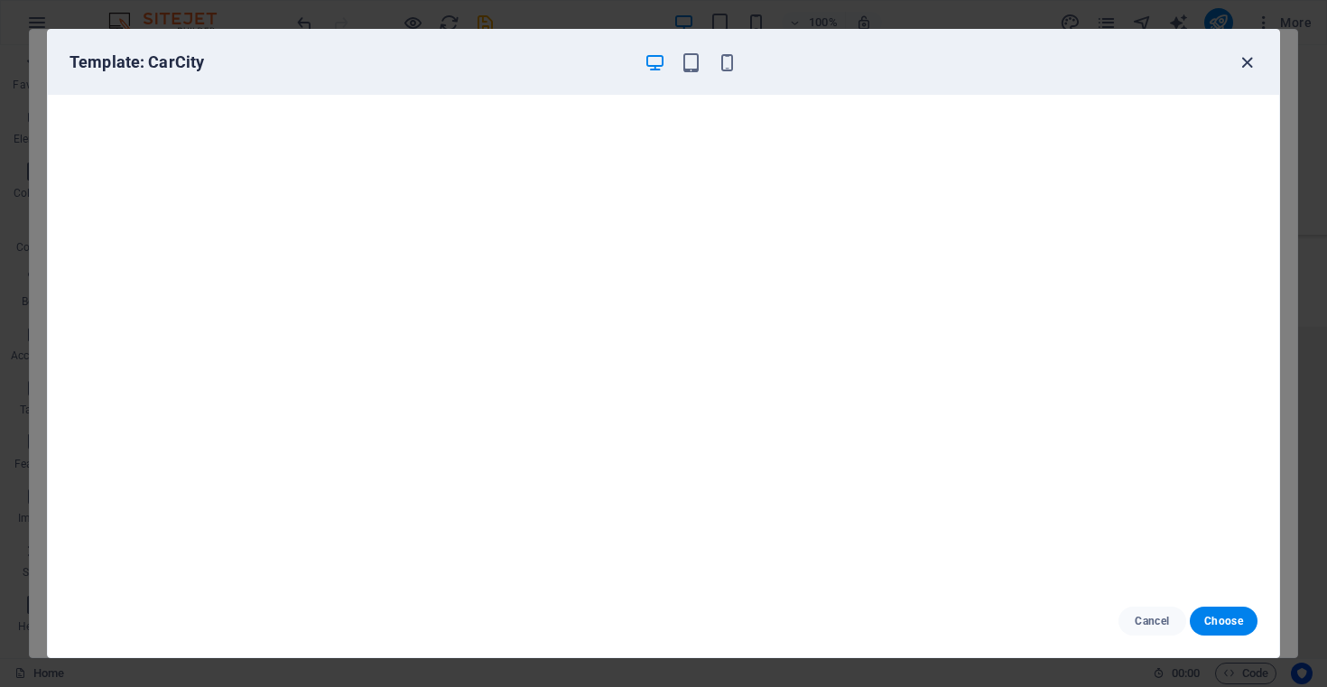
click at [1247, 60] on icon "button" at bounding box center [1246, 62] width 21 height 21
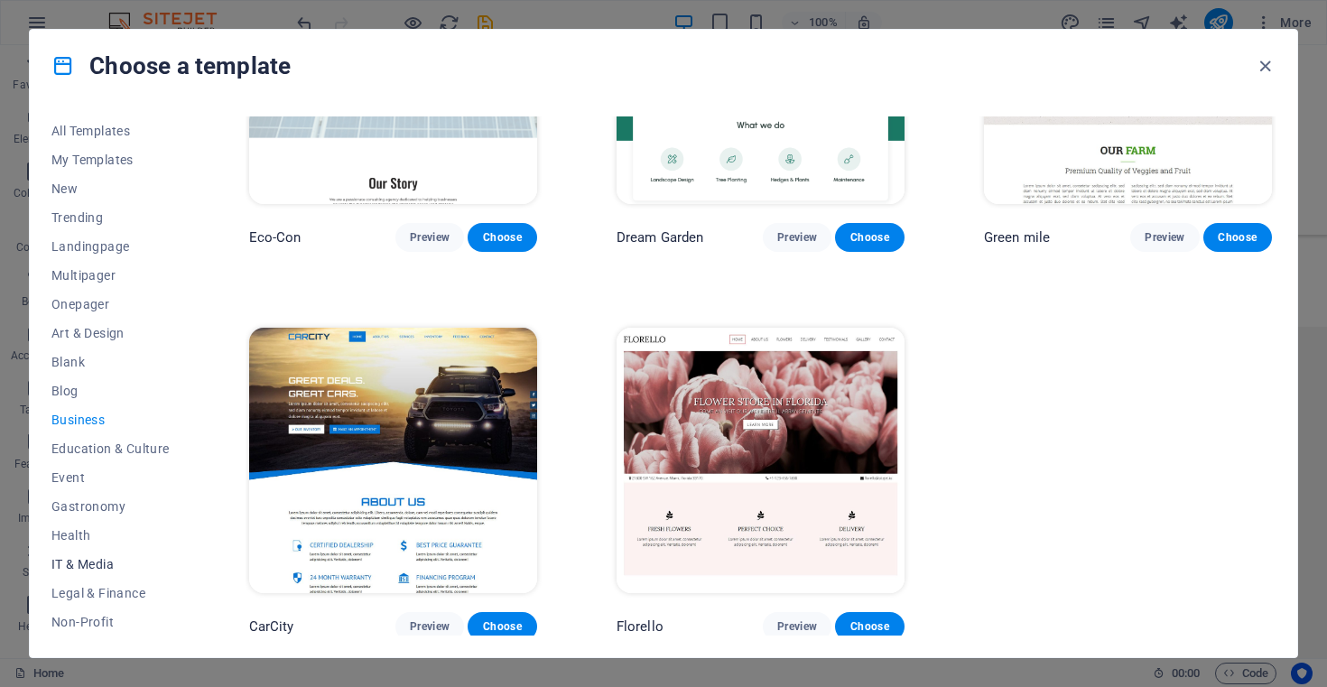
click at [75, 568] on span "IT & Media" at bounding box center [110, 564] width 118 height 14
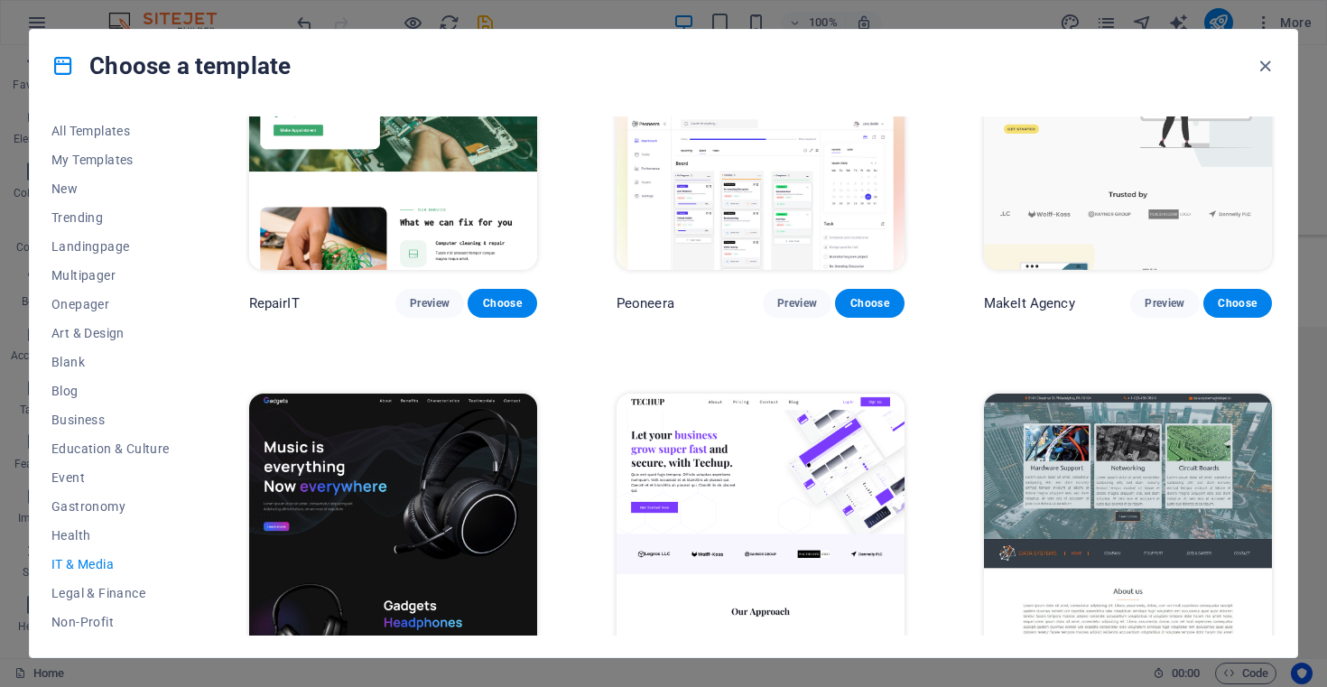
scroll to position [95, 0]
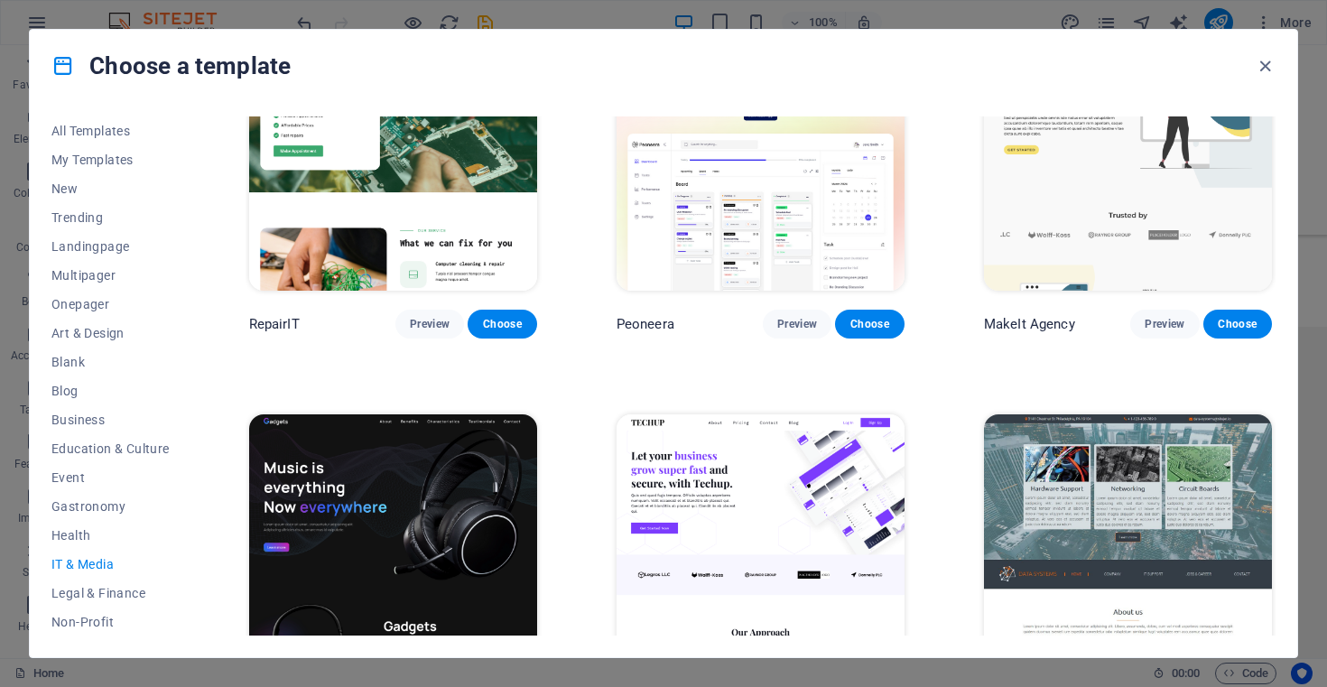
click at [350, 496] on img at bounding box center [393, 546] width 288 height 265
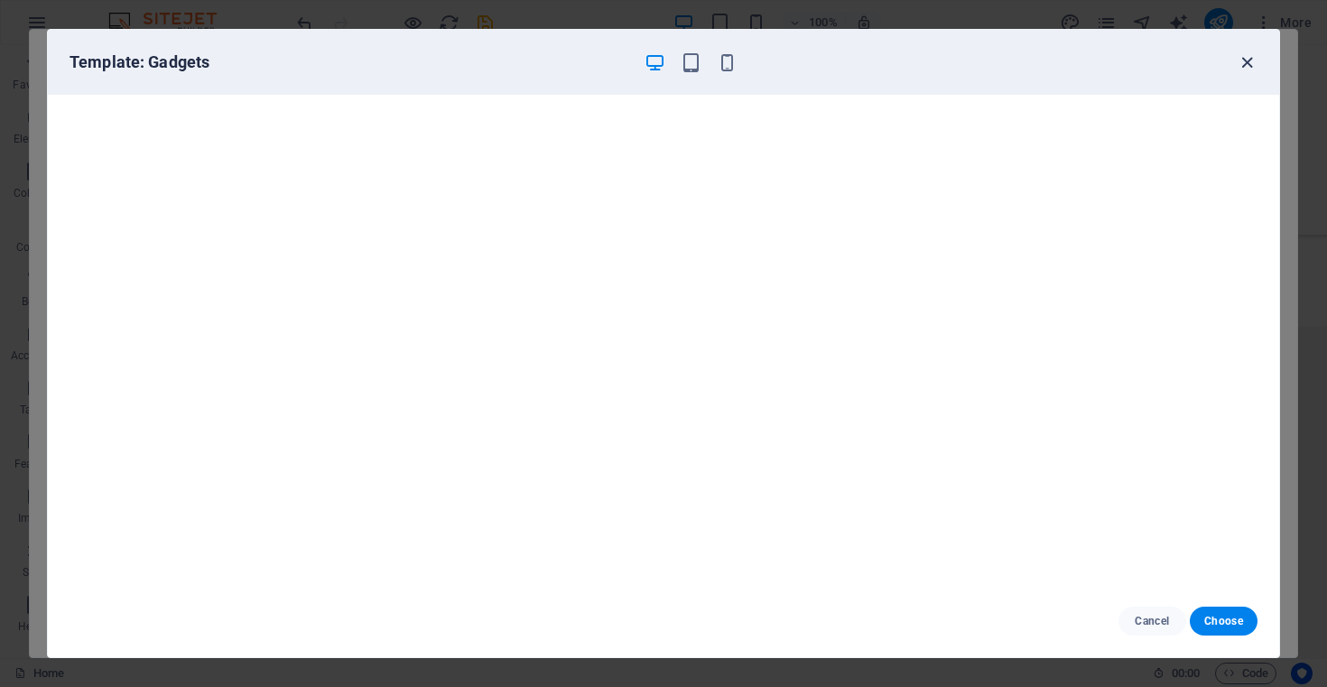
click at [1247, 61] on icon "button" at bounding box center [1246, 62] width 21 height 21
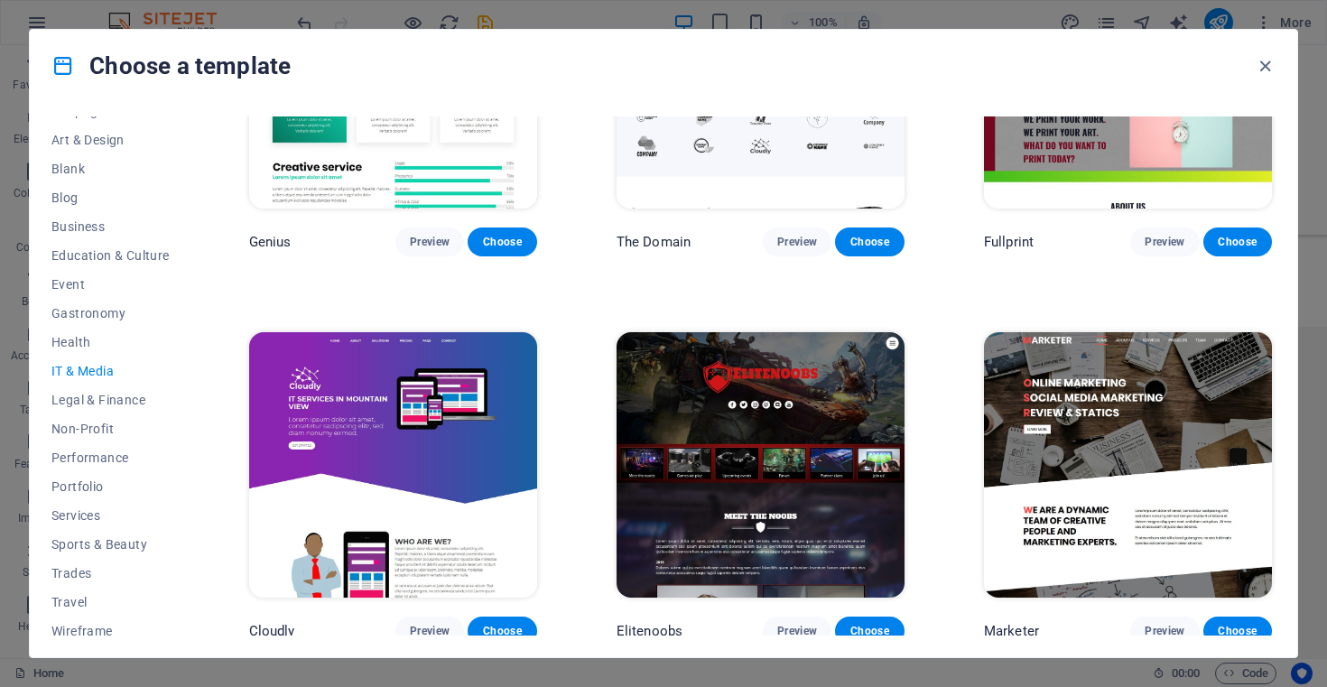
scroll to position [191, 0]
click at [78, 431] on span "Non-Profit" at bounding box center [110, 430] width 118 height 14
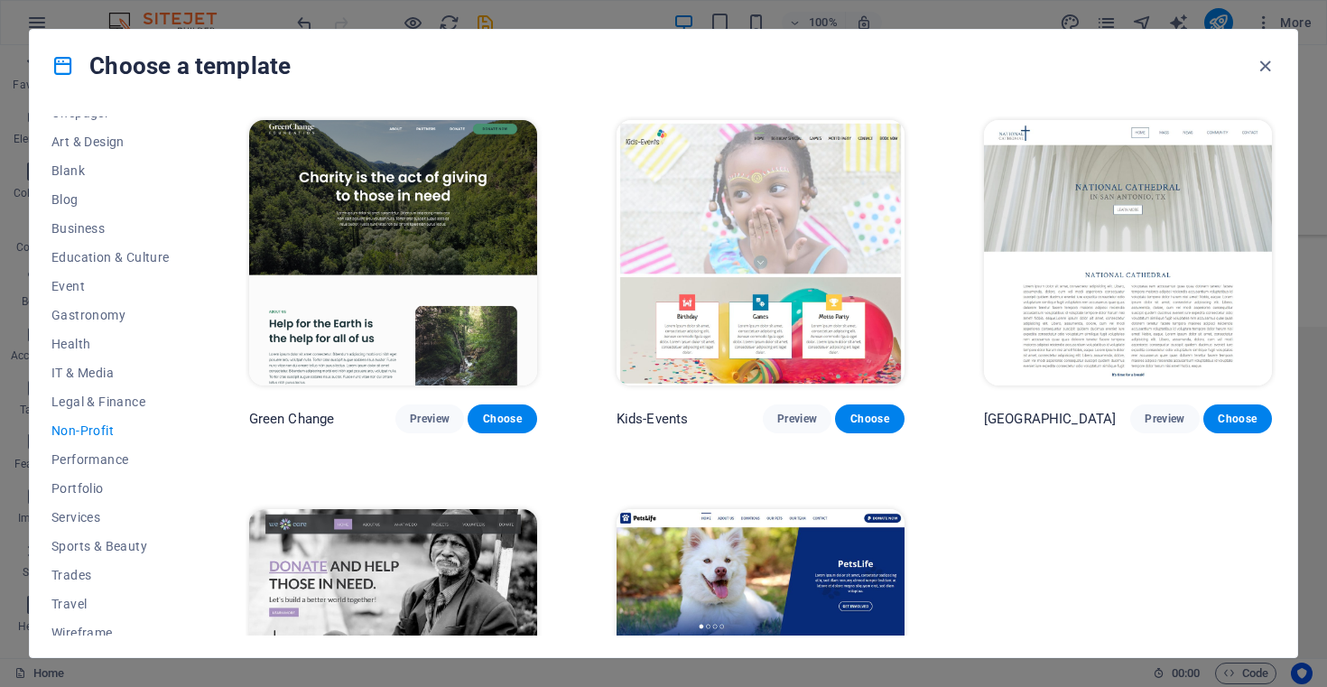
scroll to position [181, 0]
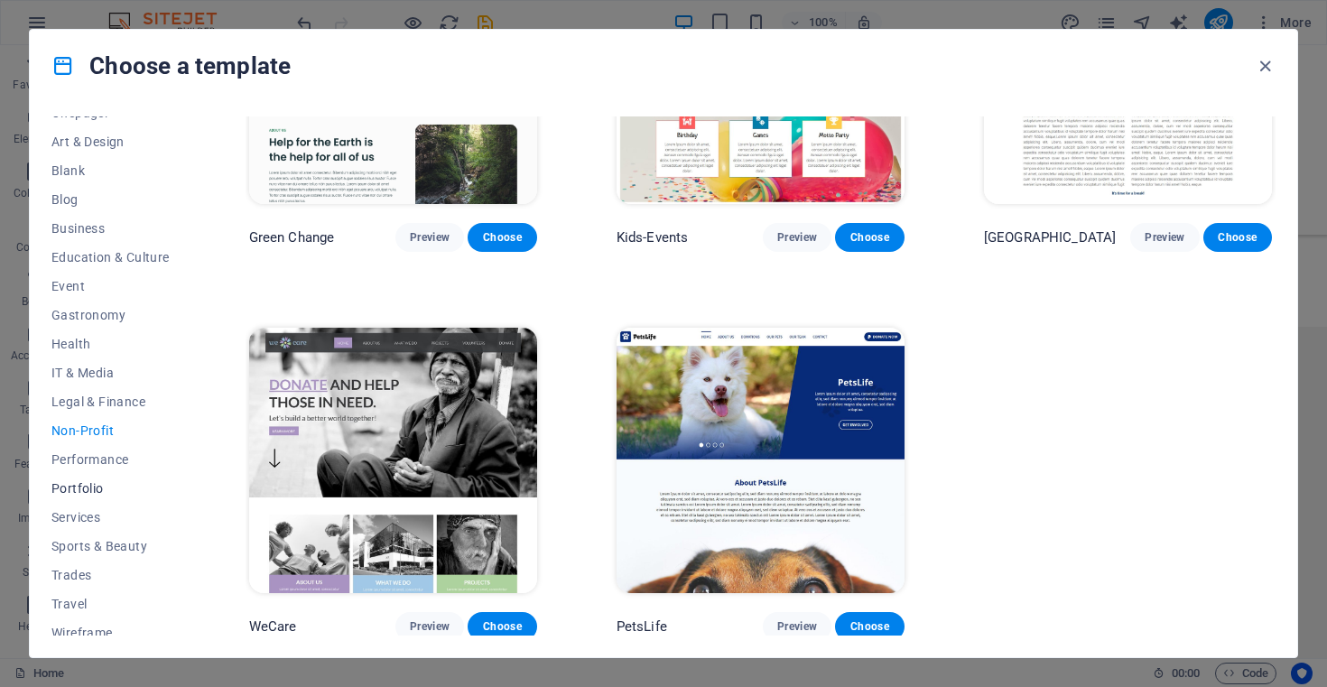
click at [82, 498] on button "Portfolio" at bounding box center [110, 488] width 118 height 29
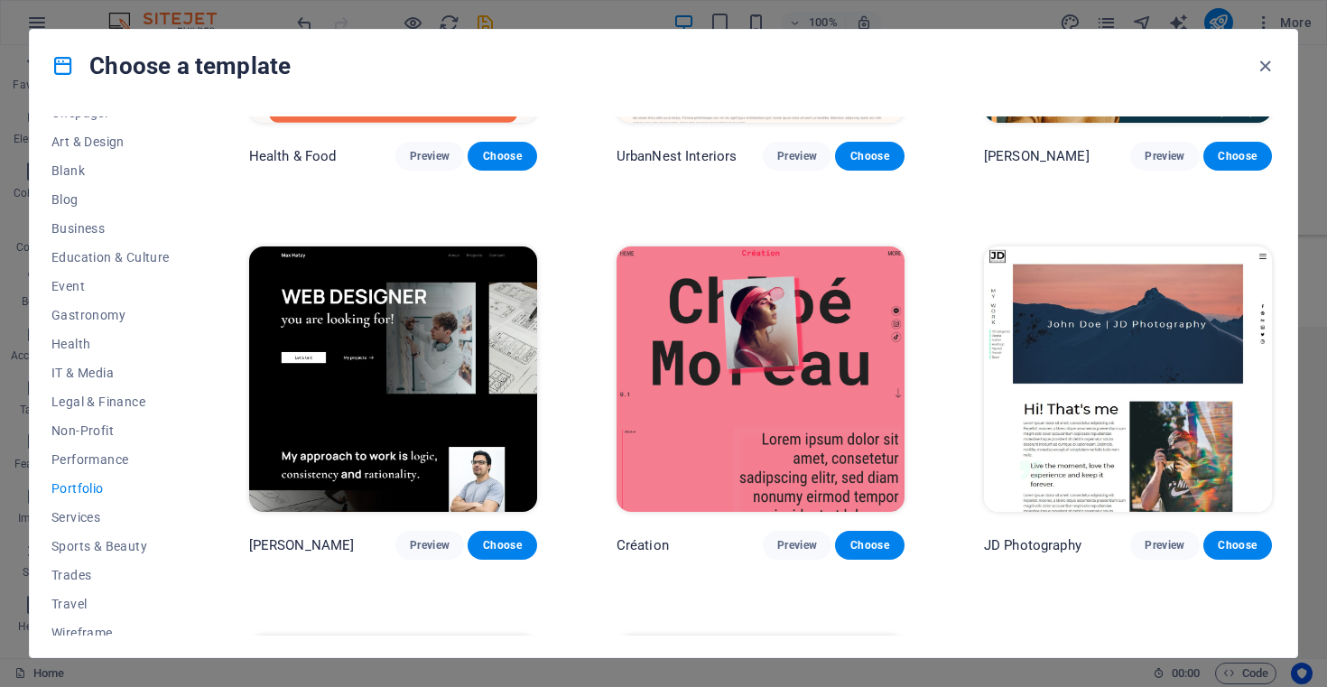
scroll to position [264, 0]
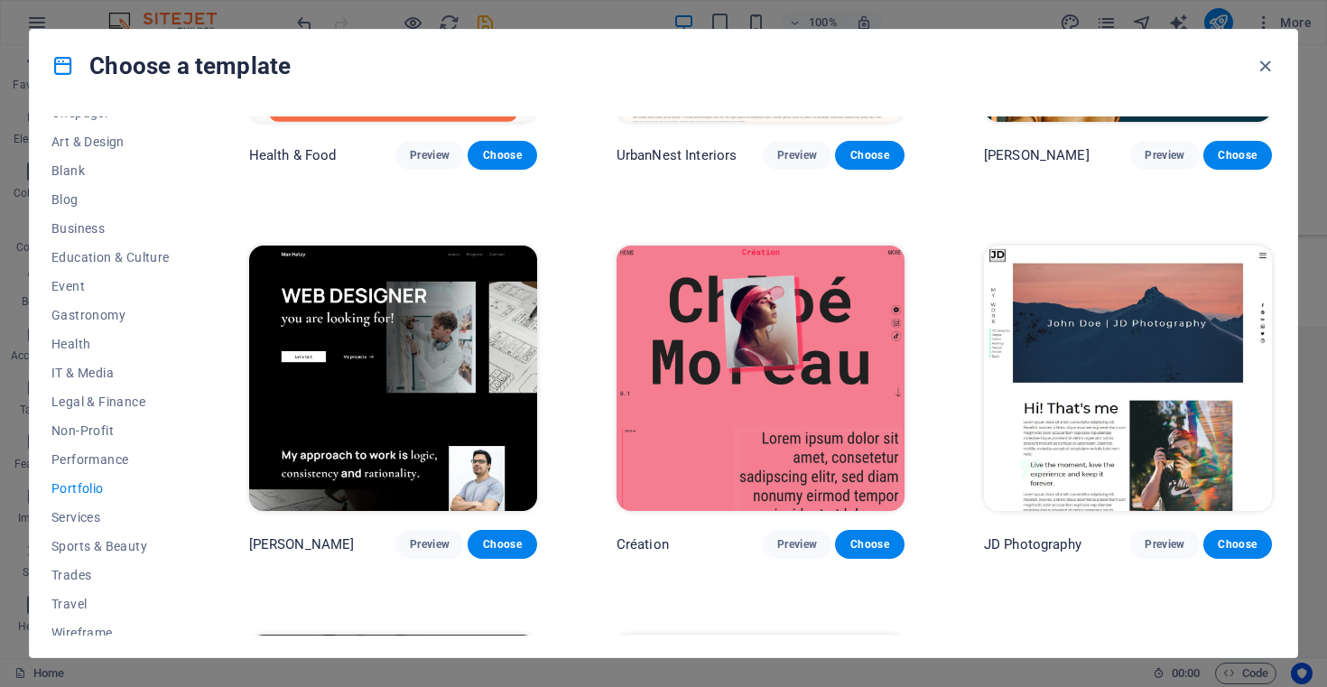
click at [428, 341] on img at bounding box center [393, 377] width 288 height 265
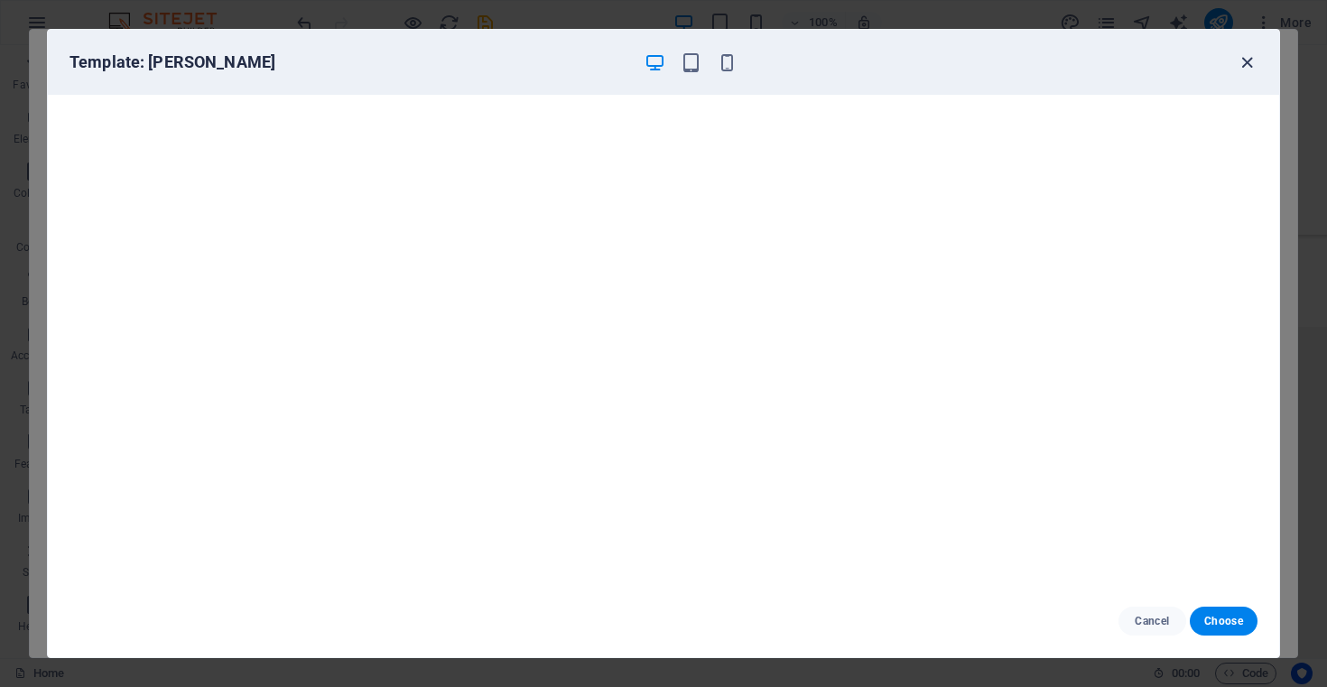
click at [1246, 57] on icon "button" at bounding box center [1246, 62] width 21 height 21
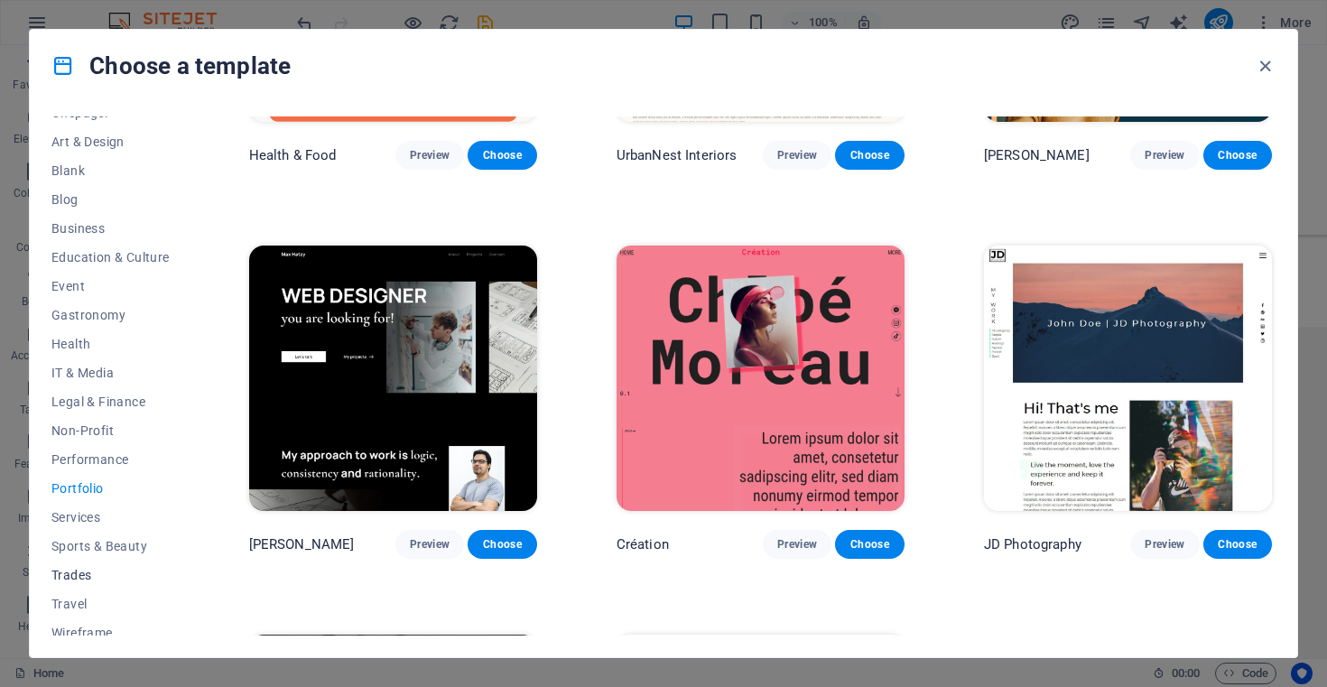
click at [76, 587] on button "Trades" at bounding box center [110, 574] width 118 height 29
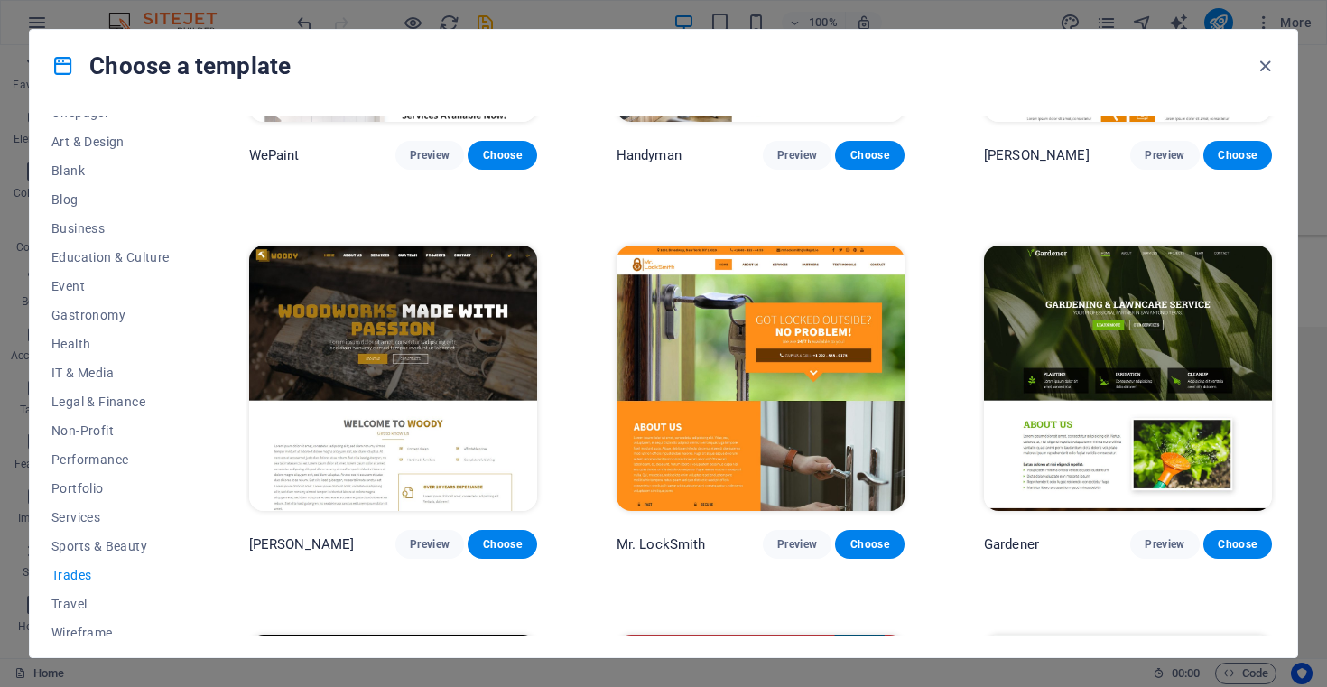
scroll to position [0, 0]
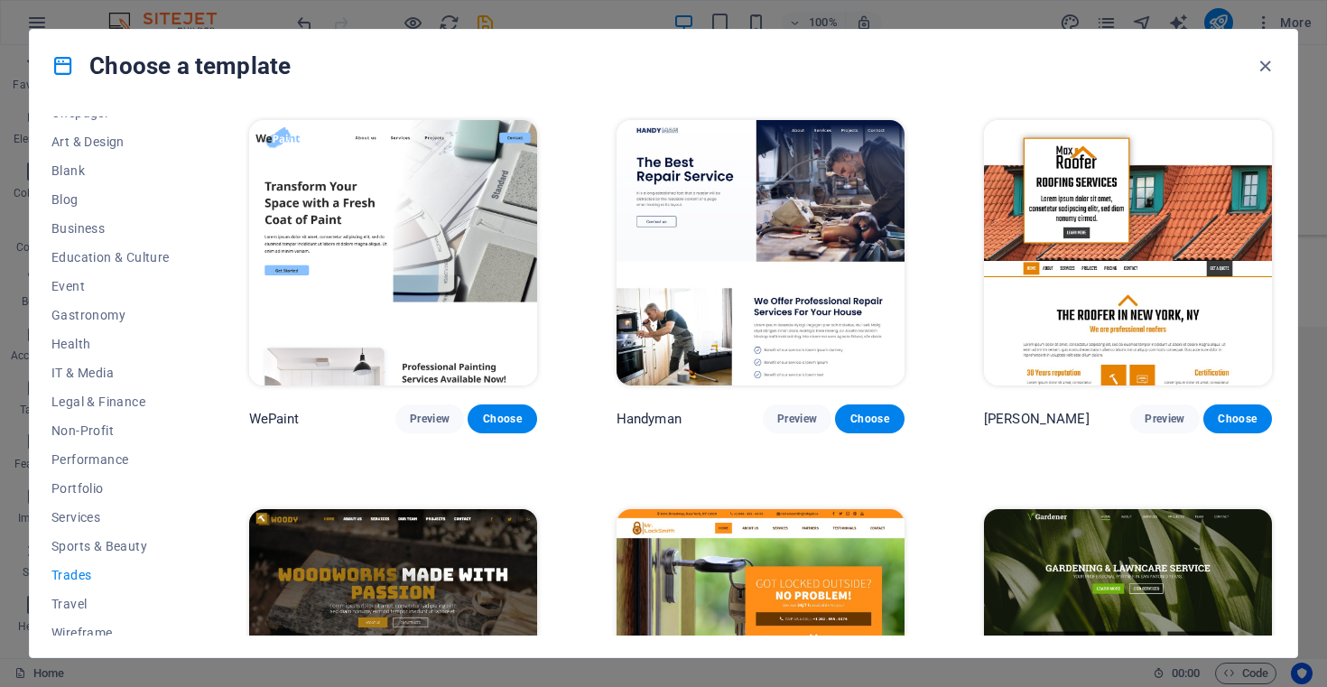
click at [404, 214] on img at bounding box center [393, 252] width 288 height 265
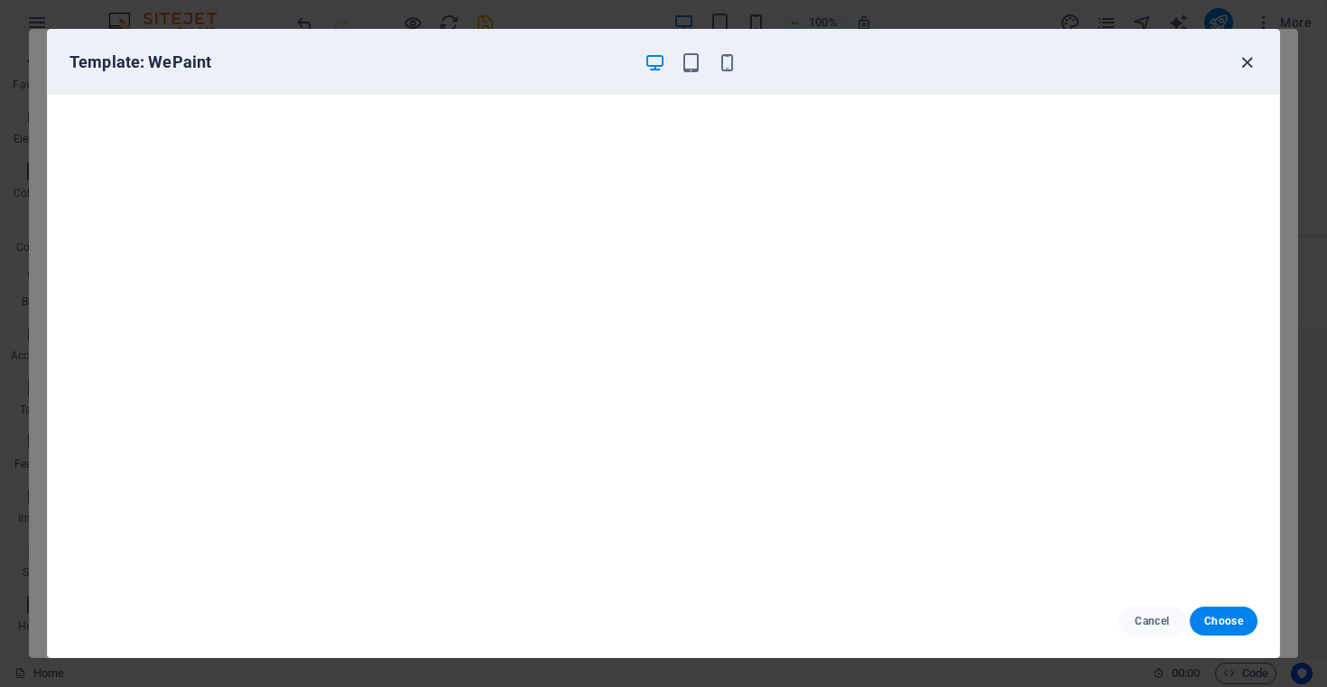
click at [1249, 60] on icon "button" at bounding box center [1246, 62] width 21 height 21
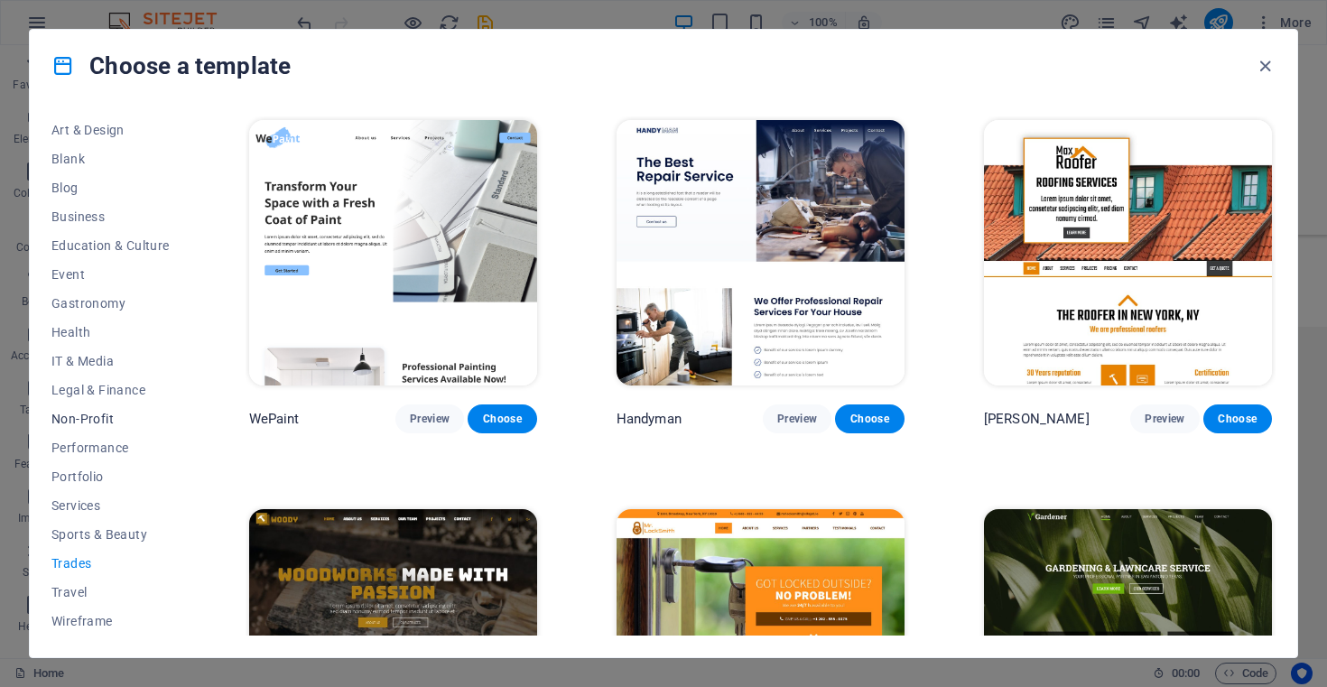
scroll to position [202, 0]
click at [86, 622] on span "Wireframe" at bounding box center [110, 622] width 118 height 14
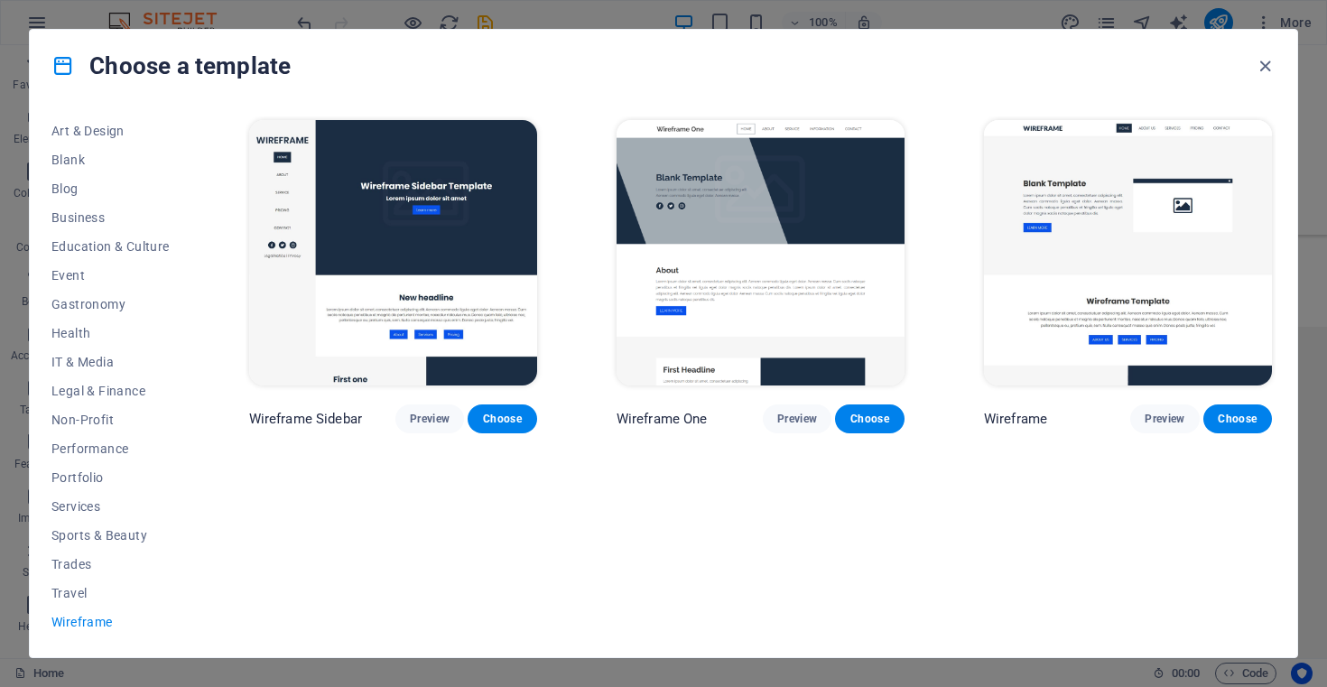
click at [437, 222] on img at bounding box center [393, 252] width 288 height 265
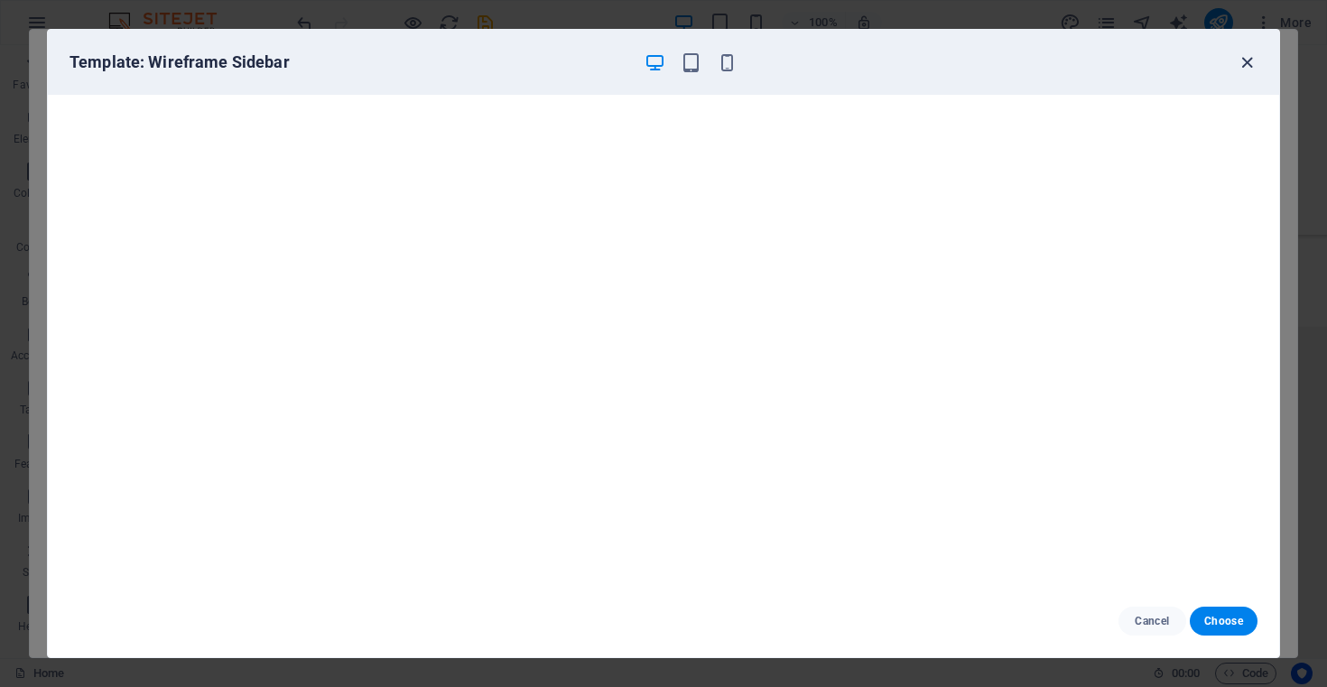
click at [1243, 57] on icon "button" at bounding box center [1246, 62] width 21 height 21
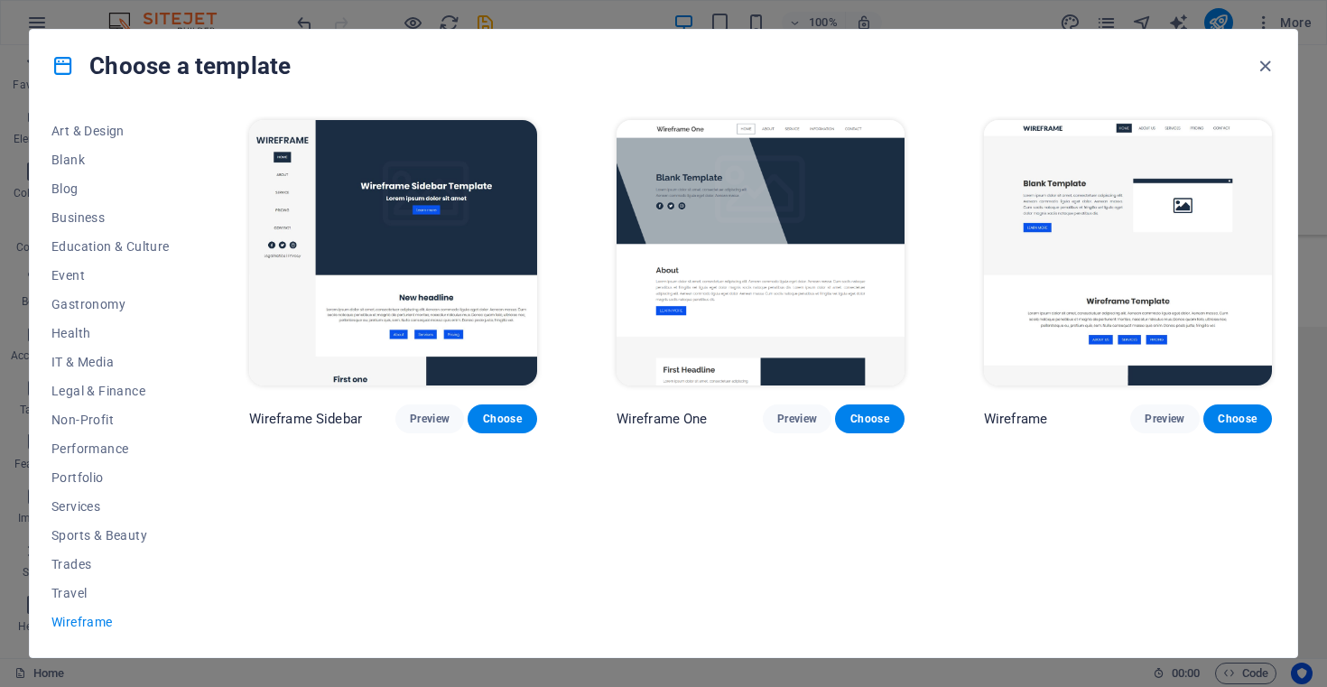
click at [789, 264] on img at bounding box center [760, 252] width 288 height 265
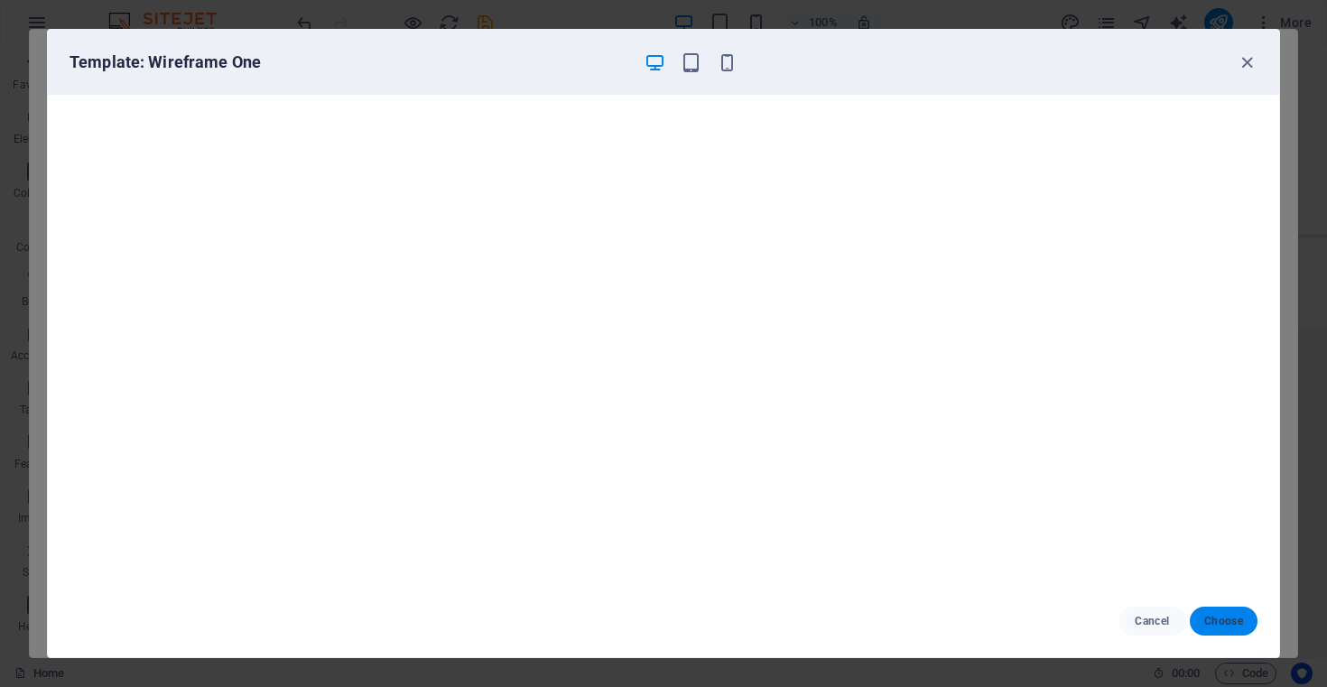
click at [1216, 625] on span "Choose" at bounding box center [1223, 621] width 39 height 14
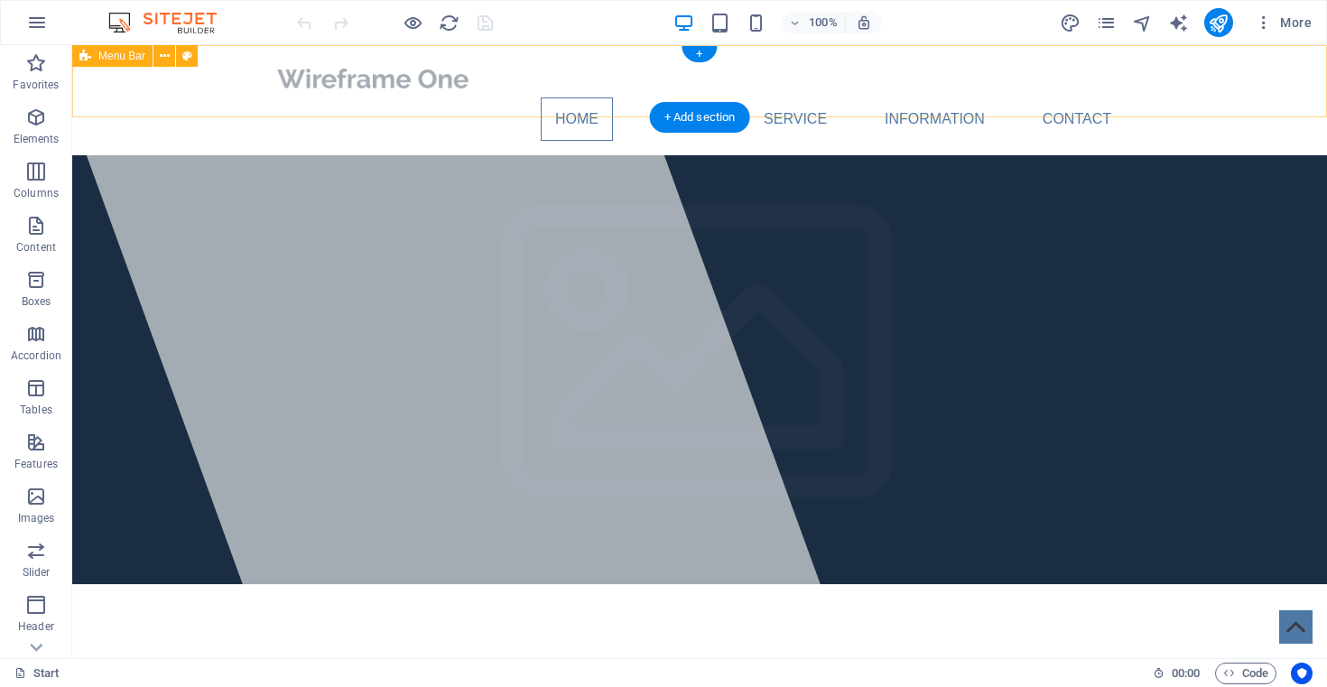
click at [162, 92] on div "Home About Service Information Contact Menu" at bounding box center [699, 100] width 1255 height 110
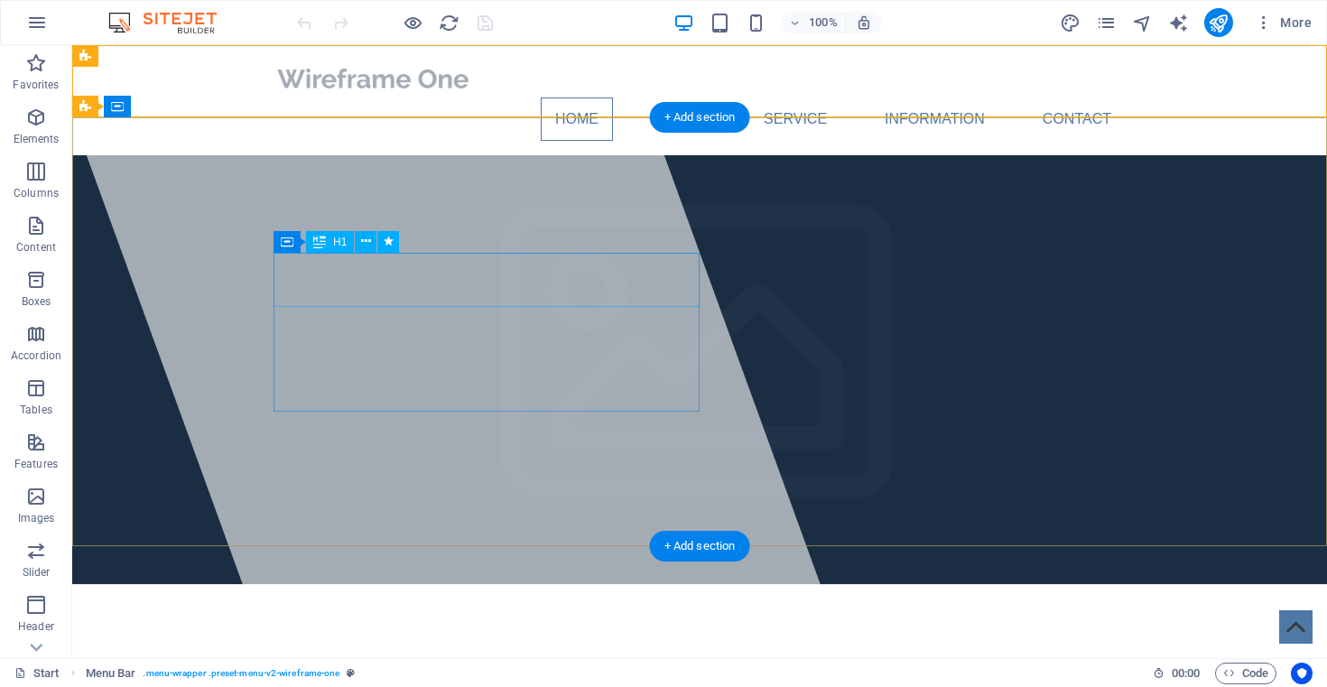
click at [485, 663] on span "[DOMAIN_NAME]" at bounding box center [421, 683] width 297 height 40
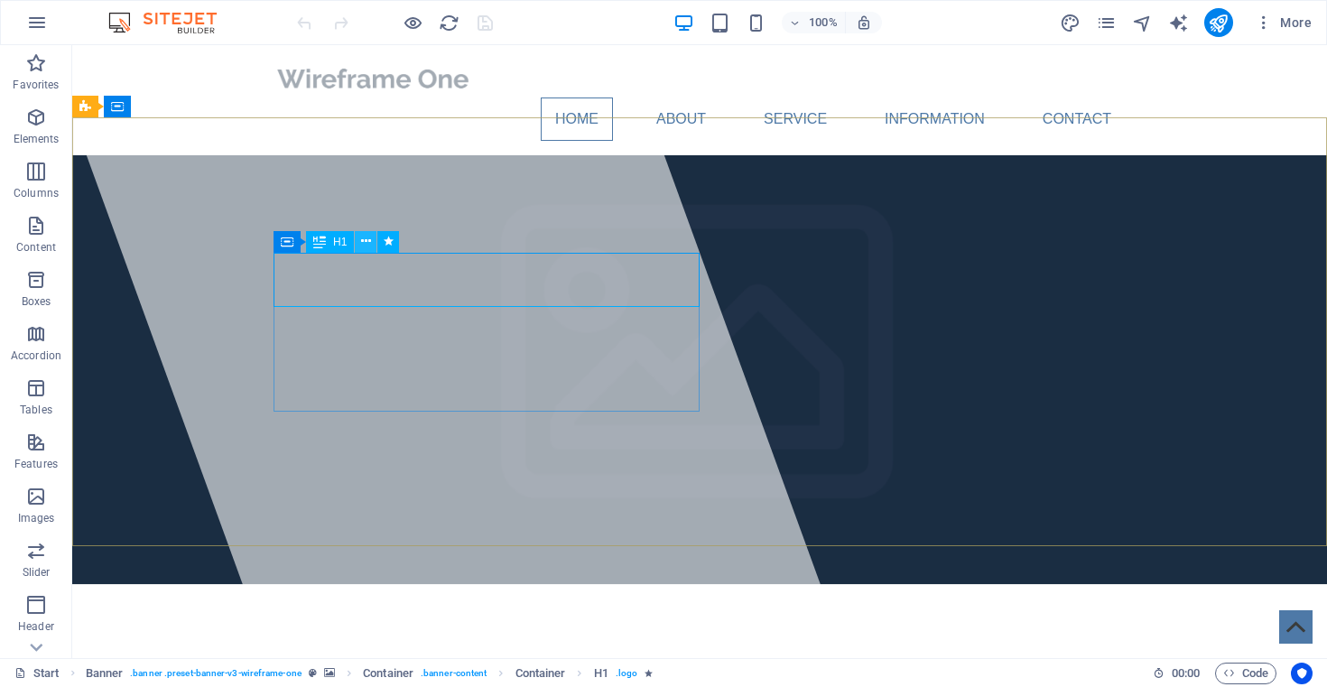
click at [366, 246] on icon at bounding box center [366, 241] width 10 height 19
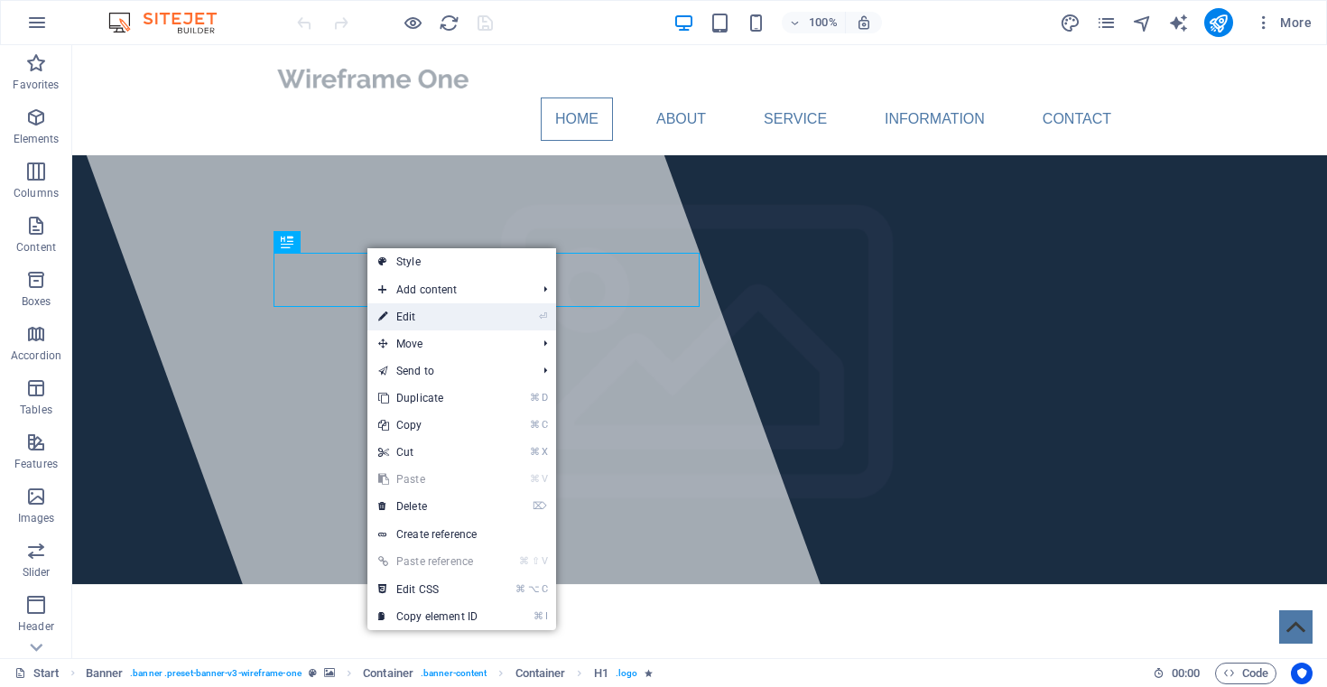
click at [418, 323] on link "⏎ Edit" at bounding box center [427, 316] width 121 height 27
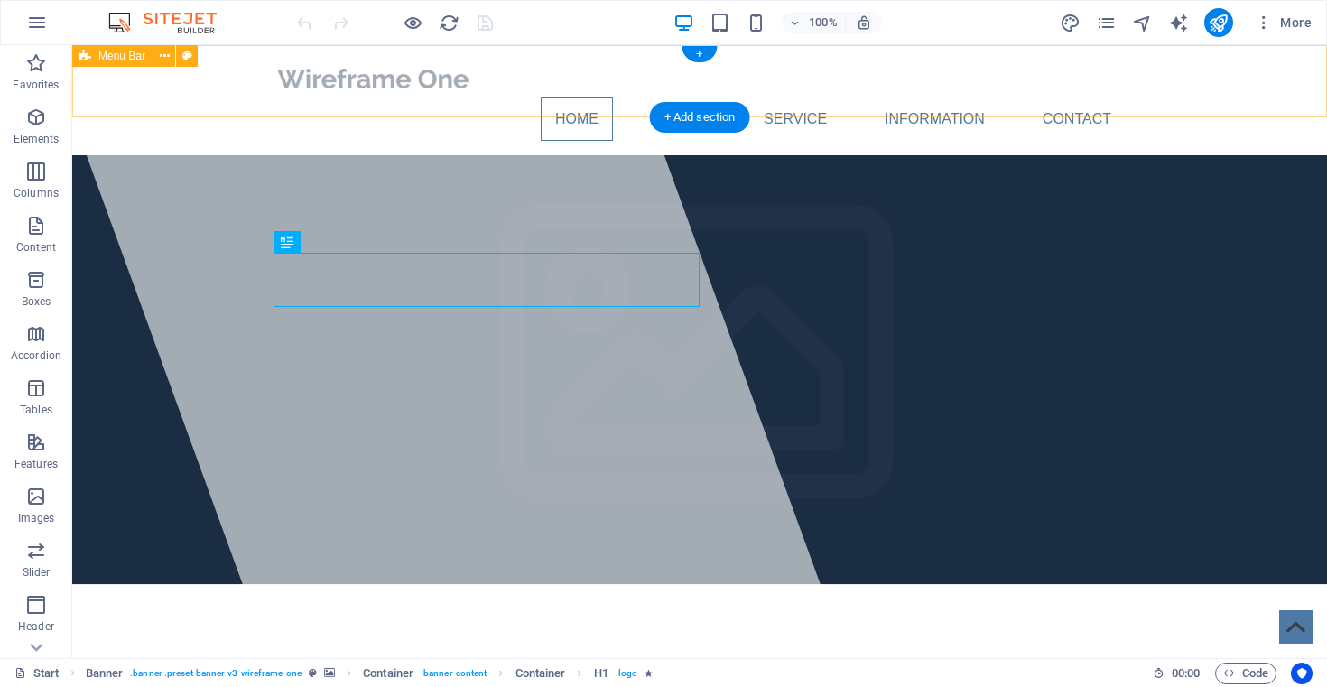
click at [1219, 82] on div "Home About Service Information Contact Menu" at bounding box center [699, 100] width 1255 height 110
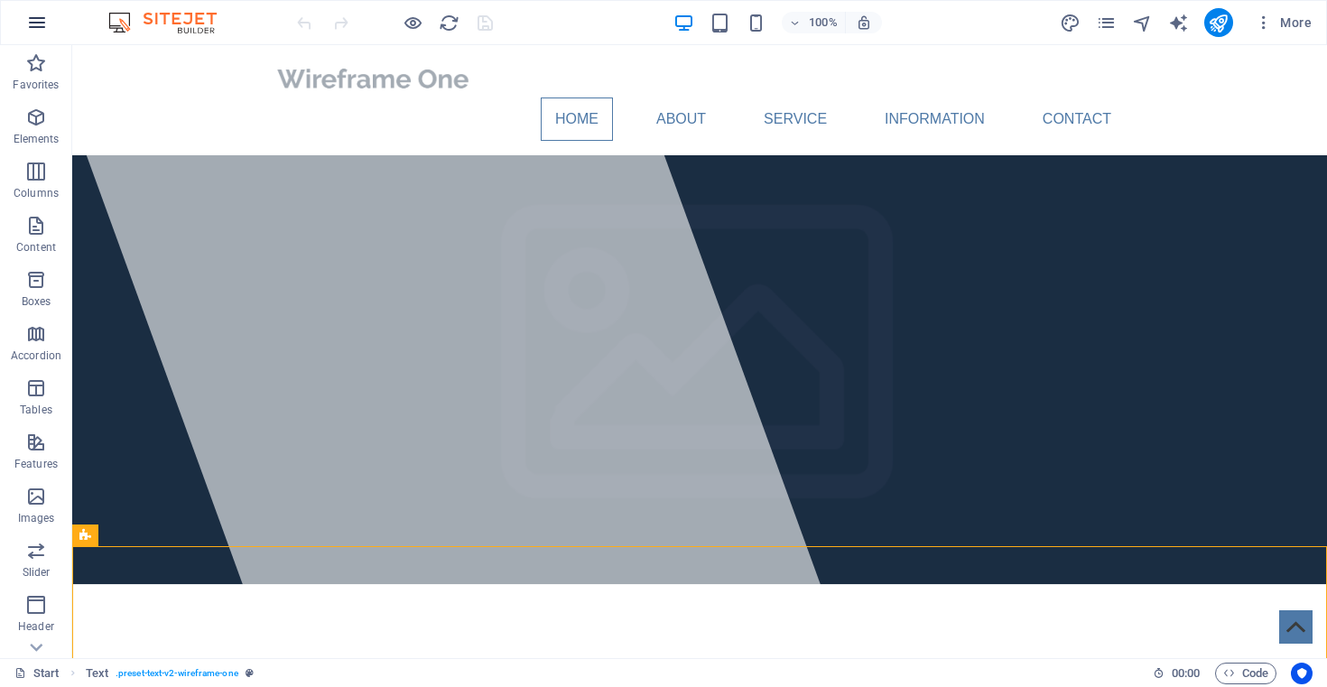
click at [44, 31] on icon "button" at bounding box center [37, 23] width 22 height 22
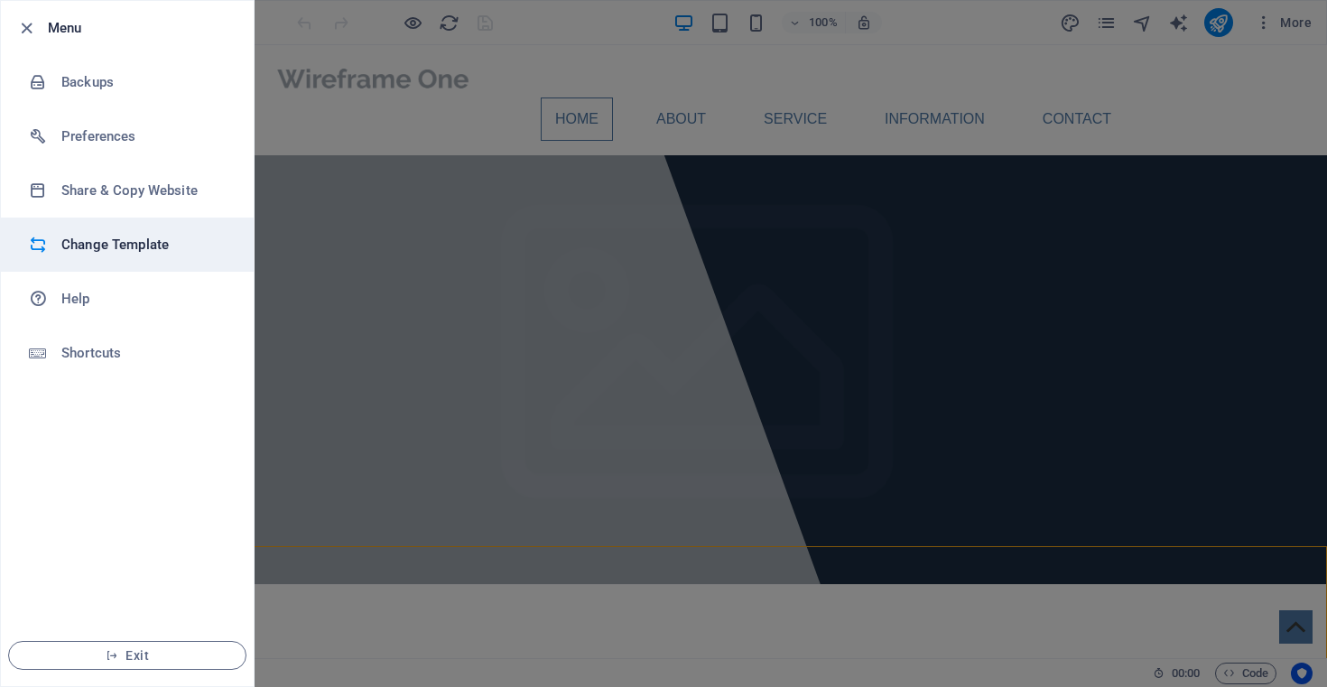
click at [142, 245] on h6 "Change Template" at bounding box center [144, 245] width 167 height 22
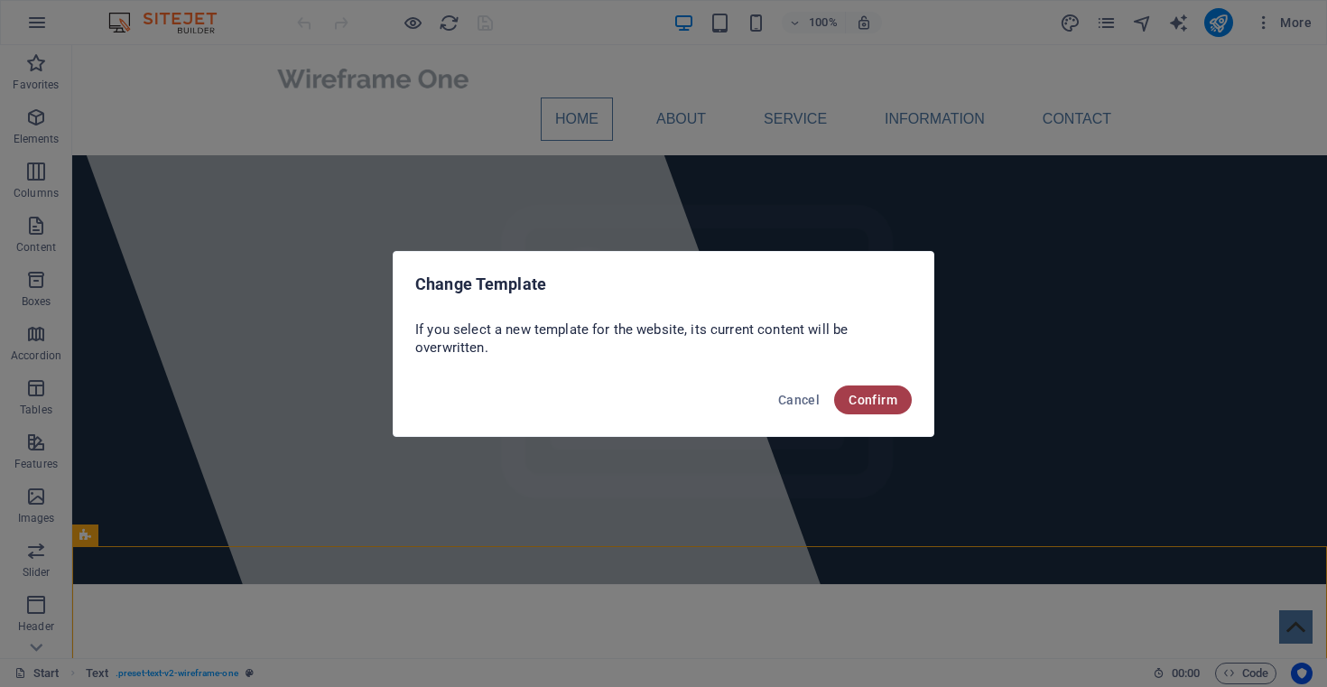
click at [847, 389] on button "Confirm" at bounding box center [873, 399] width 78 height 29
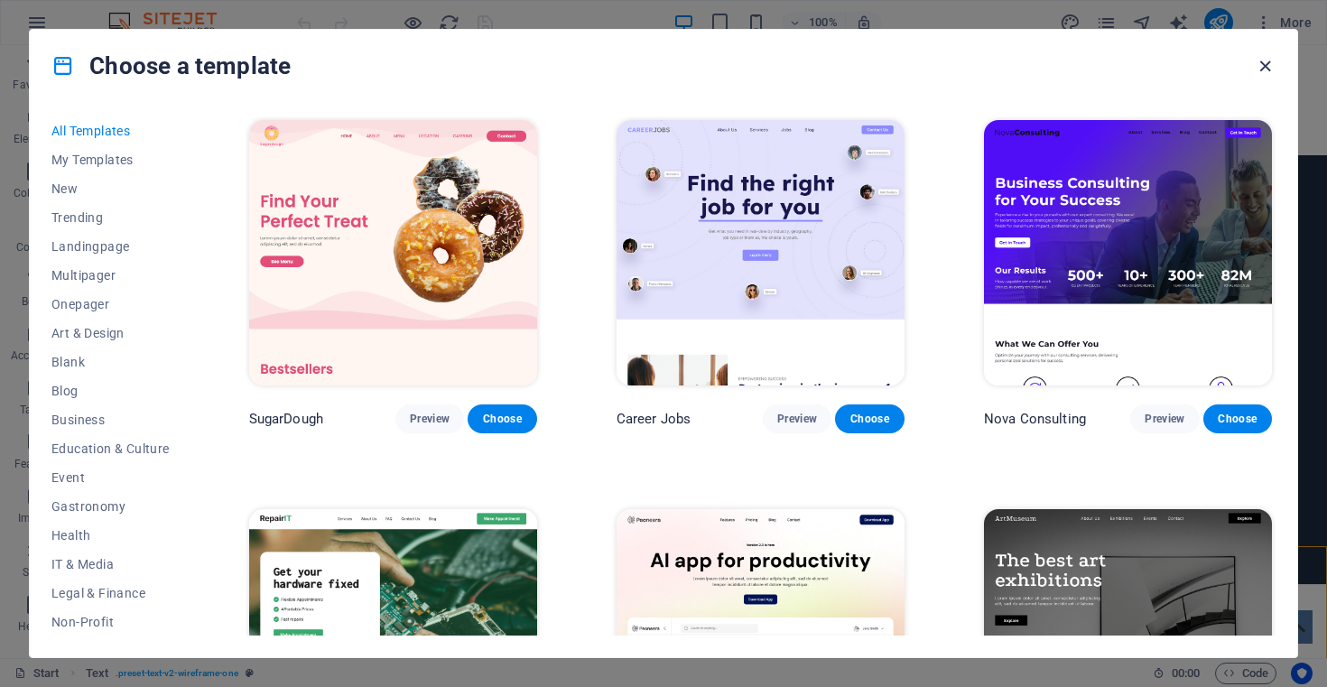
click at [1265, 63] on icon "button" at bounding box center [1265, 66] width 21 height 21
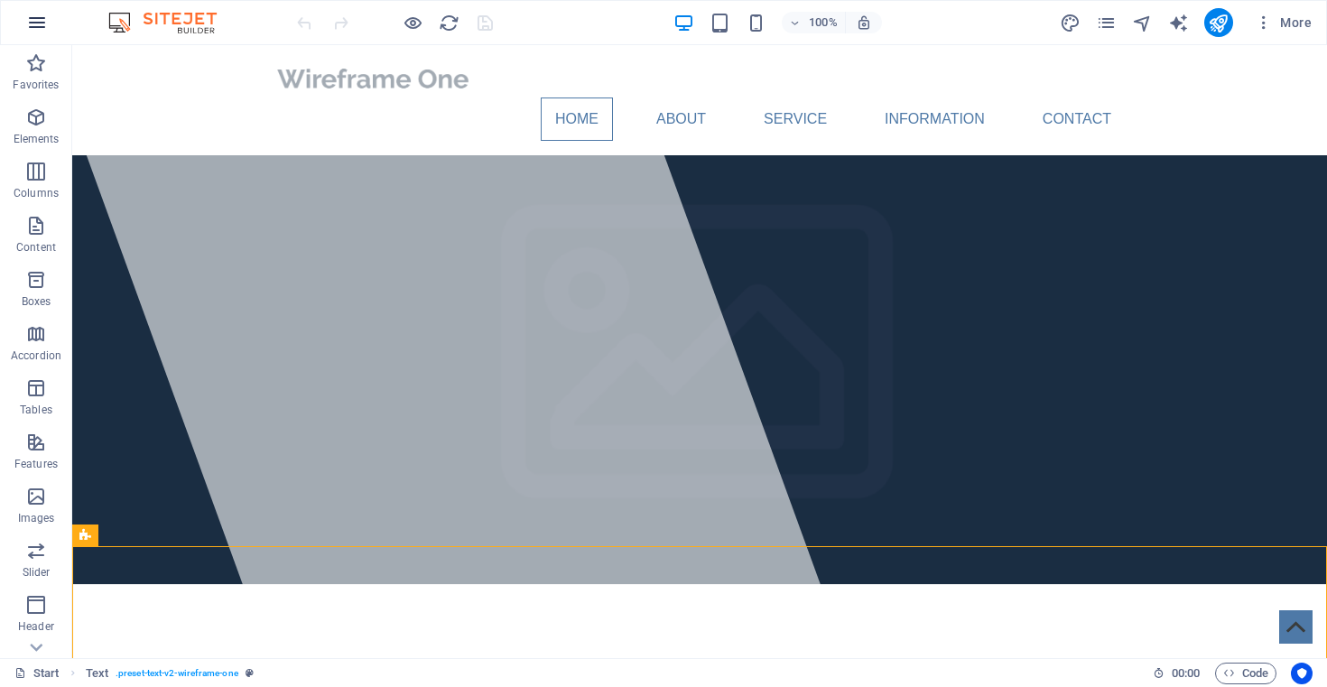
click at [39, 32] on icon "button" at bounding box center [37, 23] width 22 height 22
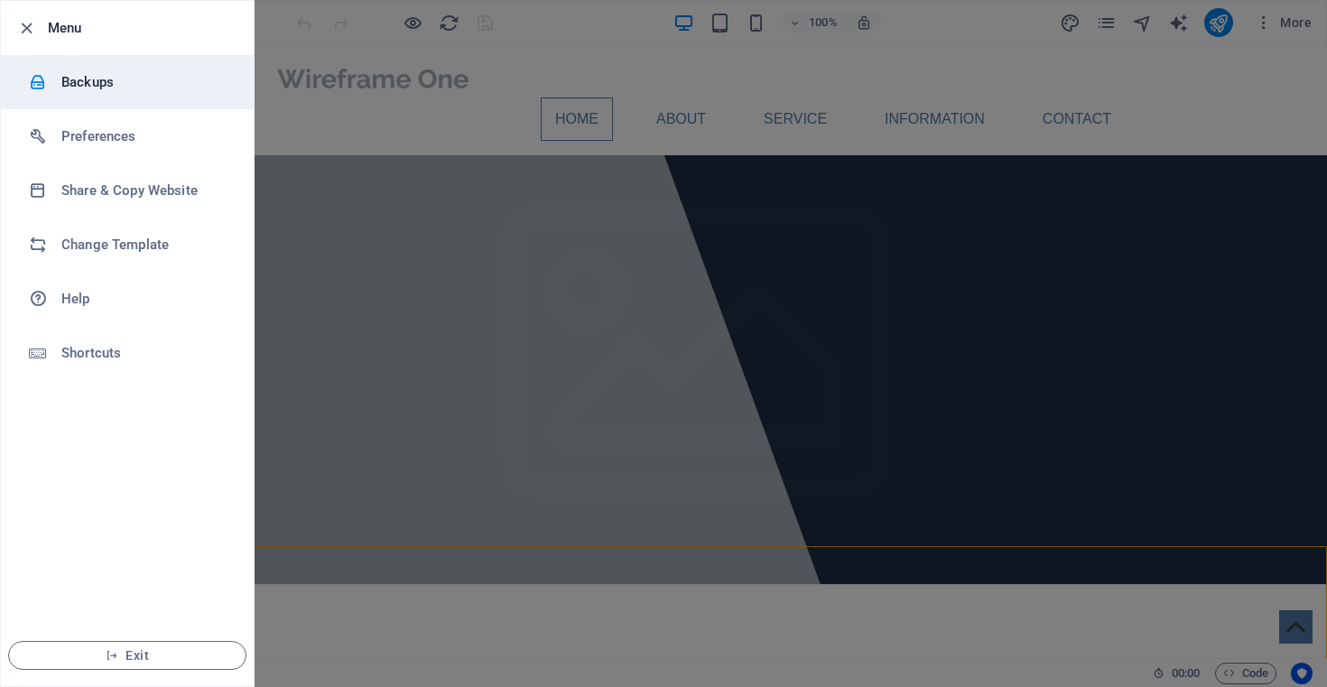
click at [87, 82] on h6 "Backups" at bounding box center [144, 82] width 167 height 22
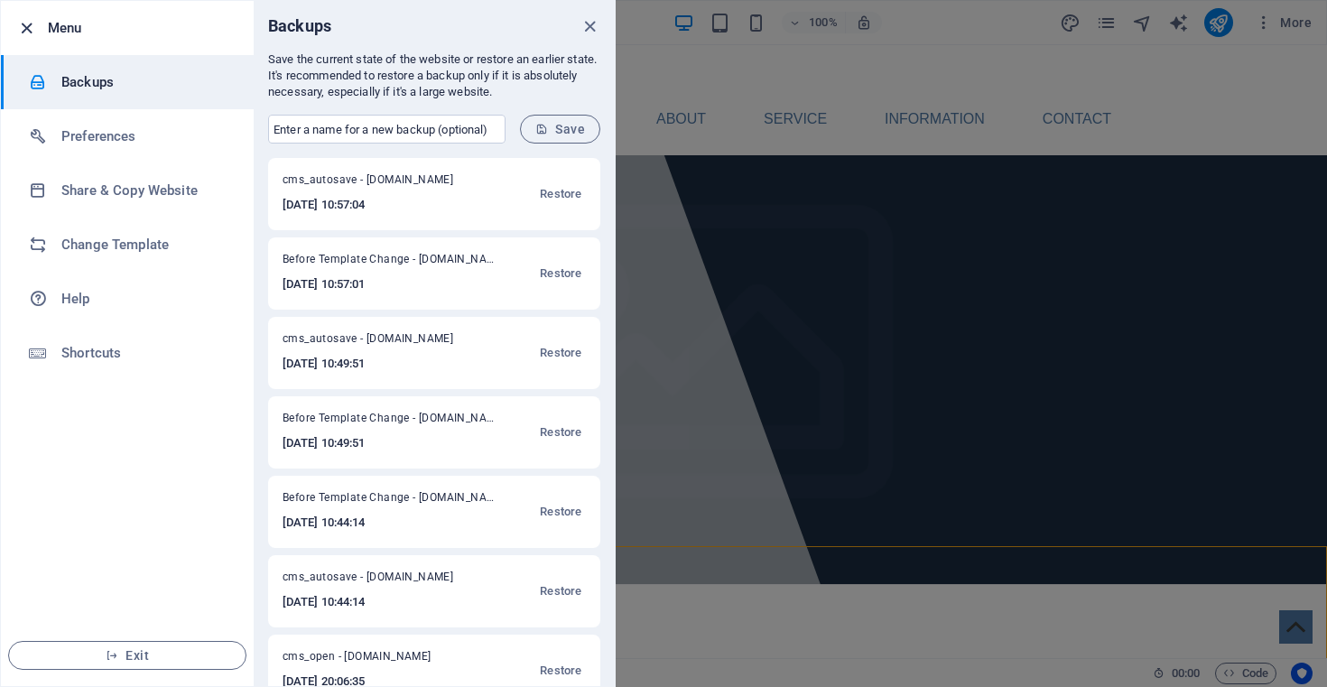
click at [26, 29] on icon "button" at bounding box center [26, 28] width 21 height 21
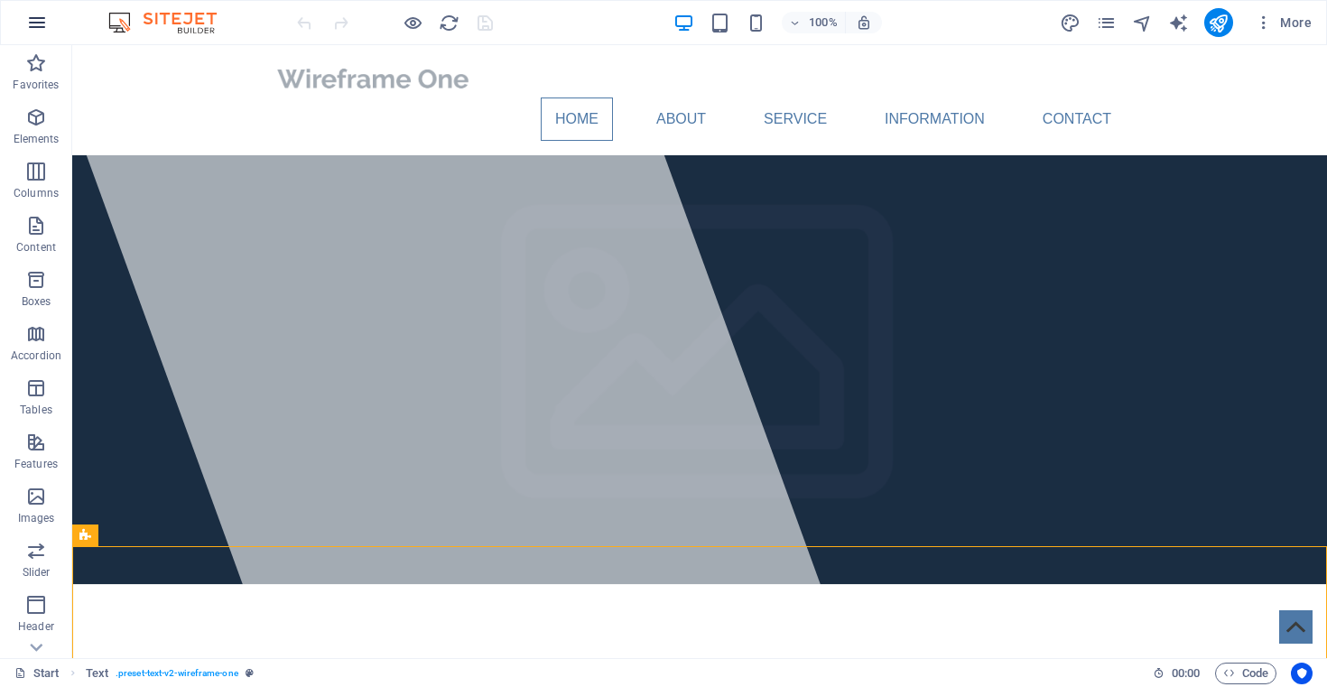
click at [33, 19] on icon "button" at bounding box center [37, 23] width 22 height 22
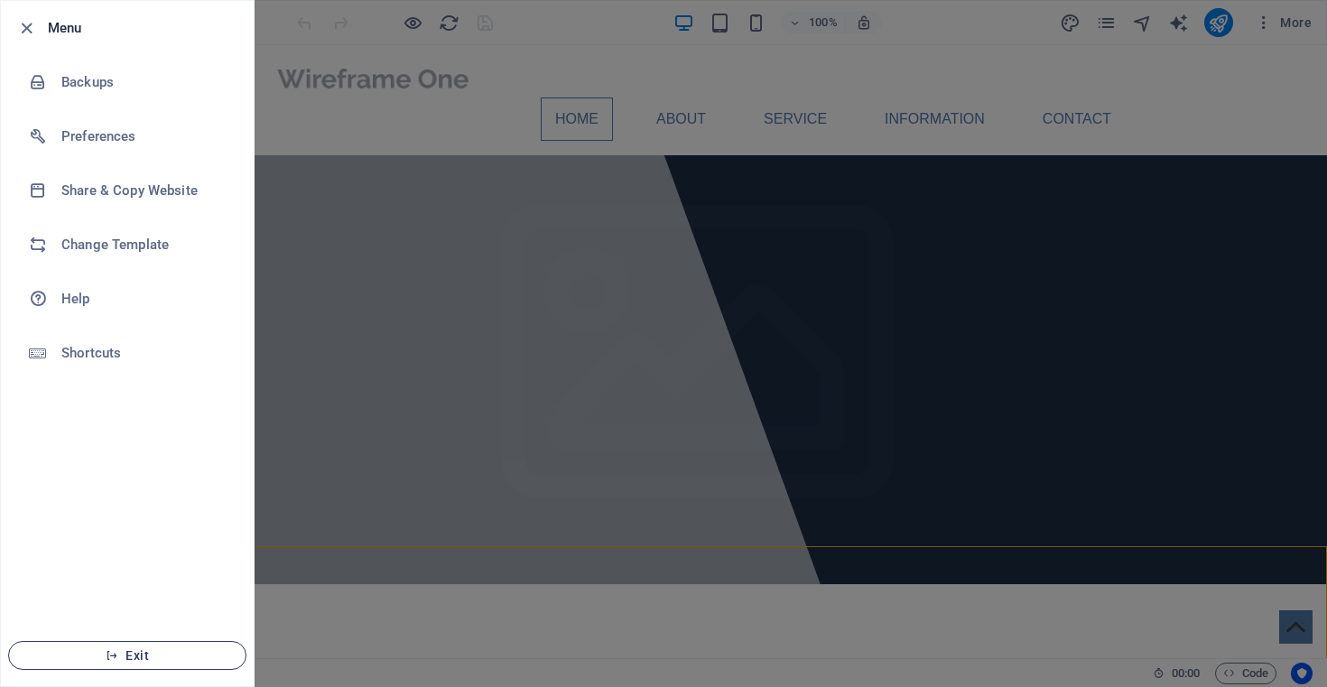
click at [138, 660] on span "Exit" at bounding box center [127, 655] width 208 height 14
